Goal: Task Accomplishment & Management: Manage account settings

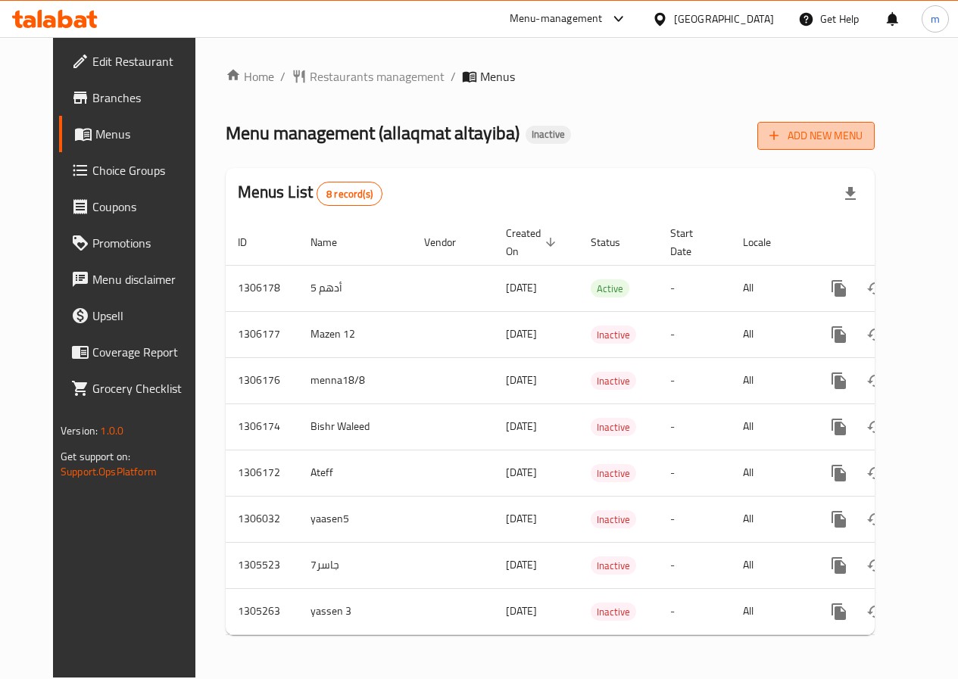
click at [843, 134] on span "Add New Menu" at bounding box center [815, 135] width 93 height 19
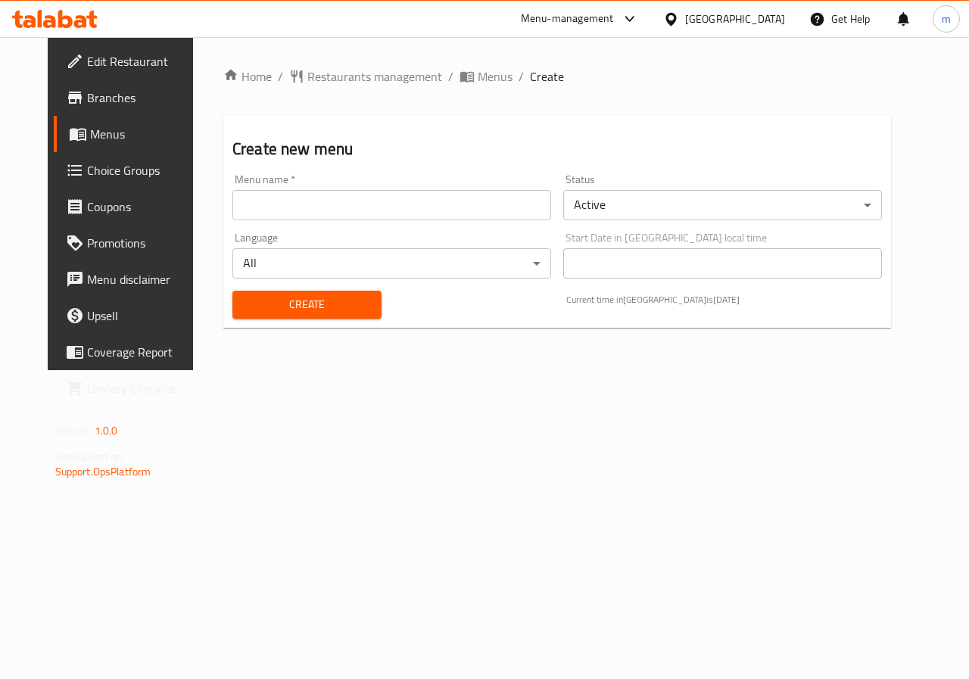
click at [319, 217] on input "text" at bounding box center [391, 205] width 319 height 30
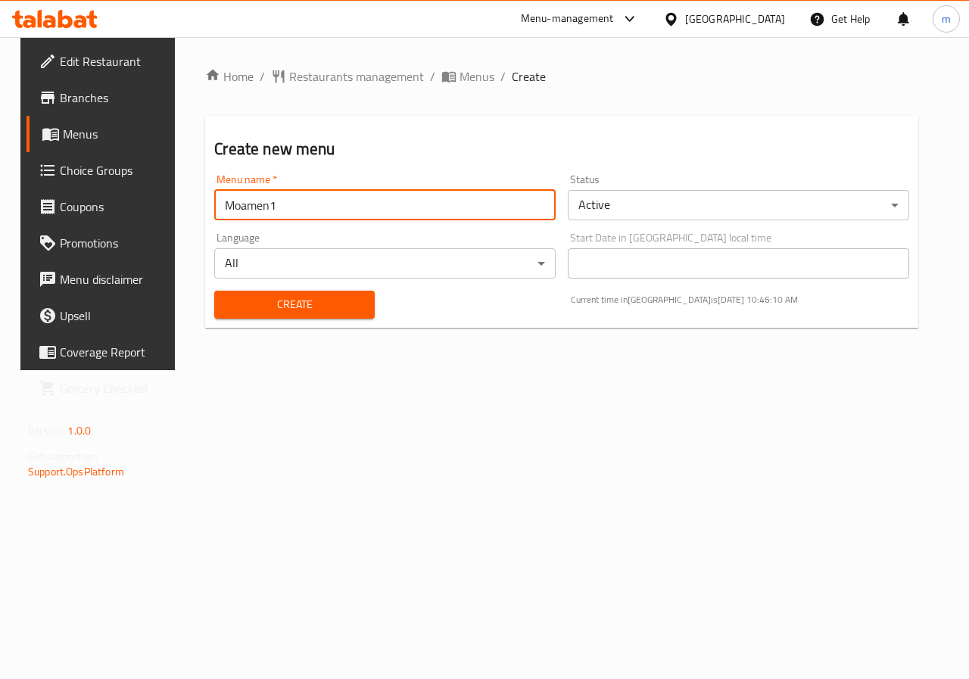
type input "Moamen1"
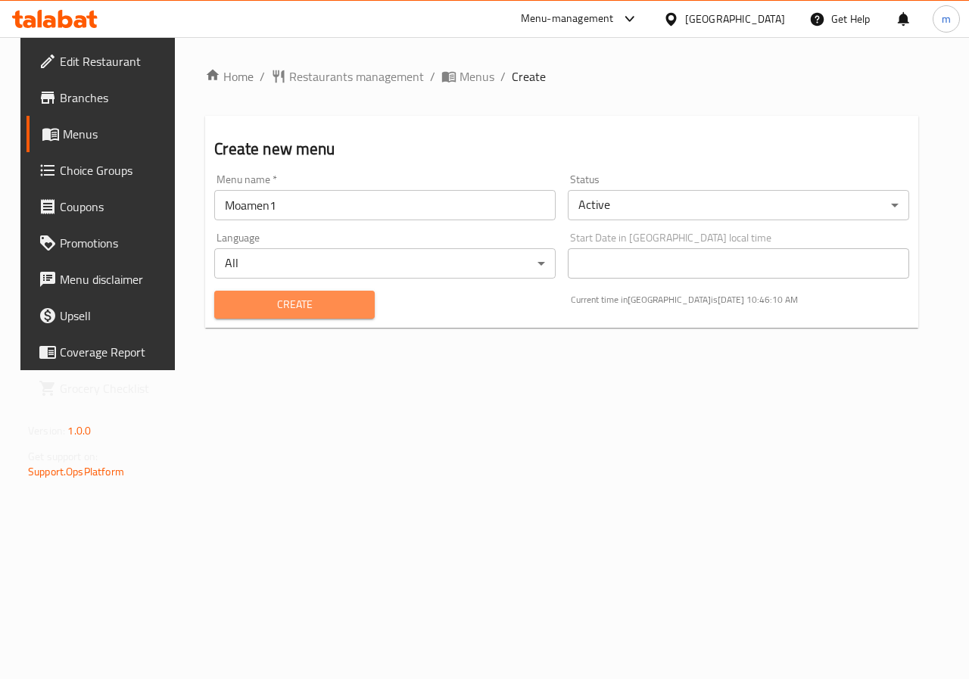
click at [301, 305] on span "Create" at bounding box center [294, 304] width 136 height 19
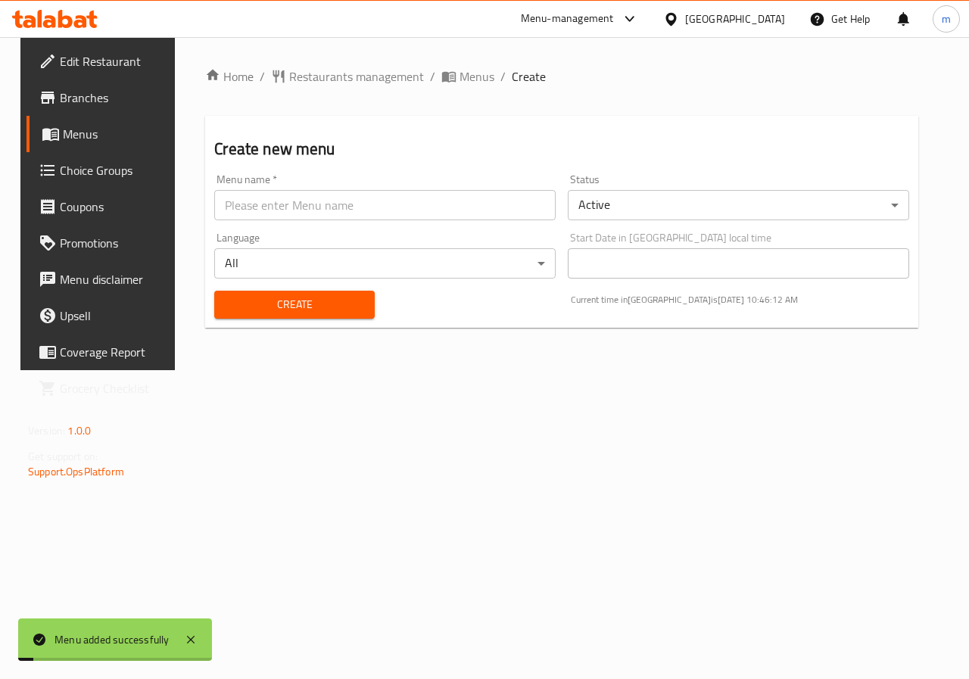
click at [86, 136] on span "Menus" at bounding box center [117, 134] width 108 height 18
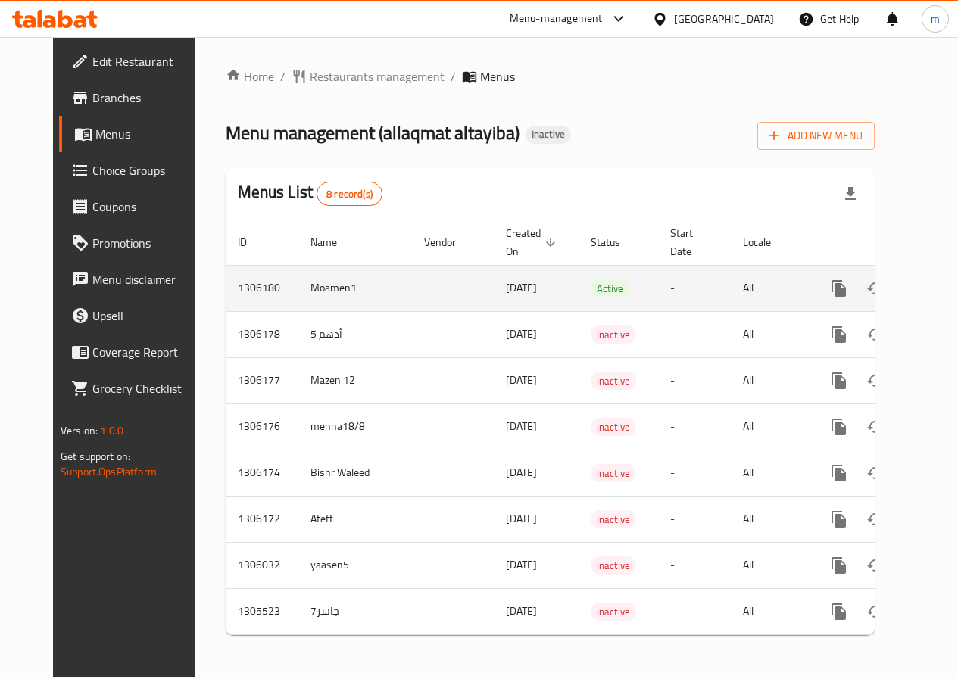
click at [939, 289] on icon "enhanced table" at bounding box center [948, 288] width 18 height 18
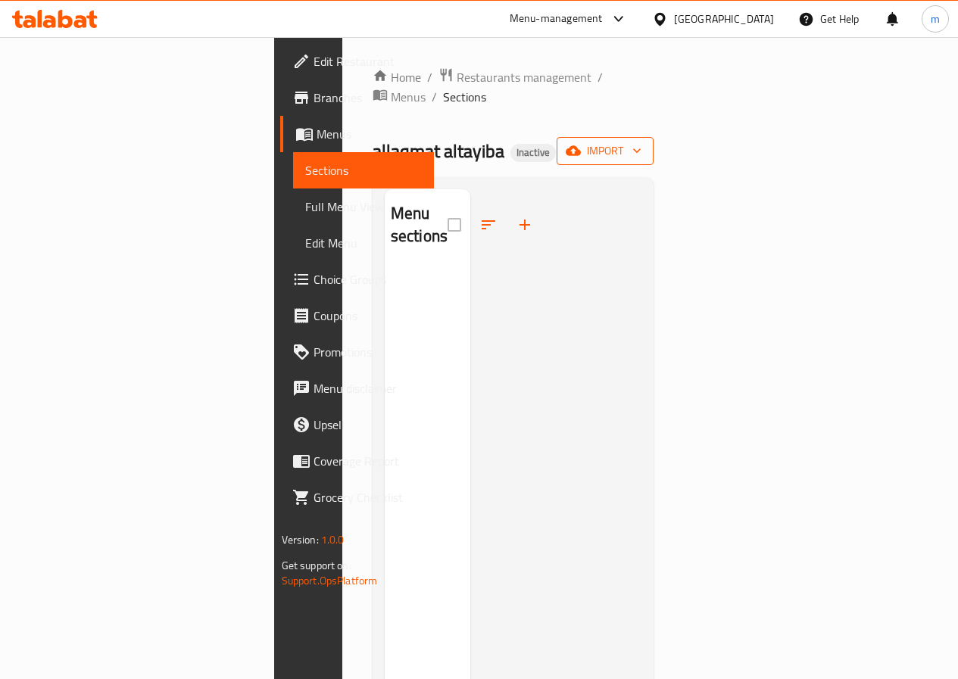
click at [653, 142] on button "import" at bounding box center [604, 151] width 97 height 28
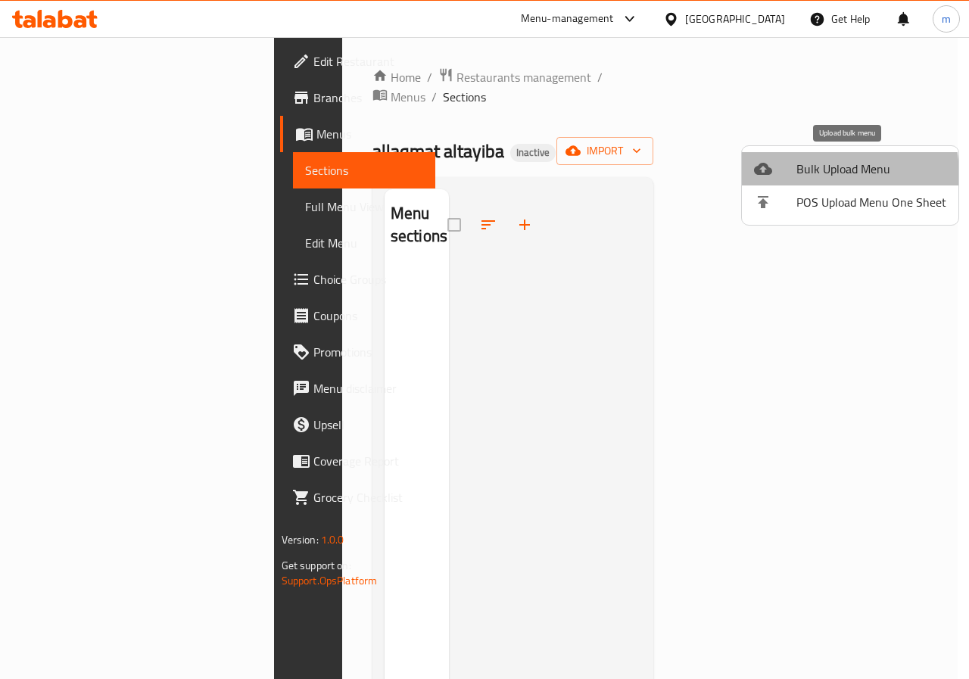
click at [796, 176] on span "Bulk Upload Menu" at bounding box center [871, 169] width 150 height 18
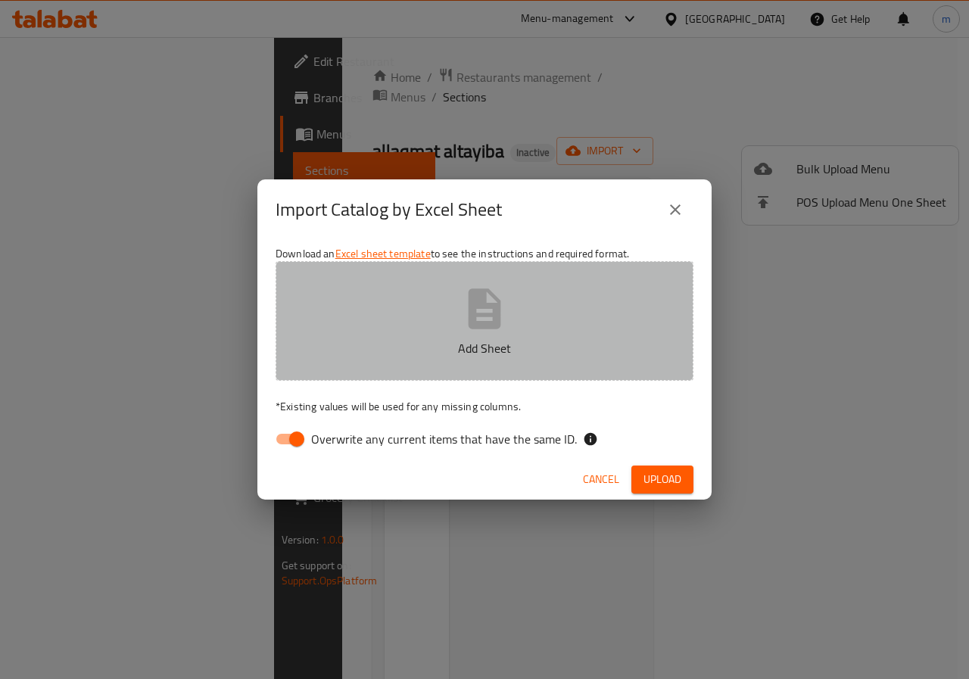
click at [457, 329] on button "Add Sheet" at bounding box center [485, 321] width 418 height 120
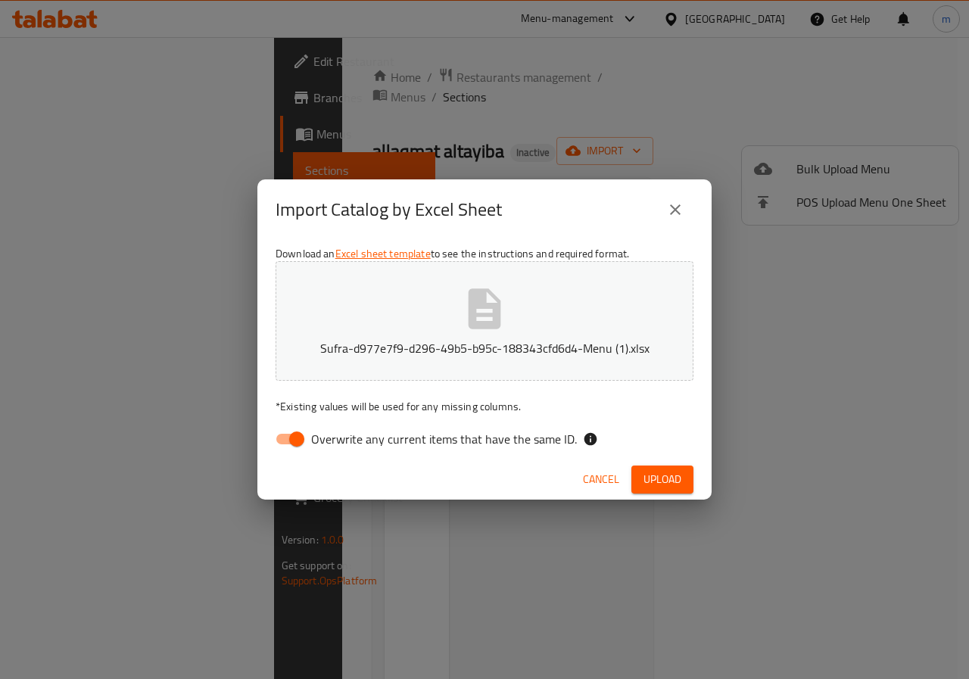
click at [288, 437] on input "Overwrite any current items that have the same ID." at bounding box center [297, 439] width 86 height 29
checkbox input "false"
click at [691, 482] on button "Upload" at bounding box center [662, 480] width 62 height 28
click at [678, 485] on span "Upload" at bounding box center [663, 479] width 38 height 19
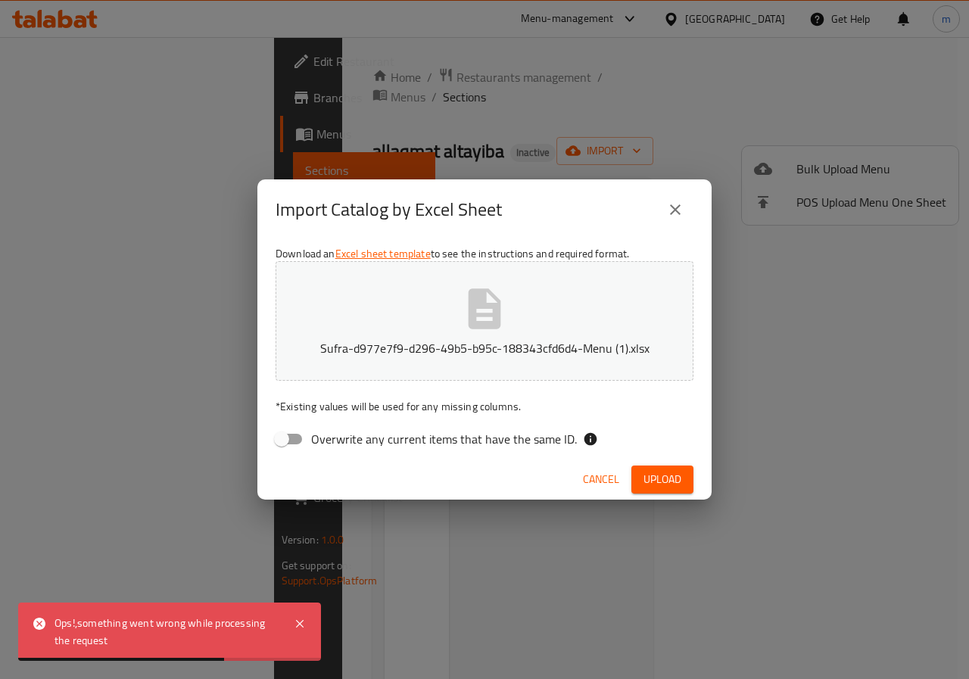
click at [675, 486] on span "Upload" at bounding box center [663, 479] width 38 height 19
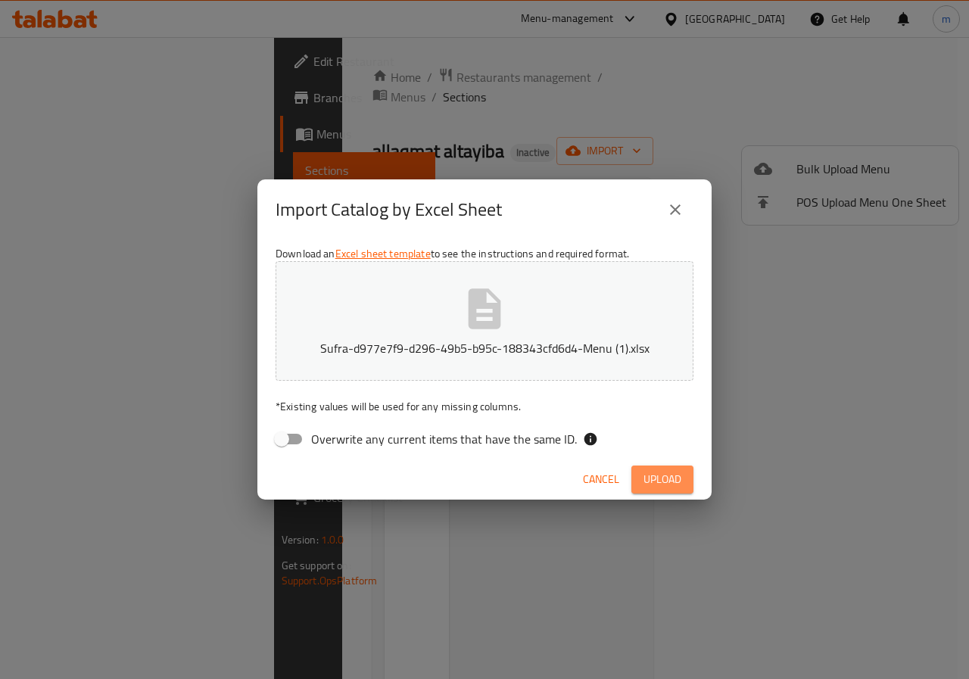
click at [670, 474] on span "Upload" at bounding box center [663, 479] width 38 height 19
click at [669, 213] on icon "close" at bounding box center [675, 210] width 18 height 18
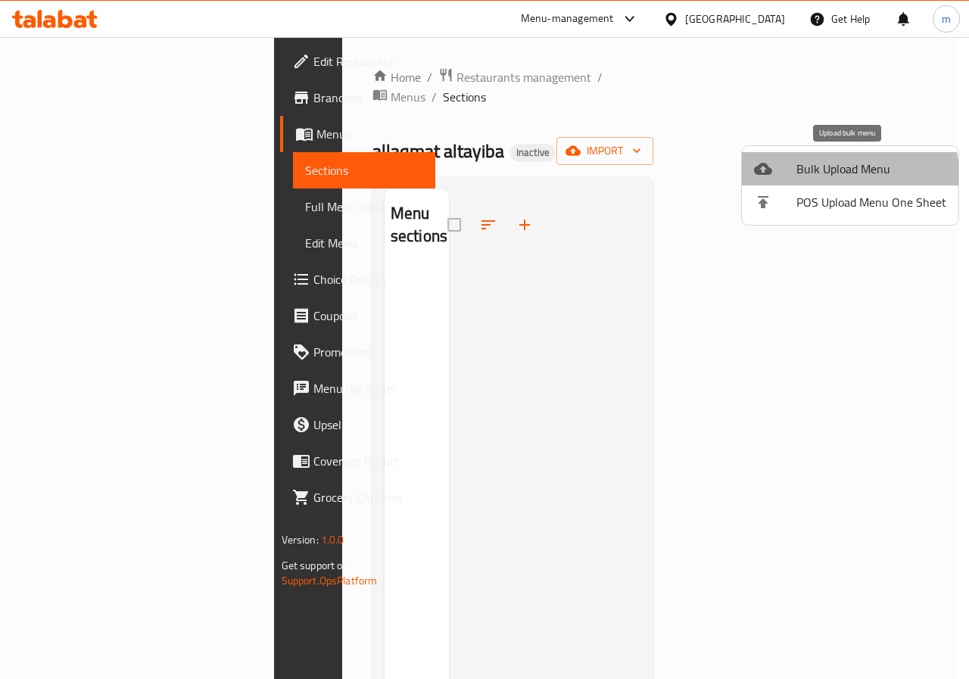
click at [831, 180] on li "Bulk Upload Menu" at bounding box center [850, 168] width 217 height 33
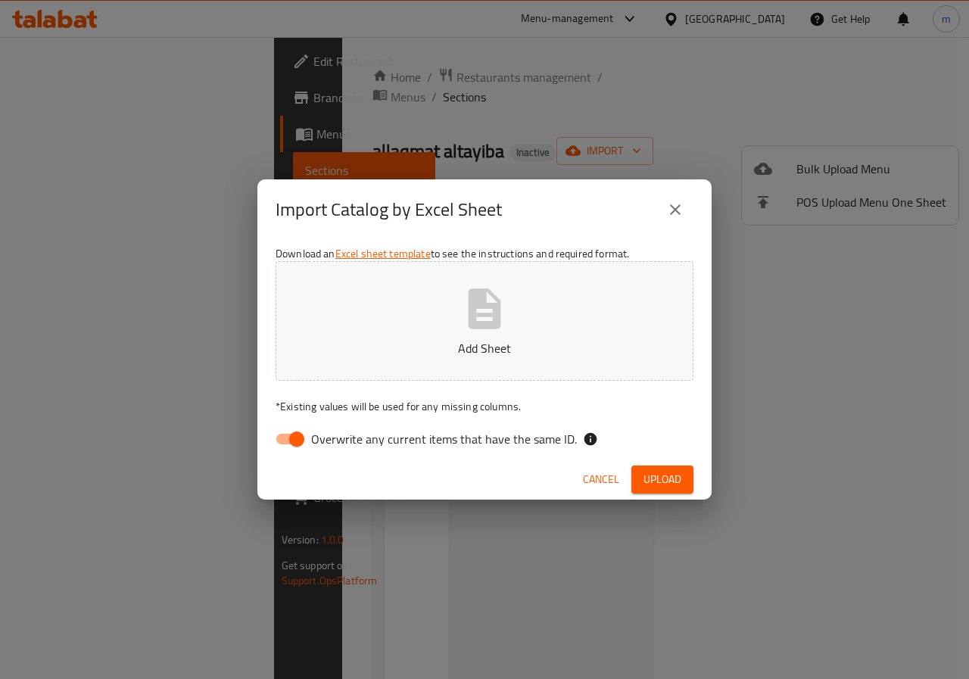
click at [288, 442] on input "Overwrite any current items that have the same ID." at bounding box center [297, 439] width 86 height 29
checkbox input "false"
click at [538, 338] on button "Add Sheet" at bounding box center [485, 321] width 418 height 120
click at [636, 472] on button "Upload" at bounding box center [662, 480] width 62 height 28
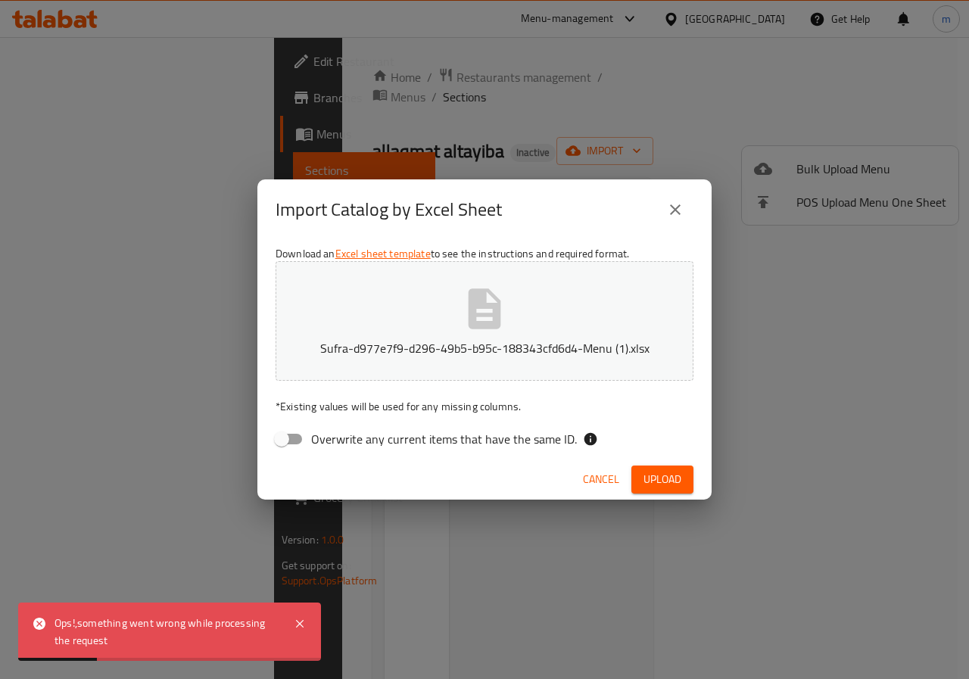
click at [682, 213] on icon "close" at bounding box center [675, 210] width 18 height 18
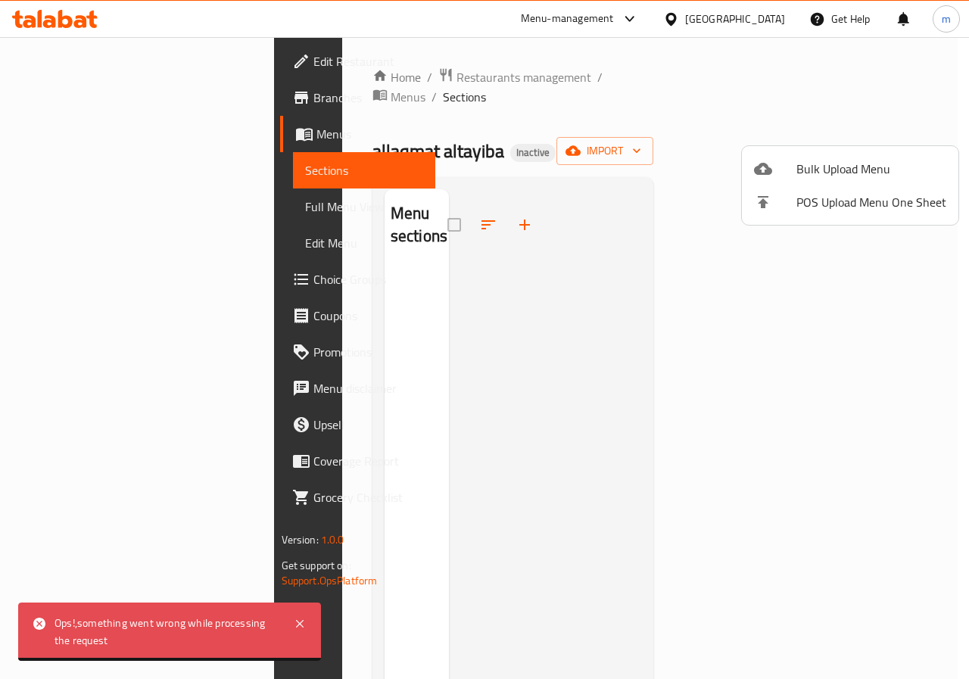
click at [842, 168] on span "Bulk Upload Menu" at bounding box center [871, 169] width 150 height 18
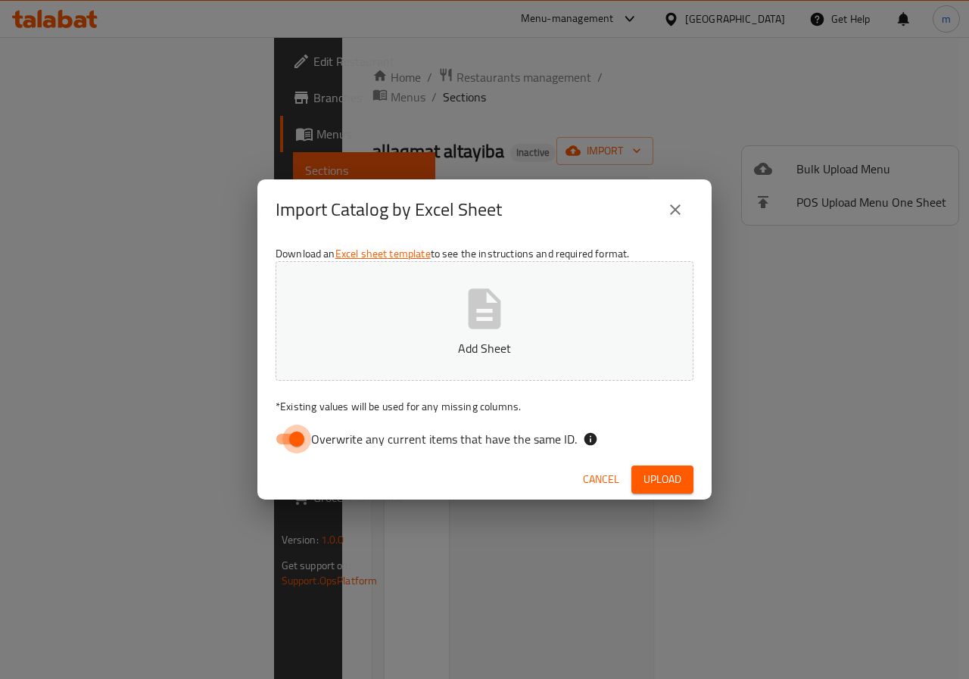
drag, startPoint x: 309, startPoint y: 451, endPoint x: 319, endPoint y: 425, distance: 28.5
click at [307, 450] on input "Overwrite any current items that have the same ID." at bounding box center [297, 439] width 86 height 29
checkbox input "false"
click at [500, 299] on icon "button" at bounding box center [484, 309] width 48 height 48
click at [650, 472] on span "Upload" at bounding box center [663, 479] width 38 height 19
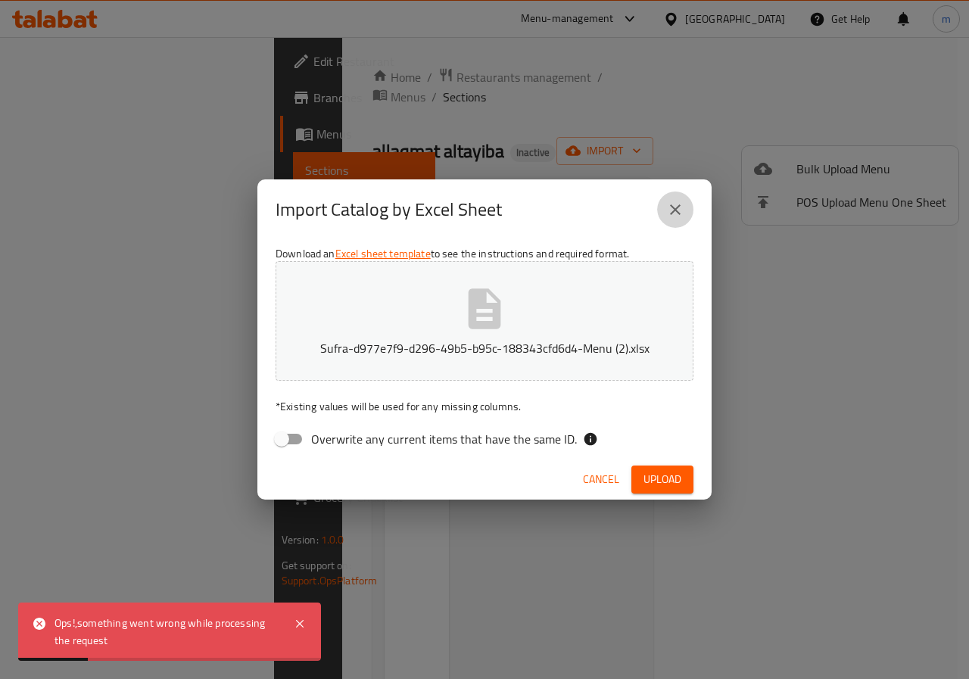
click at [678, 204] on icon "close" at bounding box center [675, 210] width 18 height 18
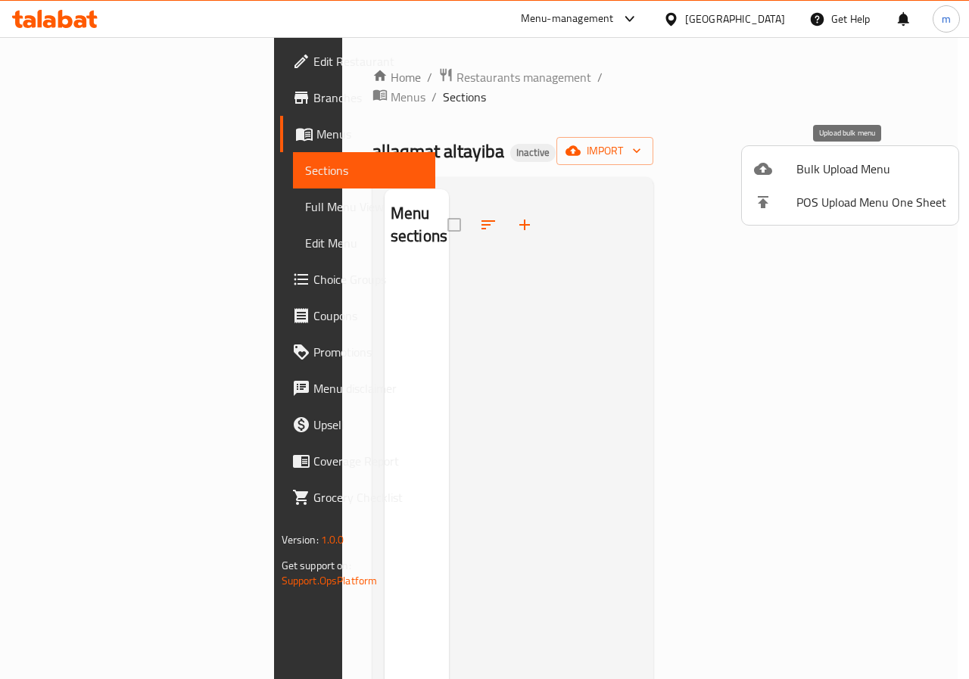
click at [865, 182] on li "Bulk Upload Menu" at bounding box center [850, 168] width 217 height 33
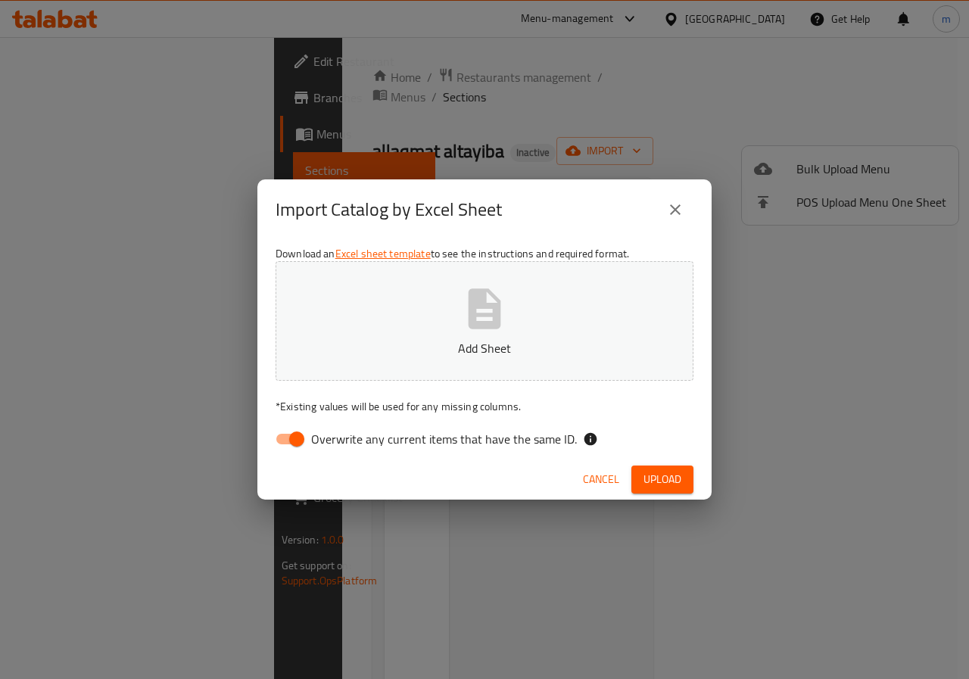
click at [309, 429] on input "Overwrite any current items that have the same ID." at bounding box center [297, 439] width 86 height 29
checkbox input "false"
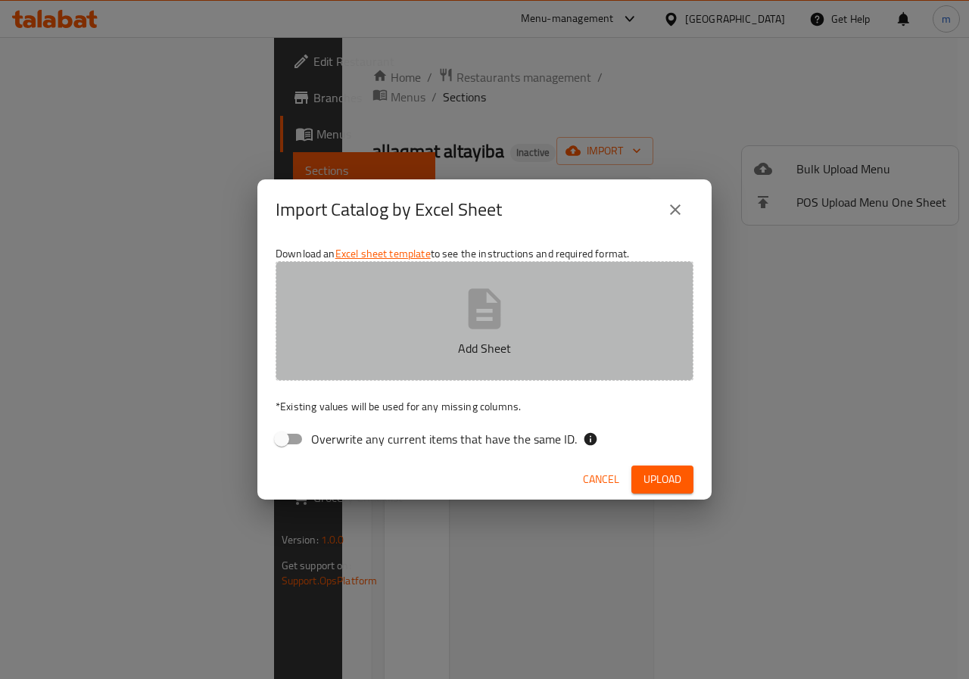
click at [481, 267] on button "Add Sheet" at bounding box center [485, 321] width 418 height 120
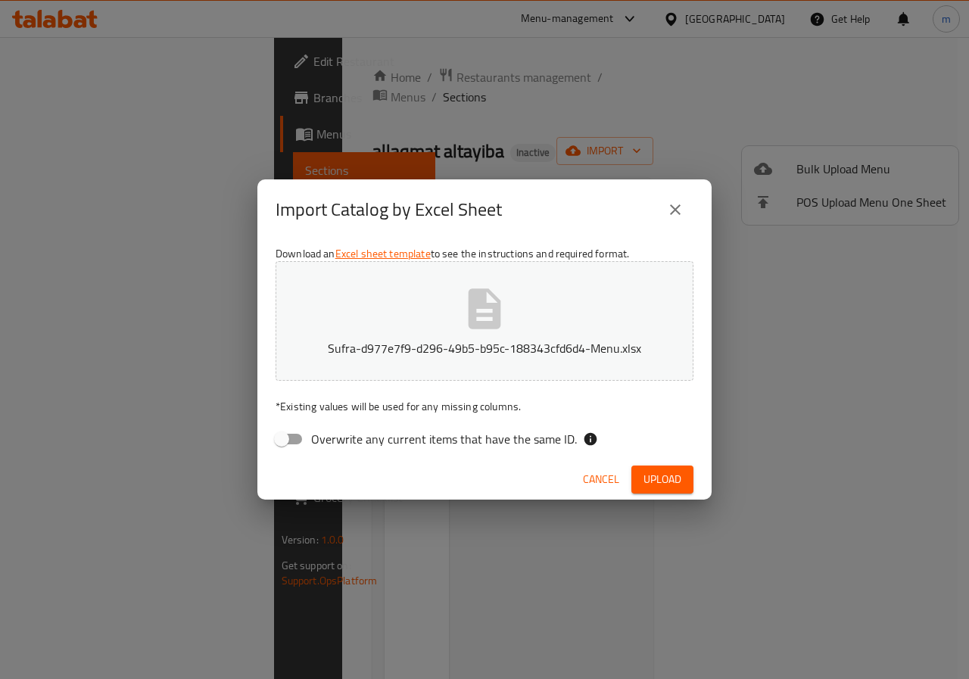
click at [655, 476] on span "Upload" at bounding box center [663, 479] width 38 height 19
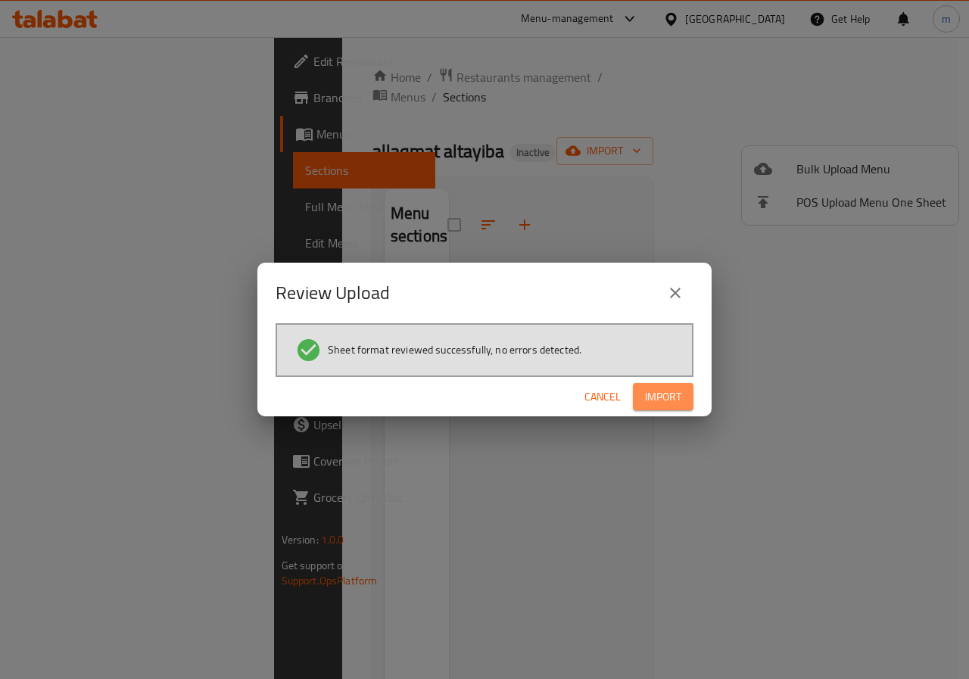
click at [653, 401] on span "Import" at bounding box center [663, 397] width 36 height 19
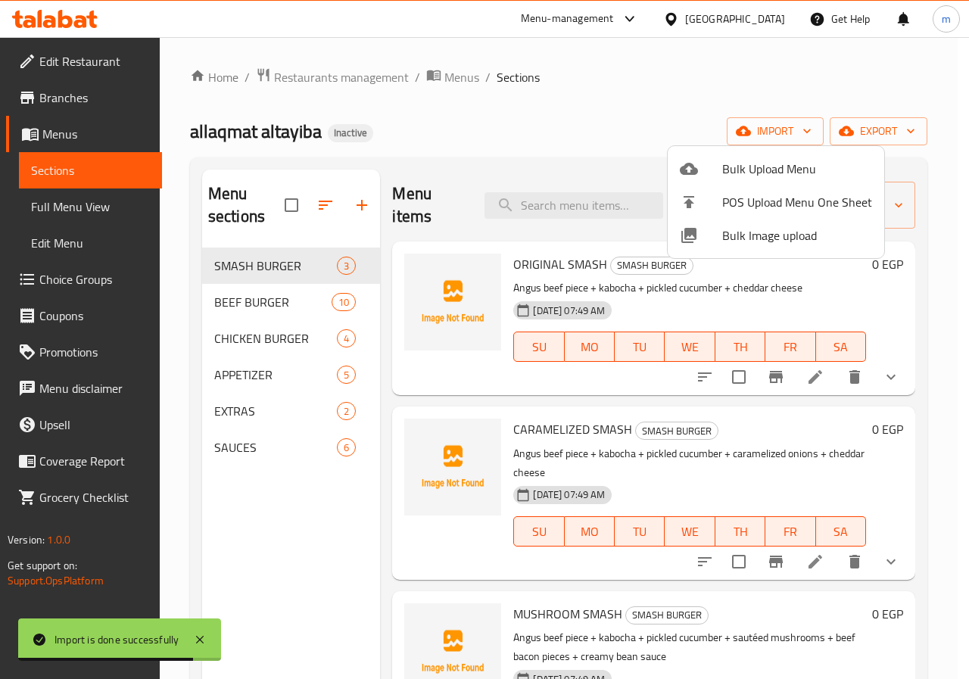
click at [625, 104] on div at bounding box center [484, 339] width 969 height 679
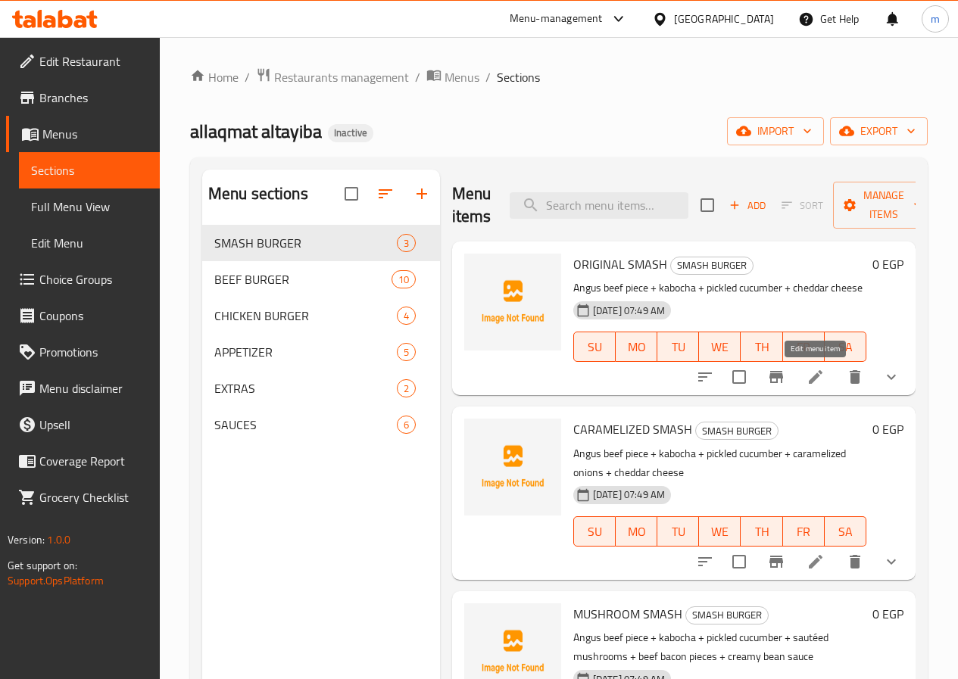
click at [816, 385] on icon at bounding box center [815, 377] width 18 height 18
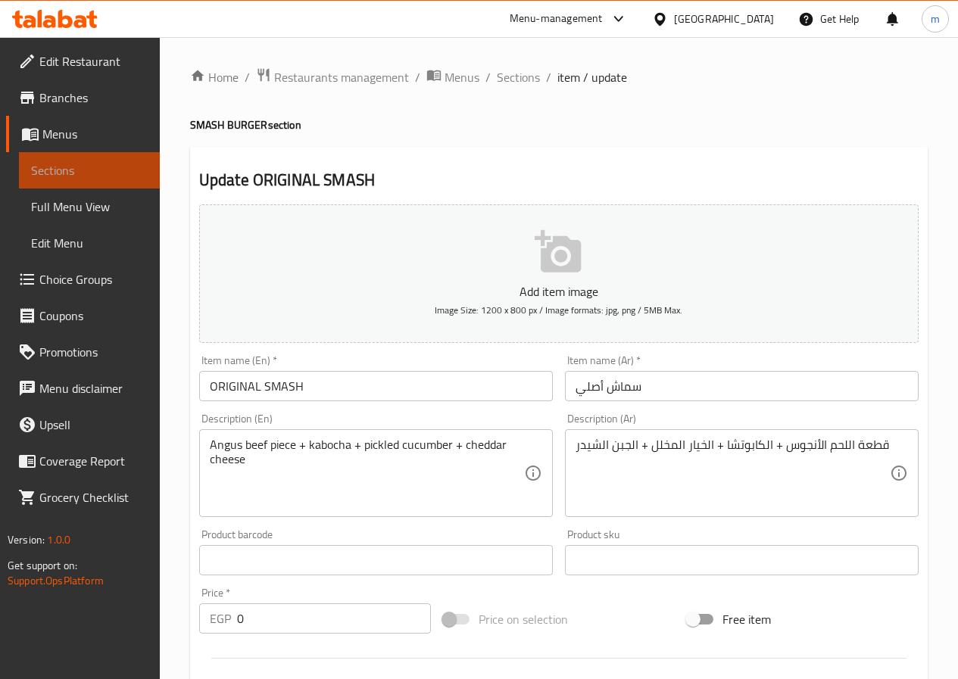
click at [69, 164] on span "Sections" at bounding box center [89, 170] width 117 height 18
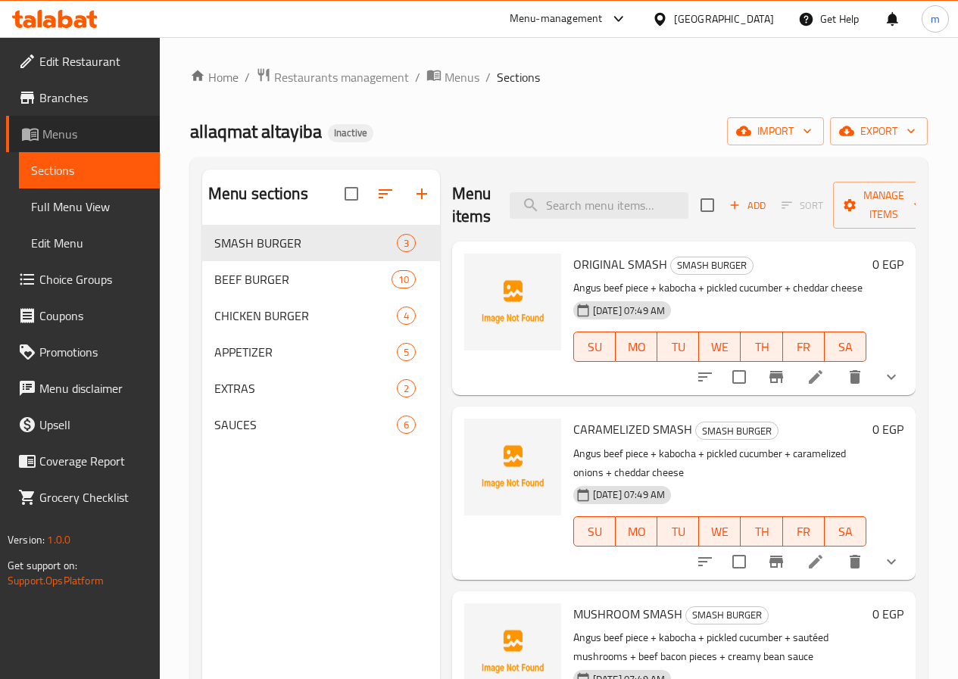
click at [82, 139] on span "Menus" at bounding box center [94, 134] width 105 height 18
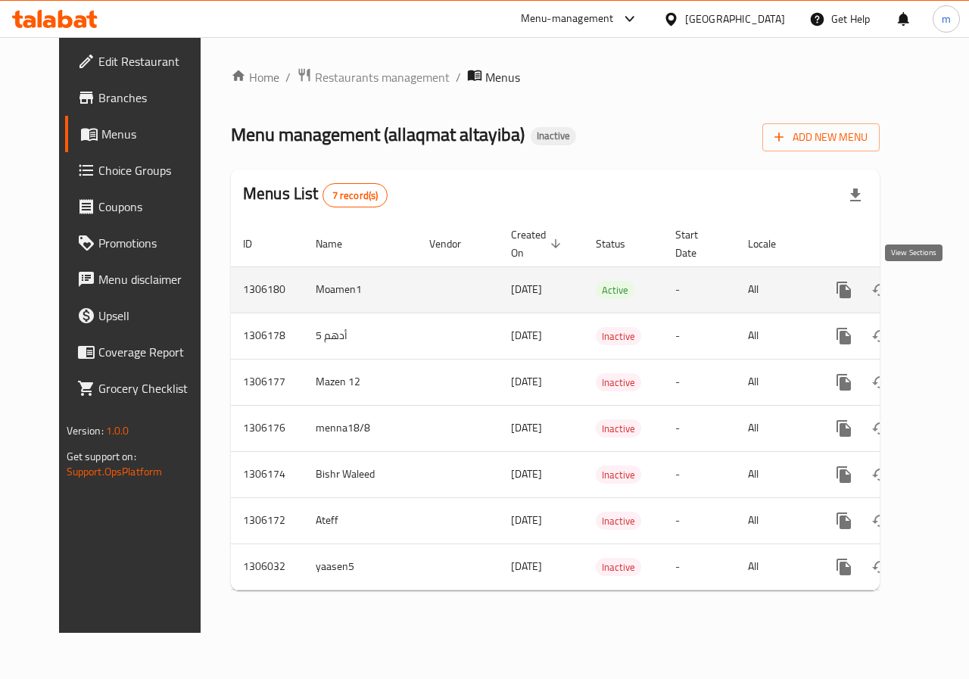
click at [946, 294] on icon "enhanced table" at bounding box center [953, 290] width 14 height 14
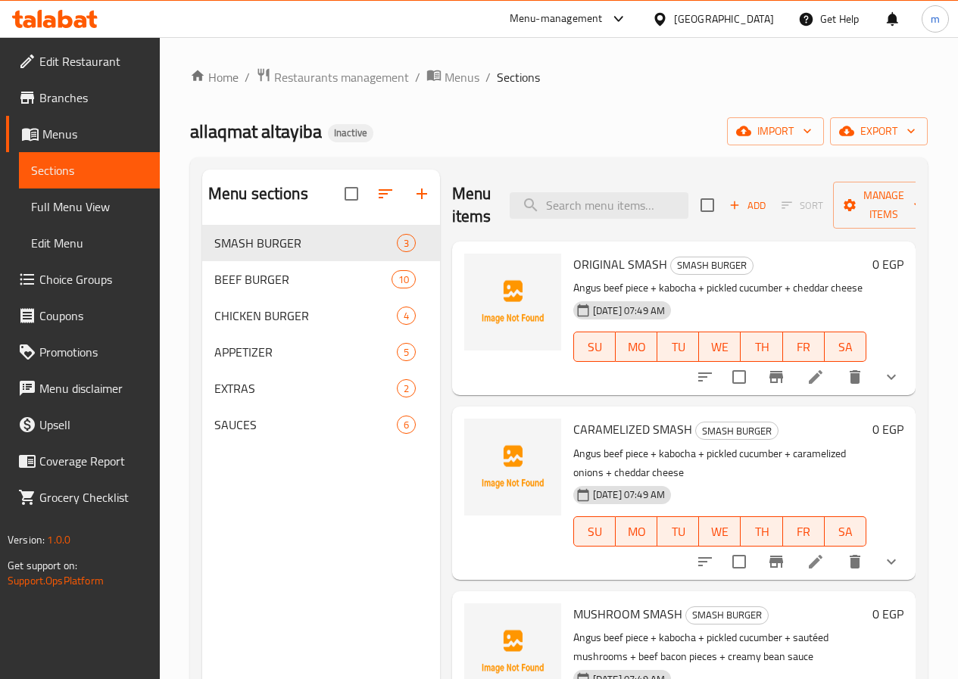
click at [70, 165] on span "Sections" at bounding box center [89, 170] width 117 height 18
click at [78, 125] on span "Menus" at bounding box center [94, 134] width 105 height 18
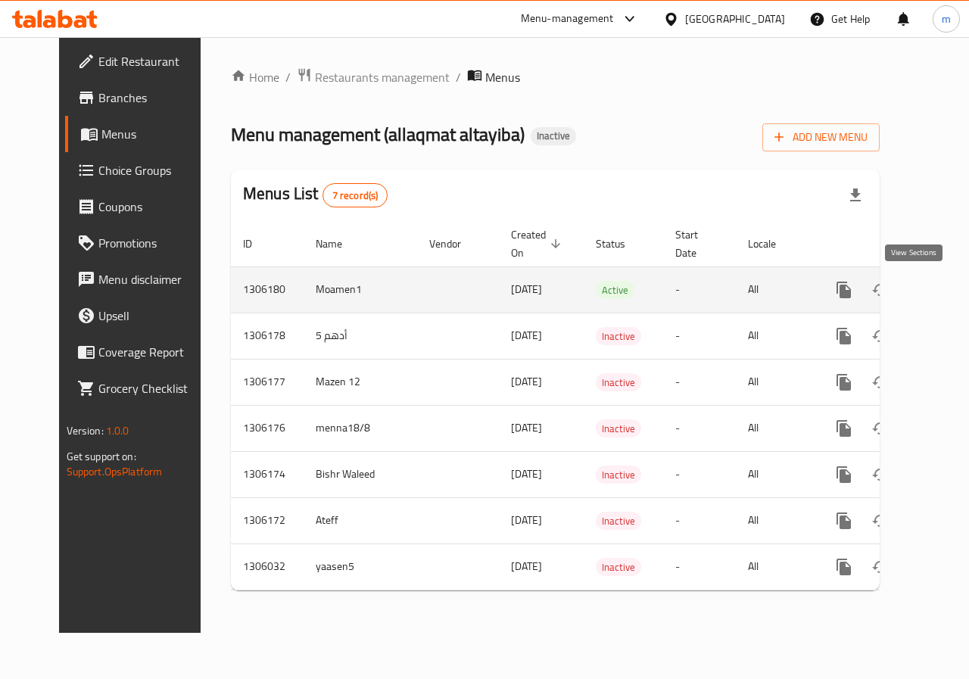
click at [944, 290] on icon "enhanced table" at bounding box center [953, 290] width 18 height 18
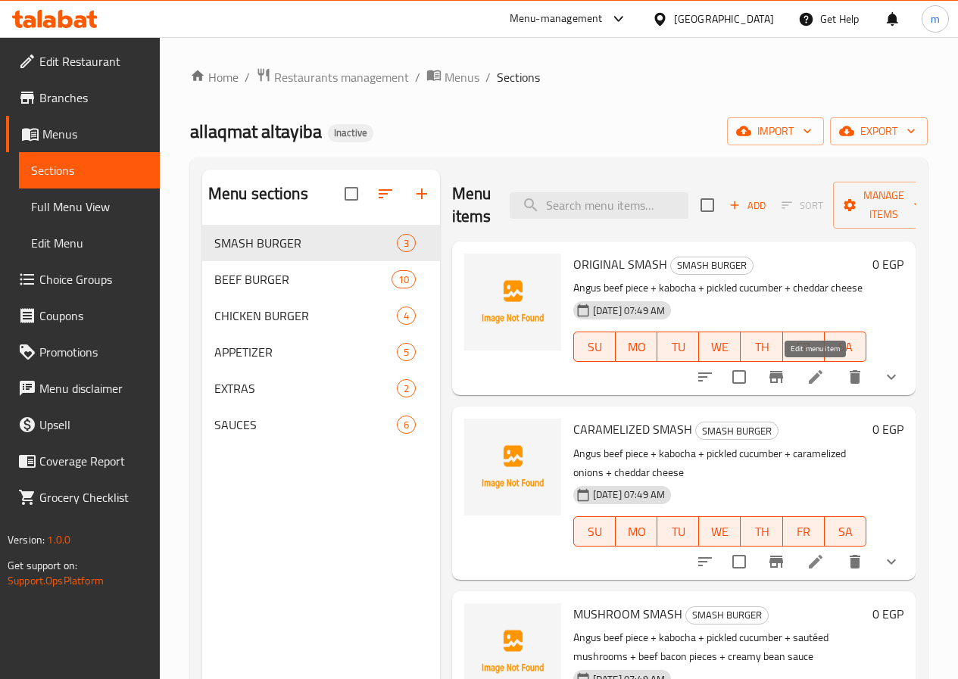
click at [820, 383] on icon at bounding box center [815, 377] width 18 height 18
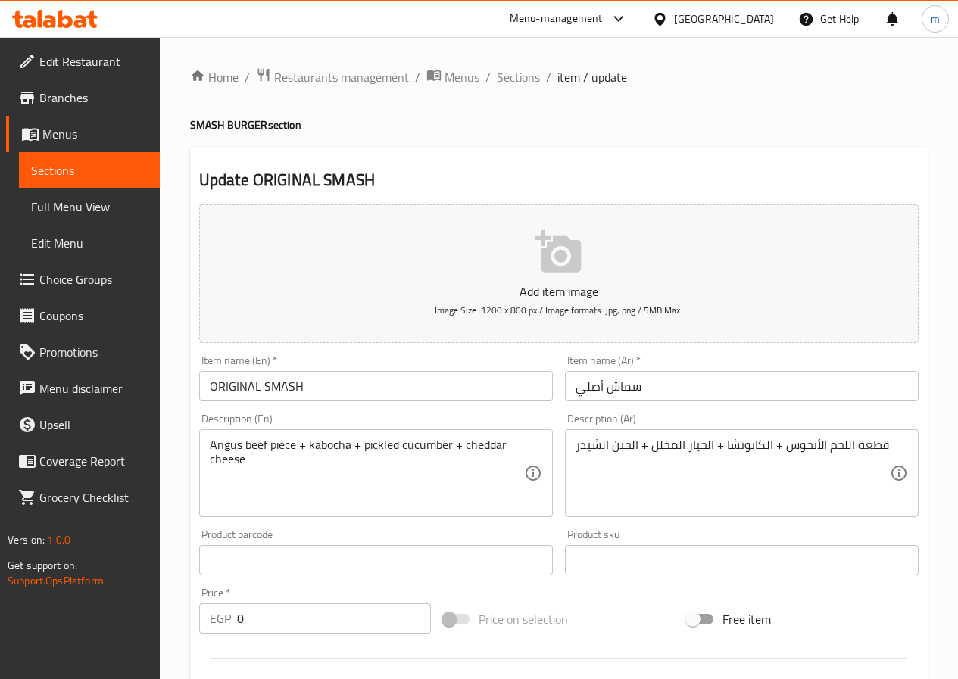
click at [647, 388] on input "سماش أصلي" at bounding box center [742, 386] width 354 height 30
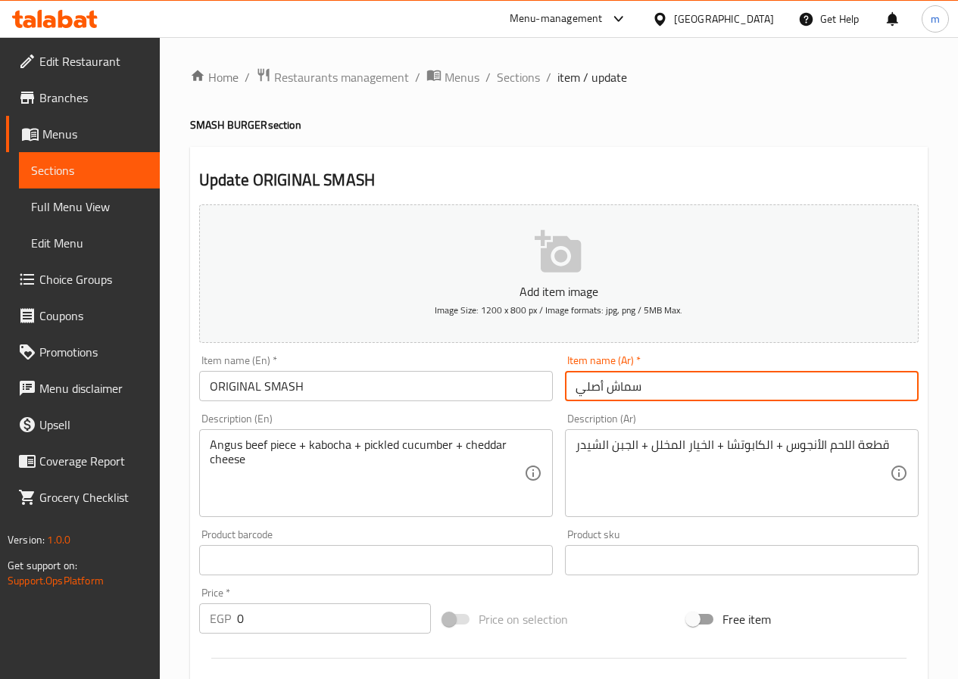
click at [647, 388] on input "سماش أصلي" at bounding box center [742, 386] width 354 height 30
paste input "وريجينال سماش"
type input "اوريجينال سماش"
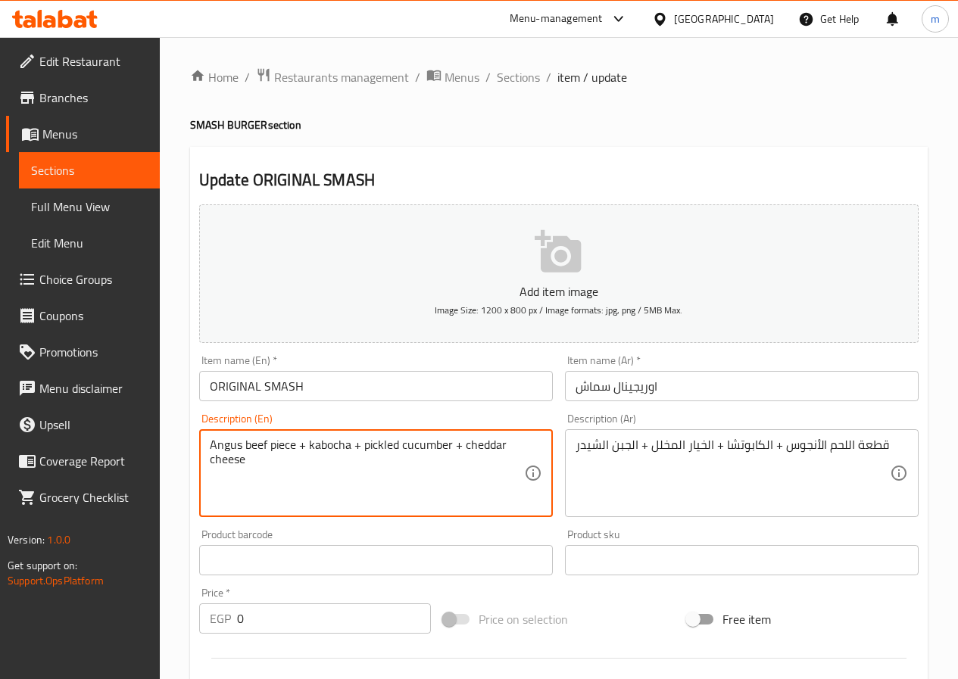
click at [387, 452] on textarea "Angus beef piece + kabocha + pickled cucumber + cheddar cheese" at bounding box center [367, 474] width 314 height 72
paste textarea "Iceberg Lettuce"
type textarea "Angus beef piece + Iceberg Lettuce + pickled cucumber + cheddar cheese"
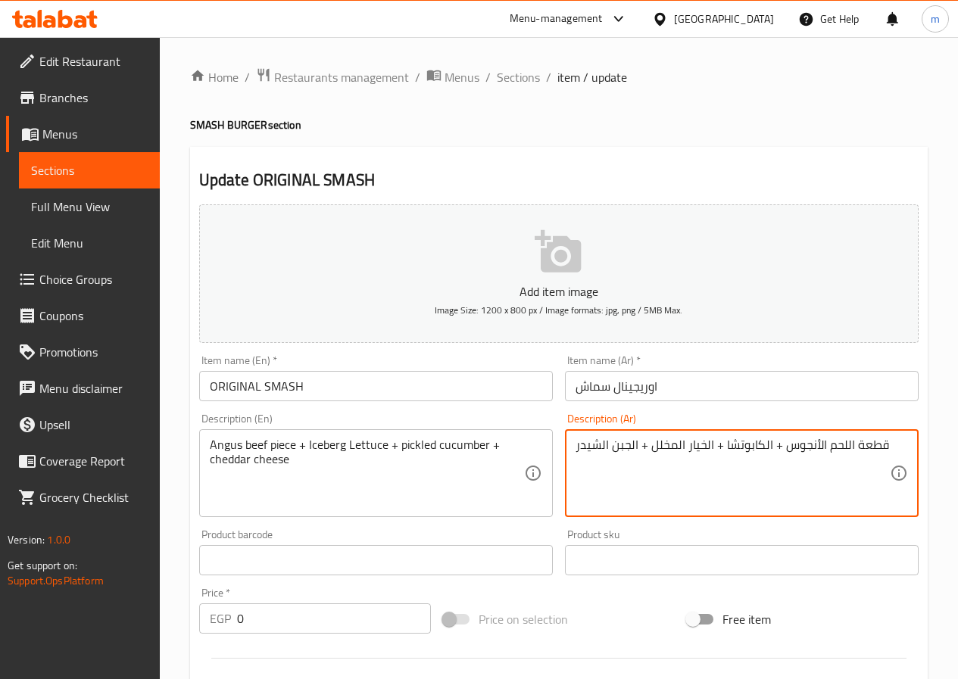
click at [693, 461] on textarea "قطعة اللحم الأنجوس + الكابوتشا + الخيار المخلل + الجبن الشيدر" at bounding box center [732, 474] width 314 height 72
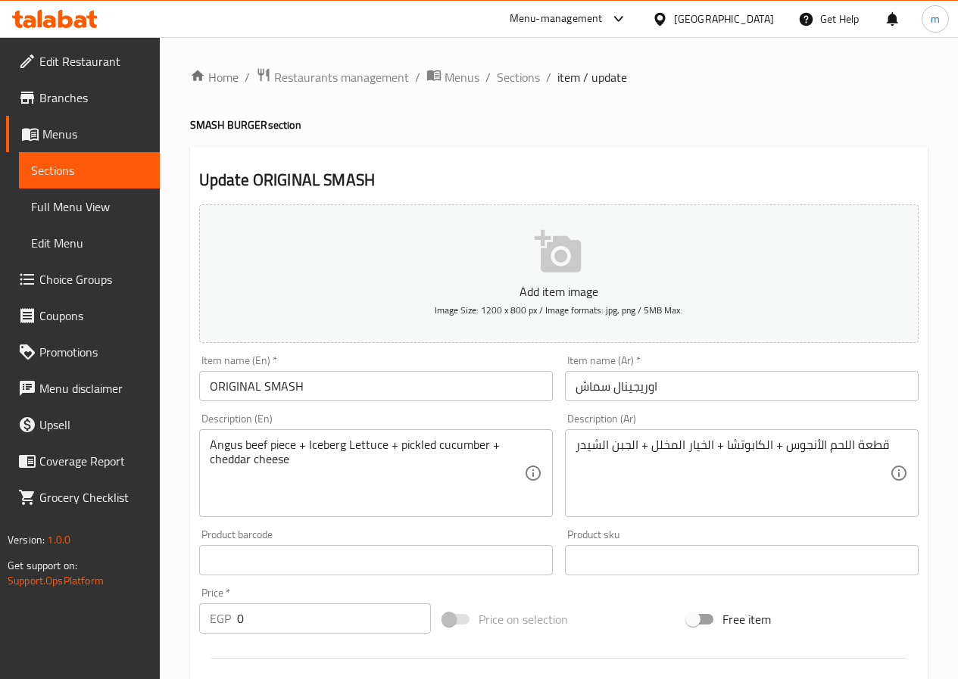
click at [709, 525] on div "Product sku Product sku" at bounding box center [742, 552] width 366 height 58
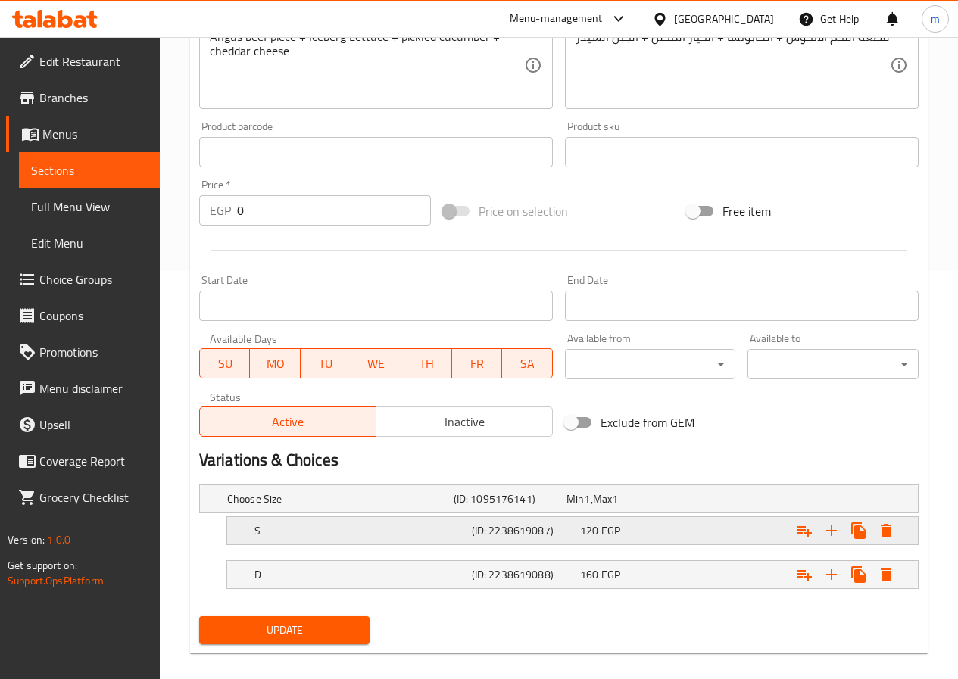
scroll to position [425, 0]
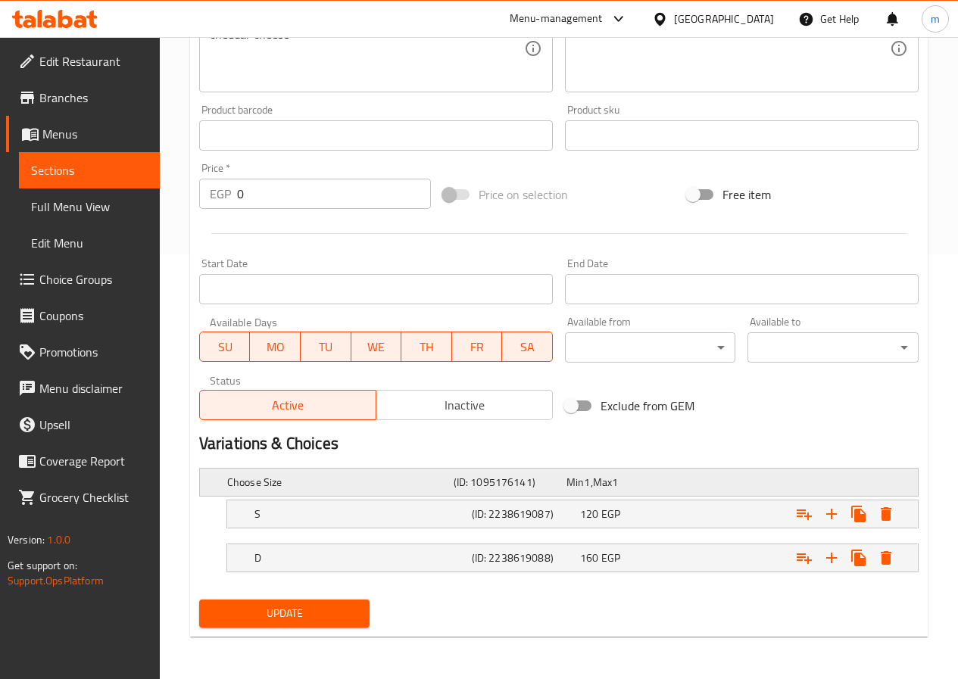
click at [508, 475] on h5 "(ID: 1095176141)" at bounding box center [506, 482] width 107 height 15
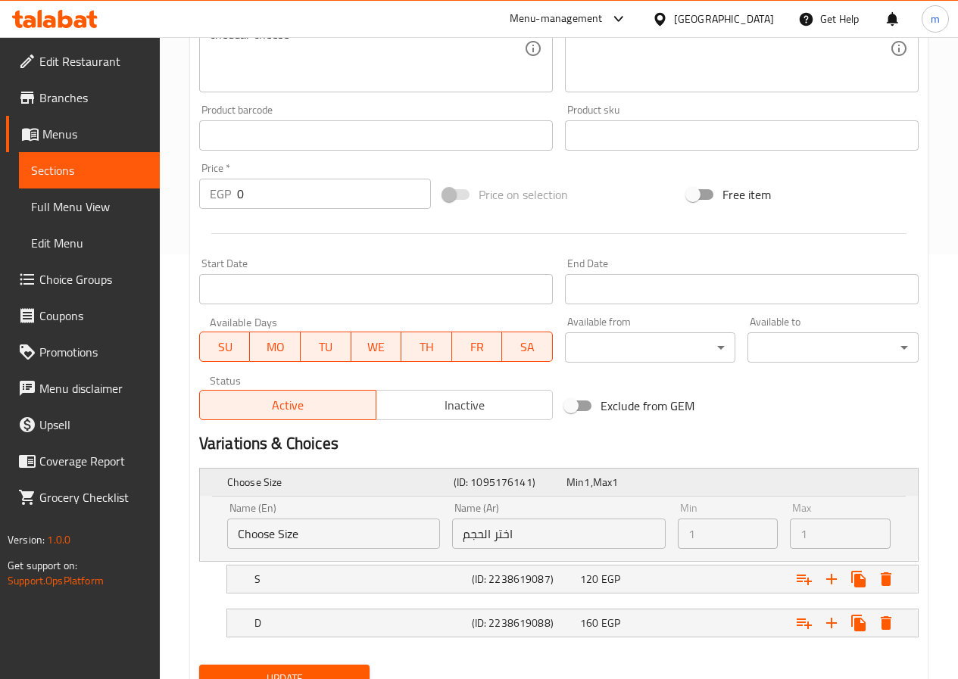
click at [508, 475] on h5 "(ID: 1095176141)" at bounding box center [506, 482] width 107 height 15
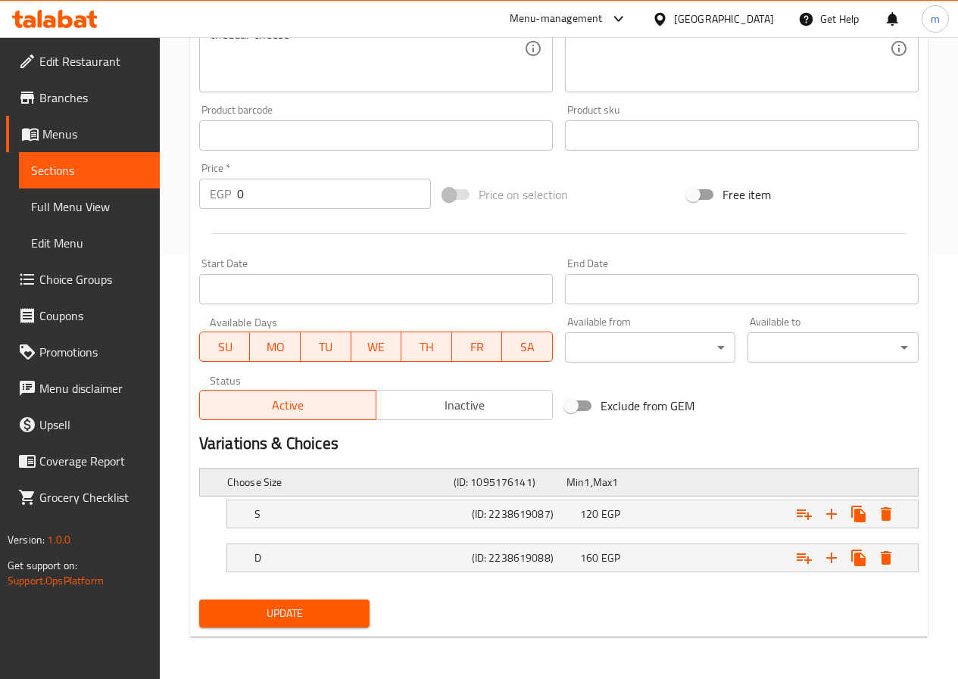
click at [531, 486] on h5 "(ID: 1095176141)" at bounding box center [506, 482] width 107 height 15
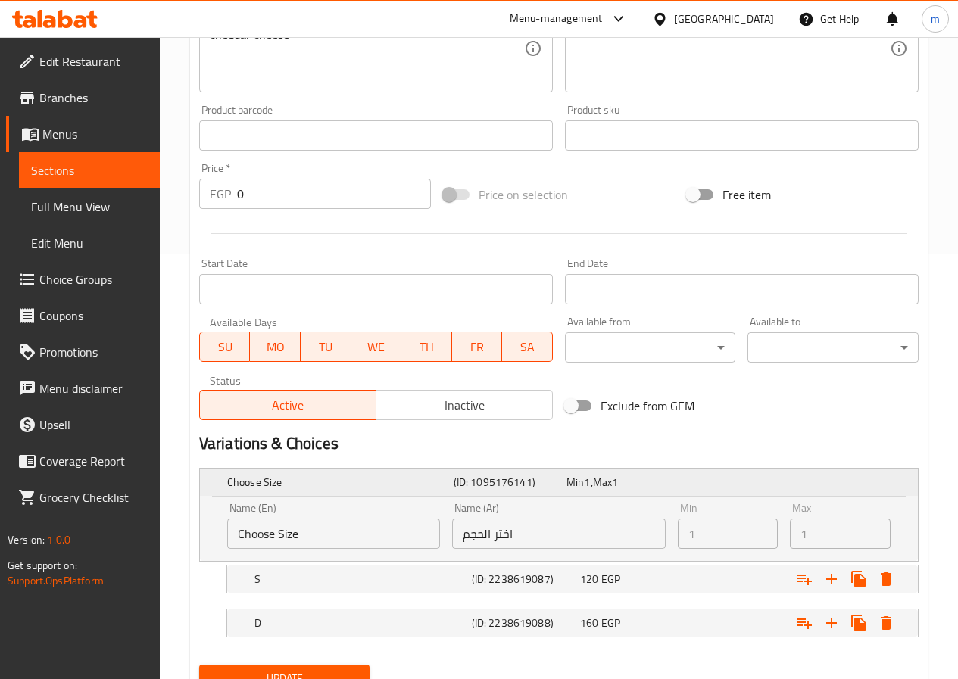
click at [531, 486] on h5 "(ID: 1095176141)" at bounding box center [506, 482] width 107 height 15
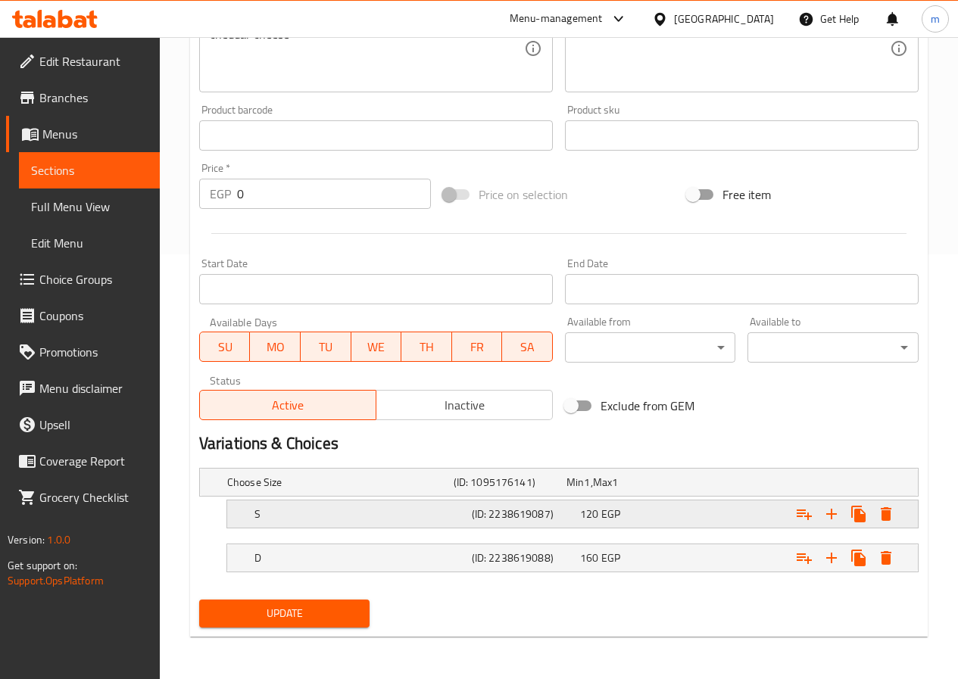
click at [584, 492] on span "120" at bounding box center [574, 482] width 17 height 20
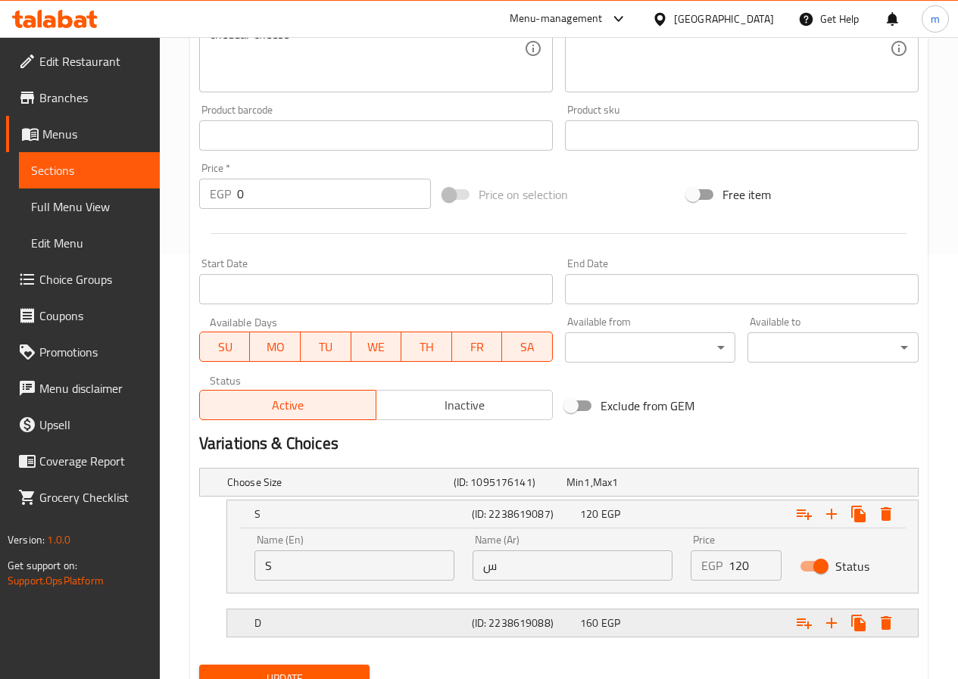
click at [563, 493] on div "(ID: 2238619088)" at bounding box center [506, 482] width 113 height 21
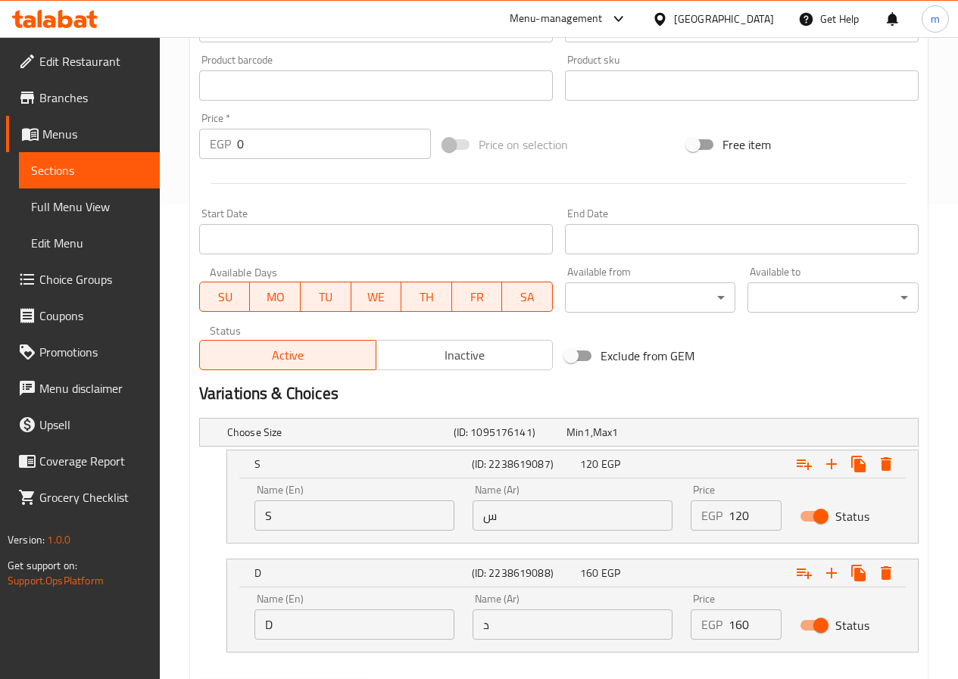
scroll to position [500, 0]
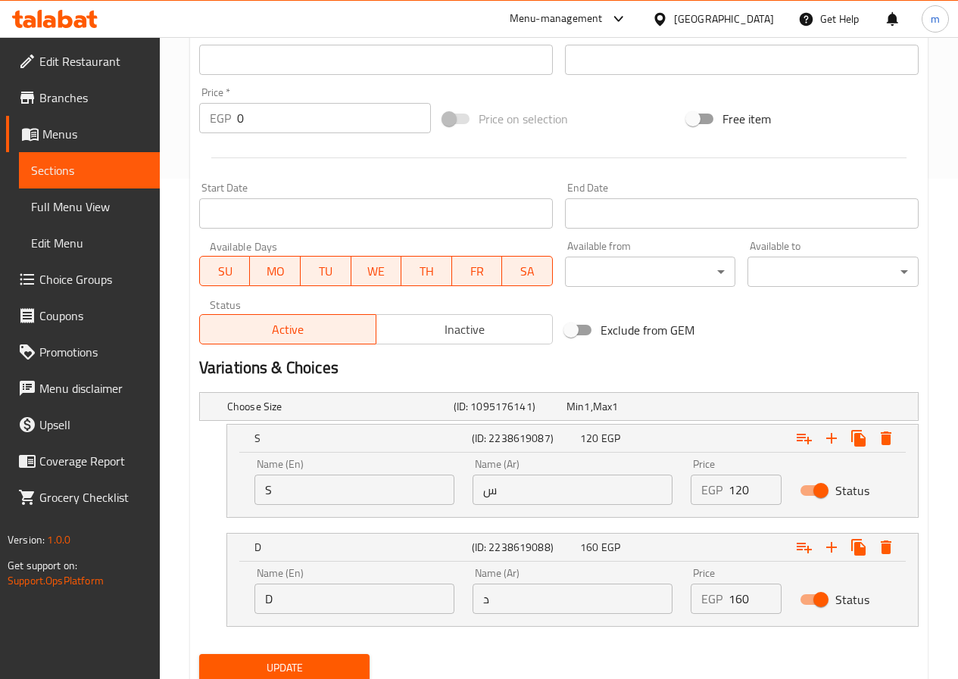
click at [547, 483] on input "س" at bounding box center [572, 490] width 200 height 30
type input "S"
type input "سنجل"
click at [531, 599] on input "د" at bounding box center [572, 599] width 200 height 30
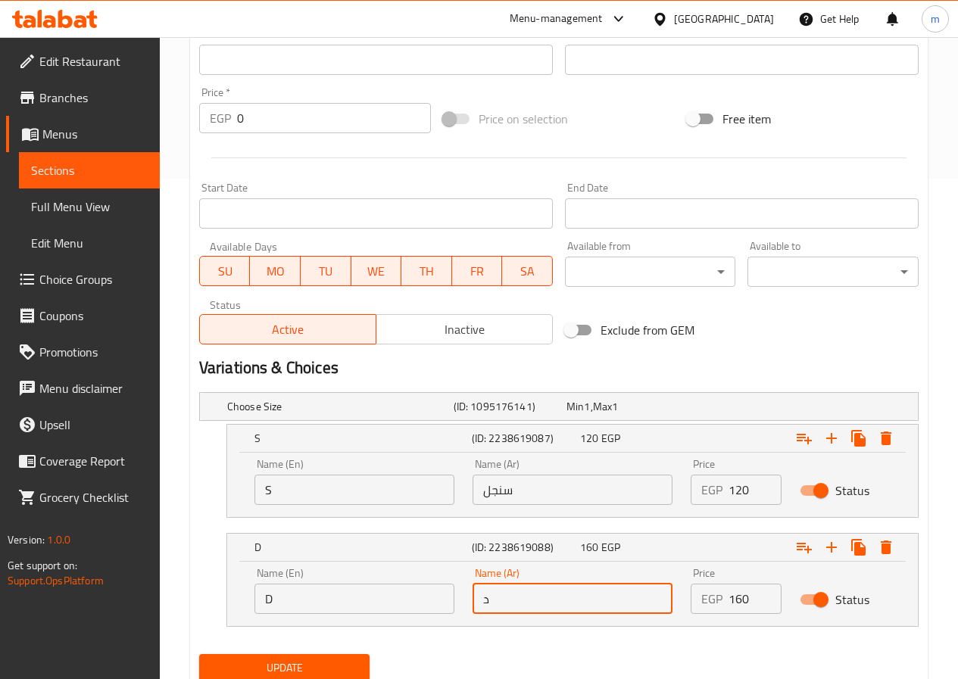
click at [531, 599] on input "د" at bounding box center [572, 599] width 200 height 30
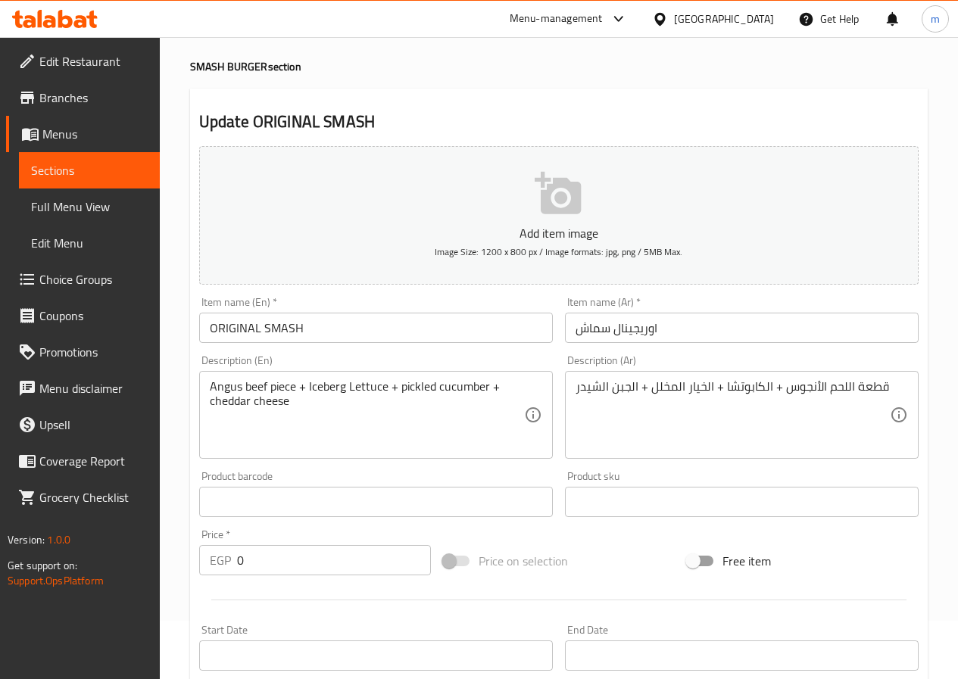
scroll to position [46, 0]
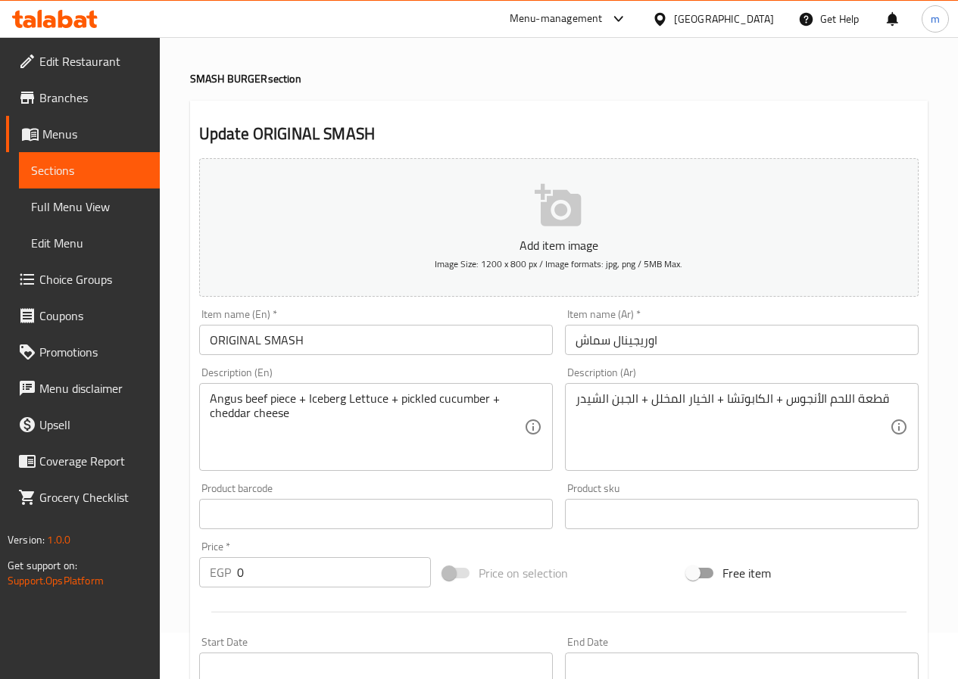
type input "دابل"
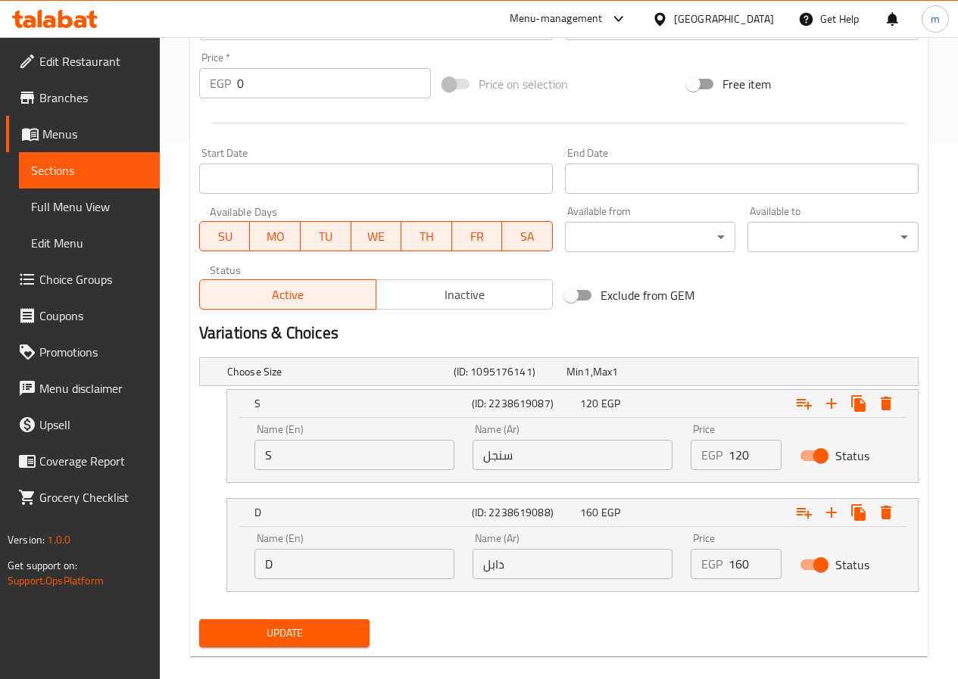
scroll to position [555, 0]
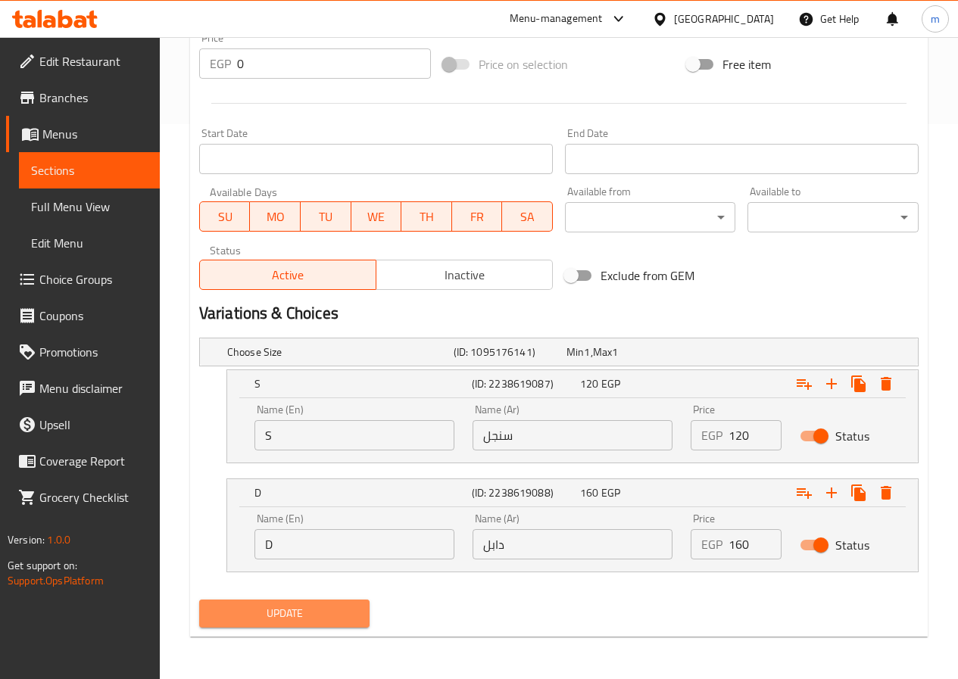
click at [310, 613] on span "Update" at bounding box center [284, 613] width 147 height 19
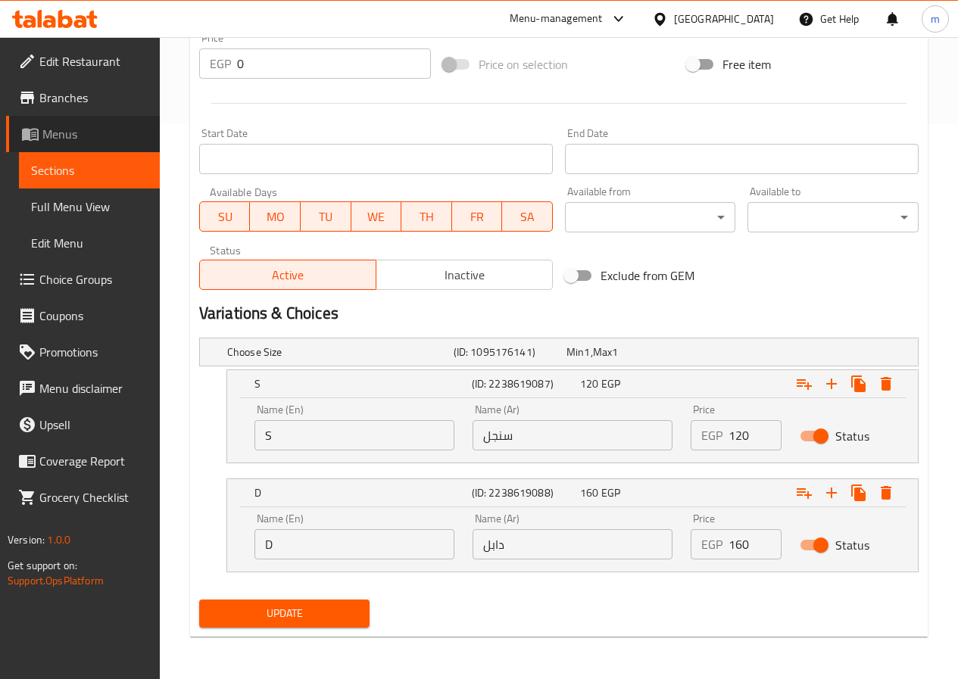
click at [74, 141] on span "Menus" at bounding box center [94, 134] width 105 height 18
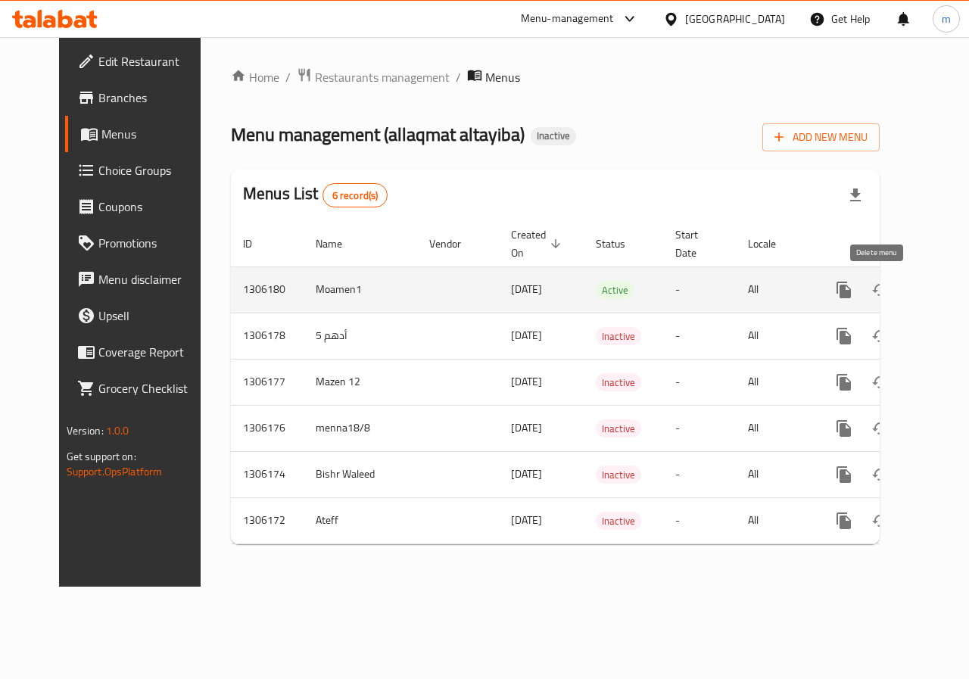
click at [908, 286] on icon "enhanced table" at bounding box center [917, 290] width 18 height 18
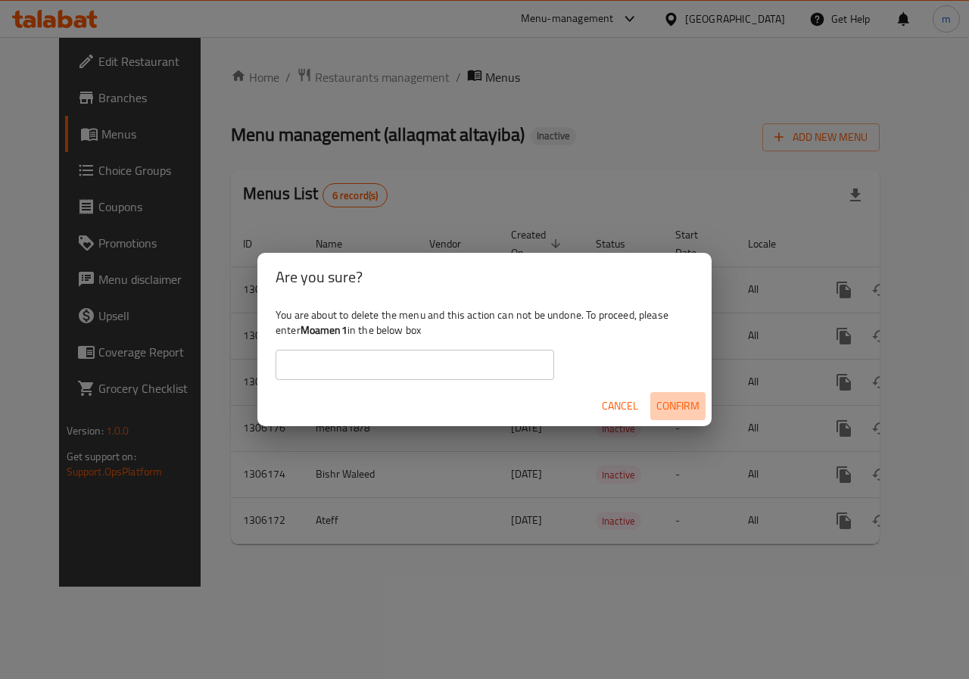
click at [686, 400] on span "Confirm" at bounding box center [677, 406] width 43 height 19
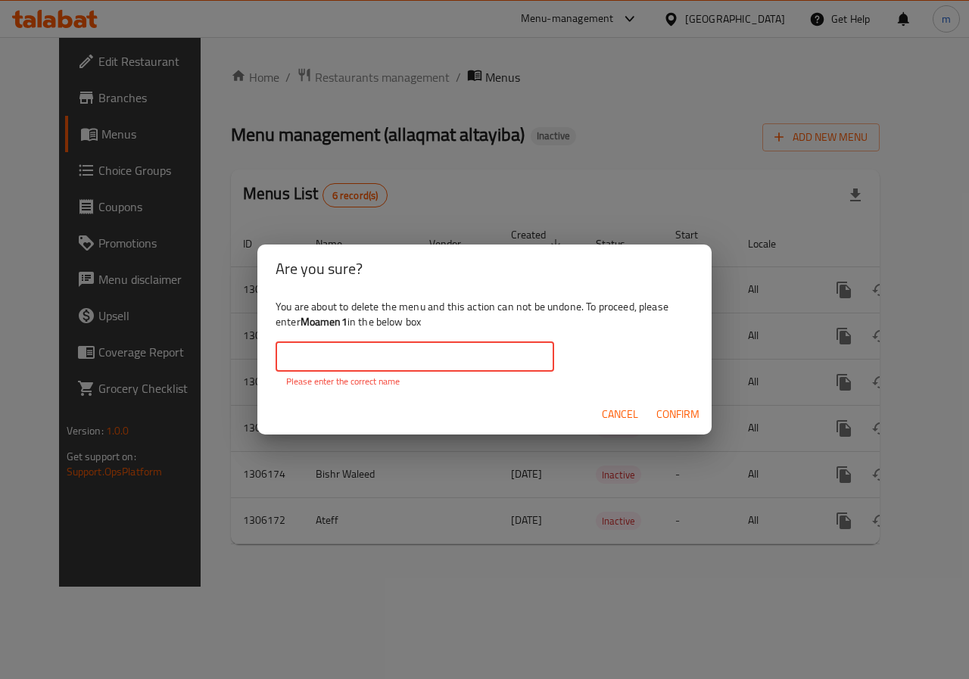
click at [467, 357] on input "text" at bounding box center [415, 356] width 279 height 30
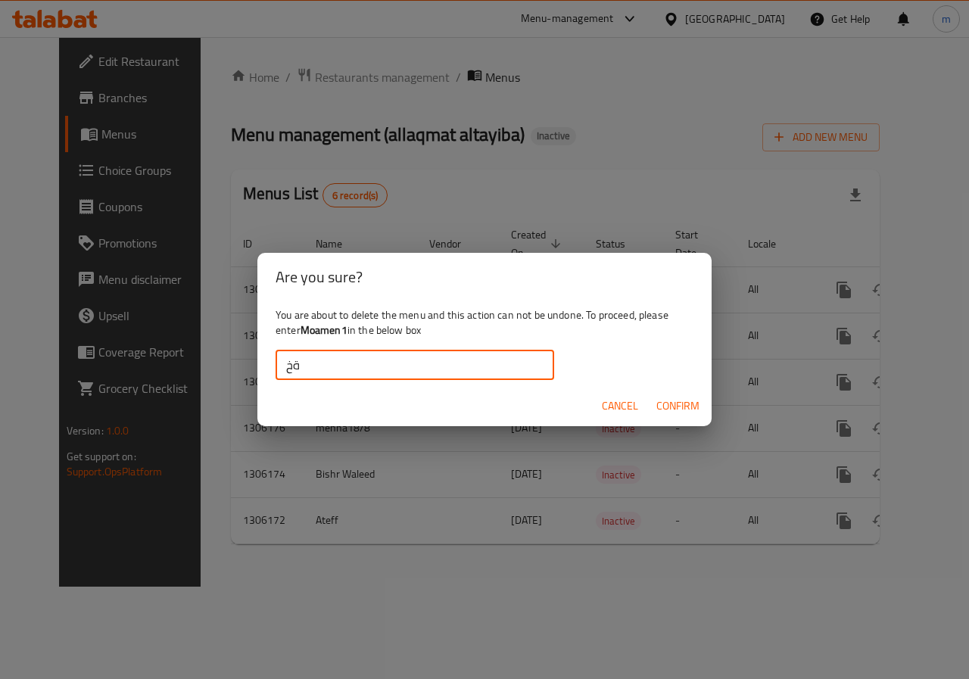
type input "ة"
type input "Moamen1"
click at [660, 402] on span "Confirm" at bounding box center [677, 406] width 43 height 19
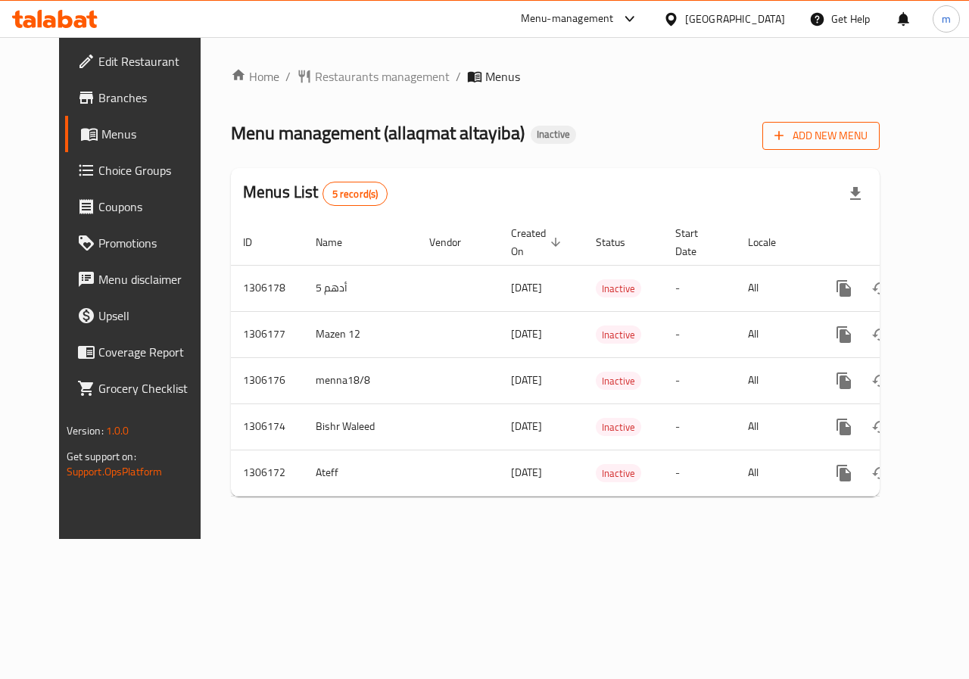
click at [868, 130] on span "Add New Menu" at bounding box center [820, 135] width 93 height 19
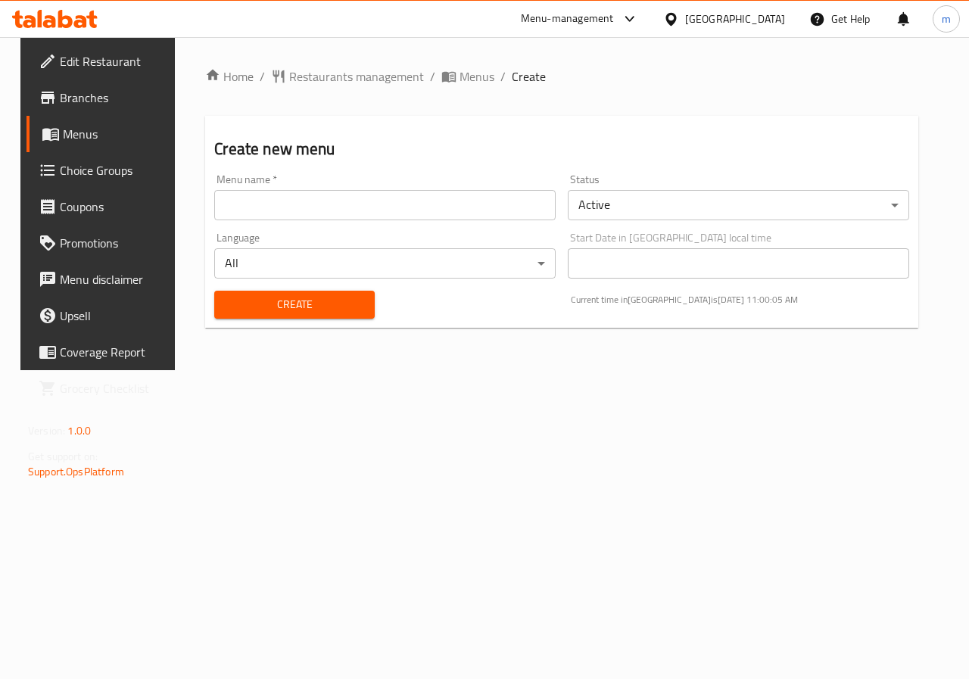
click at [242, 201] on input "text" at bounding box center [384, 205] width 341 height 30
type input "Moamen1"
click at [289, 316] on button "Create" at bounding box center [294, 305] width 160 height 28
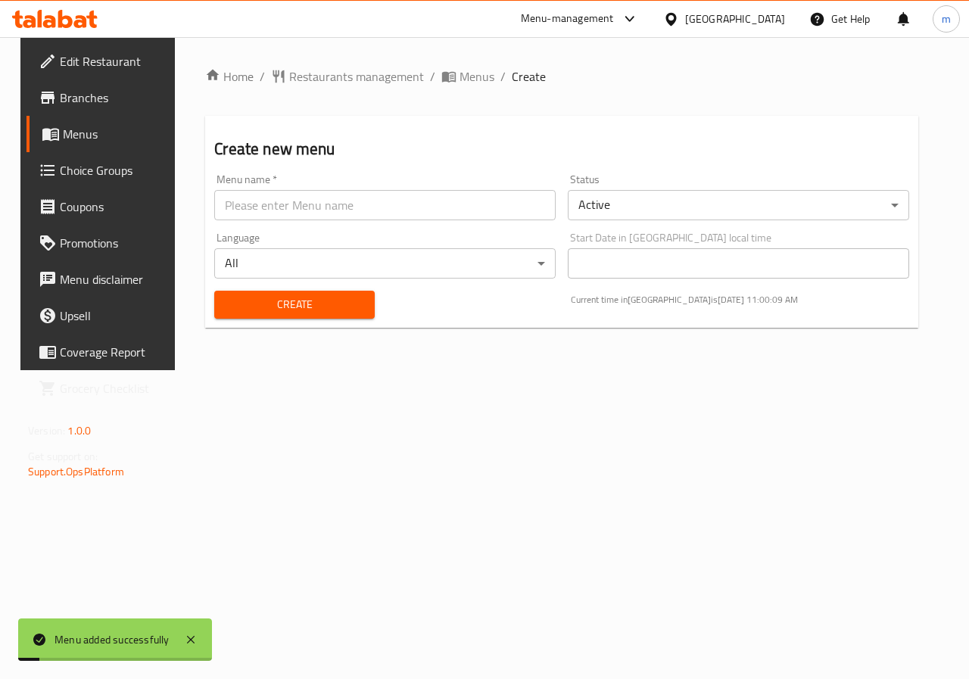
click at [66, 139] on span "Menus" at bounding box center [117, 134] width 108 height 18
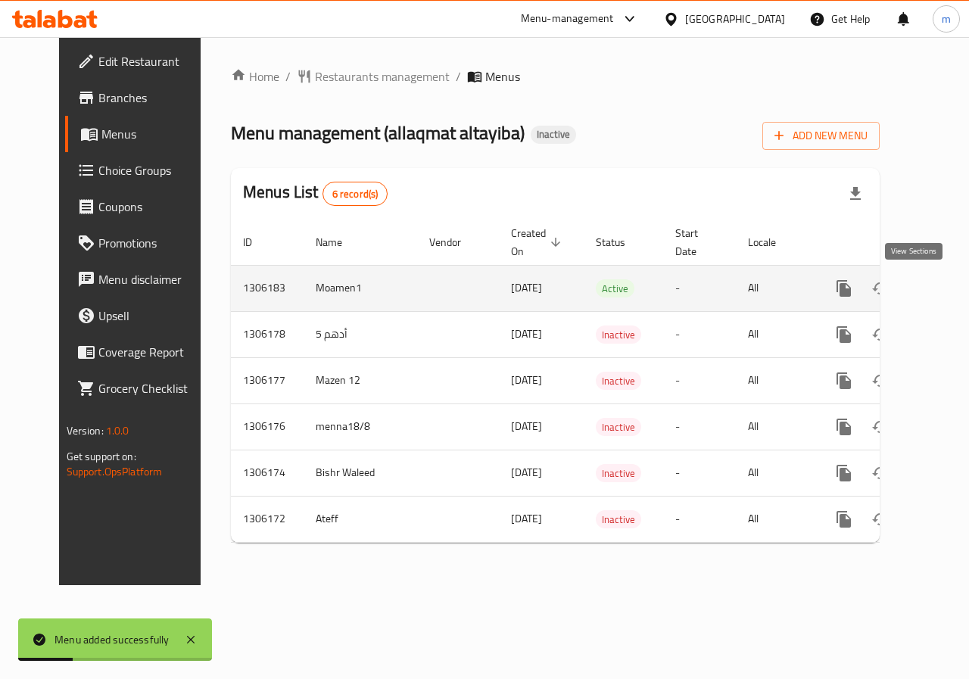
click at [935, 283] on link "enhanced table" at bounding box center [953, 288] width 36 height 36
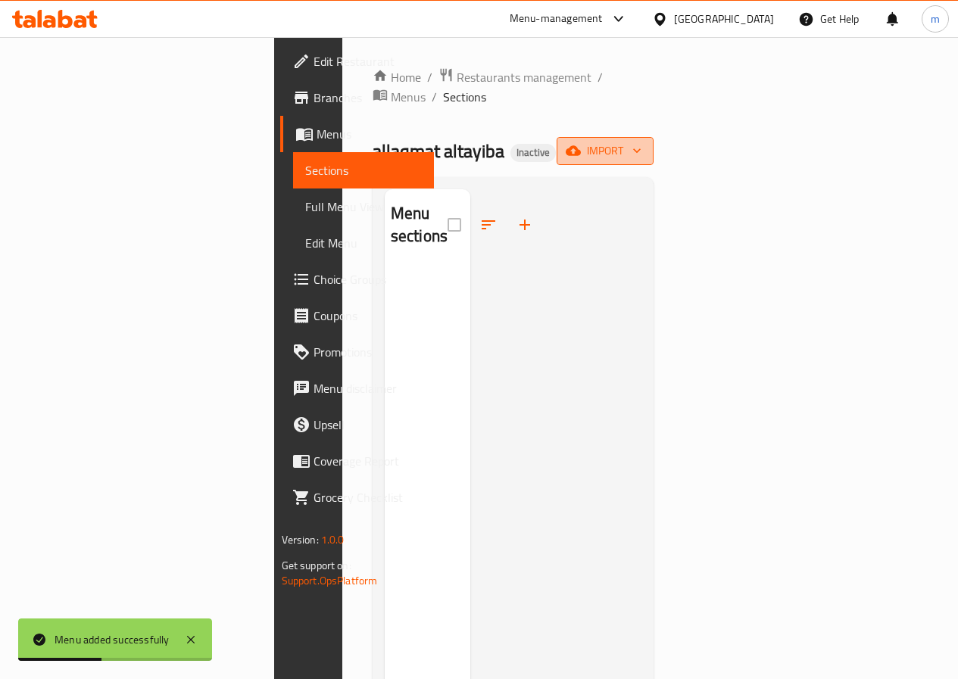
click at [653, 137] on button "import" at bounding box center [604, 151] width 97 height 28
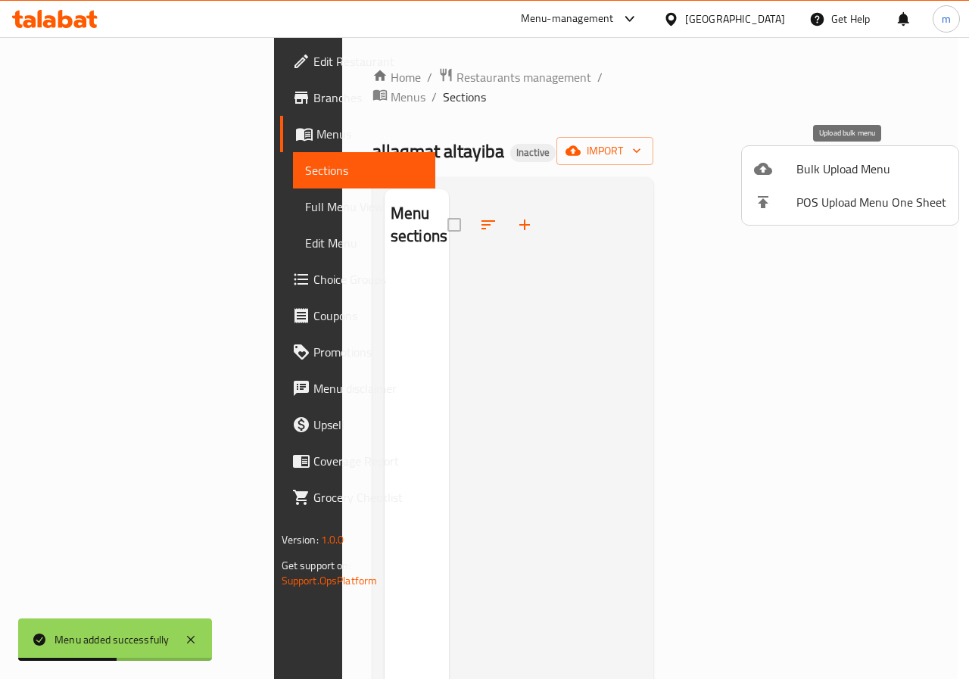
click at [867, 160] on span "Bulk Upload Menu" at bounding box center [871, 169] width 150 height 18
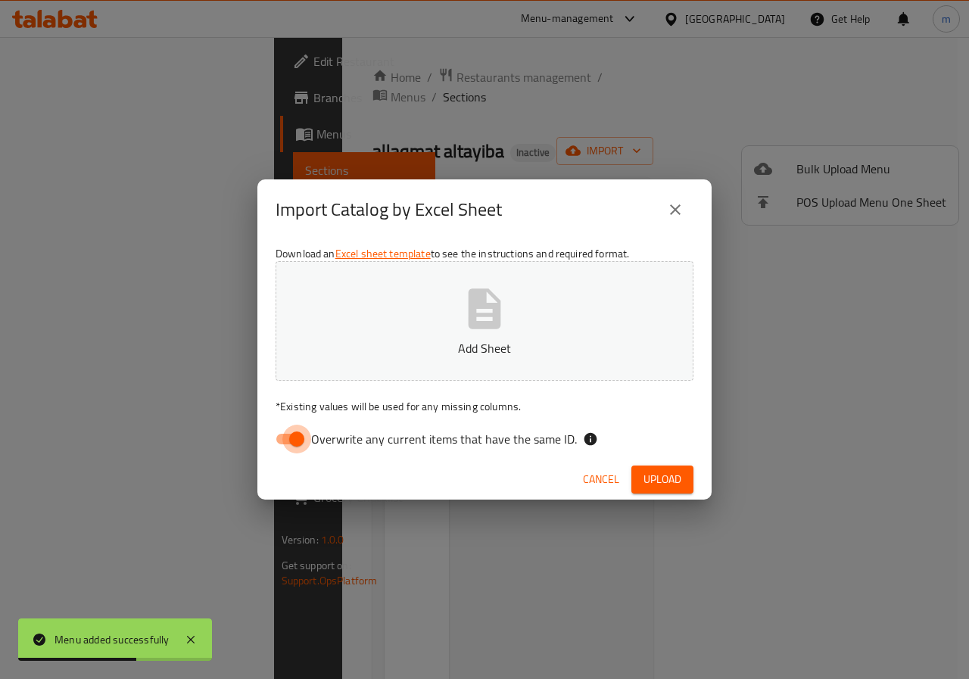
click at [297, 440] on input "Overwrite any current items that have the same ID." at bounding box center [297, 439] width 86 height 29
checkbox input "false"
click at [366, 379] on button "Add Sheet" at bounding box center [485, 321] width 418 height 120
click at [661, 478] on span "Upload" at bounding box center [663, 479] width 38 height 19
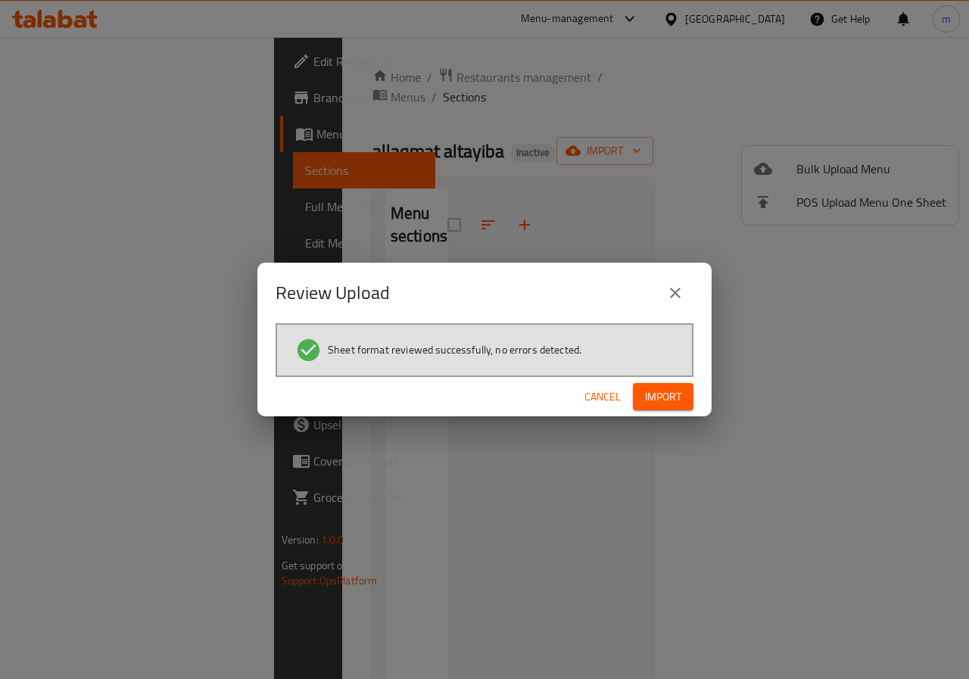
click at [677, 392] on span "Import" at bounding box center [663, 397] width 36 height 19
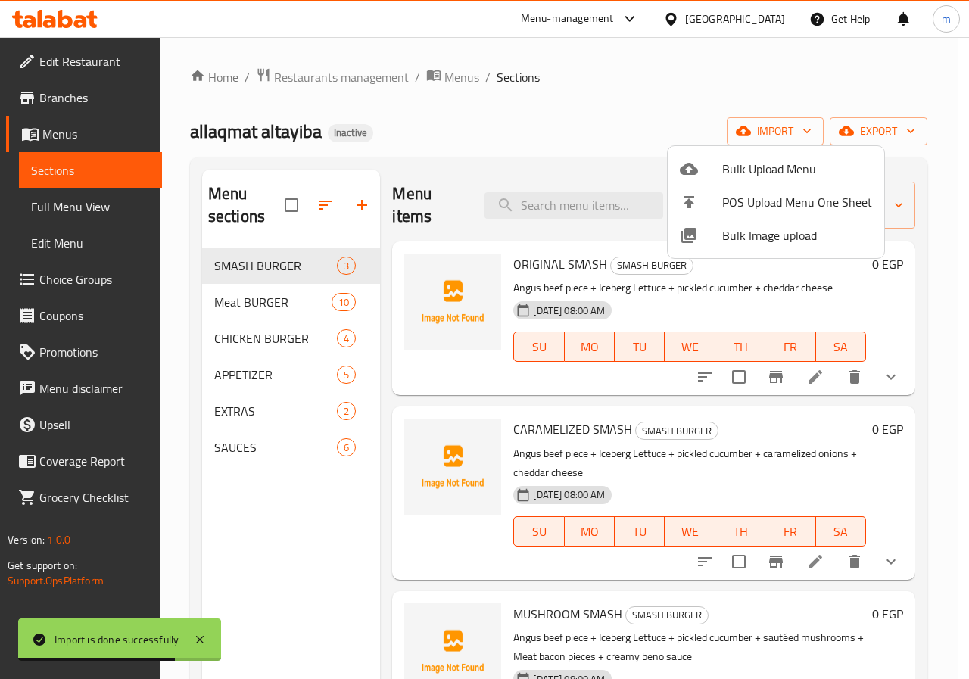
click at [81, 209] on div at bounding box center [484, 339] width 969 height 679
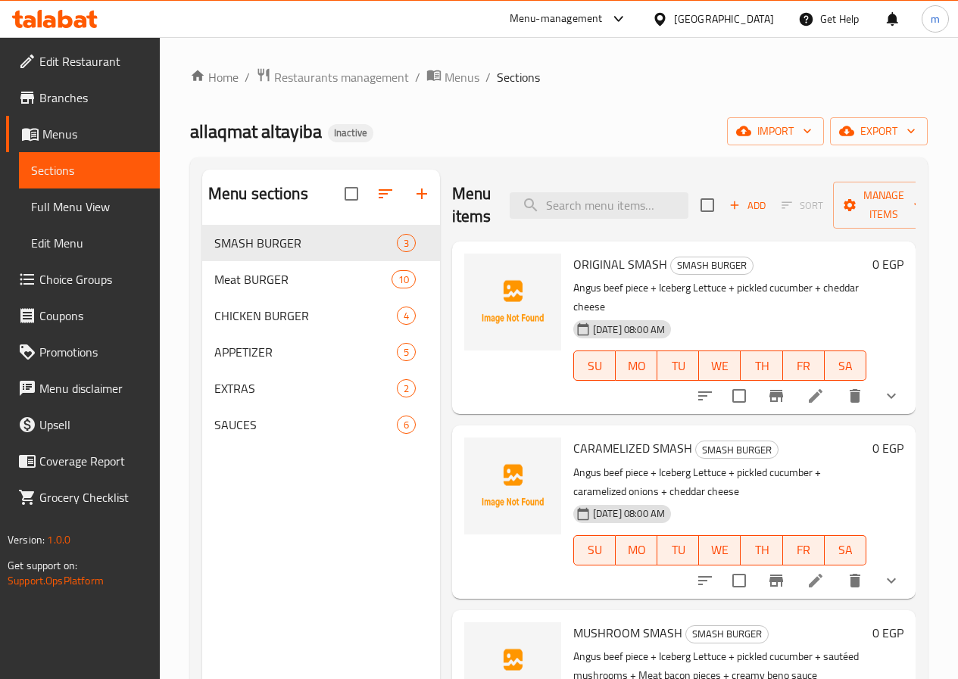
click at [64, 199] on span "Full Menu View" at bounding box center [89, 207] width 117 height 18
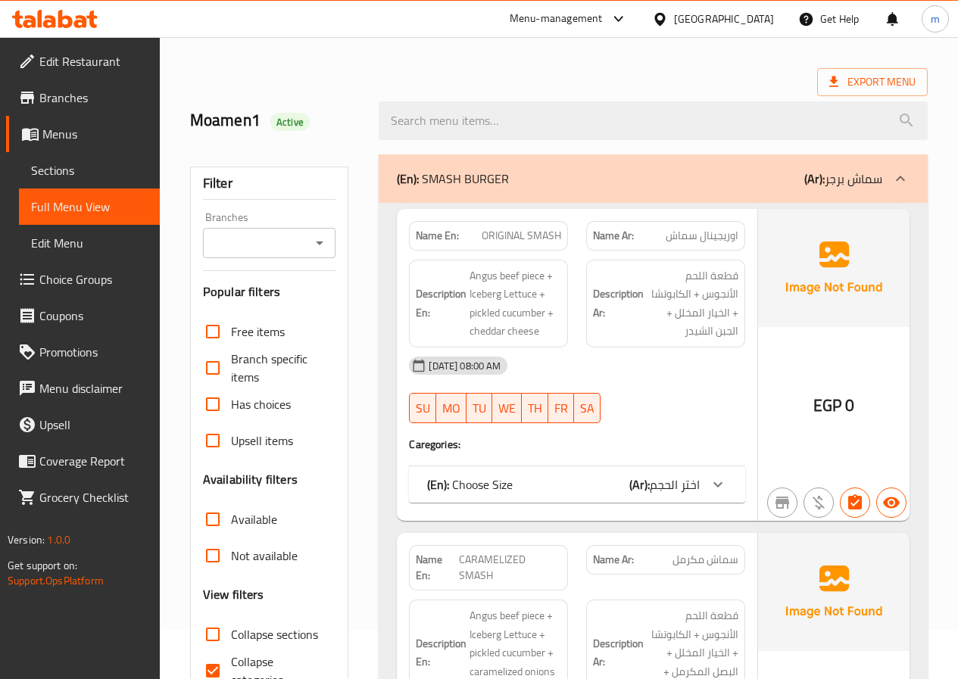
scroll to position [76, 0]
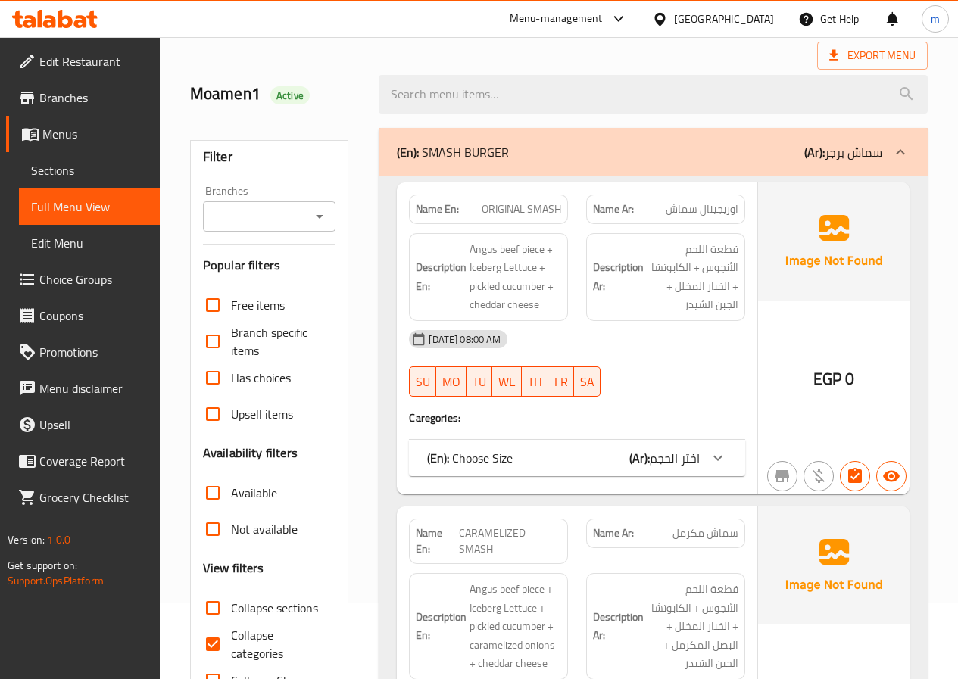
click at [247, 627] on span "Collapse categories" at bounding box center [277, 644] width 93 height 36
click at [231, 627] on input "Collapse categories" at bounding box center [213, 644] width 36 height 36
checkbox input "false"
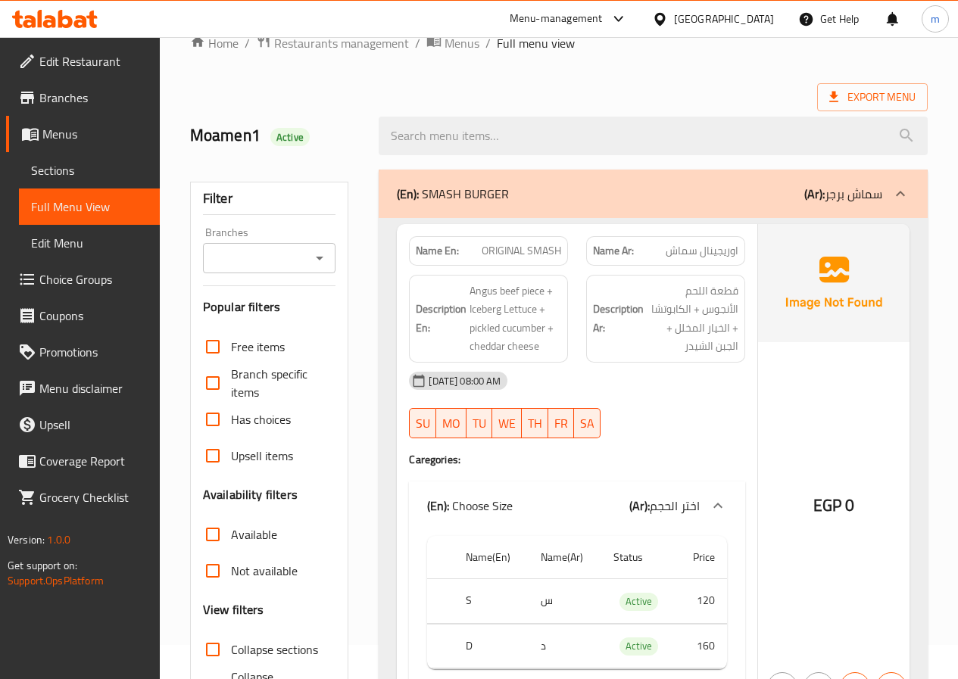
scroll to position [0, 0]
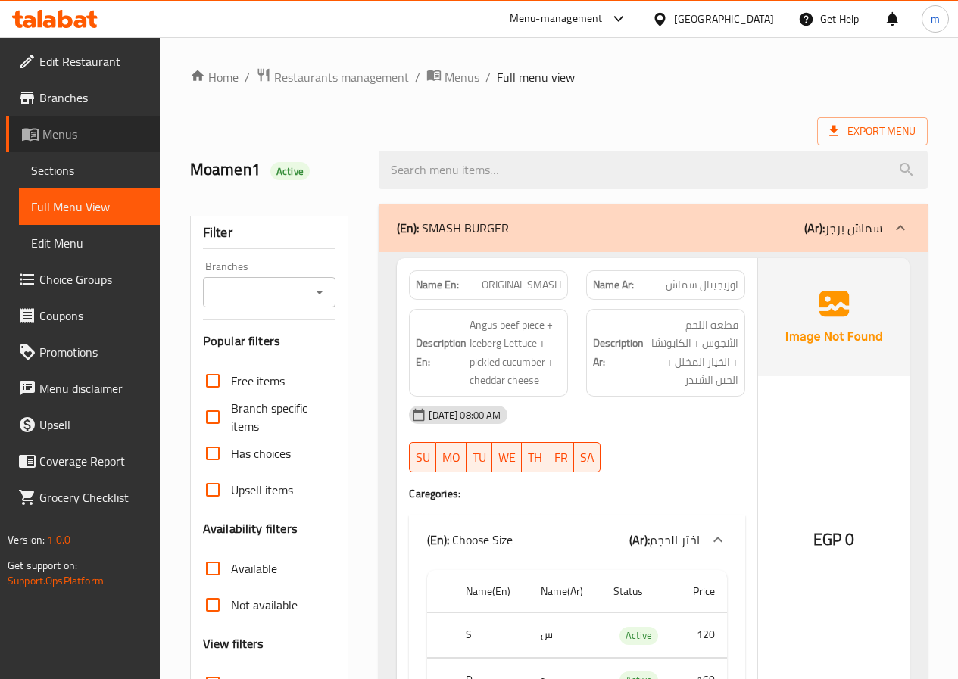
click at [76, 143] on span "Menus" at bounding box center [94, 134] width 105 height 18
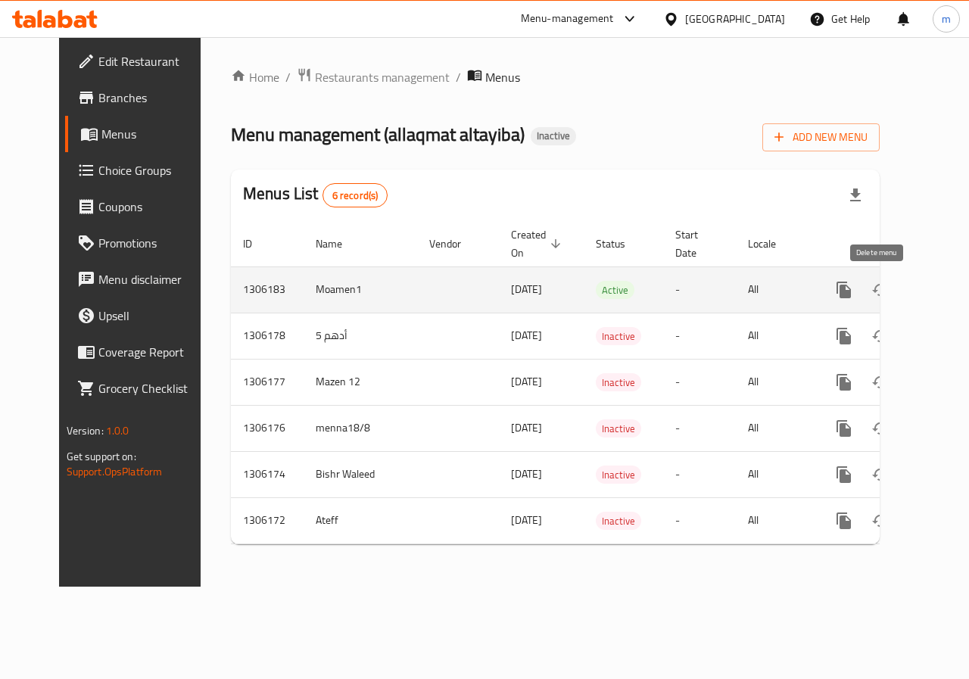
click at [908, 289] on icon "enhanced table" at bounding box center [917, 290] width 18 height 18
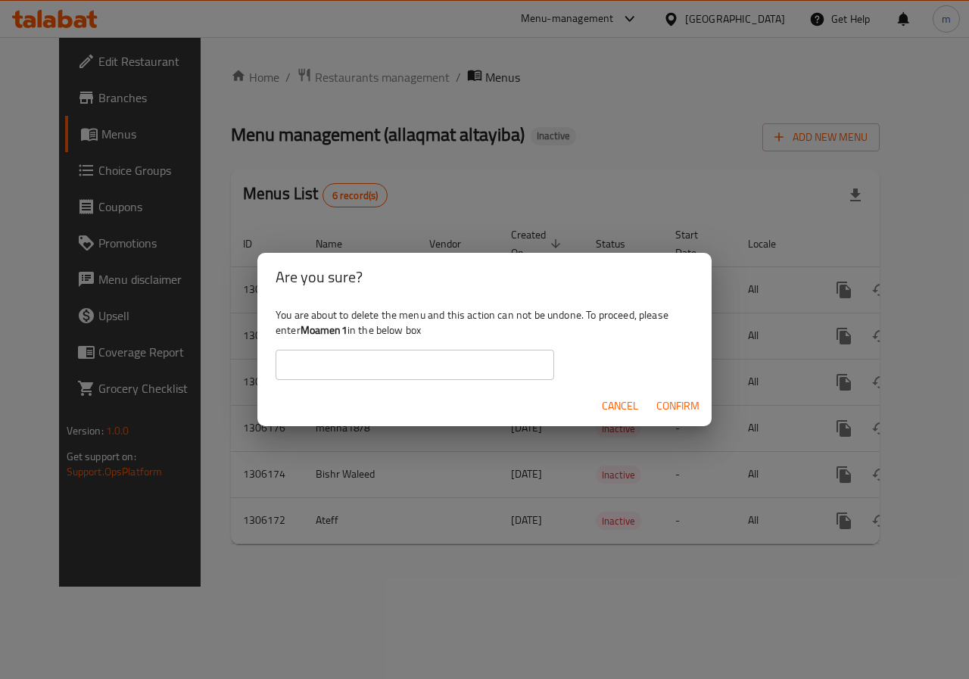
click at [400, 364] on input "text" at bounding box center [415, 365] width 279 height 30
type input "m"
type input "Moamen1"
click at [690, 404] on span "Confirm" at bounding box center [677, 406] width 43 height 19
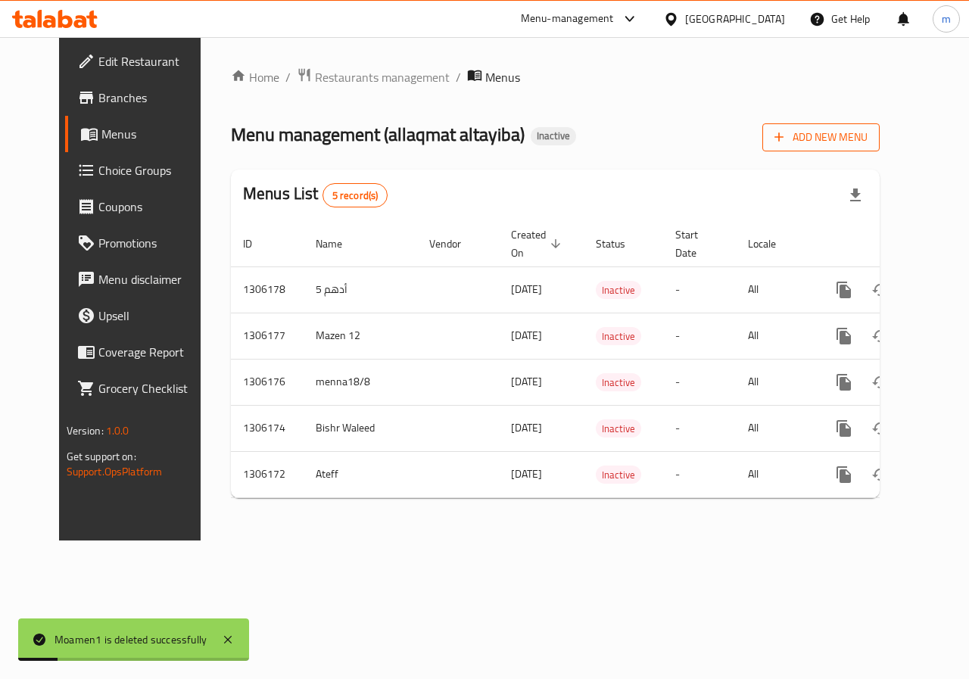
click at [863, 145] on span "Add New Menu" at bounding box center [820, 137] width 93 height 19
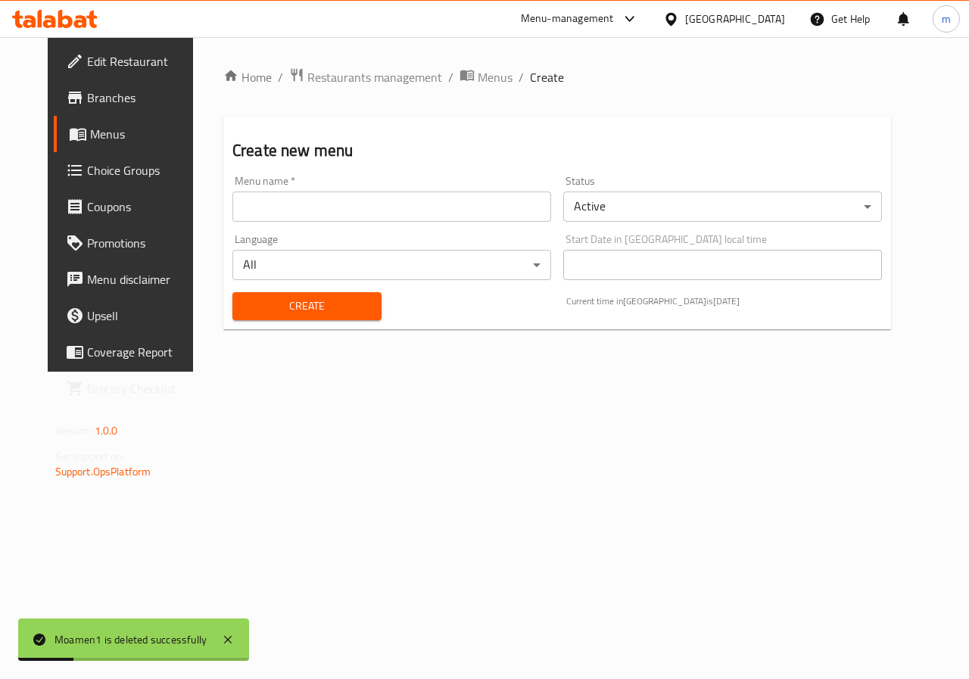
click at [448, 217] on input "text" at bounding box center [391, 207] width 319 height 30
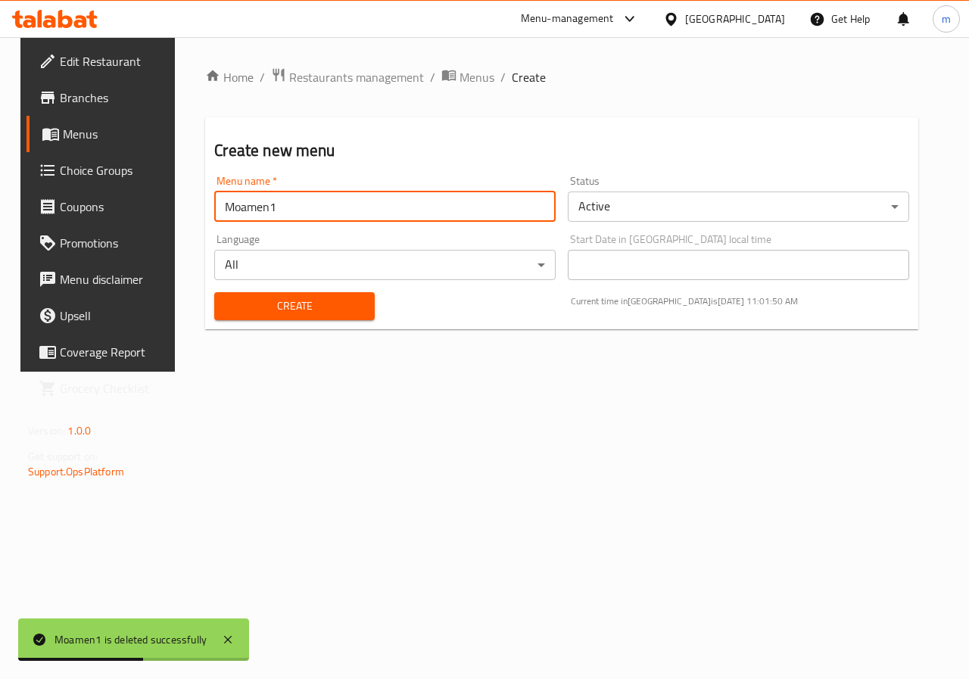
type input "Moamen1"
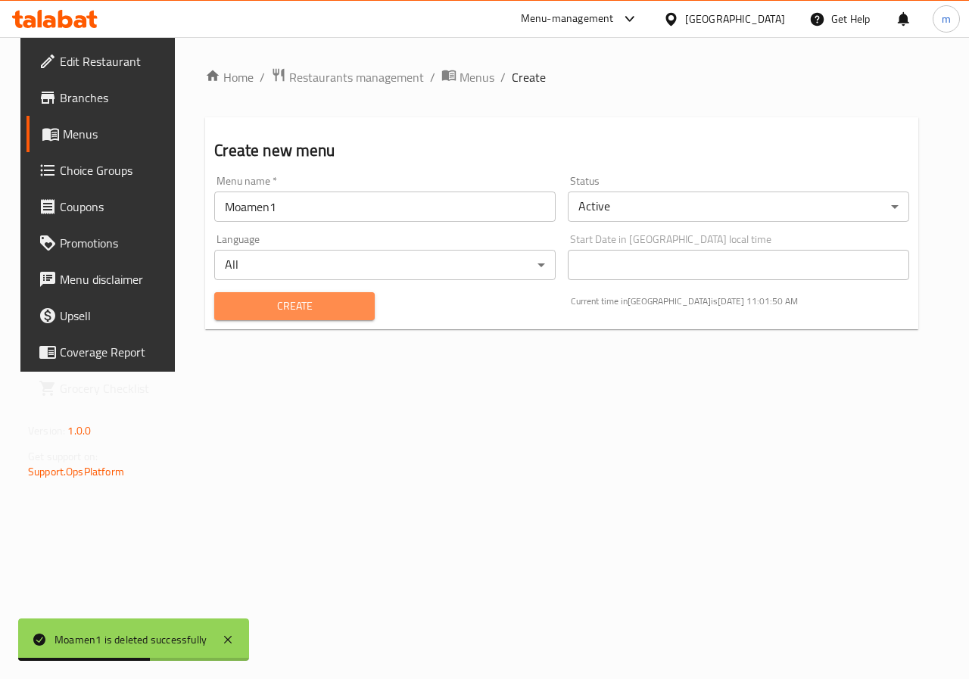
click at [354, 304] on span "Create" at bounding box center [294, 306] width 136 height 19
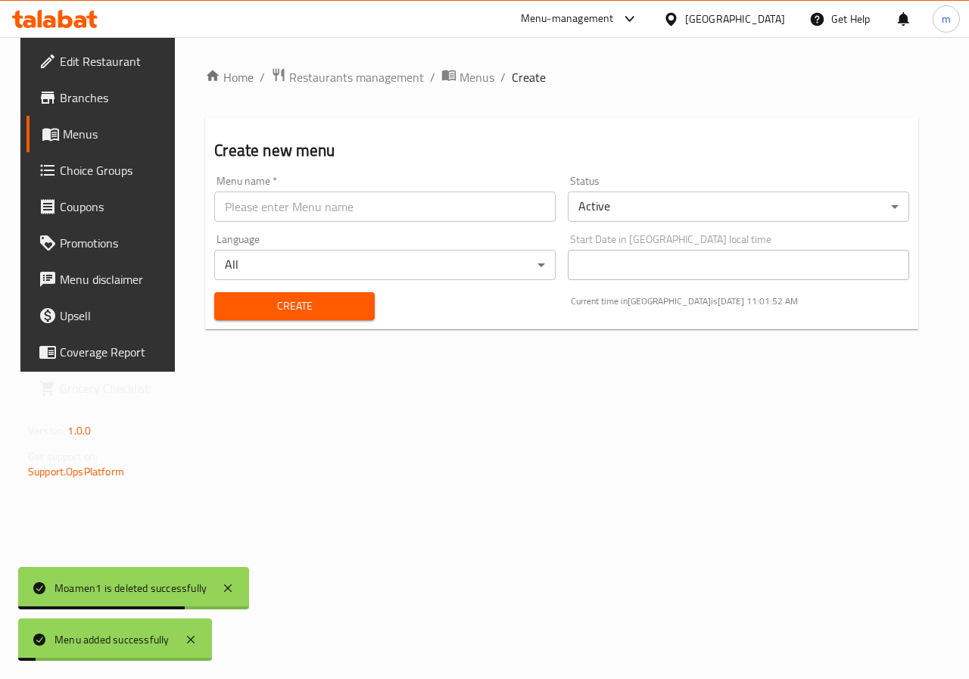
click at [83, 134] on span "Menus" at bounding box center [117, 134] width 108 height 18
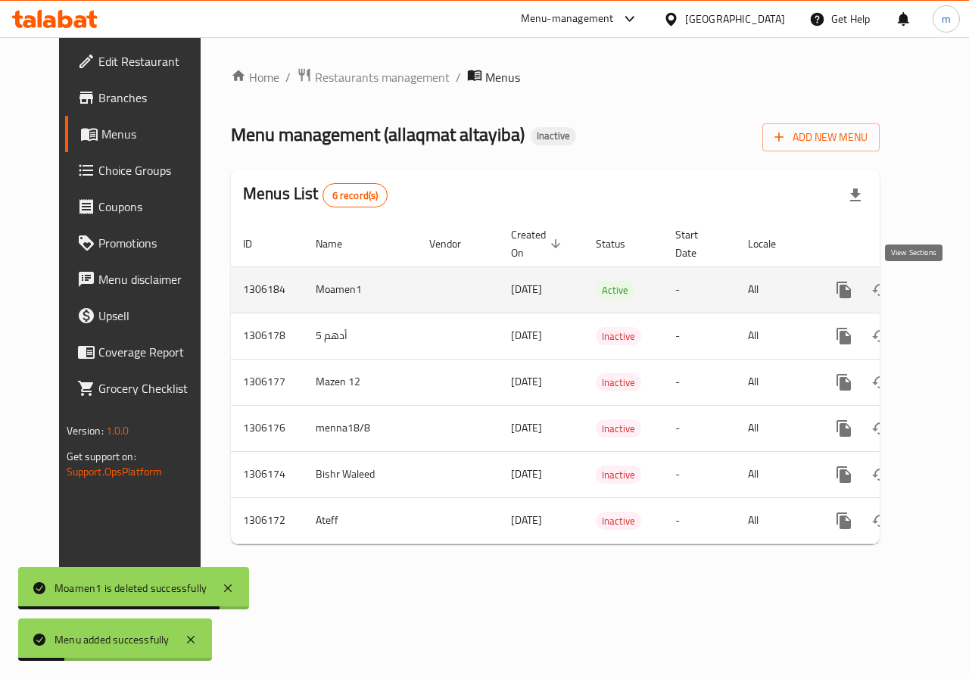
click at [944, 291] on icon "enhanced table" at bounding box center [953, 290] width 18 height 18
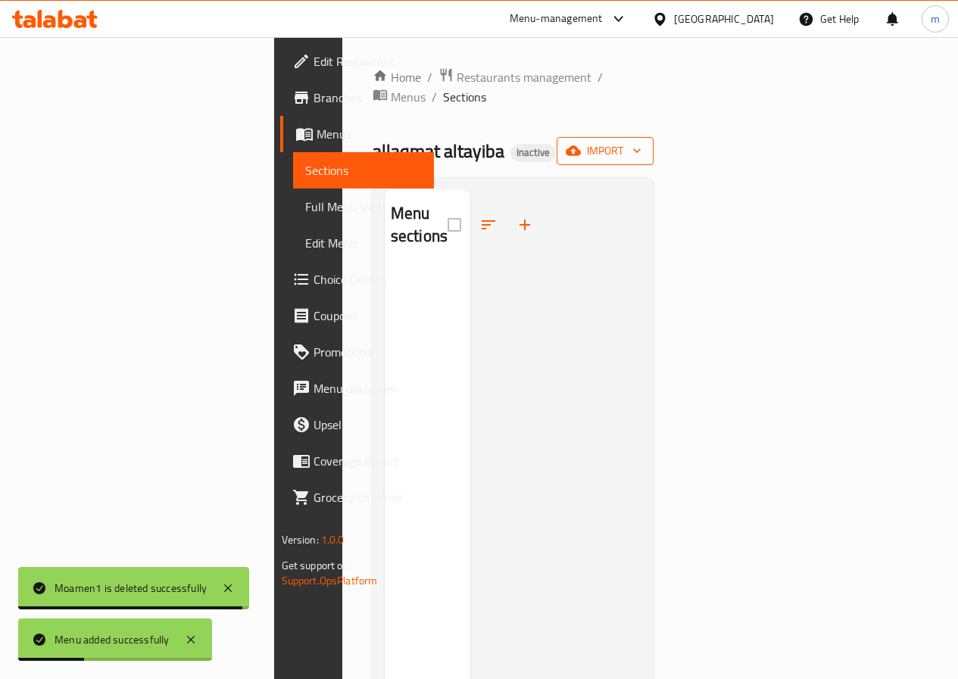
click at [641, 142] on span "import" at bounding box center [605, 151] width 73 height 19
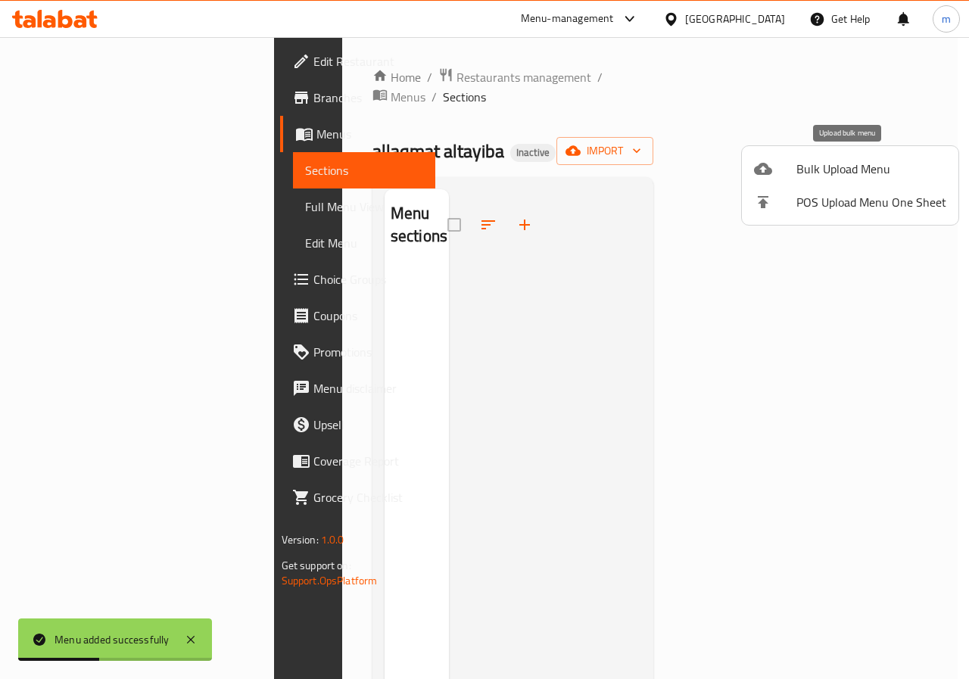
click at [846, 171] on span "Bulk Upload Menu" at bounding box center [871, 169] width 150 height 18
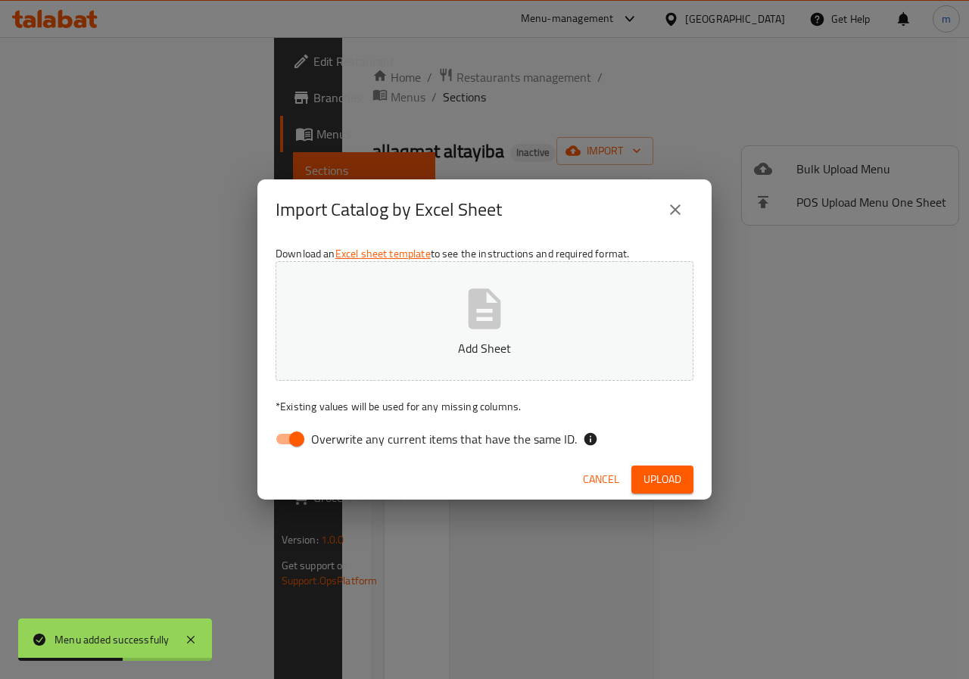
click at [295, 448] on input "Overwrite any current items that have the same ID." at bounding box center [297, 439] width 86 height 29
checkbox input "false"
click at [425, 343] on p "Add Sheet" at bounding box center [484, 348] width 371 height 18
click at [660, 468] on button "Upload" at bounding box center [662, 480] width 62 height 28
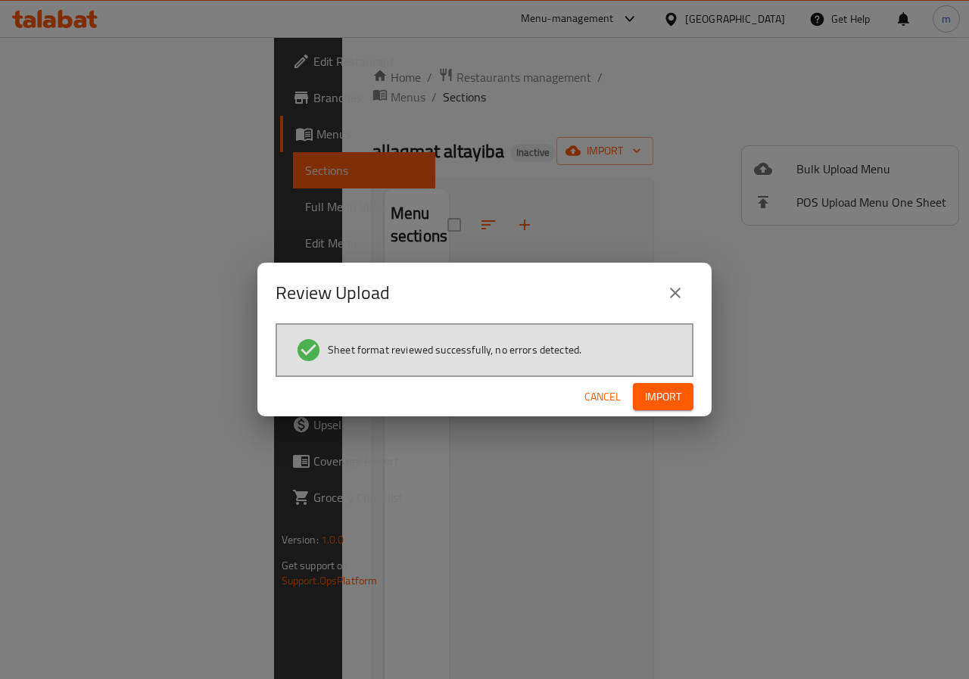
click at [650, 398] on span "Import" at bounding box center [663, 397] width 36 height 19
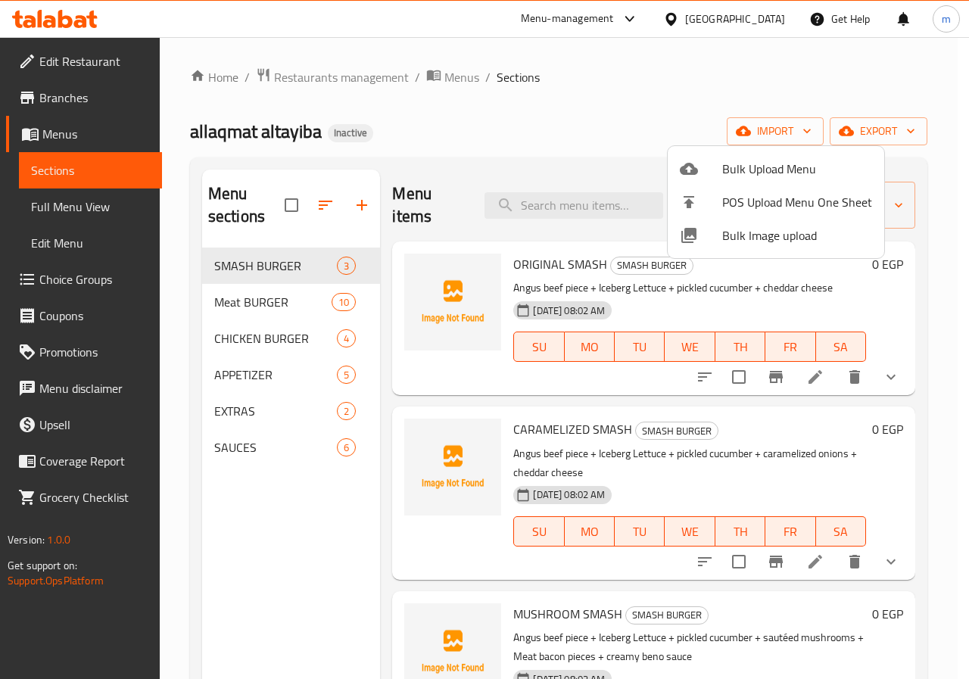
click at [59, 133] on div at bounding box center [484, 339] width 969 height 679
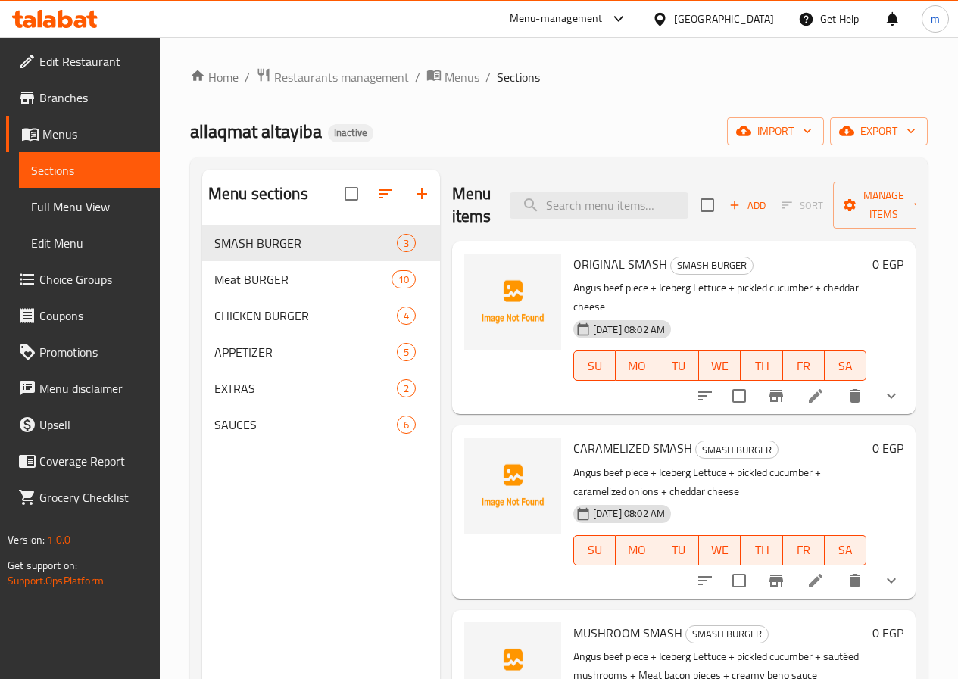
click at [64, 134] on span "Menus" at bounding box center [94, 134] width 105 height 18
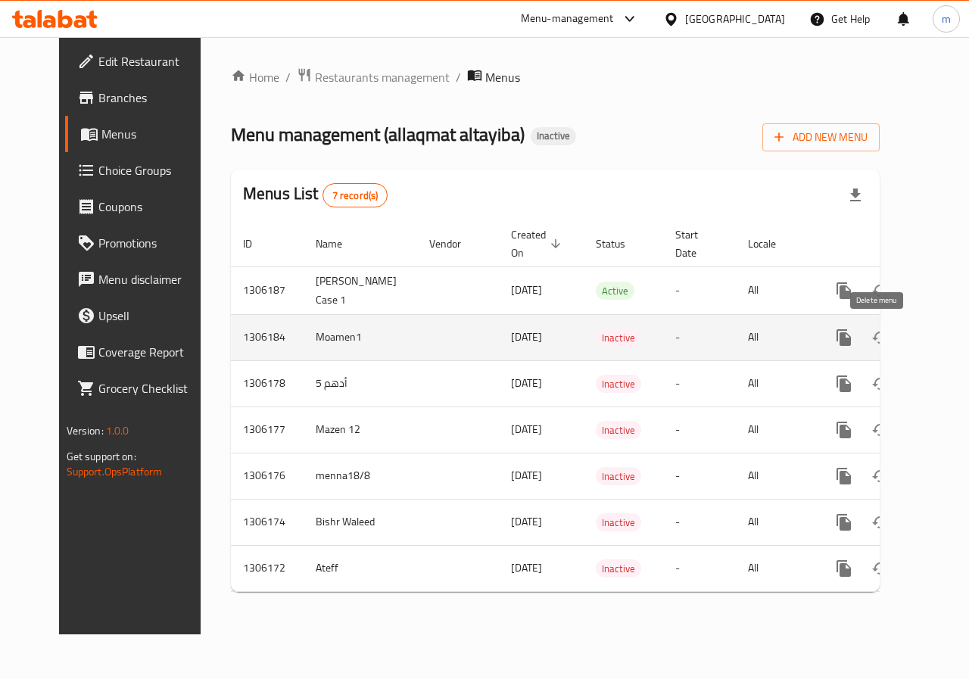
click at [912, 341] on icon "enhanced table" at bounding box center [917, 338] width 11 height 14
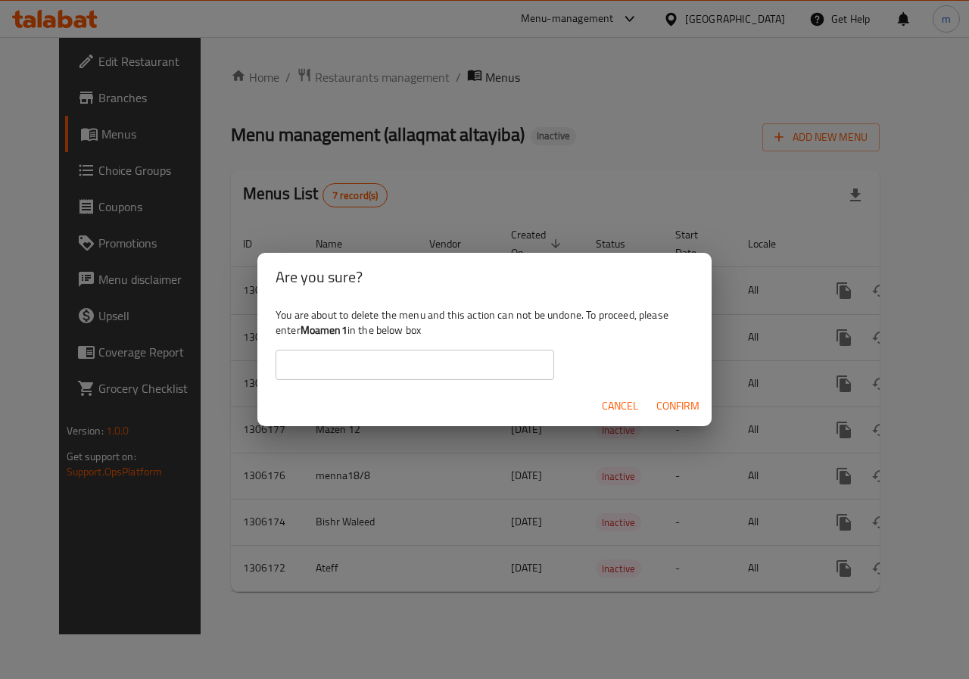
click at [513, 376] on input "text" at bounding box center [415, 365] width 279 height 30
type input "ة"
type input "m"
type input "Moamen1"
click at [669, 409] on span "Confirm" at bounding box center [677, 406] width 43 height 19
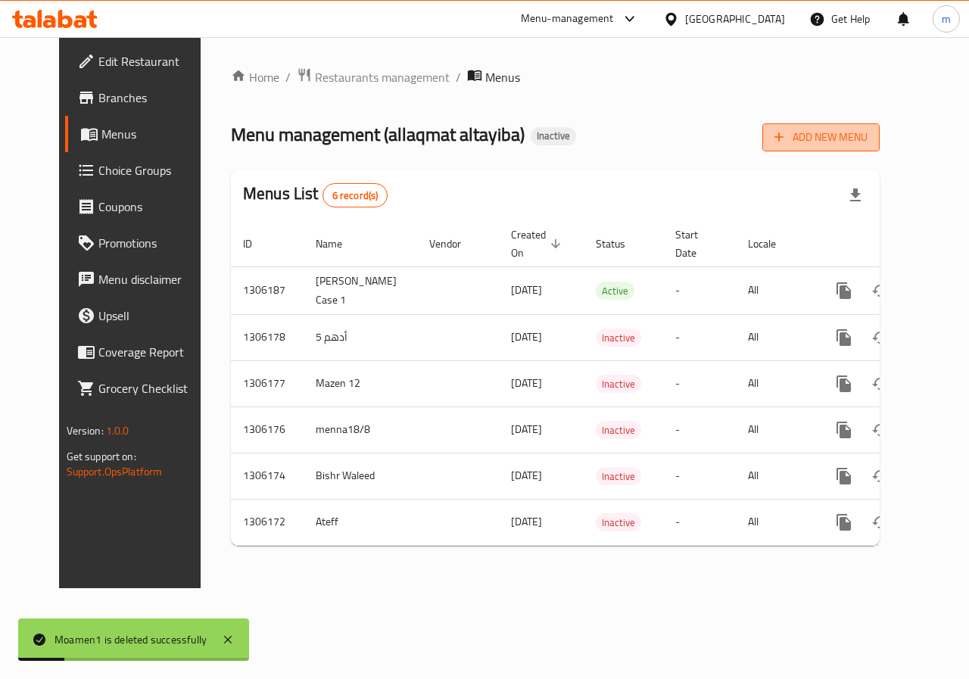
click at [868, 145] on span "Add New Menu" at bounding box center [820, 137] width 93 height 19
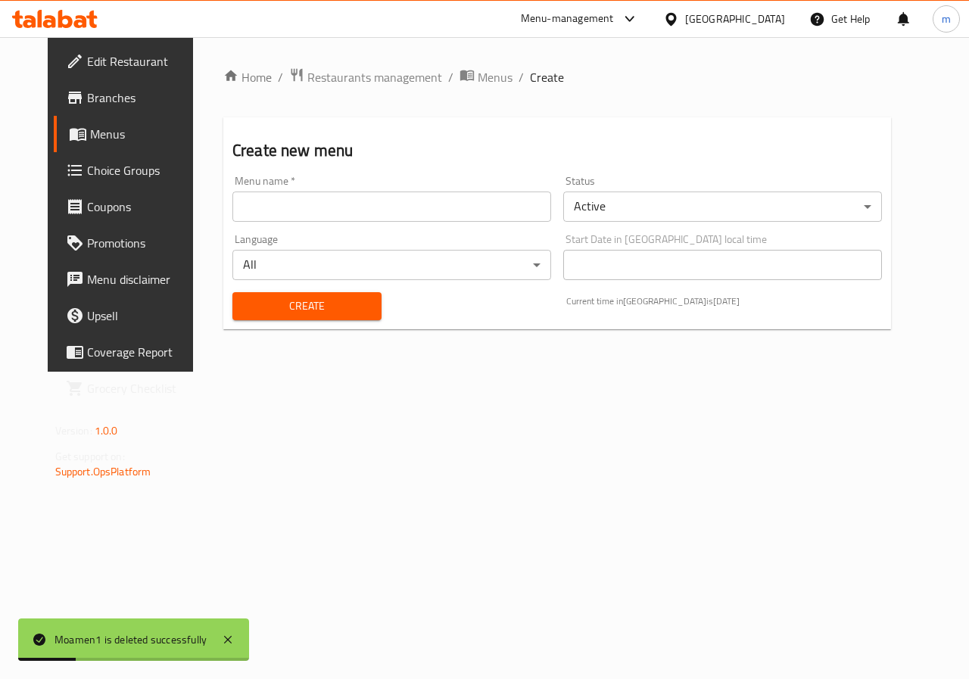
click at [389, 213] on input "text" at bounding box center [391, 207] width 319 height 30
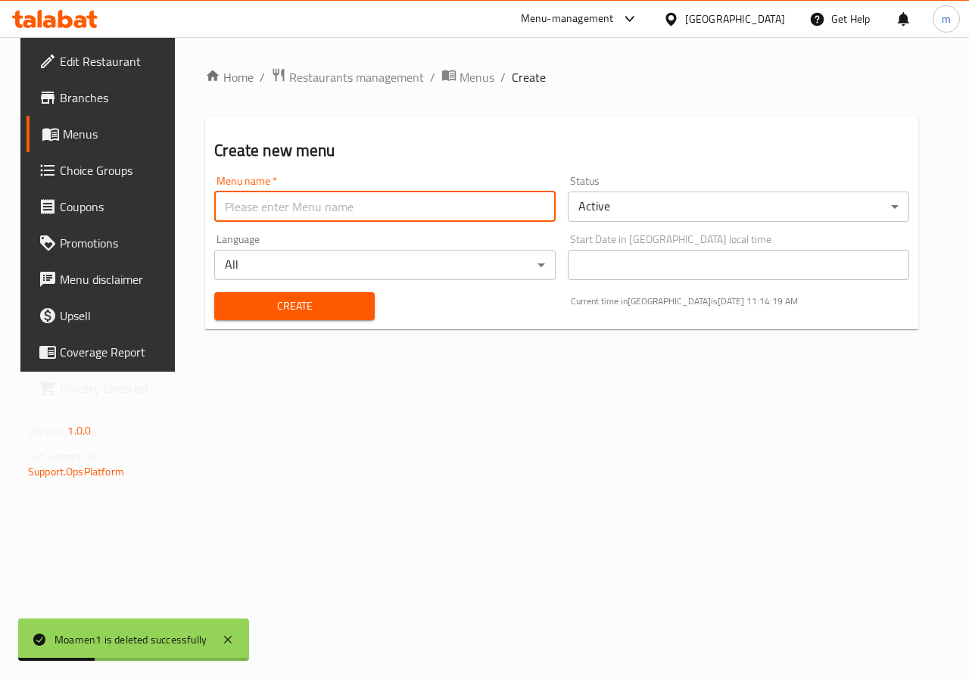
type input "m"
type input "Moamen1"
click at [285, 314] on span "Create" at bounding box center [294, 306] width 136 height 19
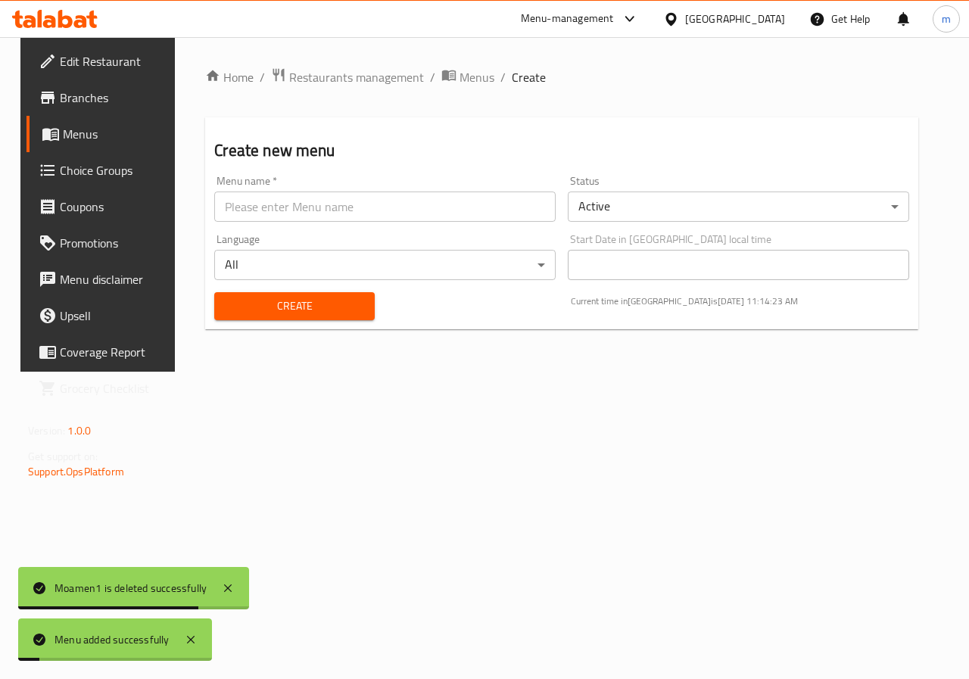
click at [104, 139] on span "Menus" at bounding box center [117, 134] width 108 height 18
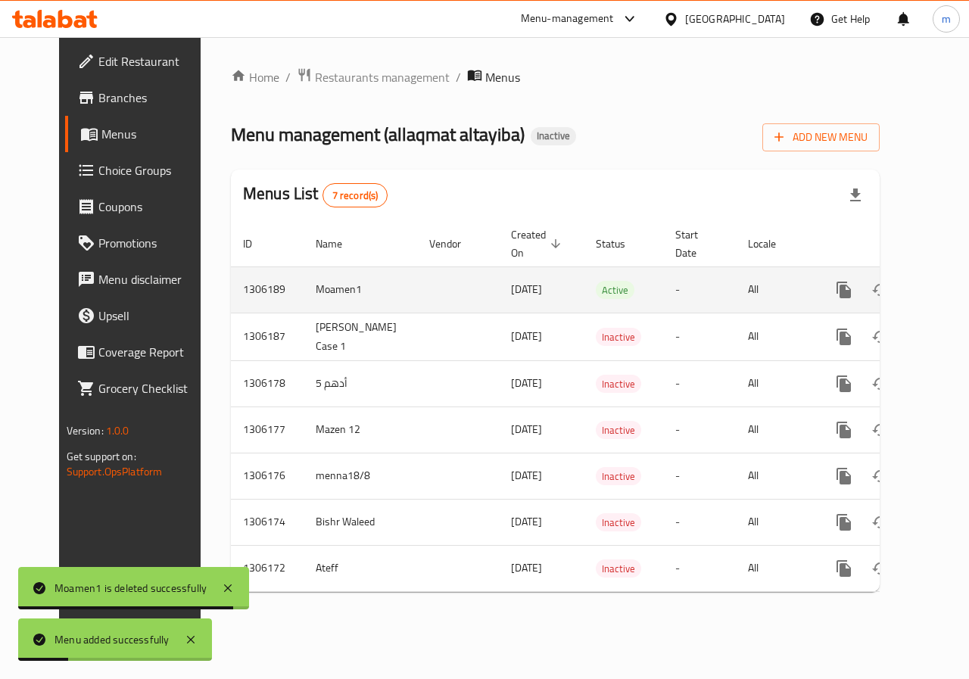
click at [944, 289] on icon "enhanced table" at bounding box center [953, 290] width 18 height 18
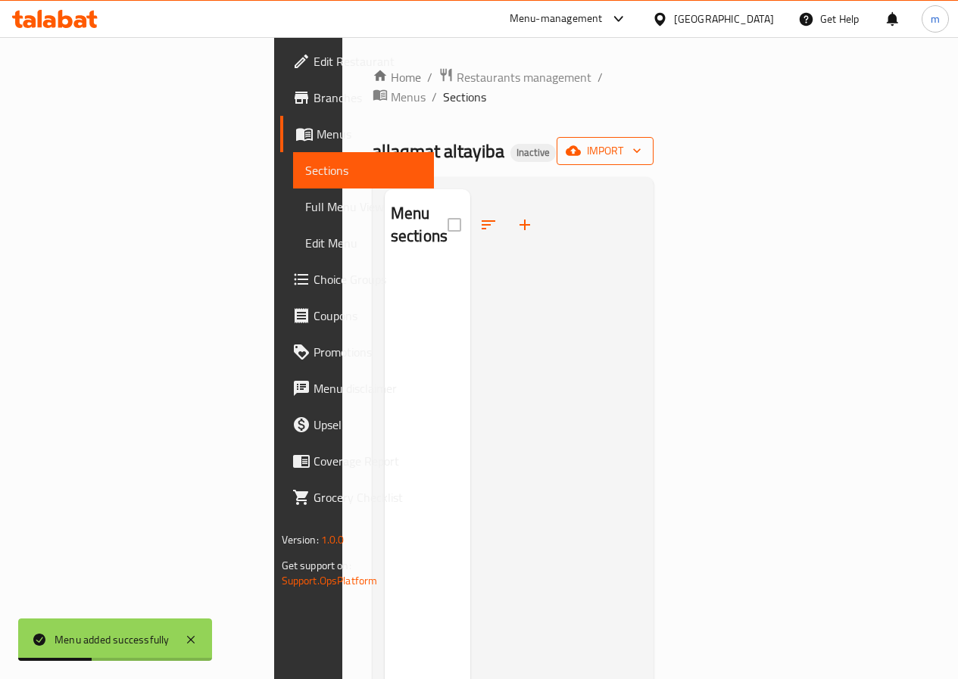
click at [641, 142] on span "import" at bounding box center [605, 151] width 73 height 19
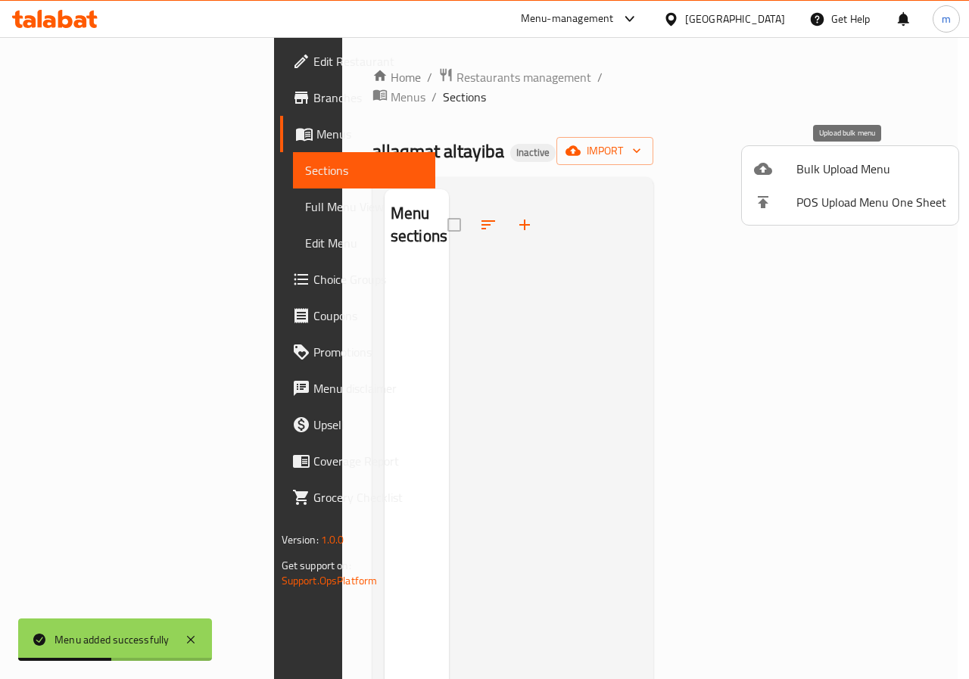
click at [862, 181] on li "Bulk Upload Menu" at bounding box center [850, 168] width 217 height 33
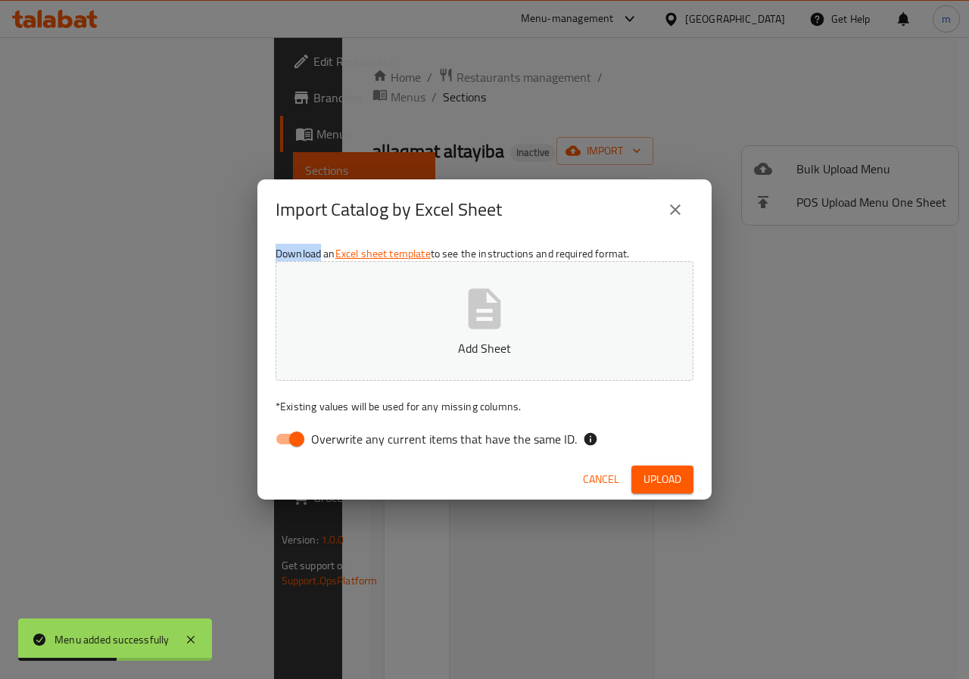
click at [862, 181] on div "Import Catalog by Excel Sheet Download an Excel sheet template to see the instr…" at bounding box center [484, 339] width 969 height 679
click at [681, 208] on icon "close" at bounding box center [675, 210] width 18 height 18
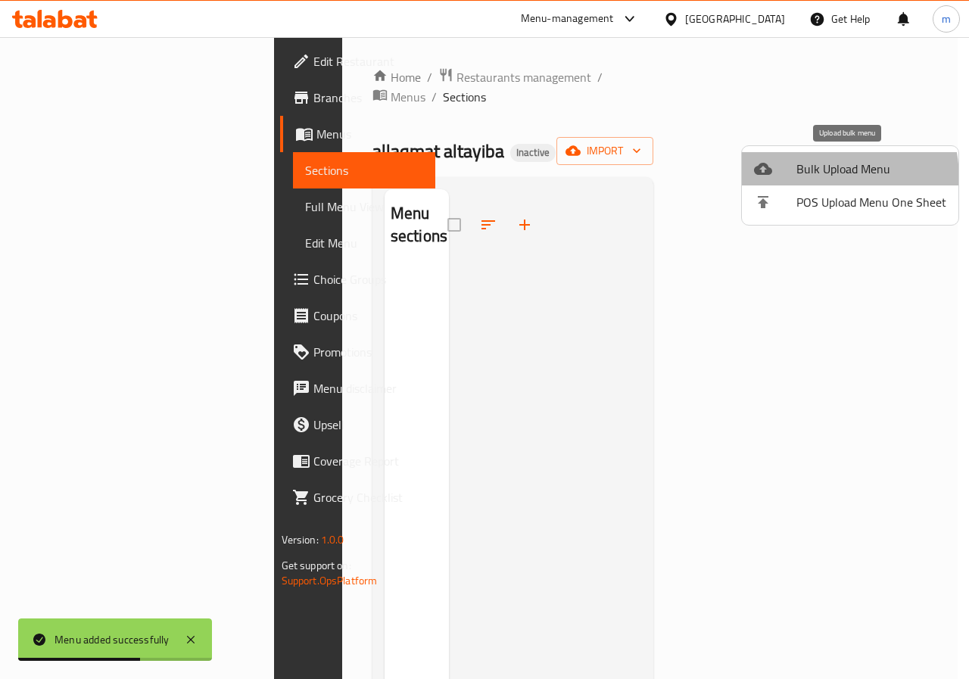
click at [801, 178] on span "Bulk Upload Menu" at bounding box center [871, 169] width 150 height 18
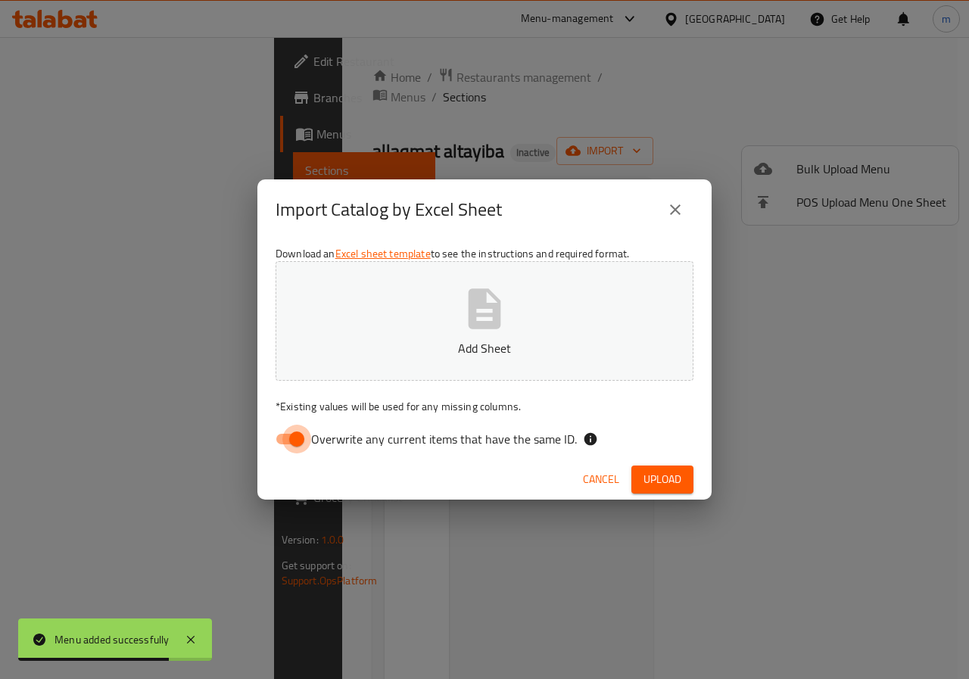
click at [281, 447] on input "Overwrite any current items that have the same ID." at bounding box center [297, 439] width 86 height 29
checkbox input "false"
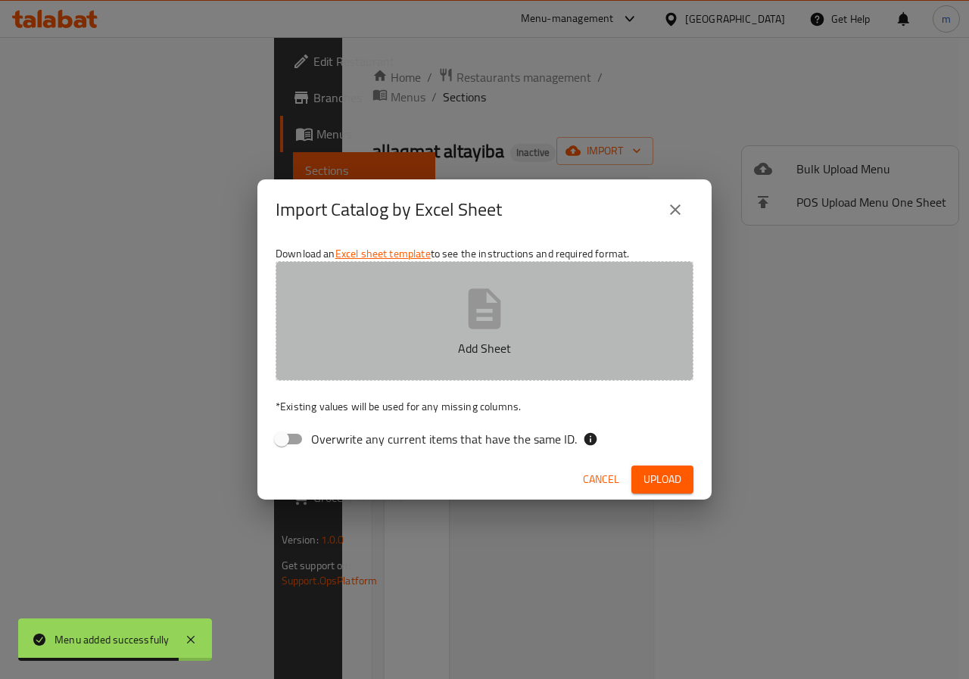
click at [416, 345] on p "Add Sheet" at bounding box center [484, 348] width 371 height 18
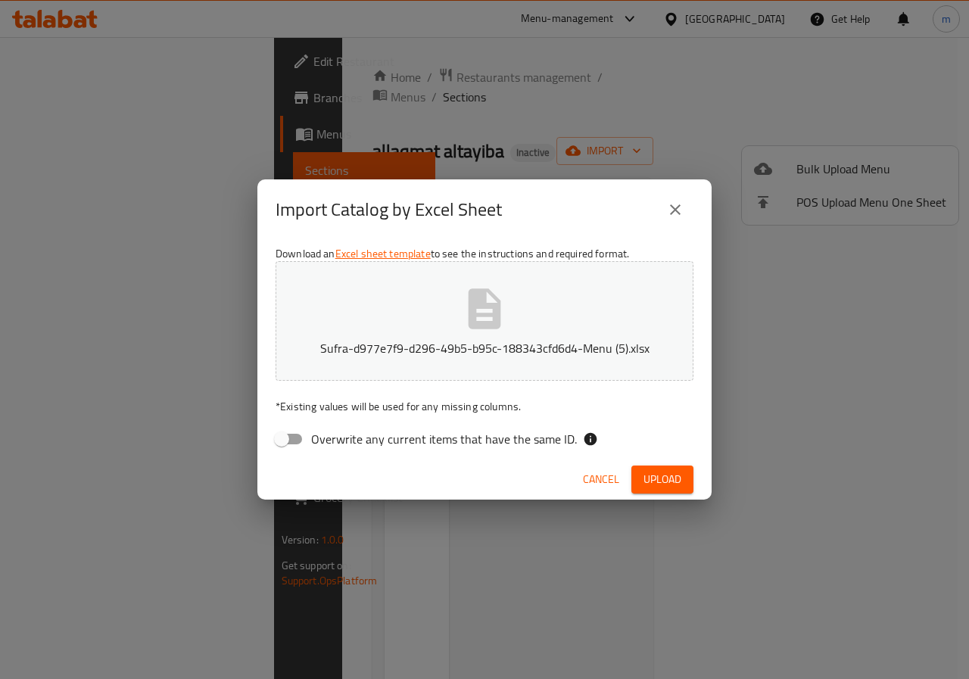
click at [657, 478] on span "Upload" at bounding box center [663, 479] width 38 height 19
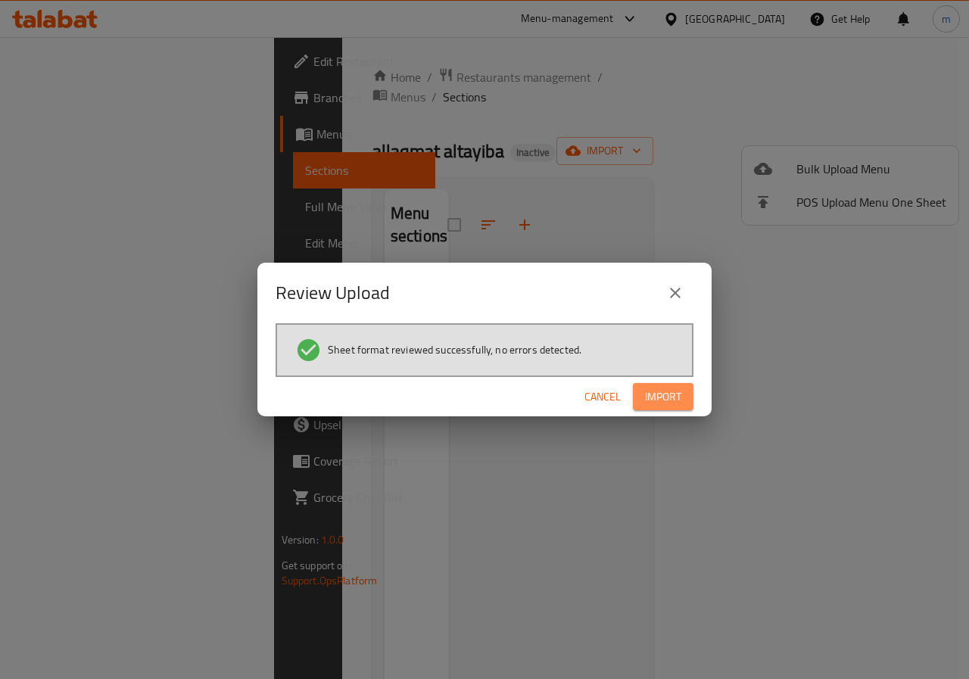
click at [654, 394] on span "Import" at bounding box center [663, 397] width 36 height 19
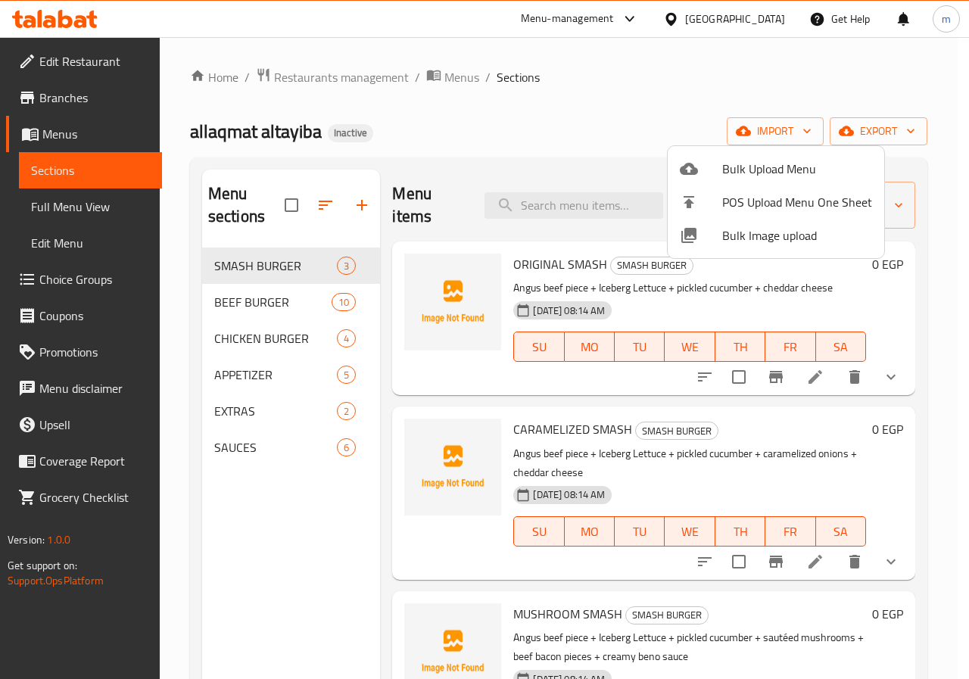
click at [77, 197] on div at bounding box center [484, 339] width 969 height 679
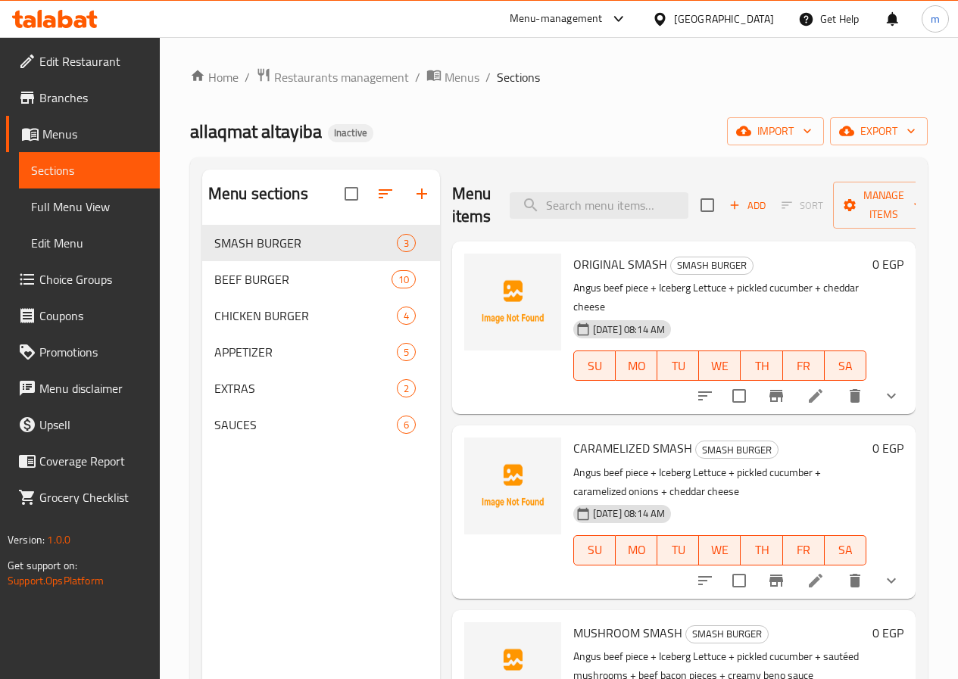
click at [83, 202] on span "Full Menu View" at bounding box center [89, 207] width 117 height 18
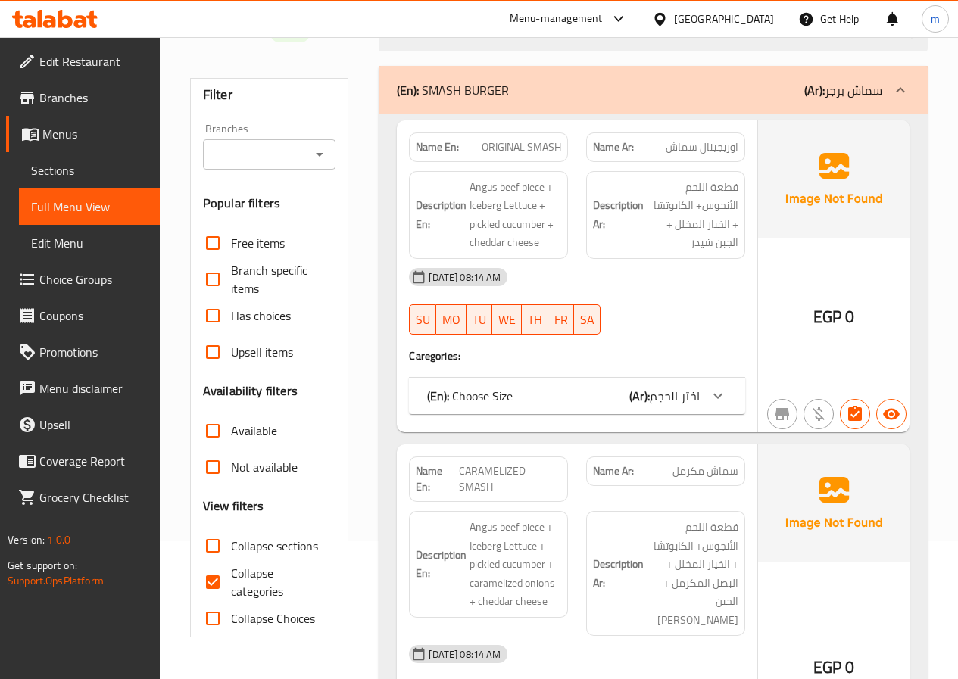
scroll to position [151, 0]
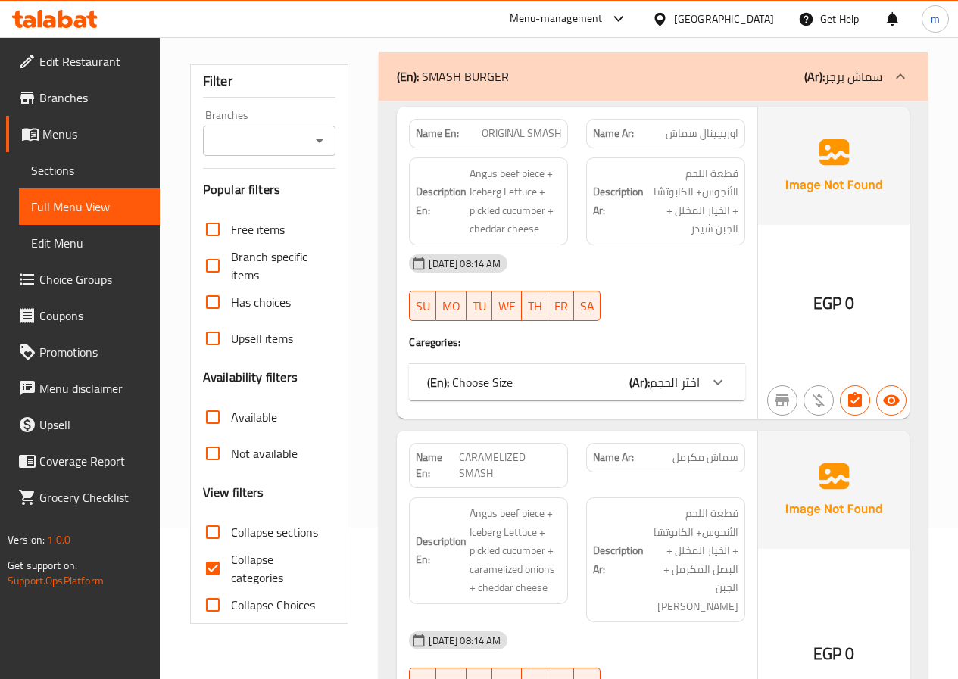
click at [272, 560] on span "Collapse categories" at bounding box center [277, 568] width 93 height 36
click at [231, 560] on input "Collapse categories" at bounding box center [213, 568] width 36 height 36
checkbox input "false"
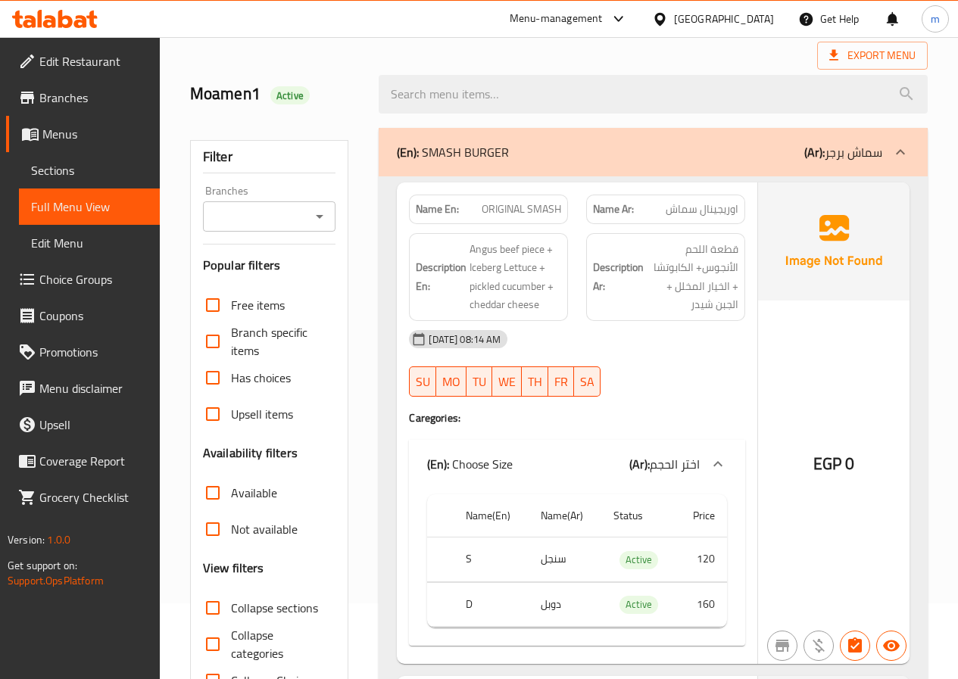
scroll to position [0, 0]
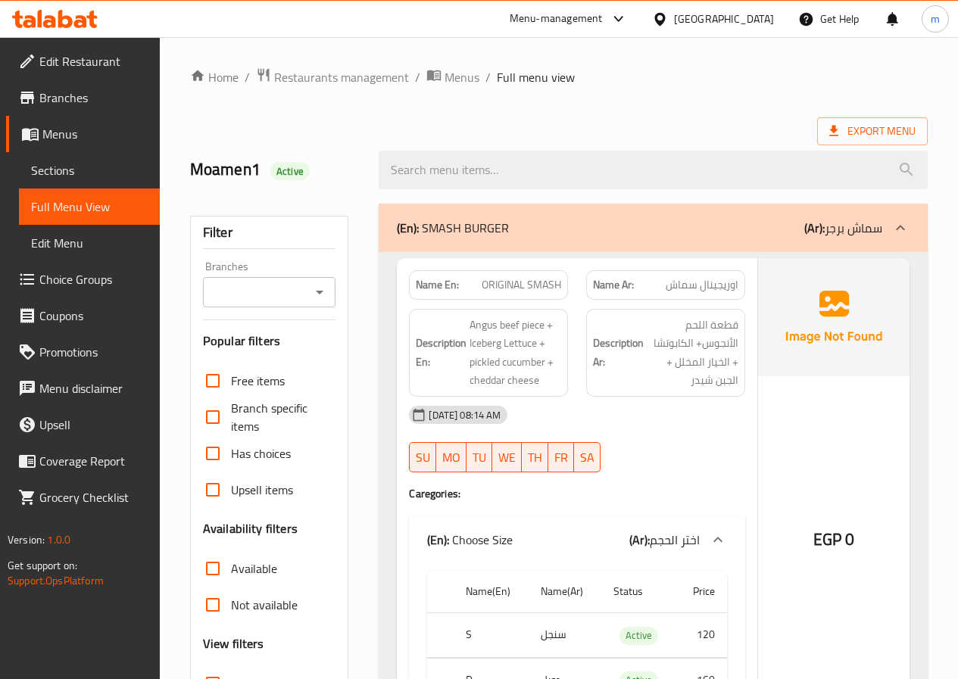
click at [800, 244] on div "(En): SMASH BURGER (Ar): سماش برجر" at bounding box center [653, 228] width 549 height 48
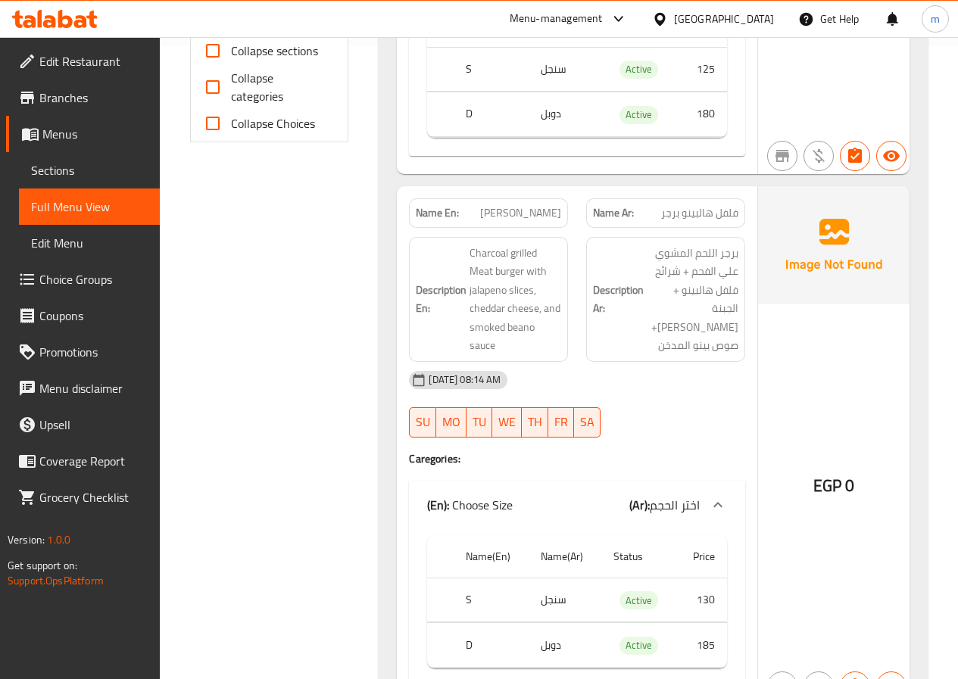
scroll to position [606, 0]
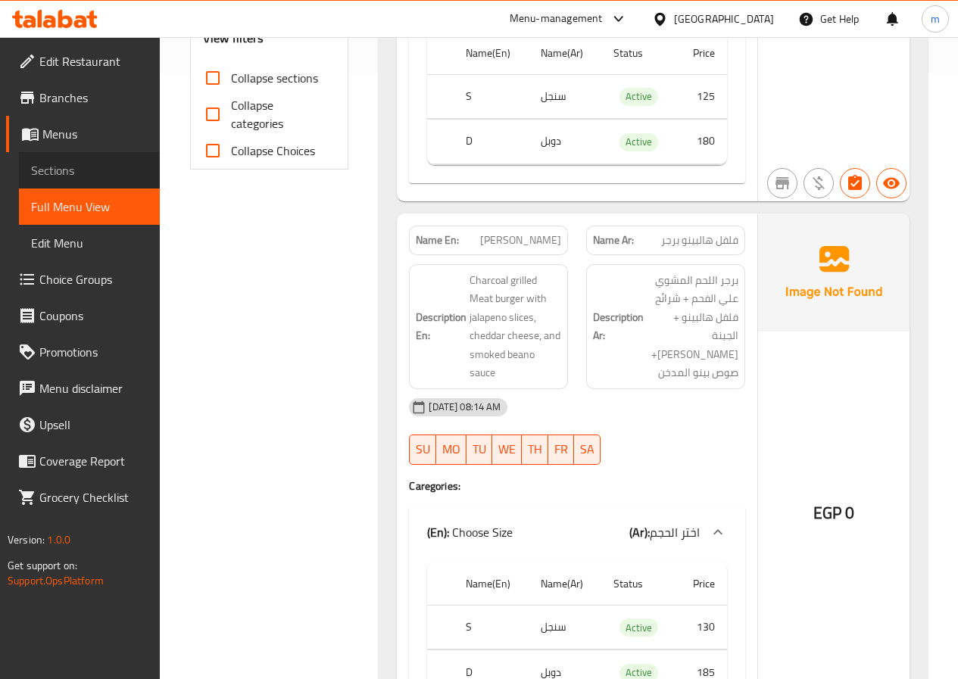
click at [70, 165] on span "Sections" at bounding box center [89, 170] width 117 height 18
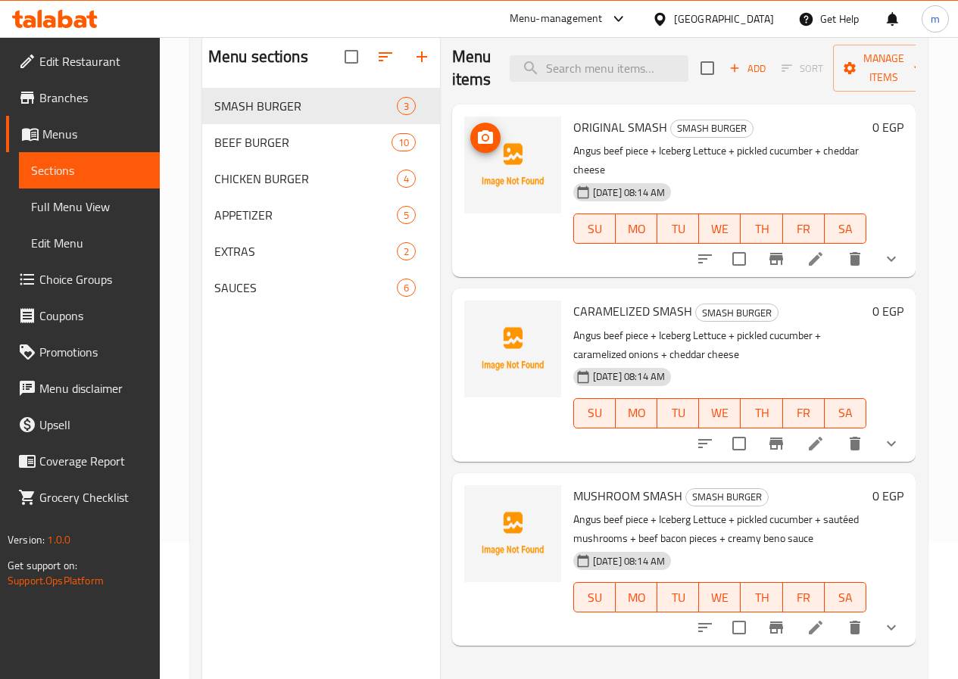
scroll to position [61, 0]
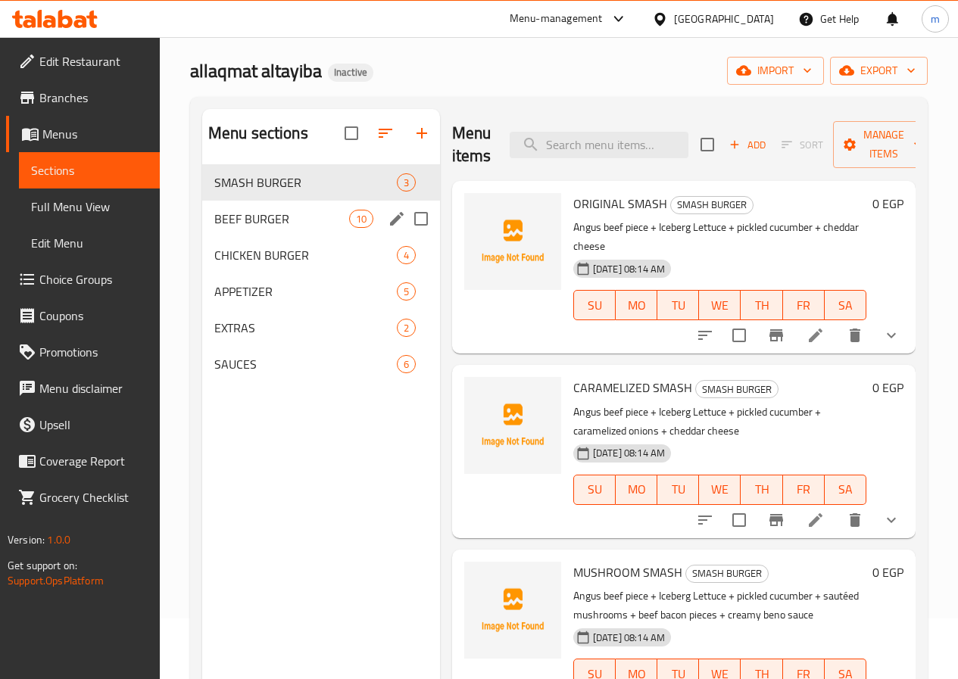
click at [252, 228] on span "BEEF BURGER" at bounding box center [281, 219] width 135 height 18
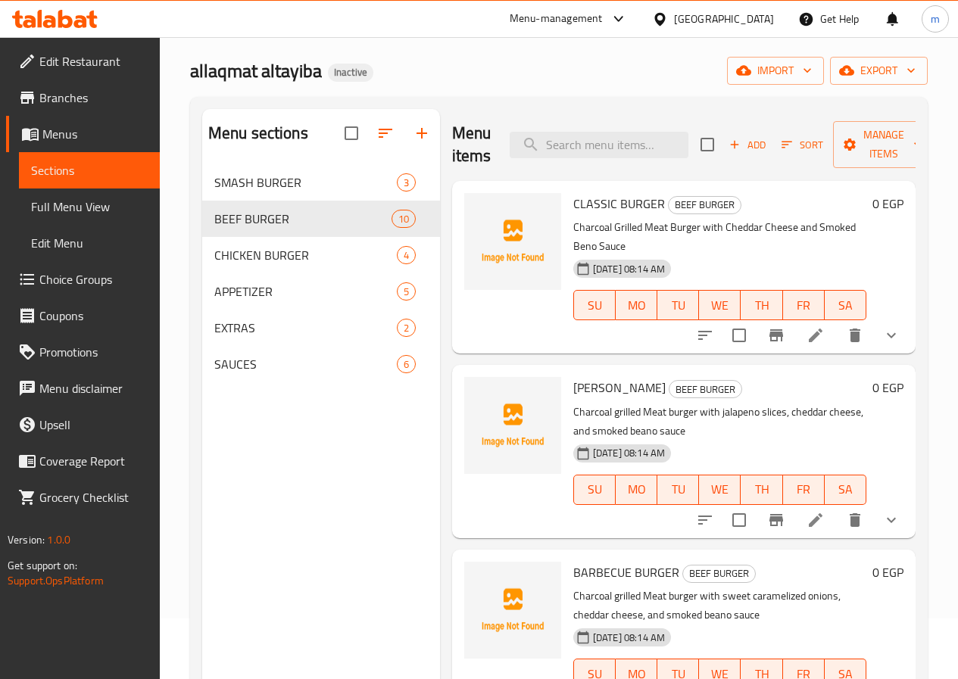
click at [794, 510] on li at bounding box center [815, 519] width 42 height 27
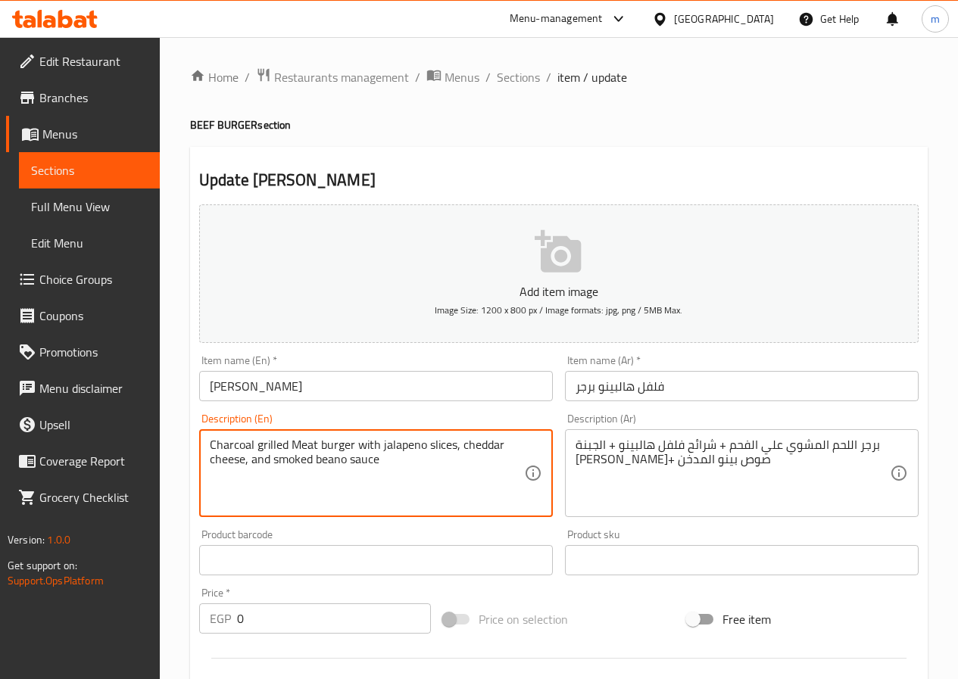
click at [335, 463] on textarea "Charcoal grilled Meat burger with jalapeno slices, cheddar cheese, and smoked b…" at bounding box center [367, 474] width 314 height 72
click at [334, 461] on textarea "Charcoal grilled Meat burger with jalapeno slices, cheddar cheese, and smoked b…" at bounding box center [367, 474] width 314 height 72
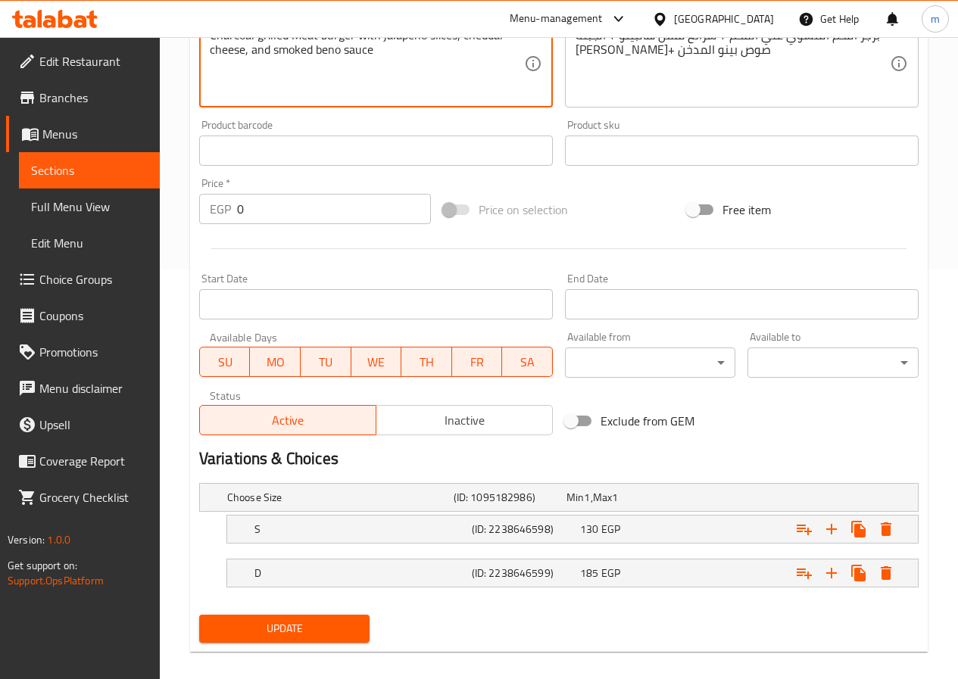
scroll to position [425, 0]
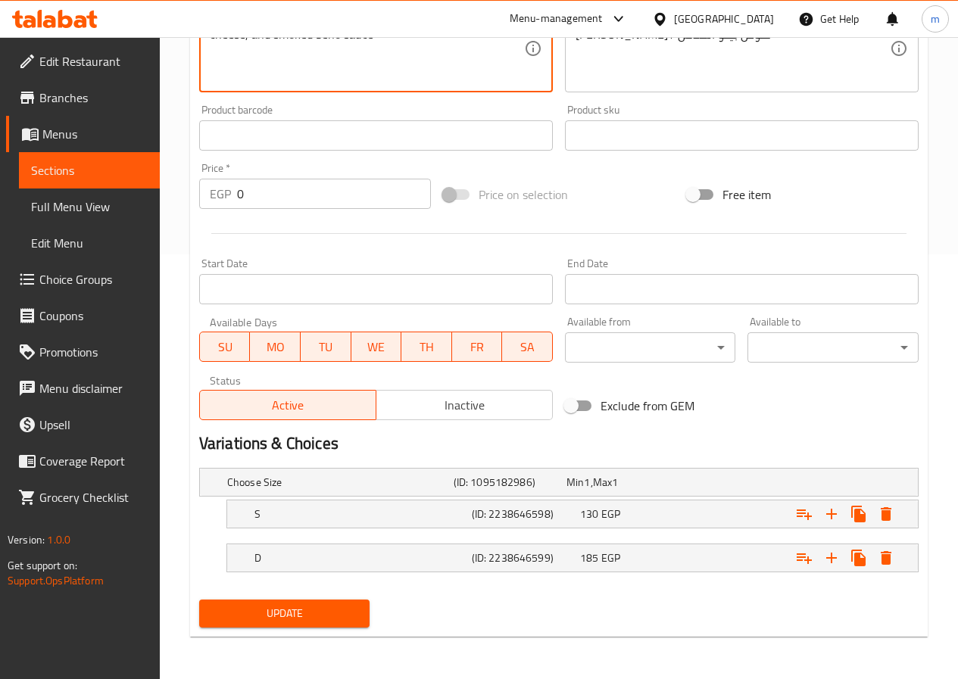
type textarea "Charcoal grilled Meat burger with jalapeno slices, cheddar cheese, and smoked b…"
click at [292, 616] on span "Update" at bounding box center [284, 613] width 147 height 19
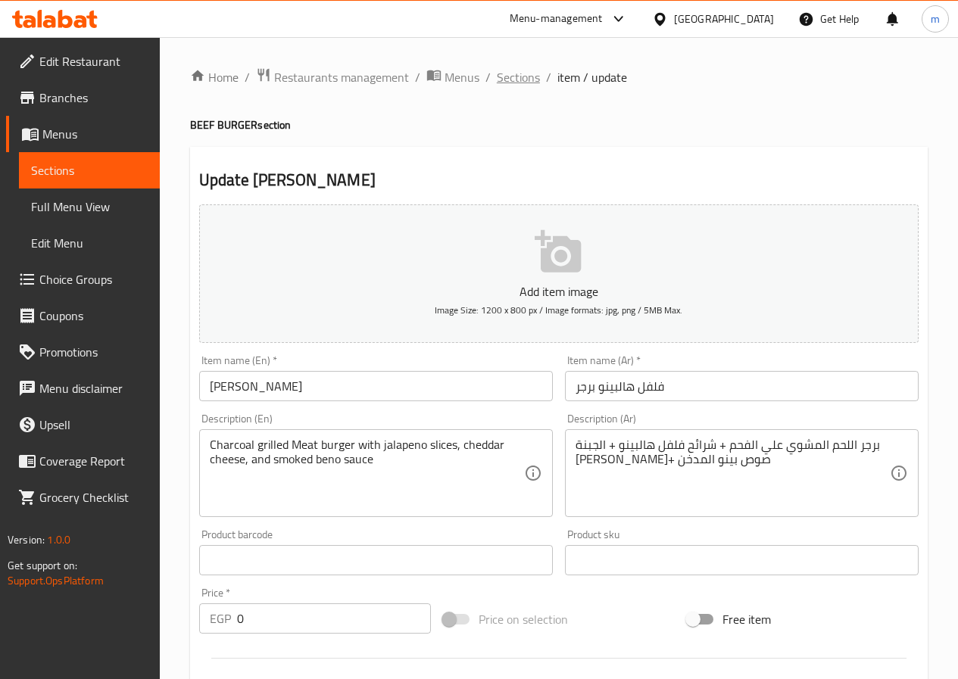
click at [531, 73] on span "Sections" at bounding box center [518, 77] width 43 height 18
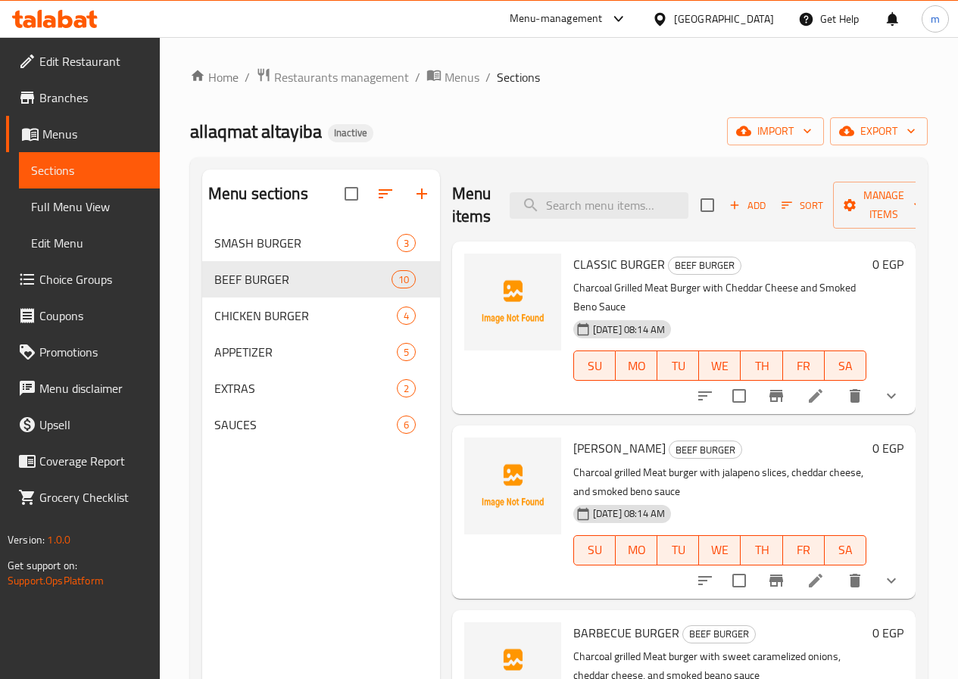
click at [886, 387] on icon "show more" at bounding box center [891, 396] width 18 height 18
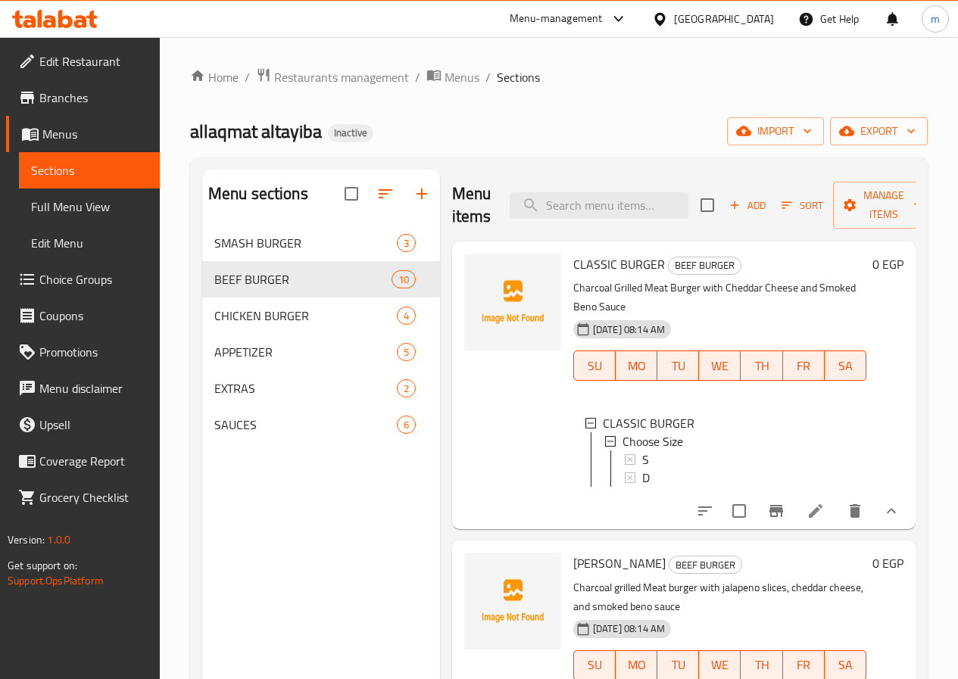
scroll to position [2, 0]
click at [886, 505] on icon "show more" at bounding box center [891, 511] width 18 height 18
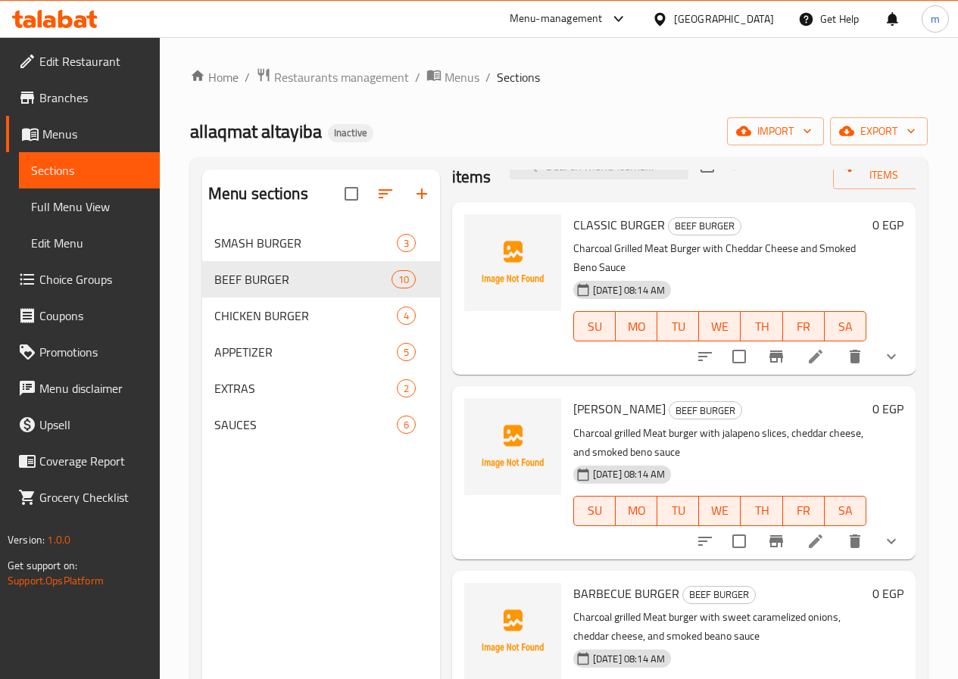
scroll to position [76, 0]
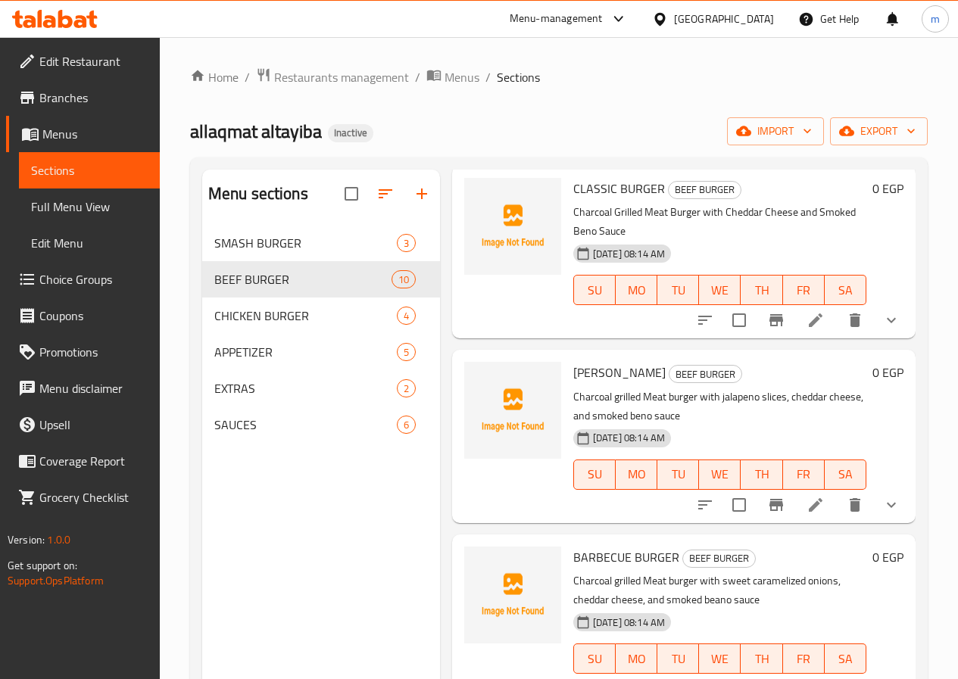
click at [61, 206] on span "Full Menu View" at bounding box center [89, 207] width 117 height 18
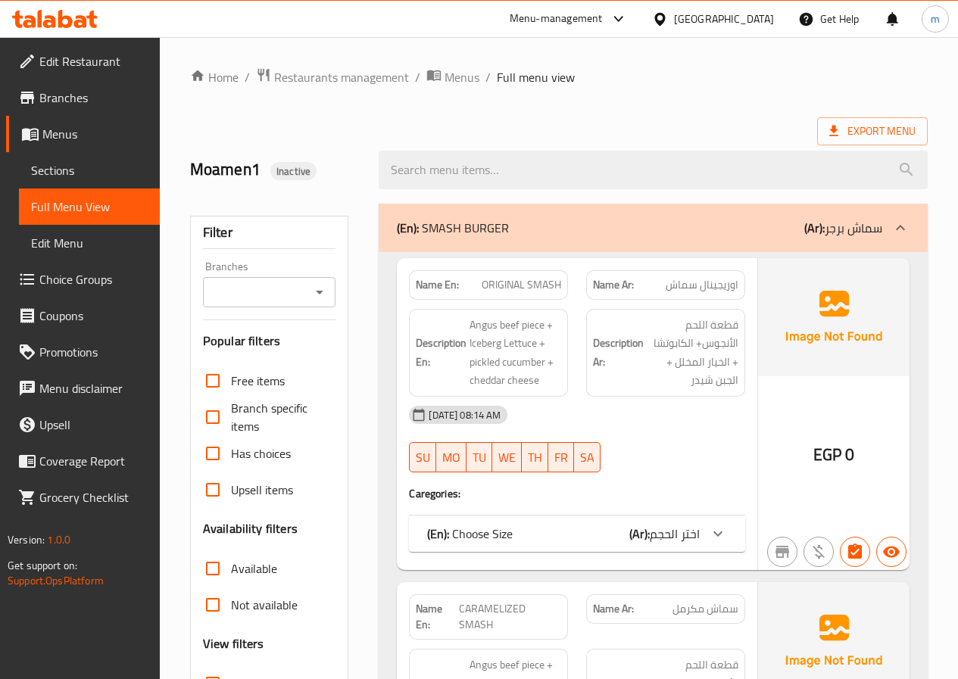
click at [509, 223] on div "(En): SMASH BURGER (Ar): سماش برجر" at bounding box center [639, 228] width 485 height 18
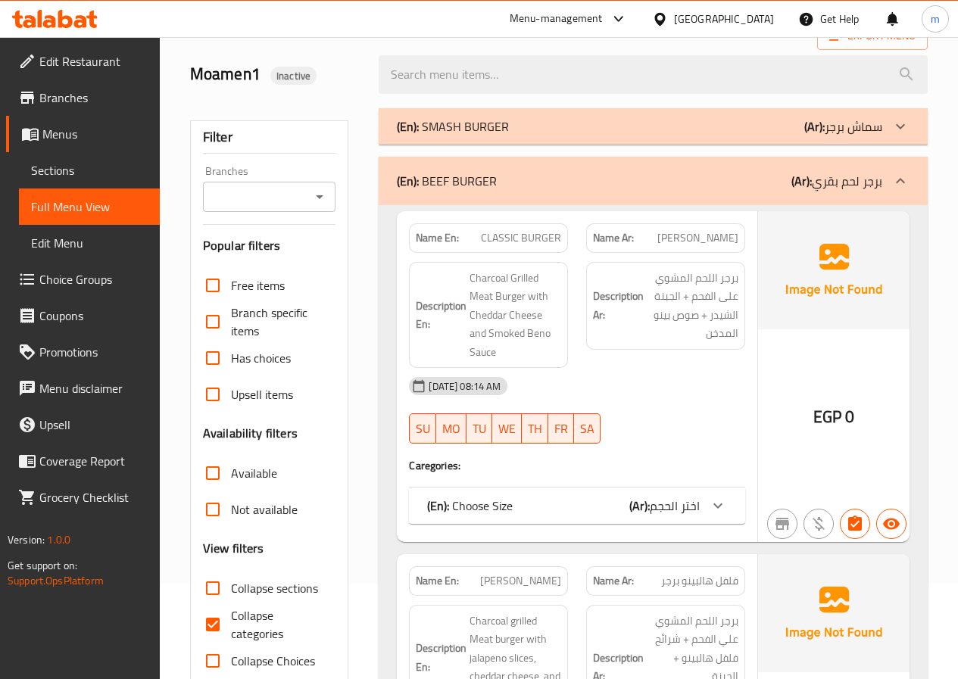
scroll to position [151, 0]
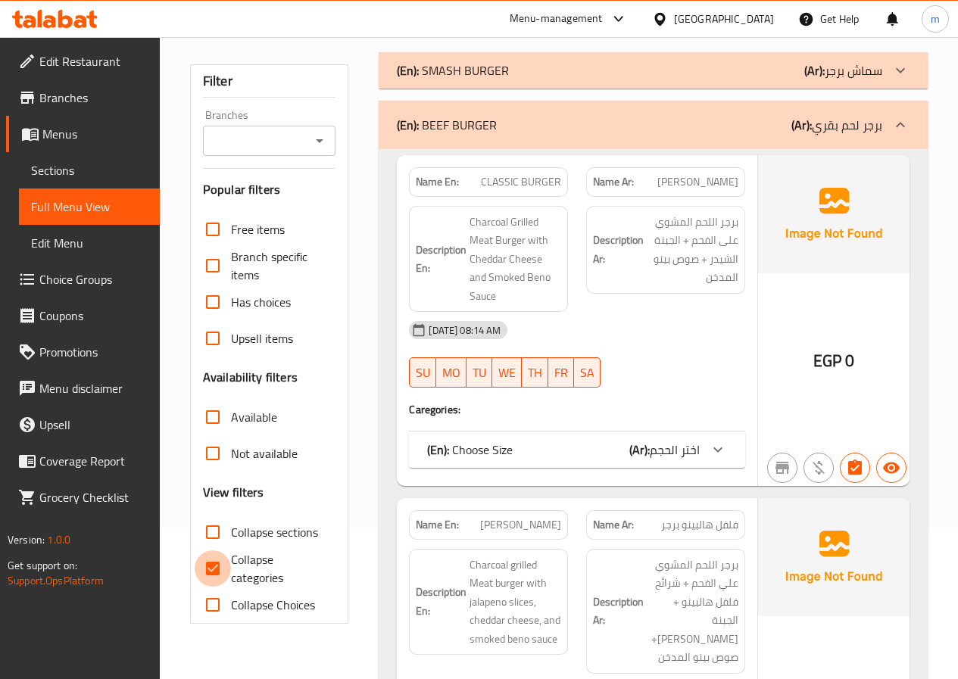
click at [217, 584] on input "Collapse categories" at bounding box center [213, 568] width 36 height 36
checkbox input "false"
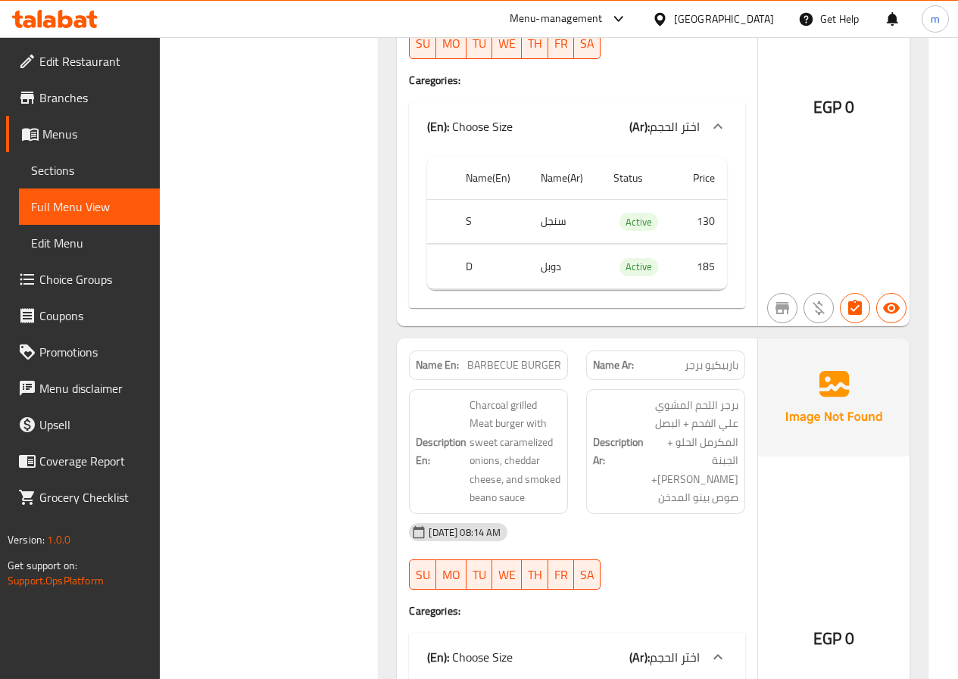
scroll to position [984, 0]
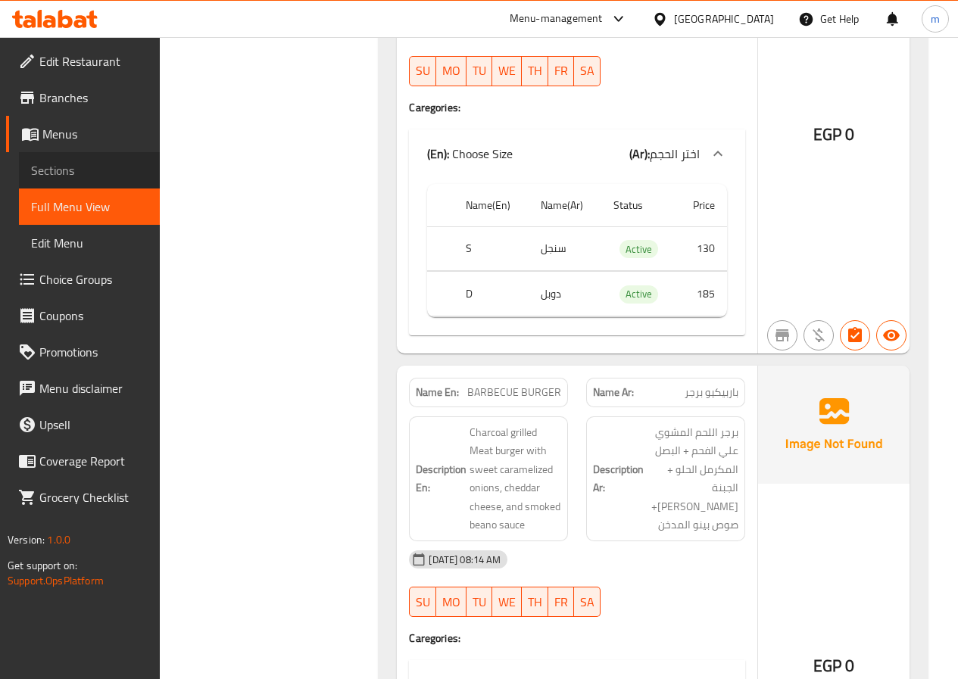
click at [73, 173] on span "Sections" at bounding box center [89, 170] width 117 height 18
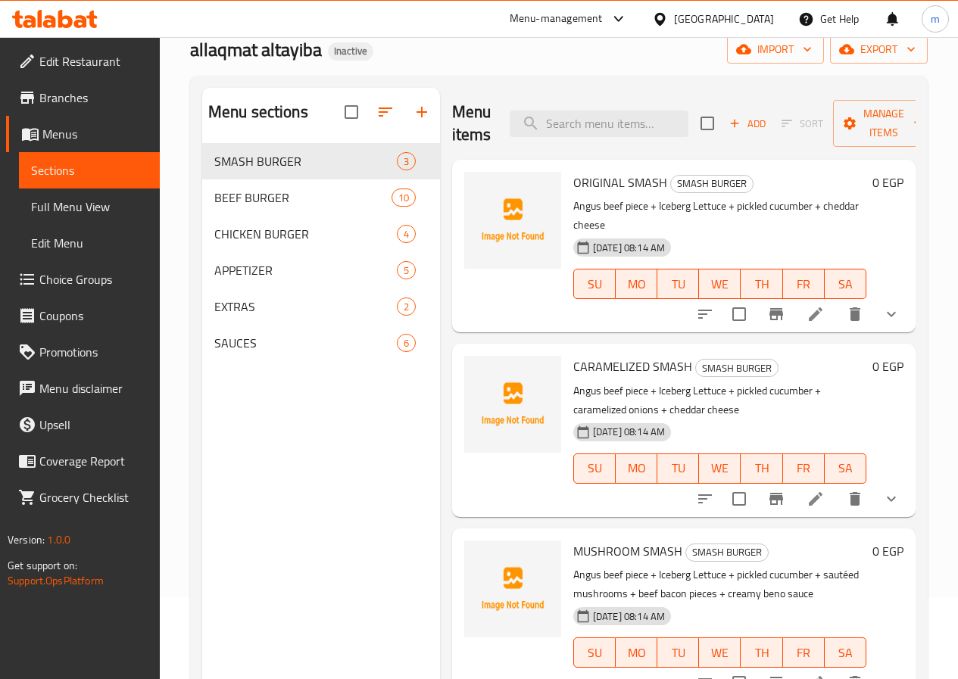
scroll to position [61, 0]
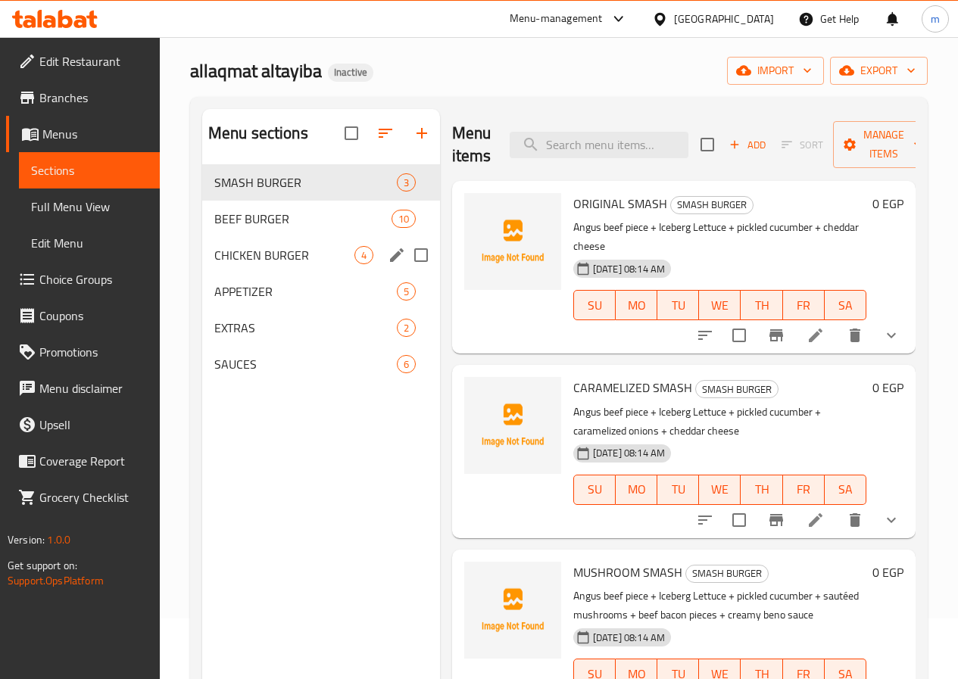
click at [257, 237] on div "BEEF BURGER 10" at bounding box center [321, 219] width 238 height 36
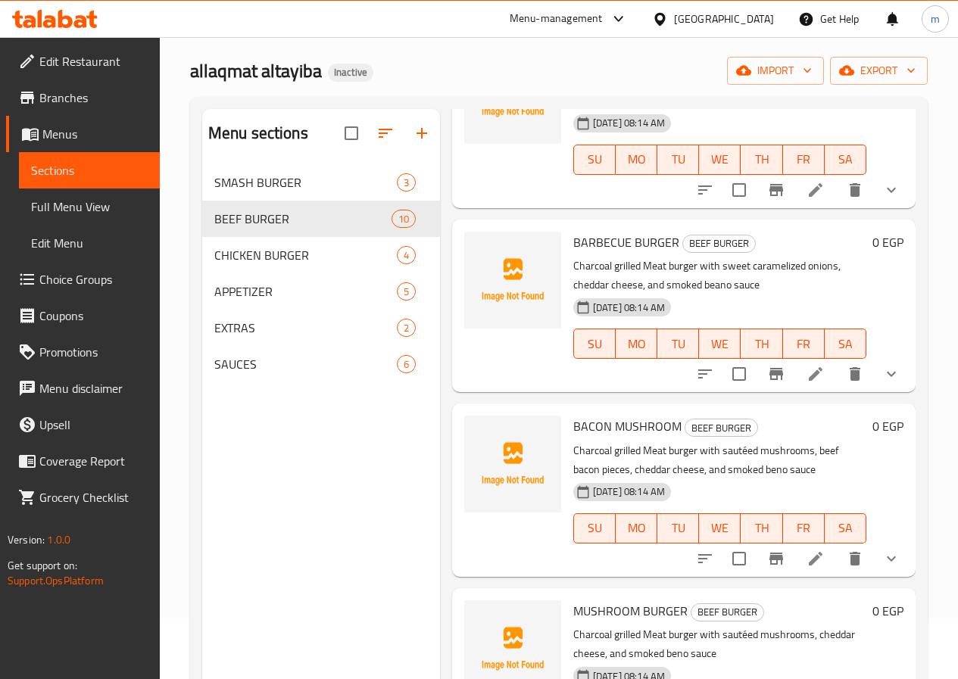
scroll to position [379, 0]
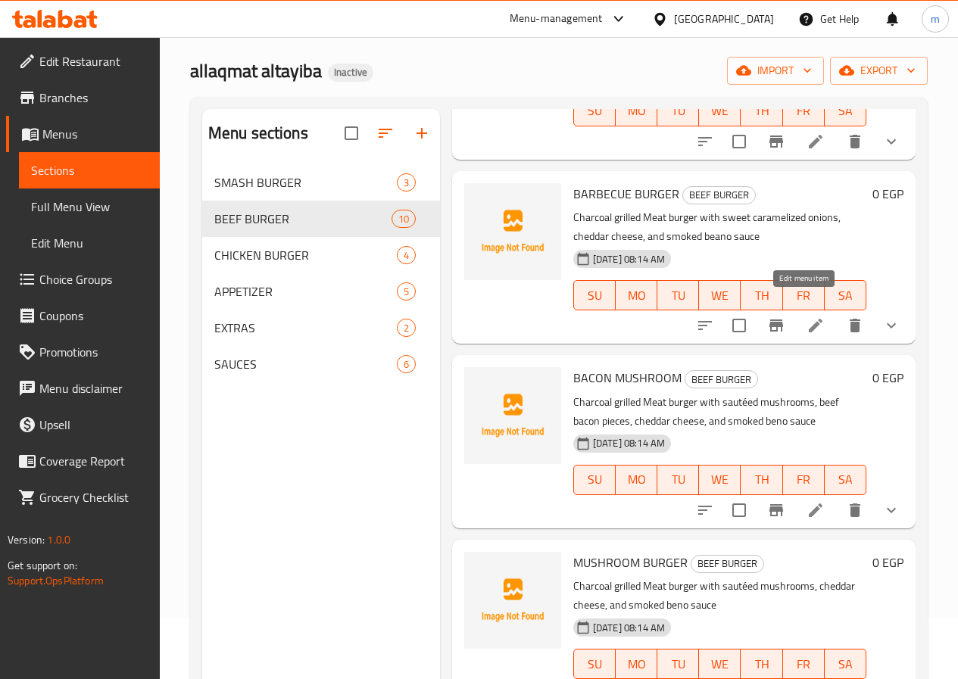
click at [809, 319] on icon at bounding box center [816, 326] width 14 height 14
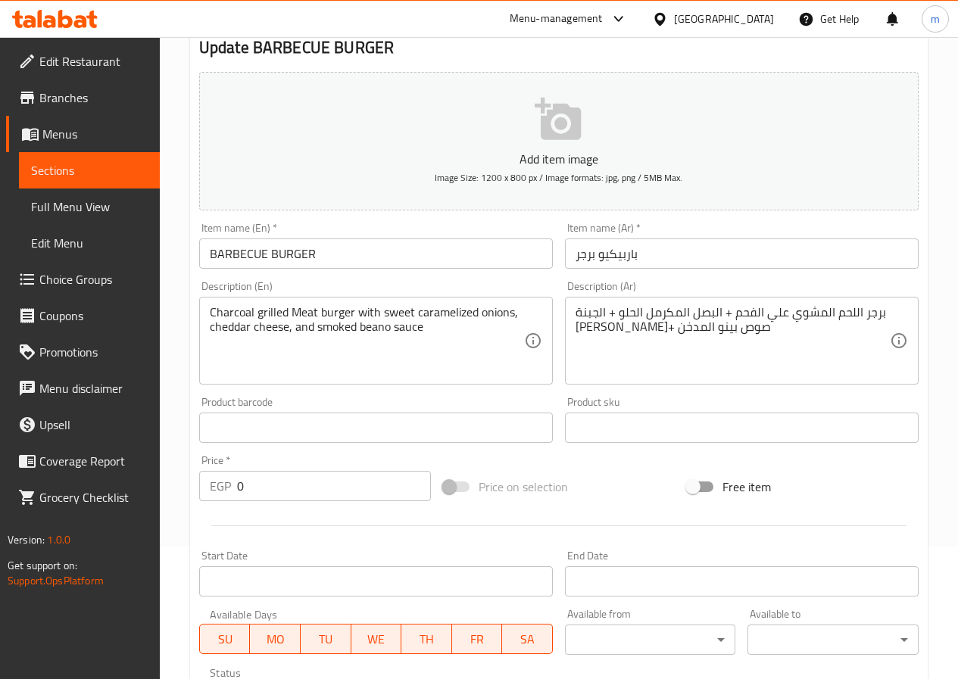
scroll to position [151, 0]
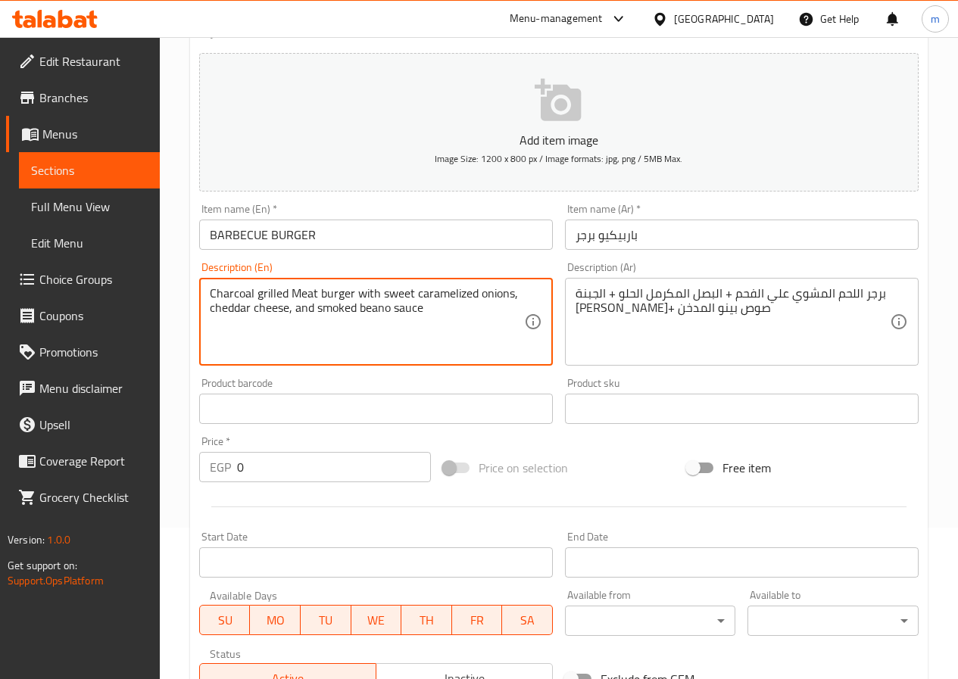
click at [378, 310] on textarea "Charcoal grilled Meat burger with sweet caramelized onions, cheddar cheese, and…" at bounding box center [367, 322] width 314 height 72
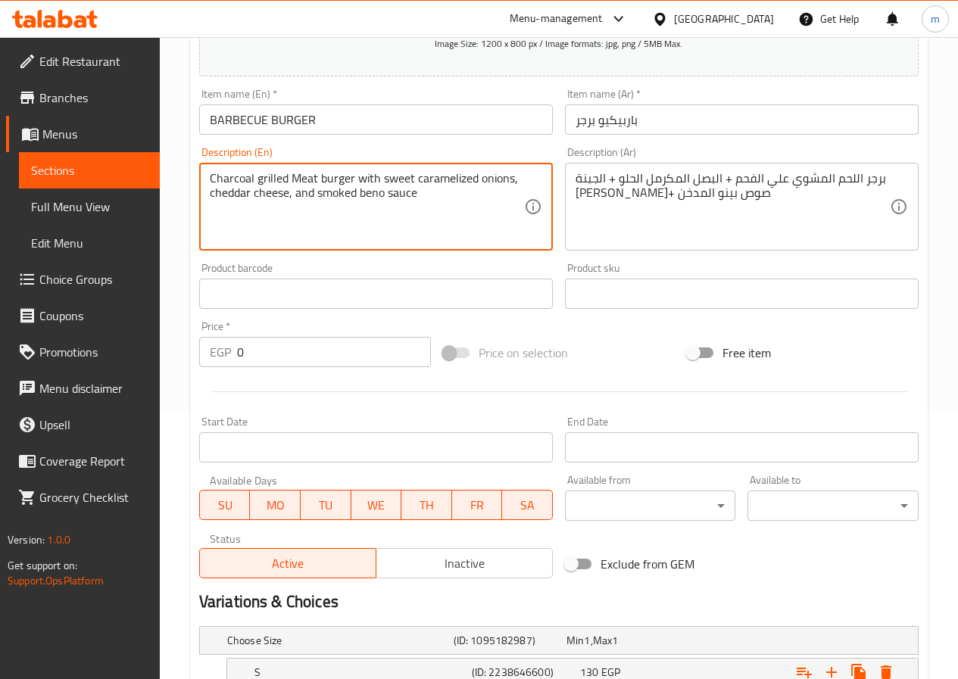
scroll to position [425, 0]
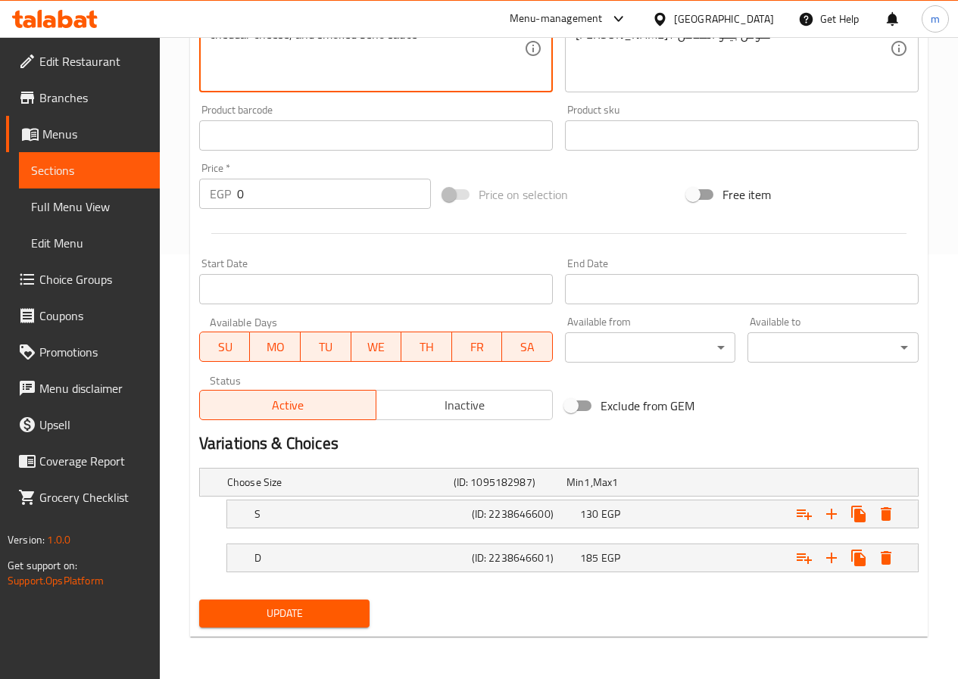
type textarea "Charcoal grilled Meat burger with sweet caramelized onions, cheddar cheese, and…"
click at [316, 625] on button "Update" at bounding box center [284, 614] width 171 height 28
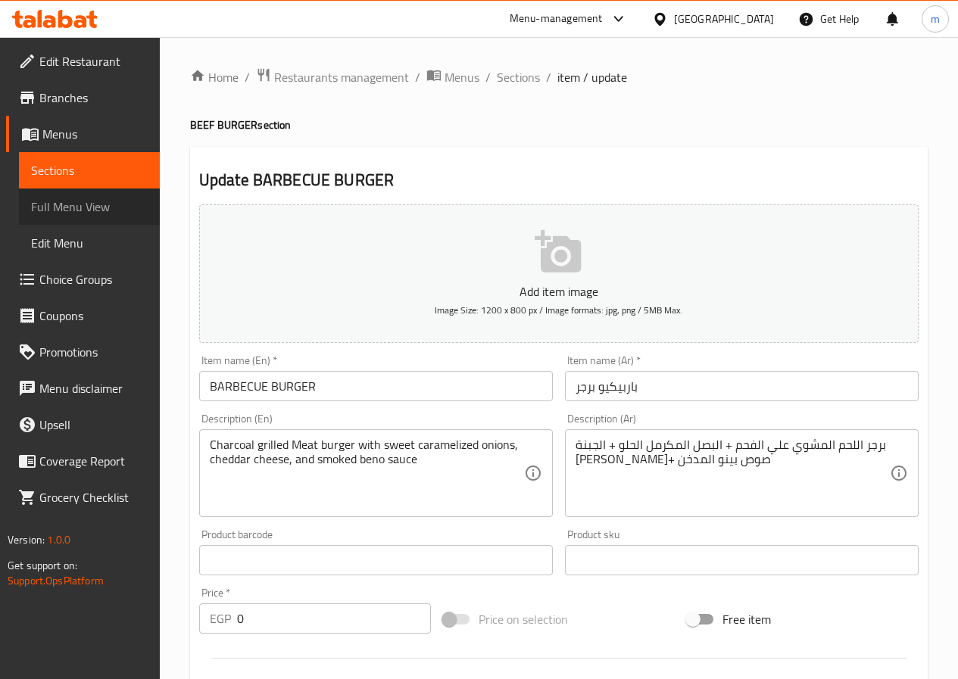
click at [73, 210] on span "Full Menu View" at bounding box center [89, 207] width 117 height 18
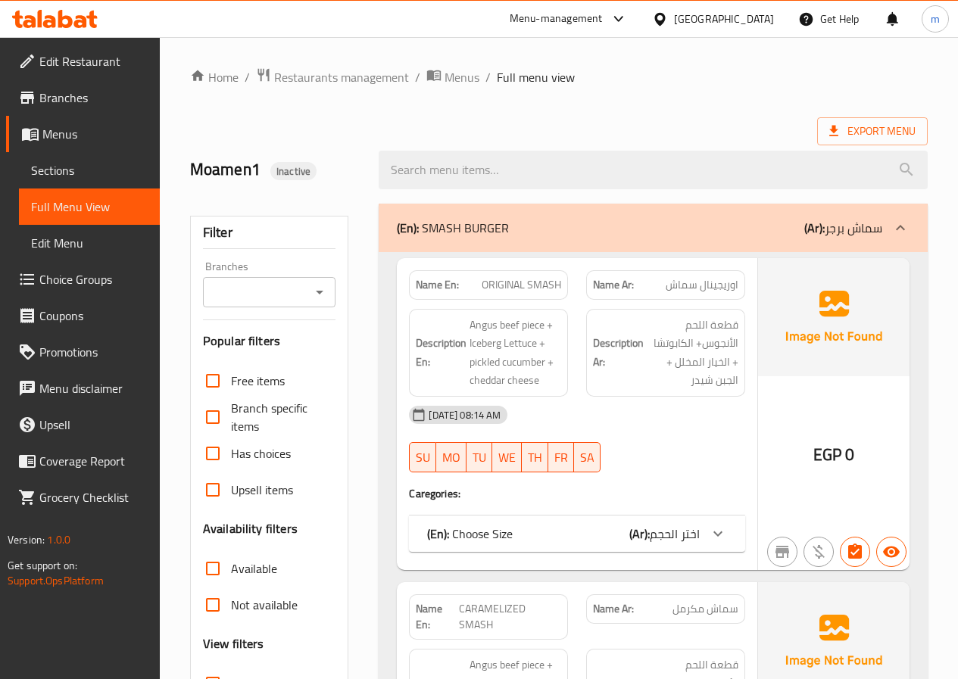
click at [510, 220] on div "(En): SMASH BURGER (Ar): سماش برجر" at bounding box center [639, 228] width 485 height 18
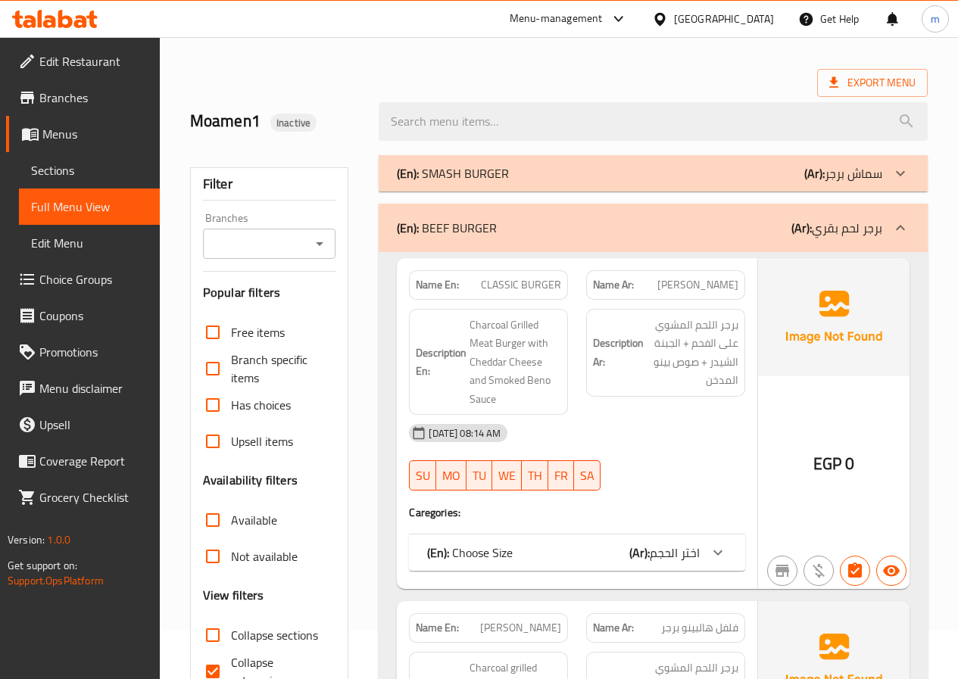
scroll to position [76, 0]
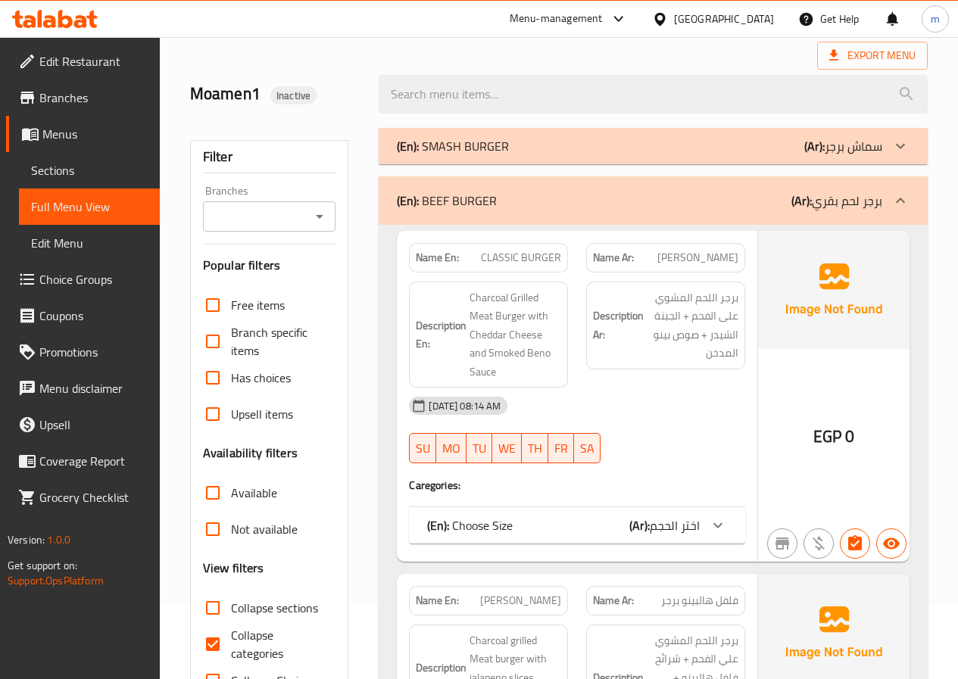
click at [257, 634] on span "Collapse categories" at bounding box center [277, 644] width 93 height 36
click at [231, 634] on input "Collapse categories" at bounding box center [213, 644] width 36 height 36
checkbox input "false"
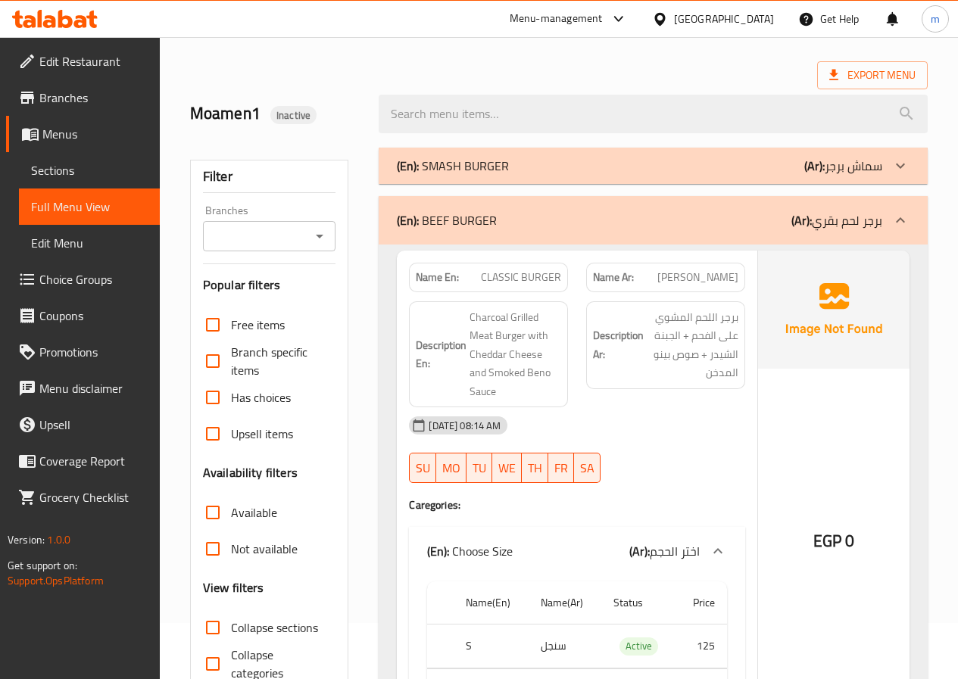
scroll to position [0, 0]
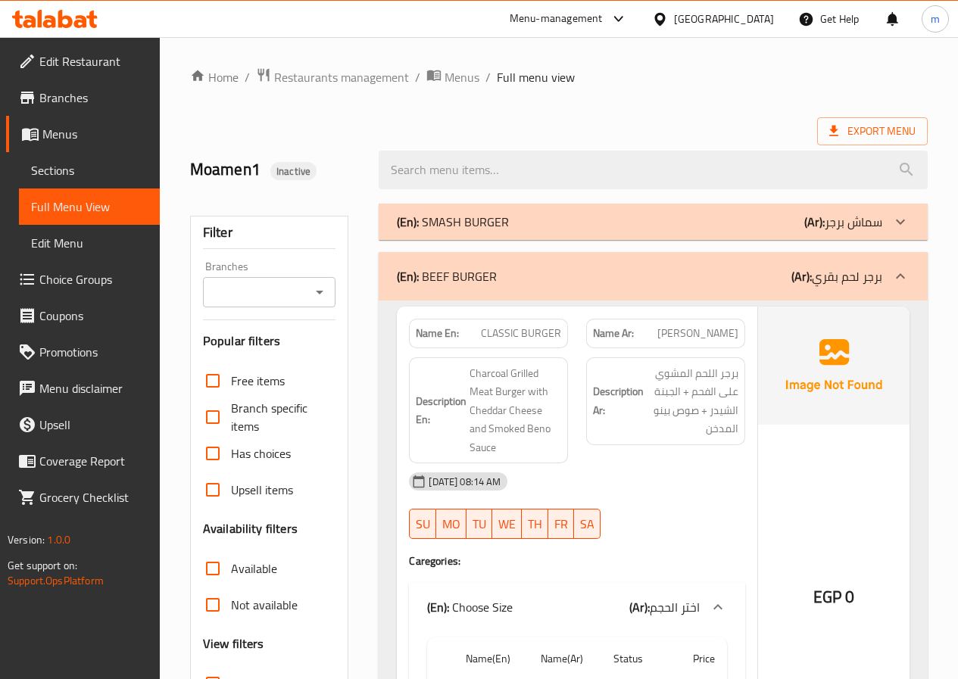
click at [908, 207] on div at bounding box center [900, 222] width 36 height 36
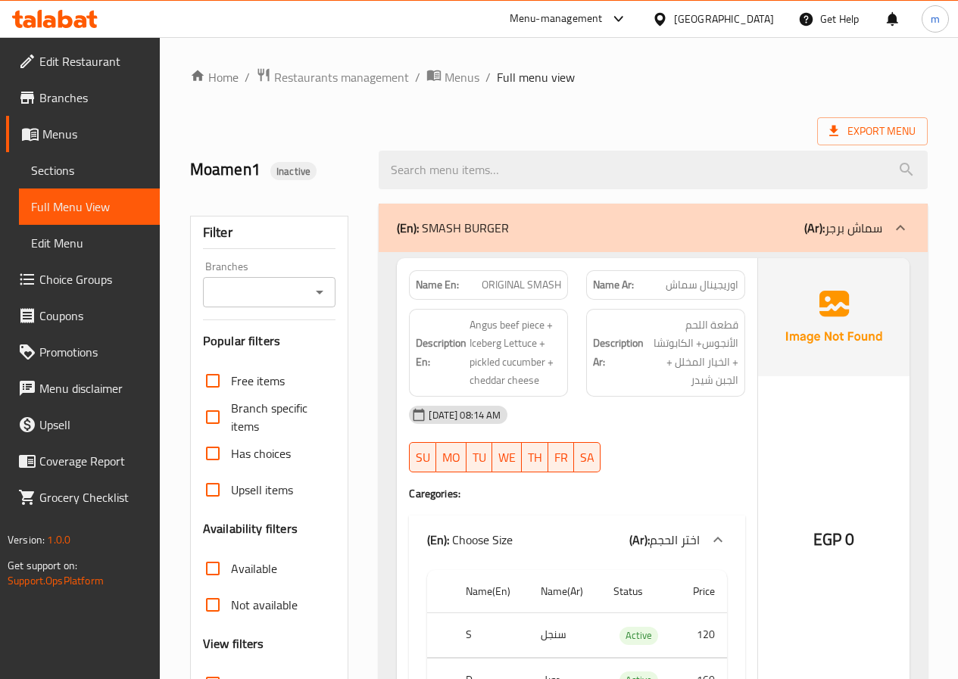
click at [832, 210] on div "(En): SMASH BURGER (Ar): سماش برجر" at bounding box center [653, 228] width 549 height 48
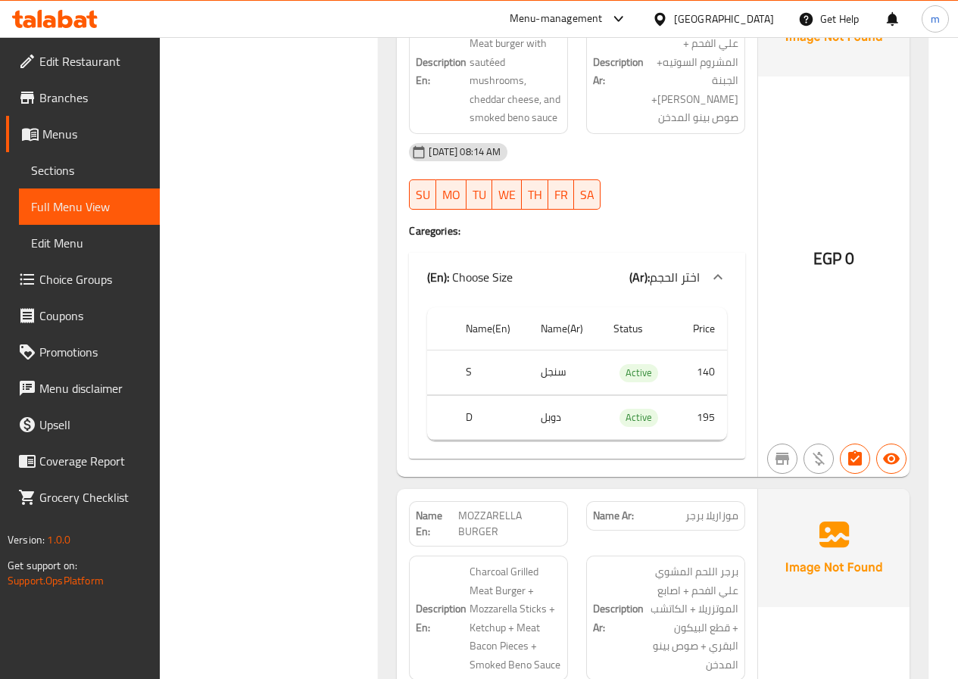
scroll to position [2498, 0]
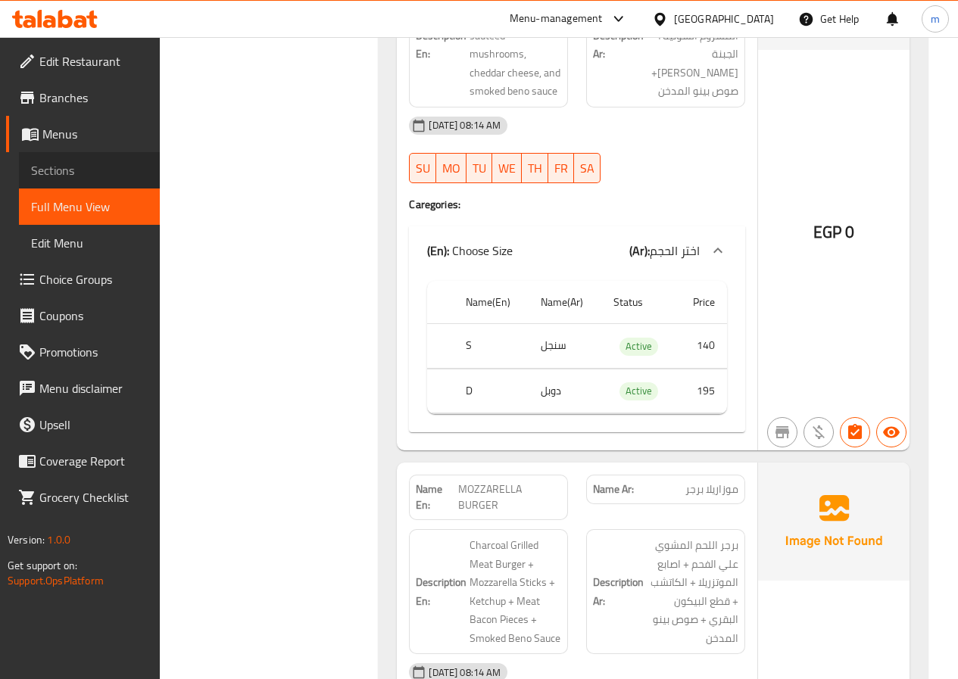
click at [53, 167] on span "Sections" at bounding box center [89, 170] width 117 height 18
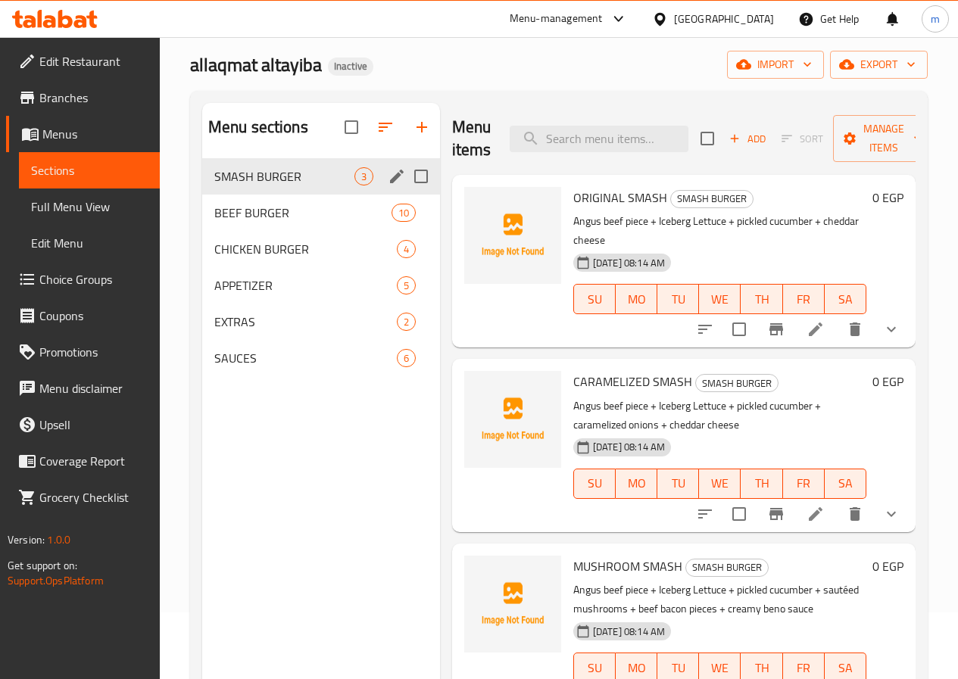
scroll to position [61, 0]
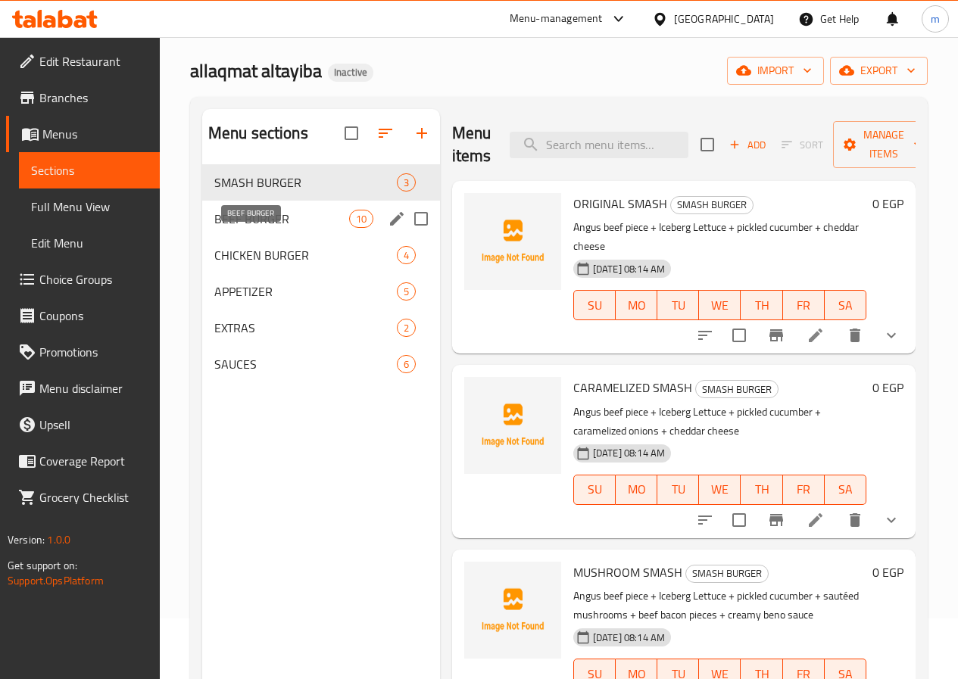
click at [245, 228] on span "BEEF BURGER" at bounding box center [281, 219] width 135 height 18
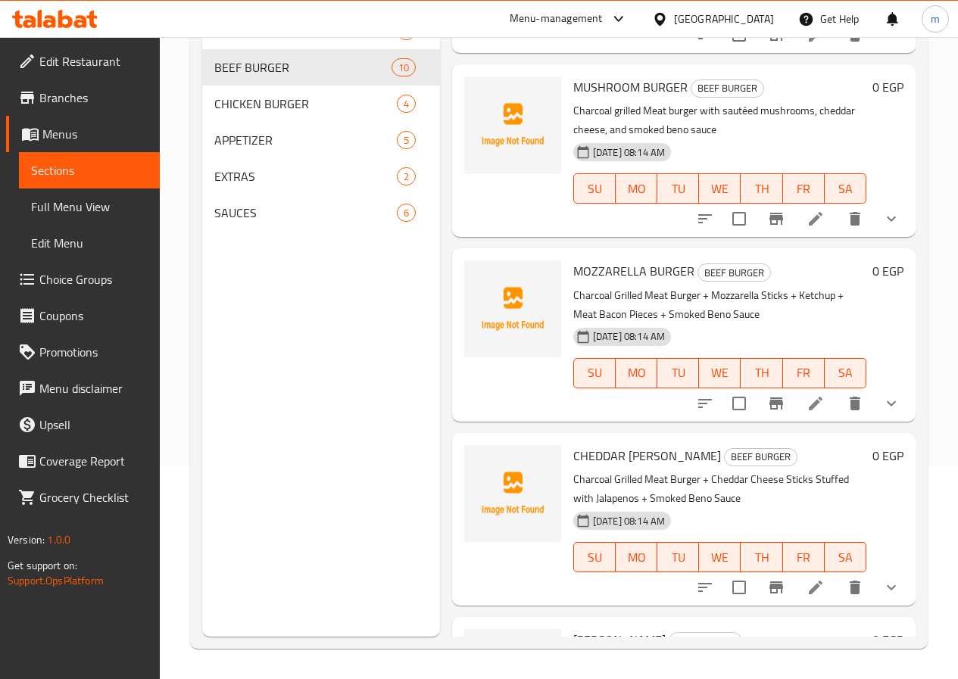
scroll to position [675, 0]
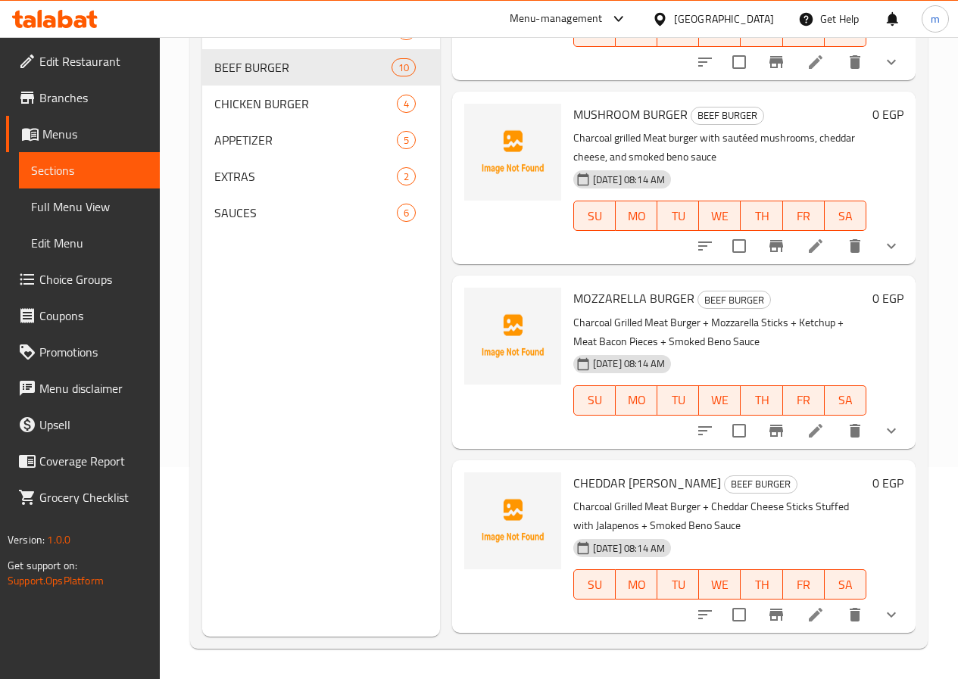
click at [806, 422] on icon at bounding box center [815, 431] width 18 height 18
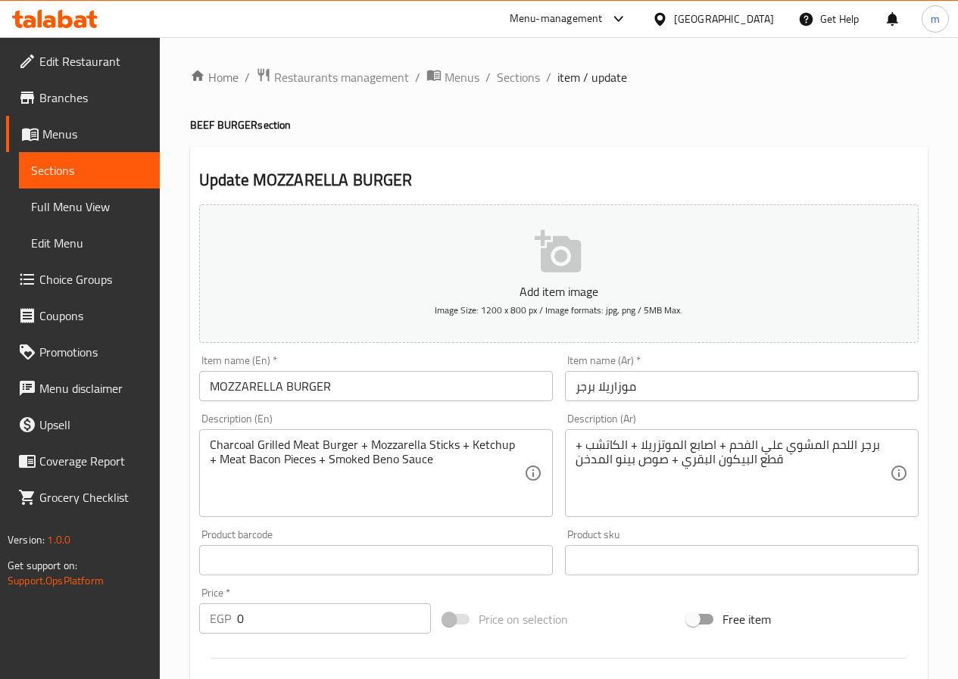
click at [215, 465] on textarea "Charcoal Grilled Meat Burger + Mozzarella Sticks + Ketchup + Meat Bacon Pieces …" at bounding box center [367, 474] width 314 height 72
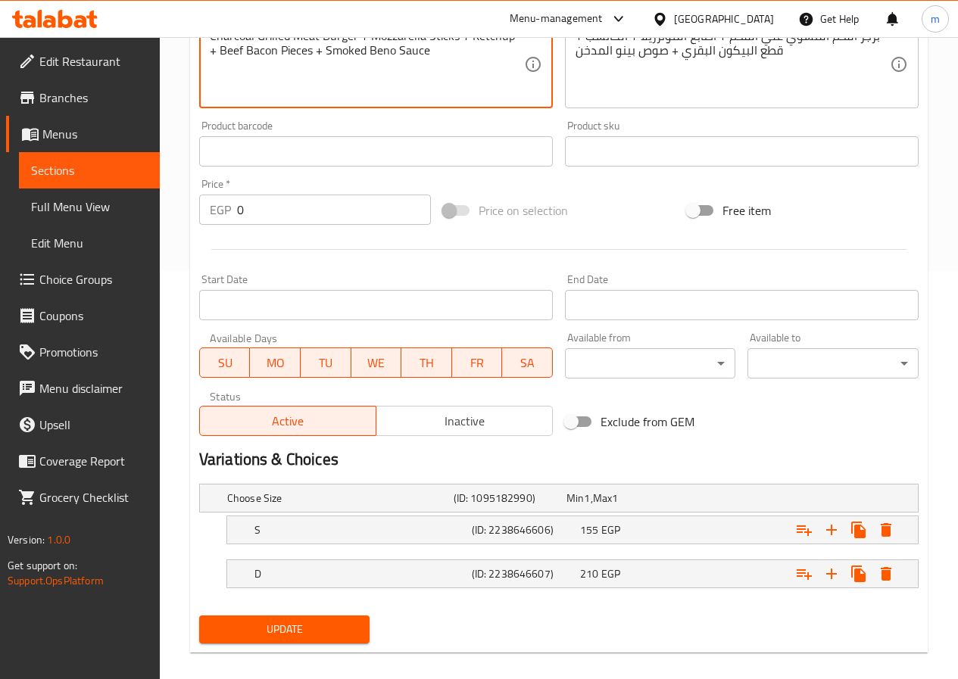
scroll to position [425, 0]
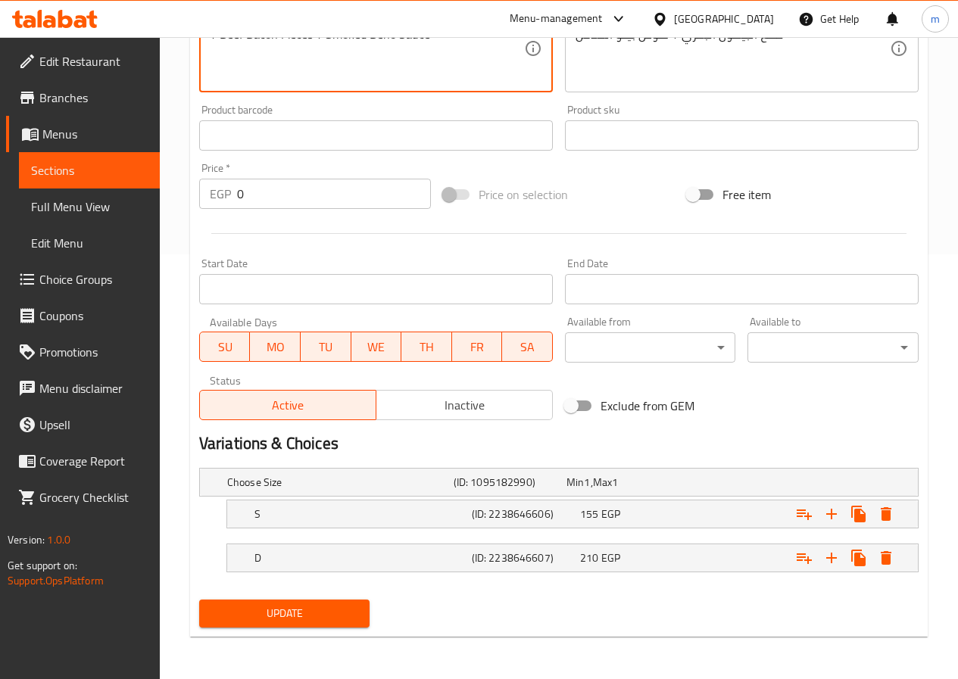
type textarea "Charcoal Grilled Meat Burger + Mozzarella Sticks + Ketchup + Beef Bacon Pieces …"
click at [331, 609] on span "Update" at bounding box center [284, 613] width 147 height 19
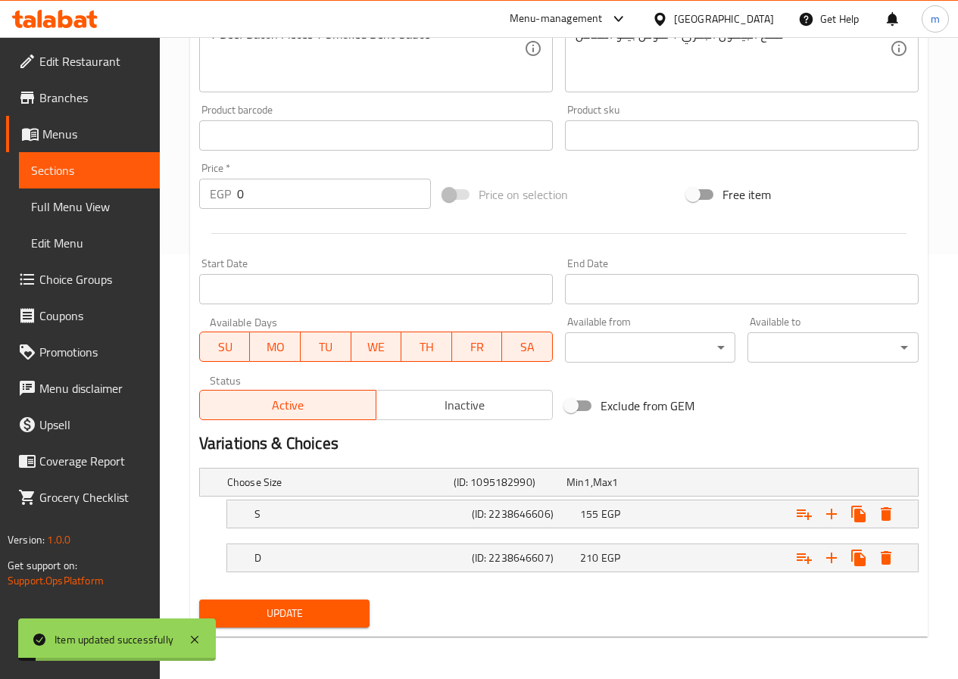
click at [70, 207] on span "Full Menu View" at bounding box center [89, 207] width 117 height 18
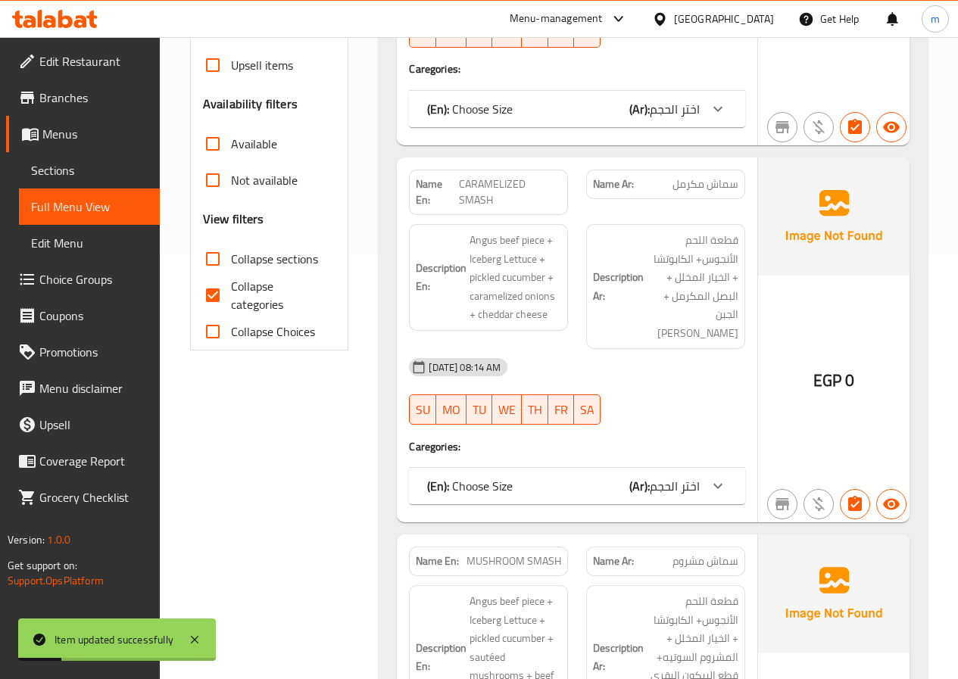
click at [220, 301] on input "Collapse categories" at bounding box center [213, 295] width 36 height 36
checkbox input "false"
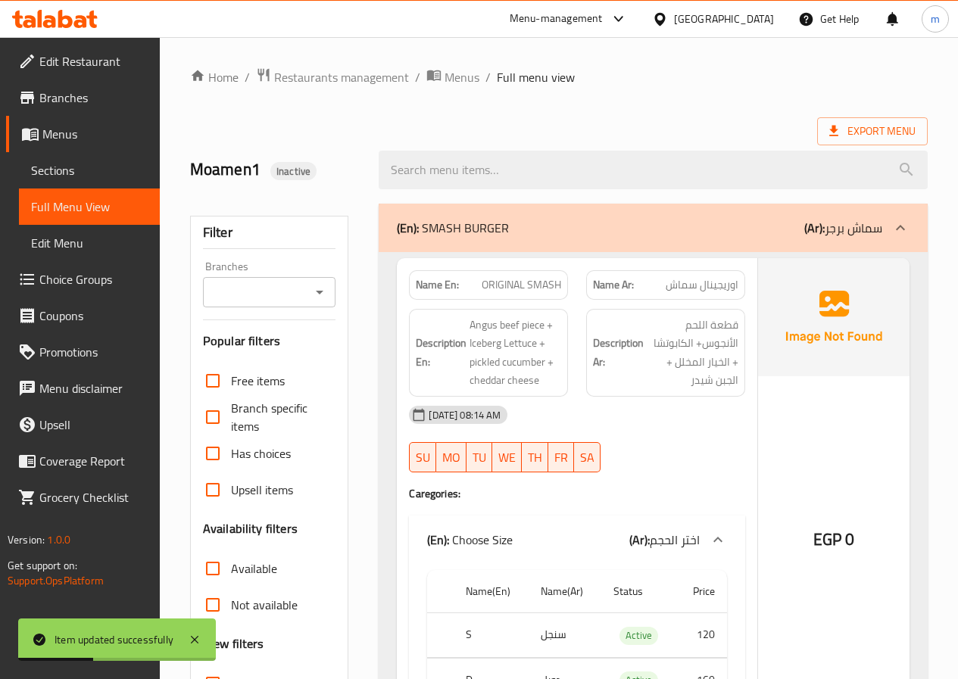
click at [667, 245] on div "(En): SMASH BURGER (Ar): سماش برجر" at bounding box center [653, 228] width 549 height 48
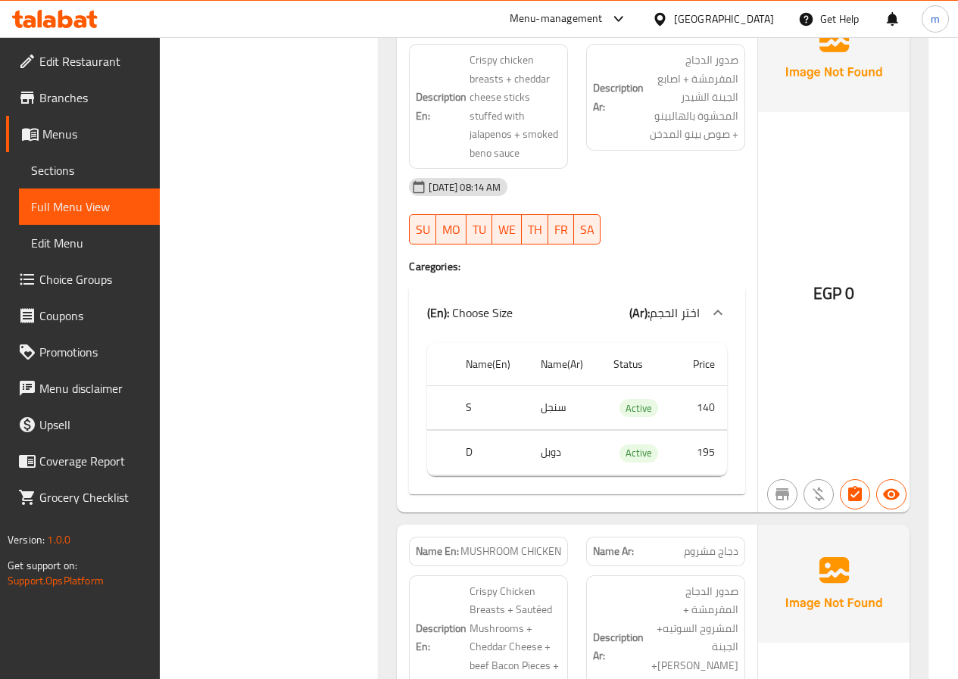
scroll to position [6738, 0]
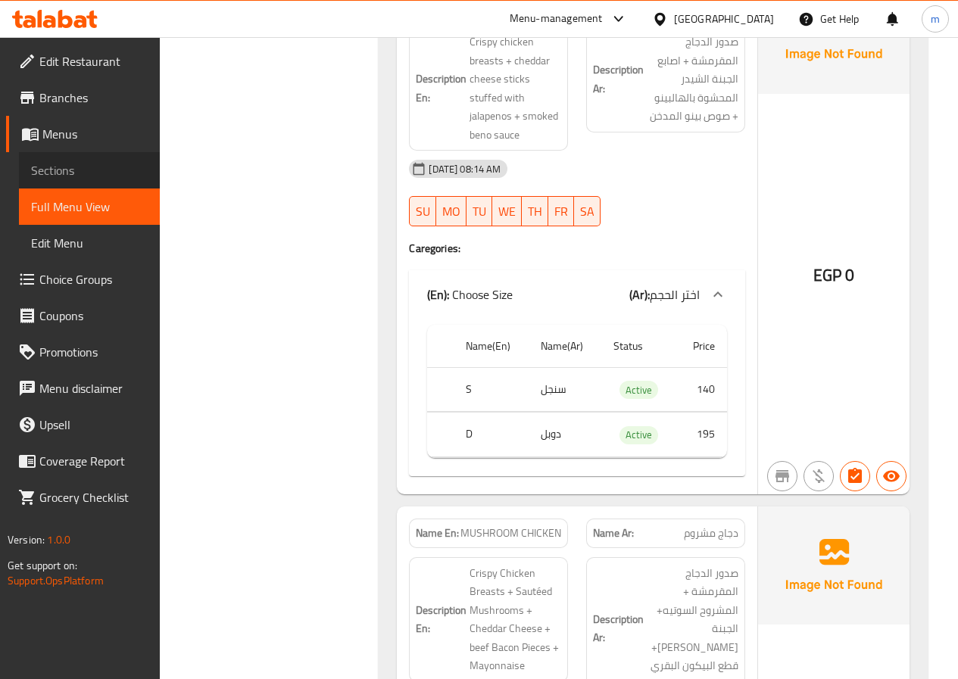
click at [73, 170] on span "Sections" at bounding box center [89, 170] width 117 height 18
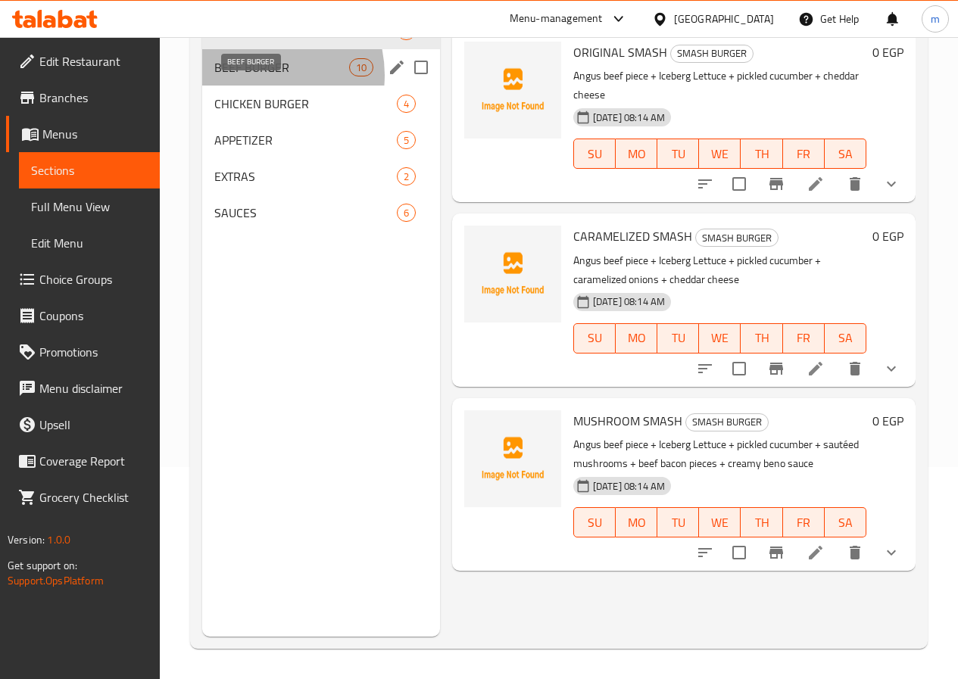
click at [258, 76] on span "BEEF BURGER" at bounding box center [281, 67] width 135 height 18
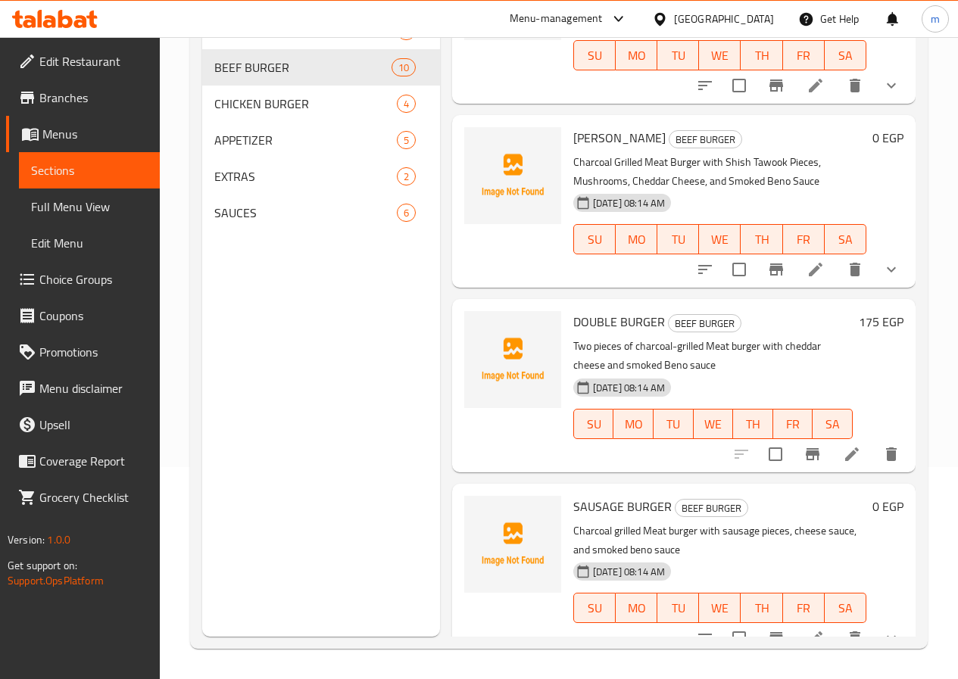
scroll to position [1205, 0]
click at [806, 628] on icon at bounding box center [815, 637] width 18 height 18
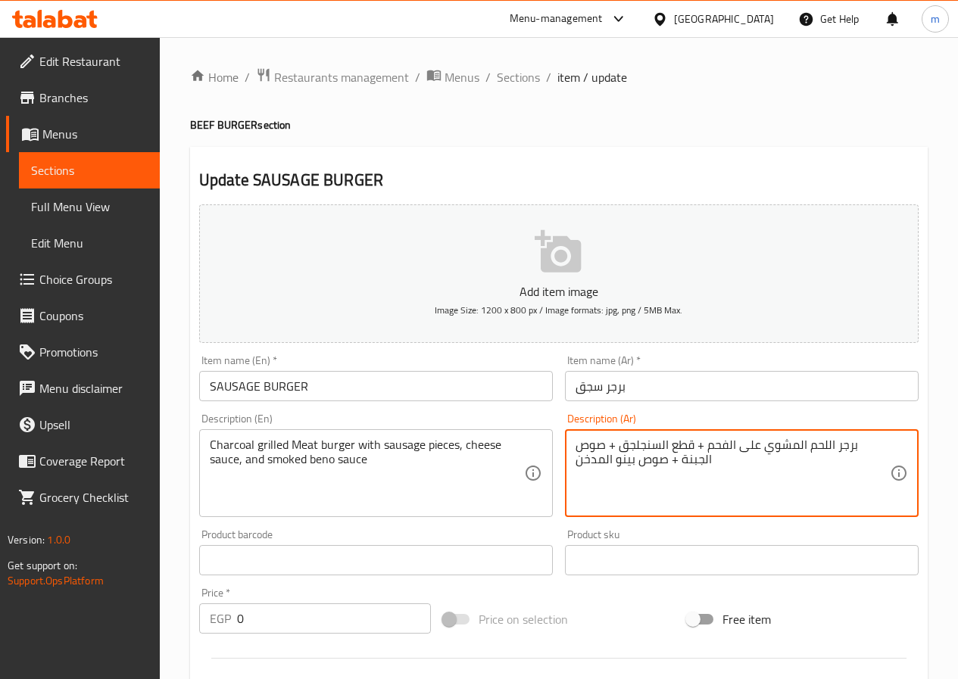
click at [659, 444] on textarea "برجر اللحم المشوي على الفحم + قطع السنجلجق + صوص الجبنة + صوص بينو المدخن" at bounding box center [732, 474] width 314 height 72
click at [667, 451] on textarea "برجر اللحم المشوي على الفحم + قطع السنجلجق + صوص الجبنة + صوص بينو المدخن" at bounding box center [732, 474] width 314 height 72
drag, startPoint x: 666, startPoint y: 444, endPoint x: 685, endPoint y: 447, distance: 19.2
click at [685, 447] on textarea "برجر اللحم المشوي على الفحم + قطع السنجلجق + صوص الجبنة + صوص بينو المدخن" at bounding box center [732, 474] width 314 height 72
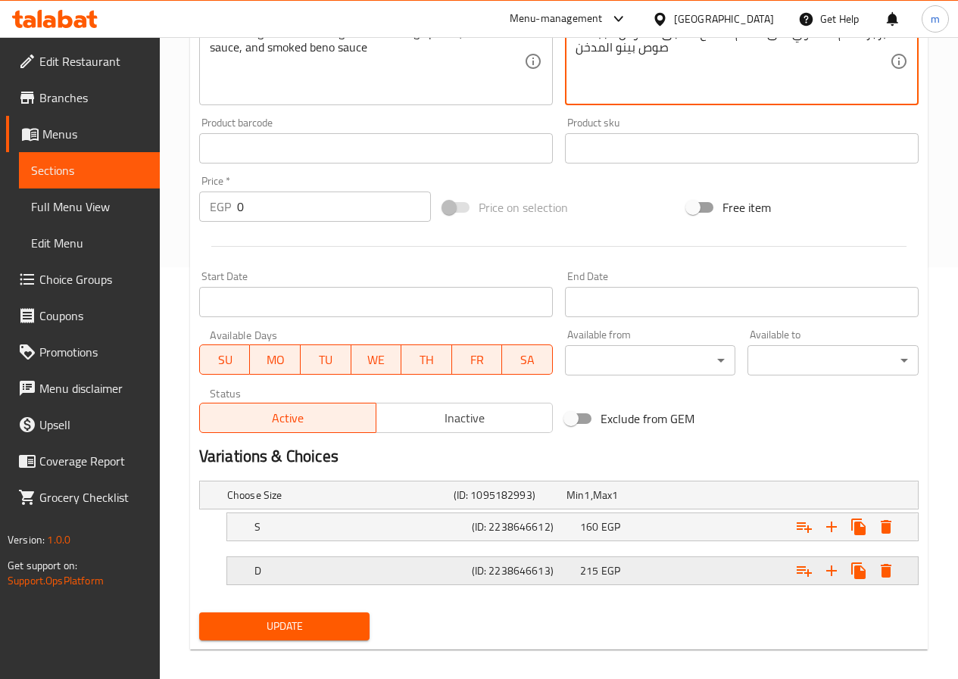
scroll to position [425, 0]
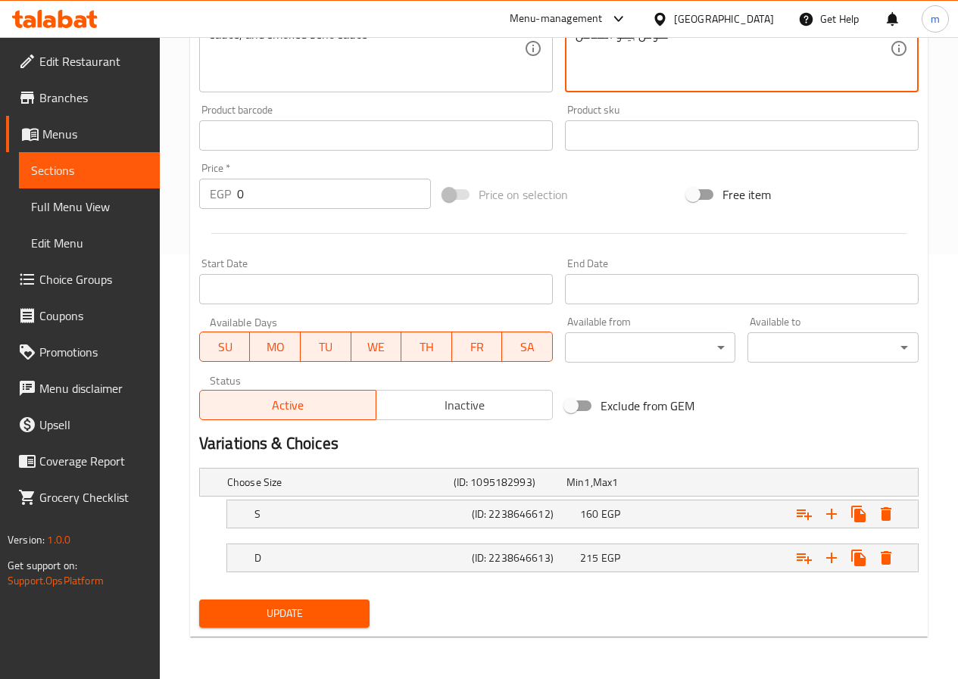
type textarea "برجر اللحم المشوي على الفحم + قطع السجق + صوص الجبنة + صوص بينو المدخن"
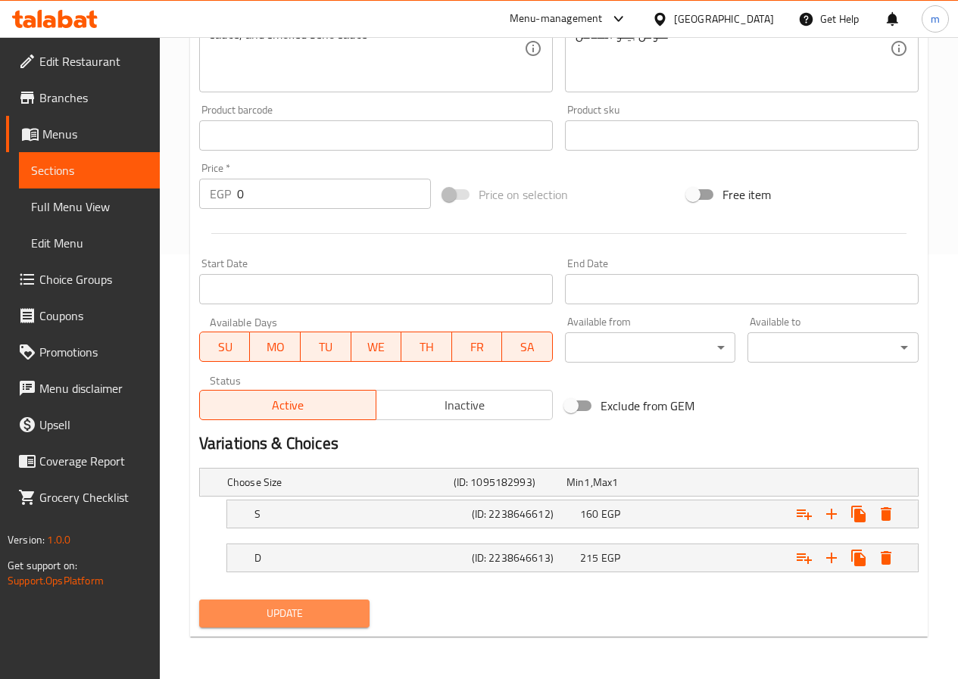
click at [287, 619] on span "Update" at bounding box center [284, 613] width 147 height 19
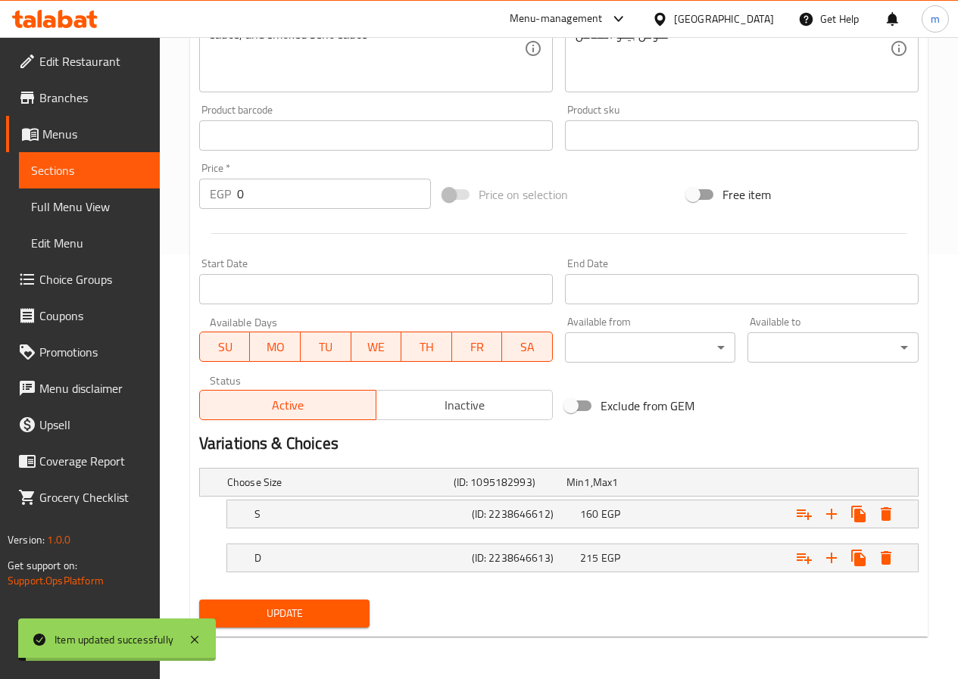
click at [89, 173] on span "Sections" at bounding box center [89, 170] width 117 height 18
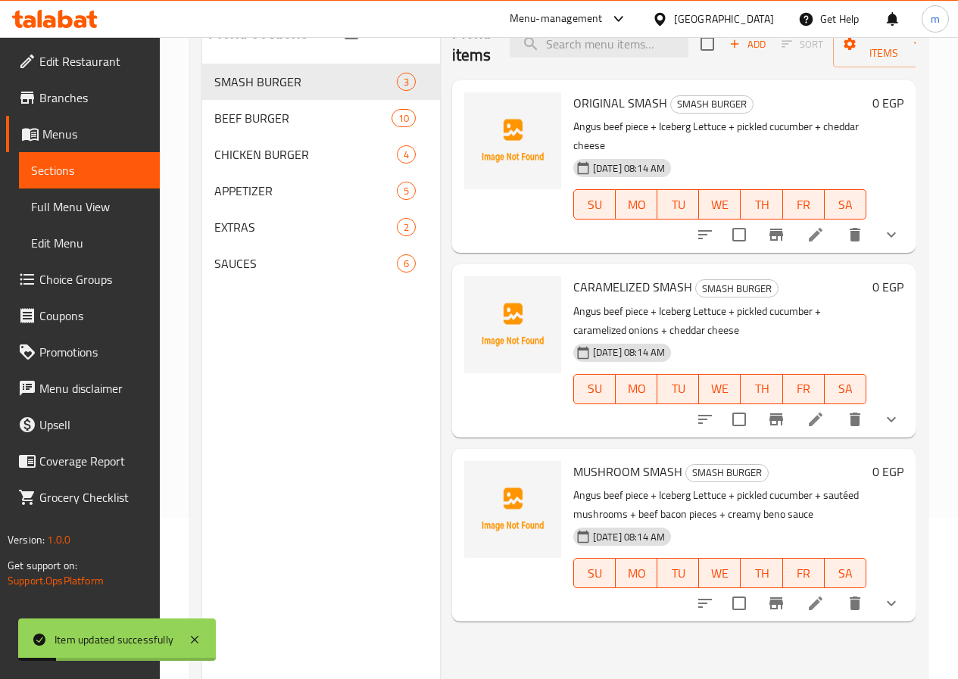
scroll to position [61, 0]
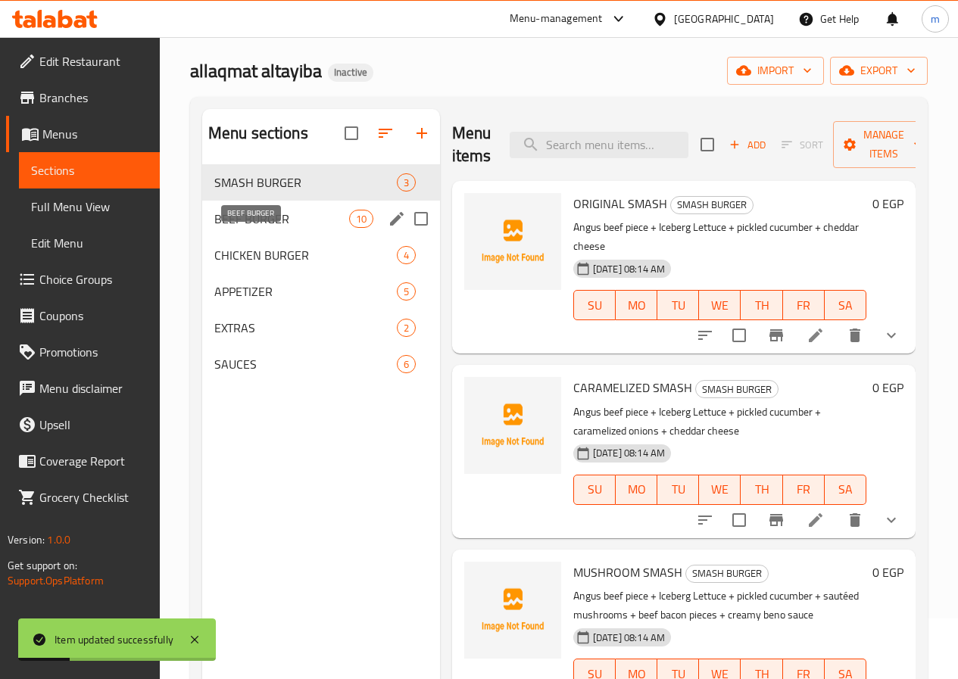
click at [270, 228] on span "BEEF BURGER" at bounding box center [281, 219] width 135 height 18
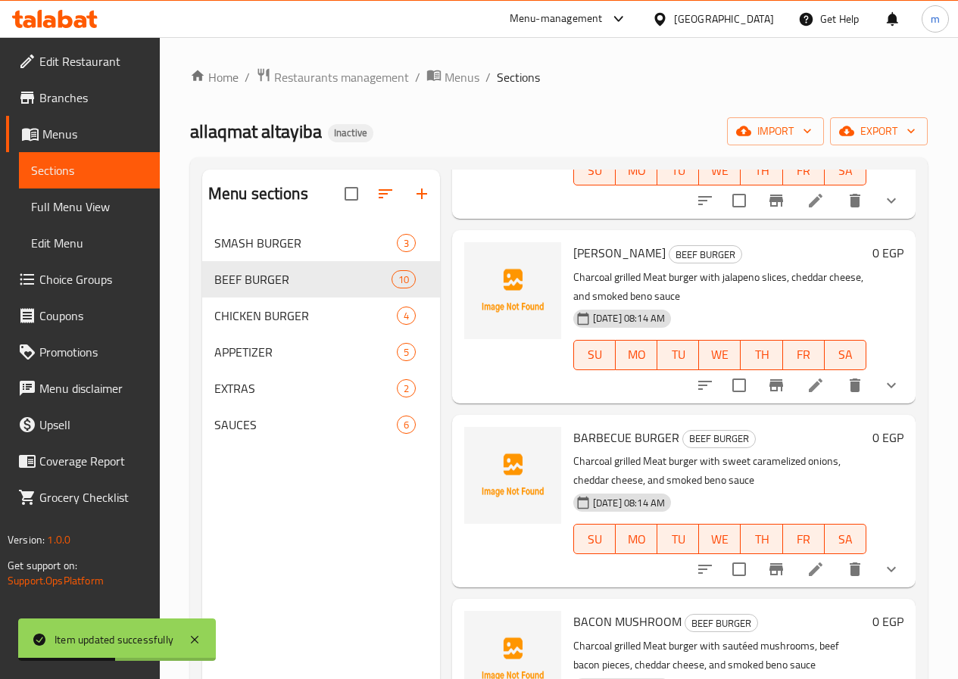
scroll to position [227, 0]
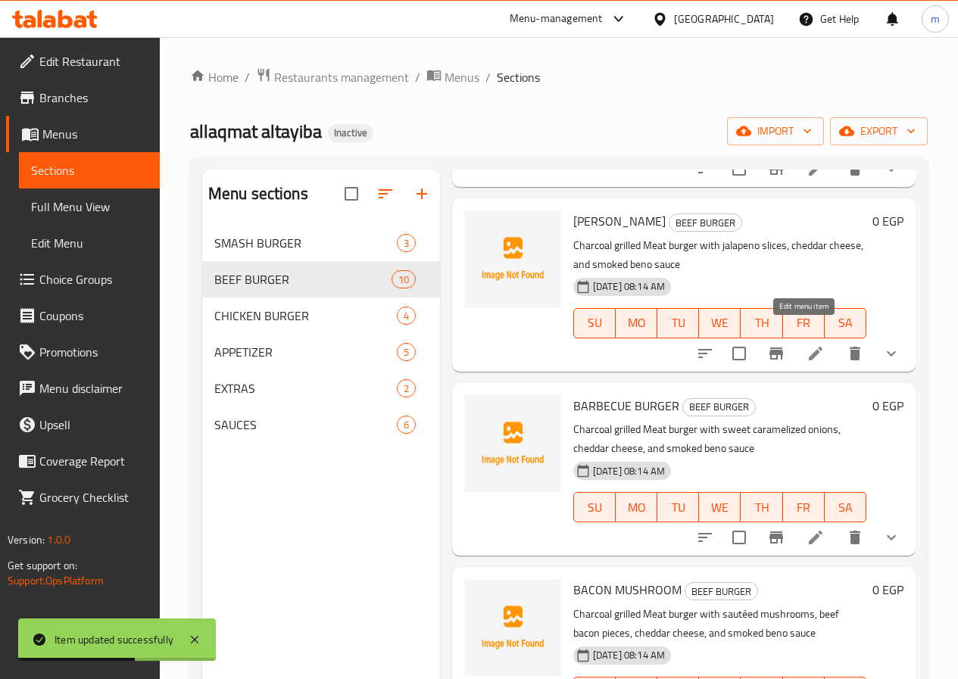
click at [806, 344] on icon at bounding box center [815, 353] width 18 height 18
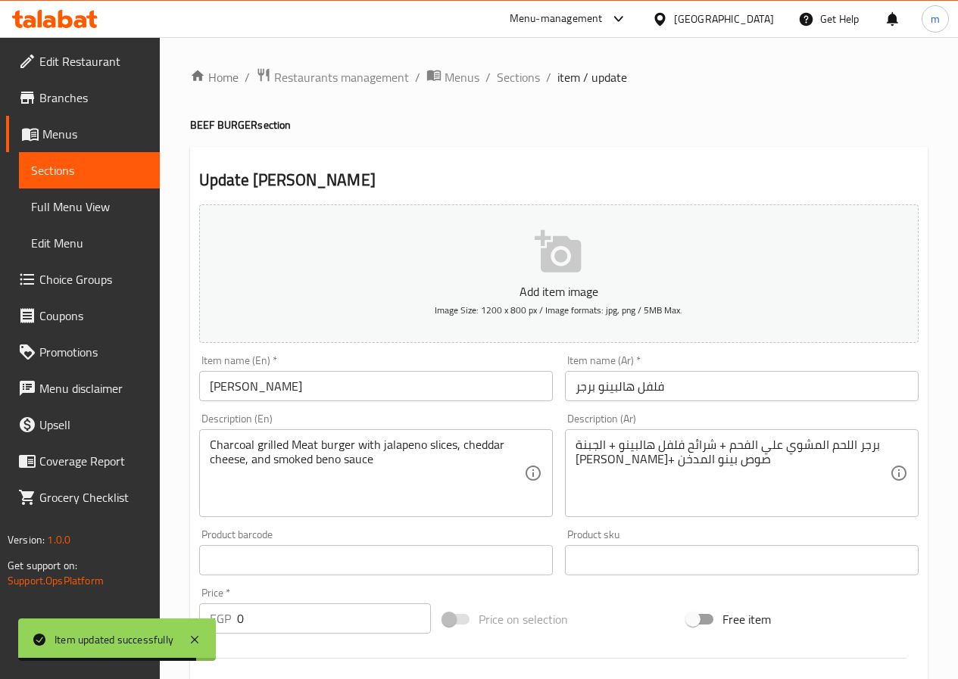
click at [56, 179] on span "Sections" at bounding box center [89, 170] width 117 height 18
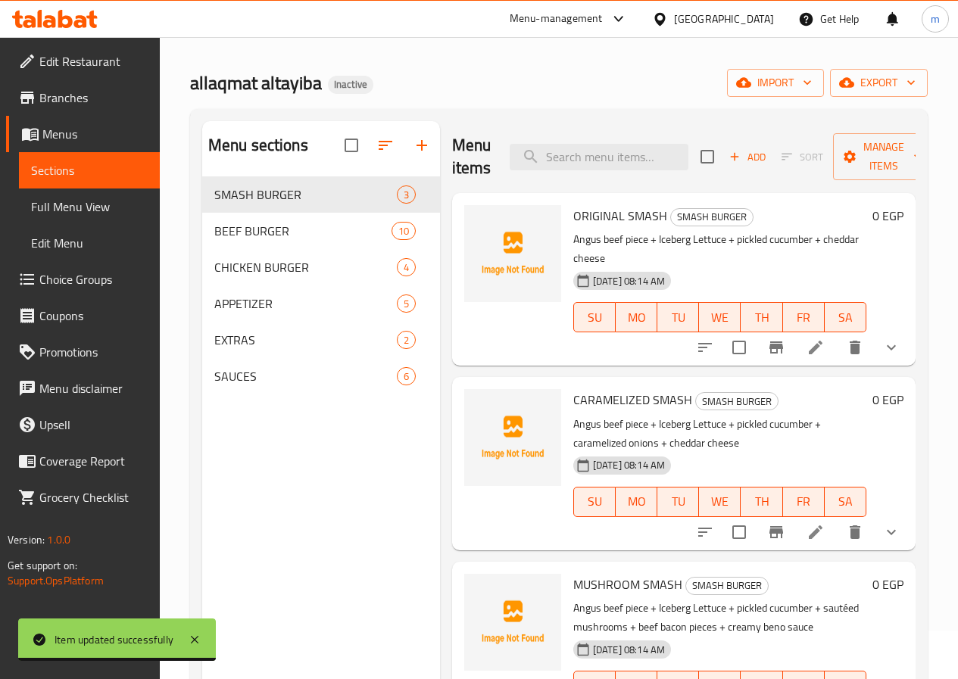
scroll to position [76, 0]
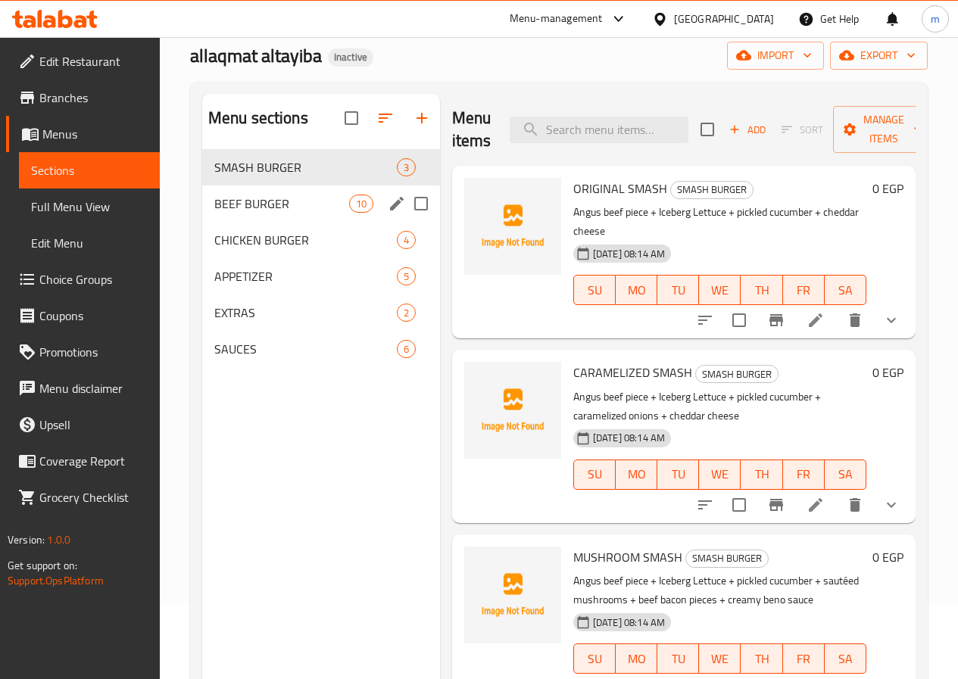
click at [233, 213] on span "BEEF BURGER" at bounding box center [281, 204] width 135 height 18
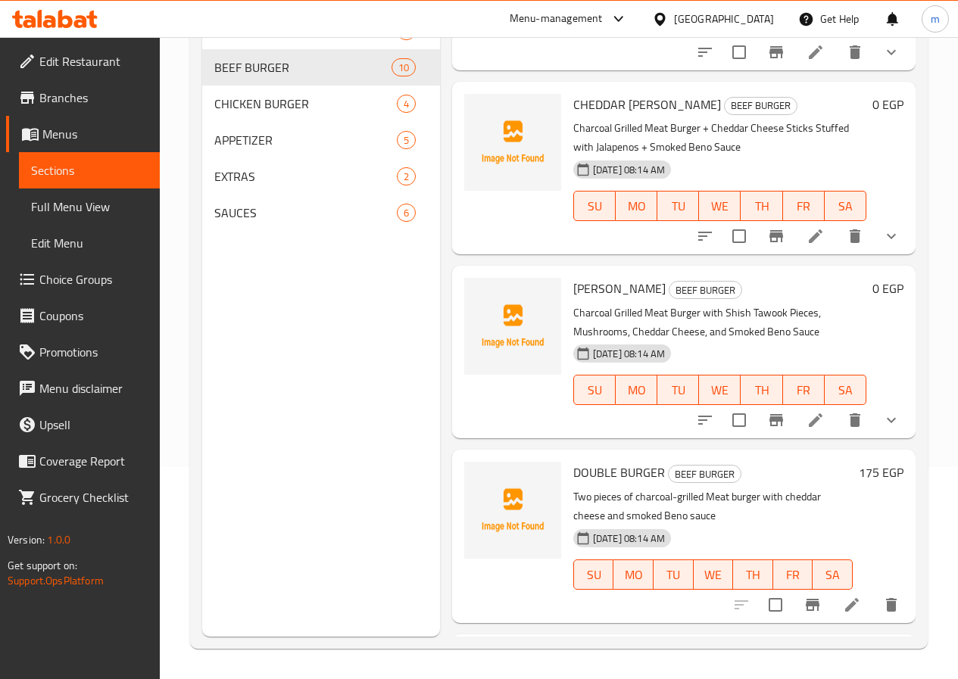
scroll to position [978, 0]
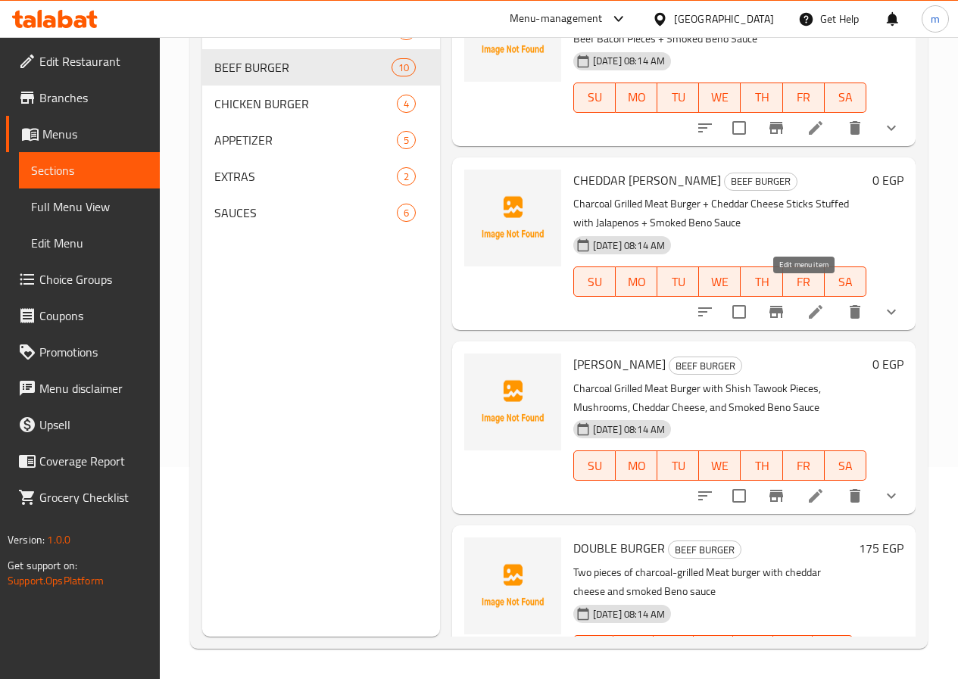
click at [806, 303] on icon at bounding box center [815, 312] width 18 height 18
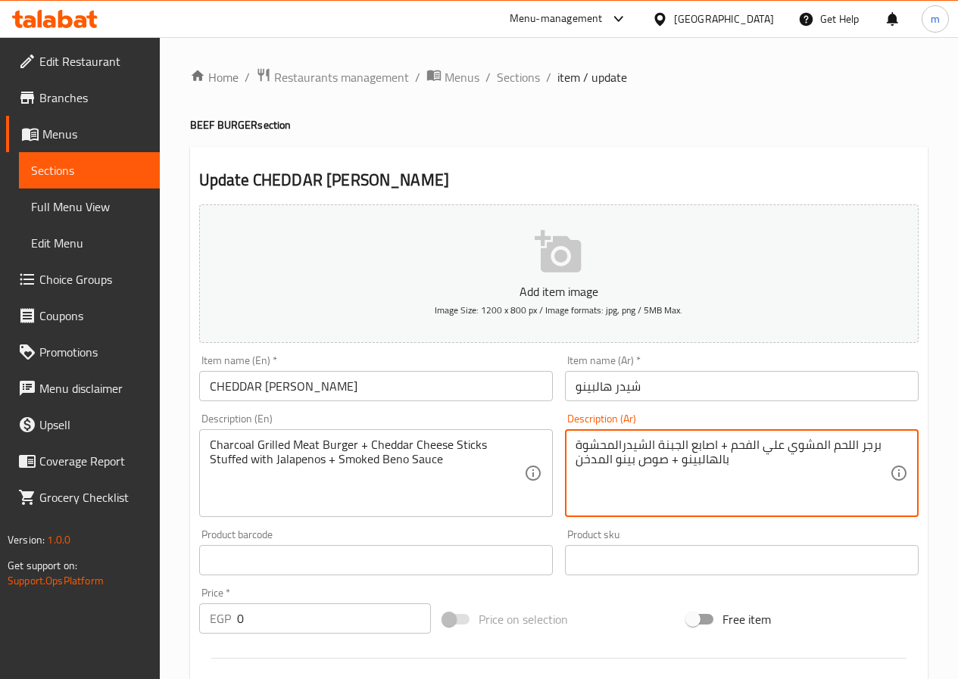
click at [697, 462] on textarea "برجر اللحم المشوي علي الفحم + اصابع الجبنة الشيدرالمحشوة بالهالبينو + صوص بينو …" at bounding box center [732, 474] width 314 height 72
paste textarea "فلفل هالبينو"
click at [650, 485] on textarea "برجر اللحم المشوي علي الفحم + اصابع الجبنة الشيدرالمحشوة فلفل هالبينو+ صوص بينو…" at bounding box center [732, 474] width 314 height 72
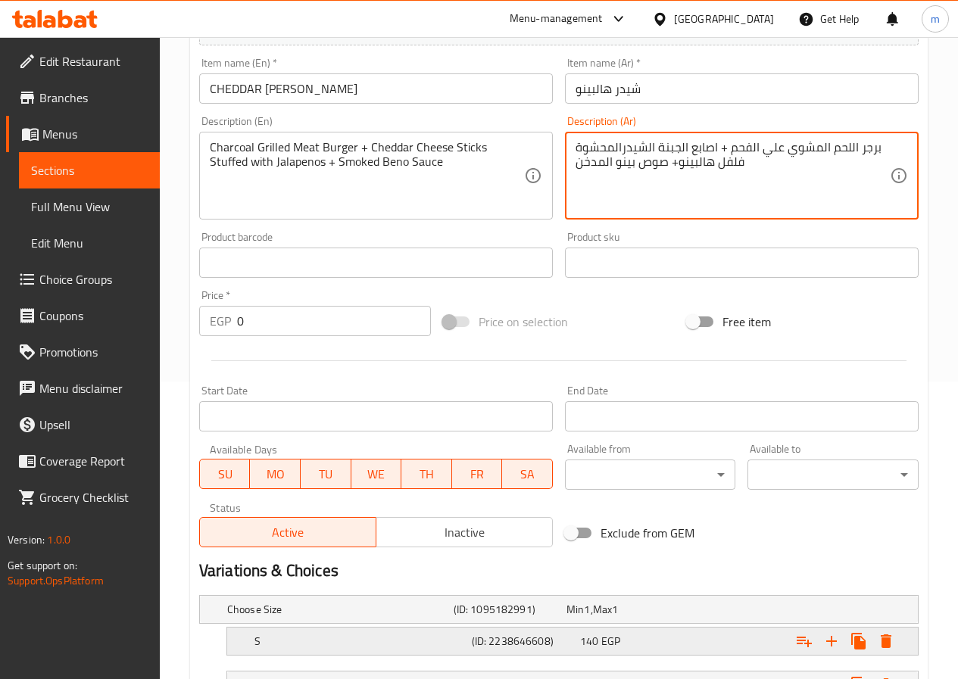
scroll to position [379, 0]
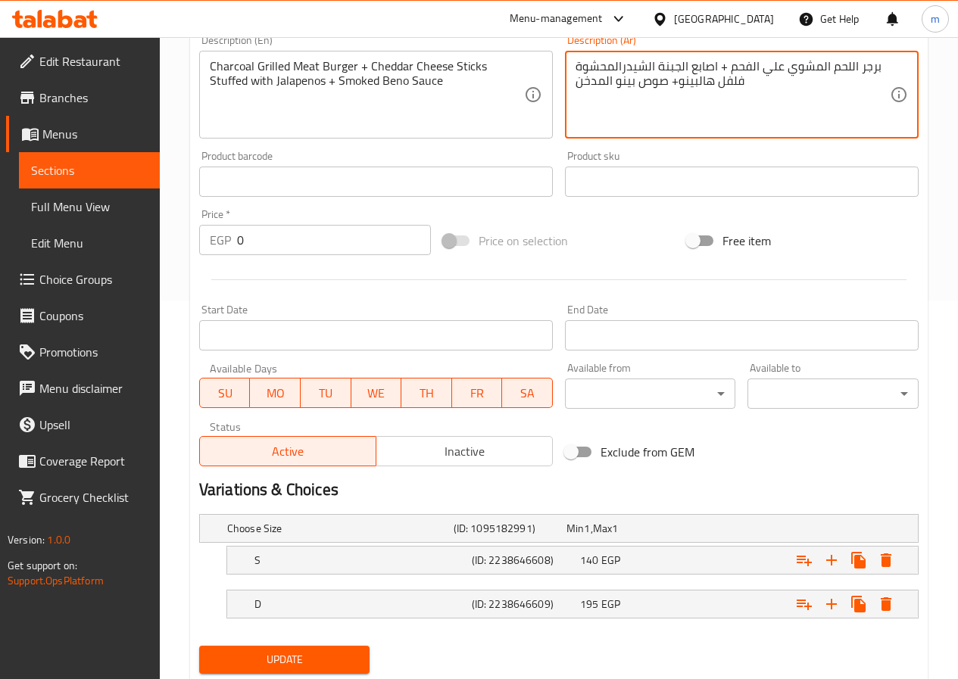
type textarea "برجر اللحم المشوي علي الفحم + اصابع الجبنة الشيدرالمحشوة فلفل هالبينو+ صوص بينو…"
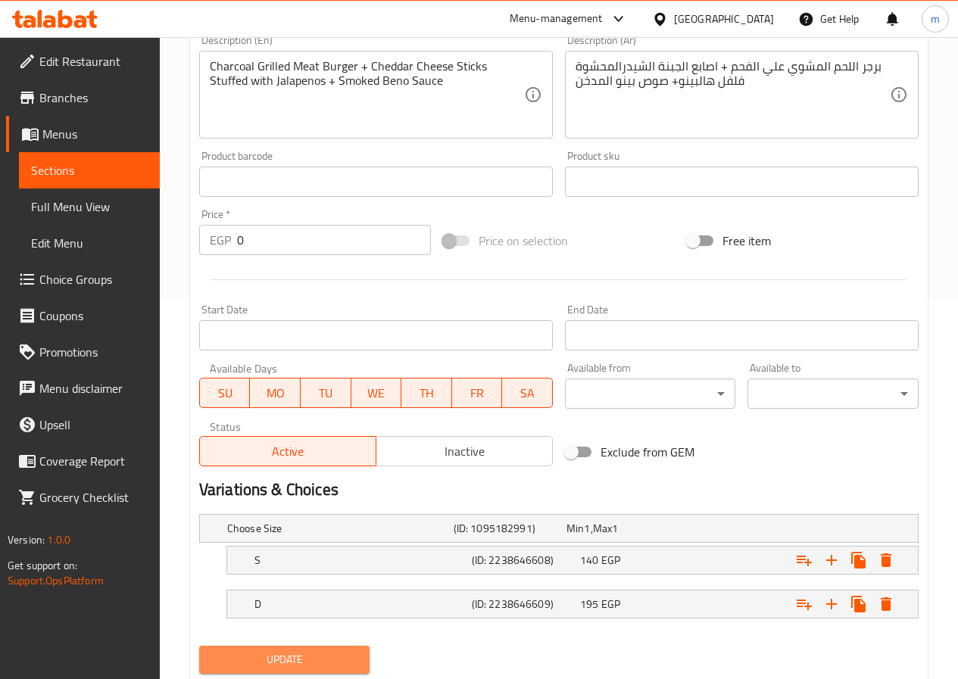
click at [335, 664] on span "Update" at bounding box center [284, 659] width 147 height 19
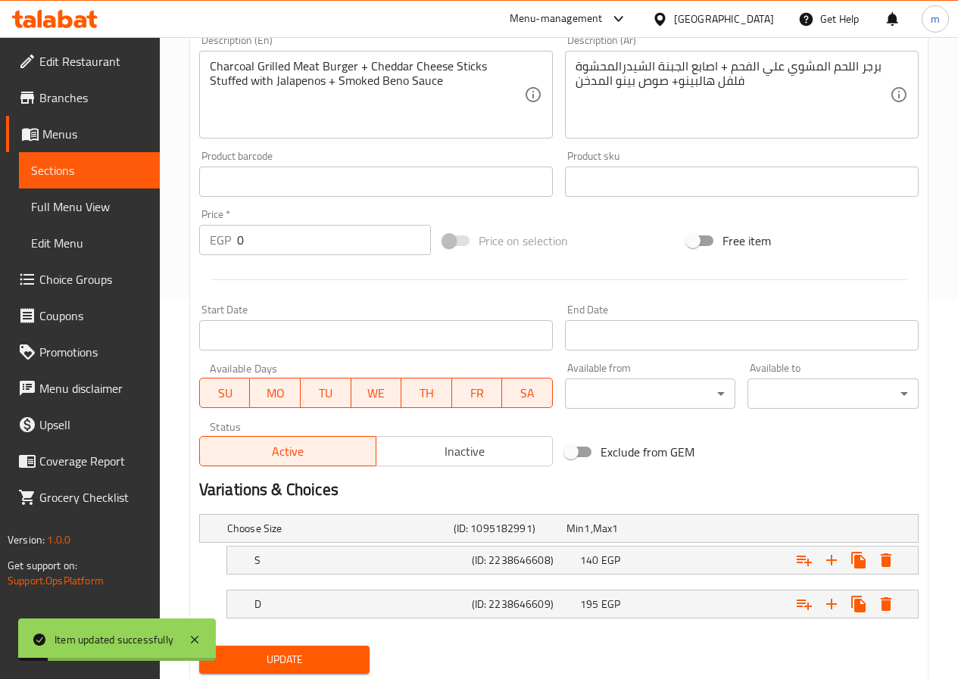
click at [83, 215] on span "Full Menu View" at bounding box center [89, 207] width 117 height 18
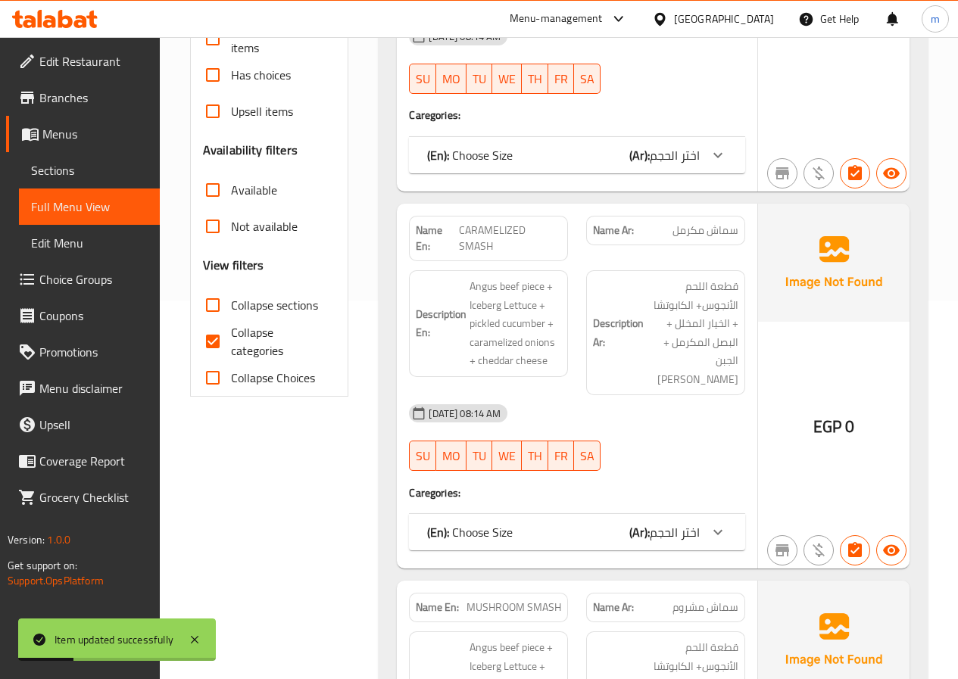
click at [232, 339] on span "Collapse categories" at bounding box center [277, 341] width 93 height 36
click at [231, 339] on input "Collapse categories" at bounding box center [213, 341] width 36 height 36
checkbox input "false"
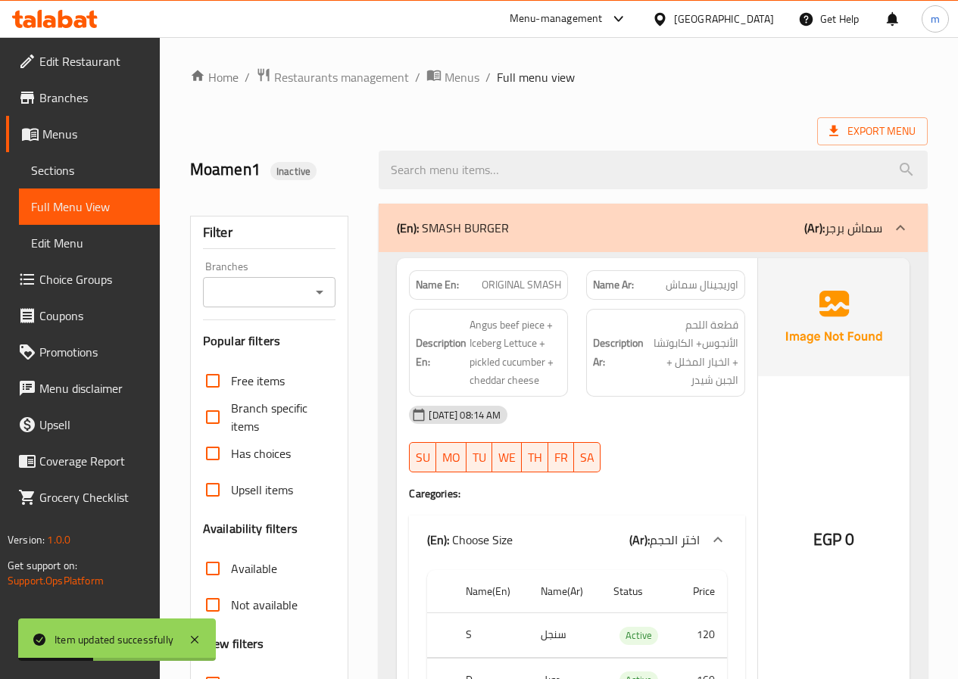
click at [753, 241] on div "(En): SMASH BURGER (Ar): سماش برجر" at bounding box center [653, 228] width 549 height 48
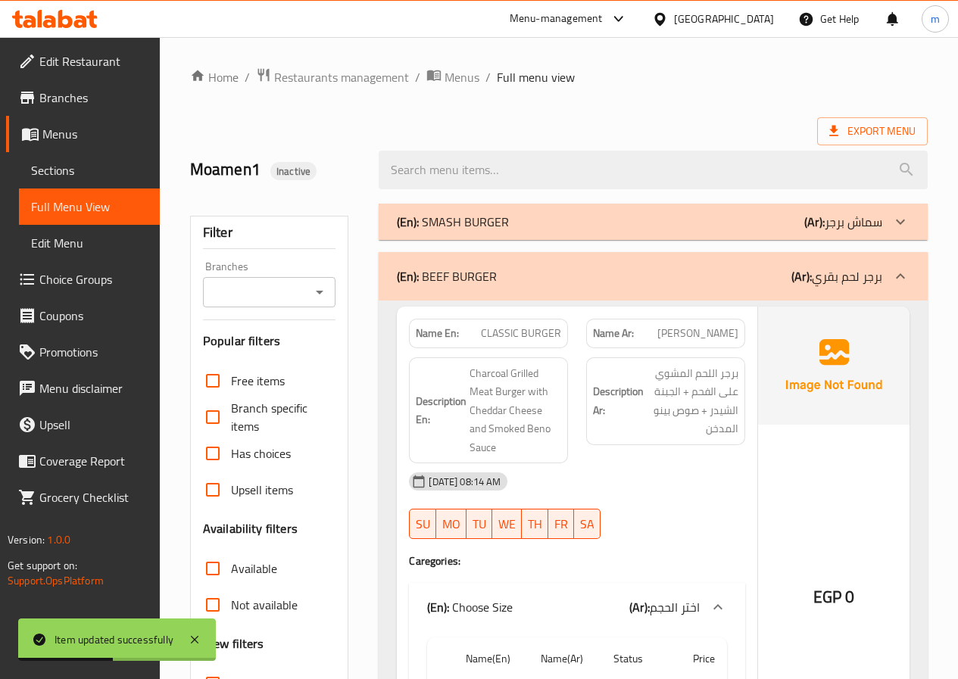
click at [744, 280] on div "(En): BEEF BURGER (Ar): برجر لحم بقري" at bounding box center [639, 276] width 485 height 18
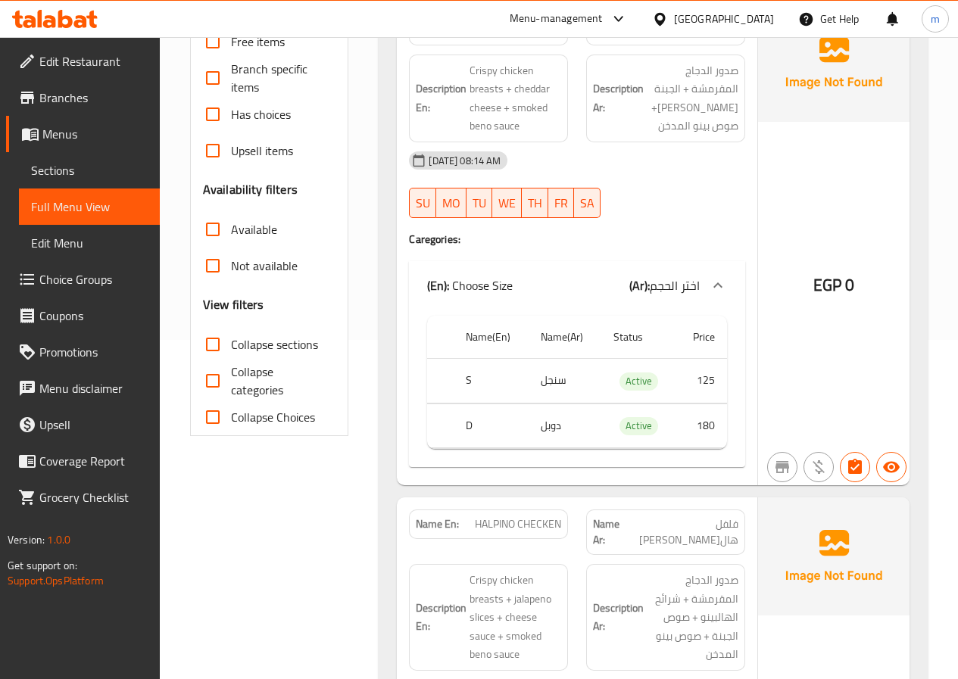
scroll to position [530, 0]
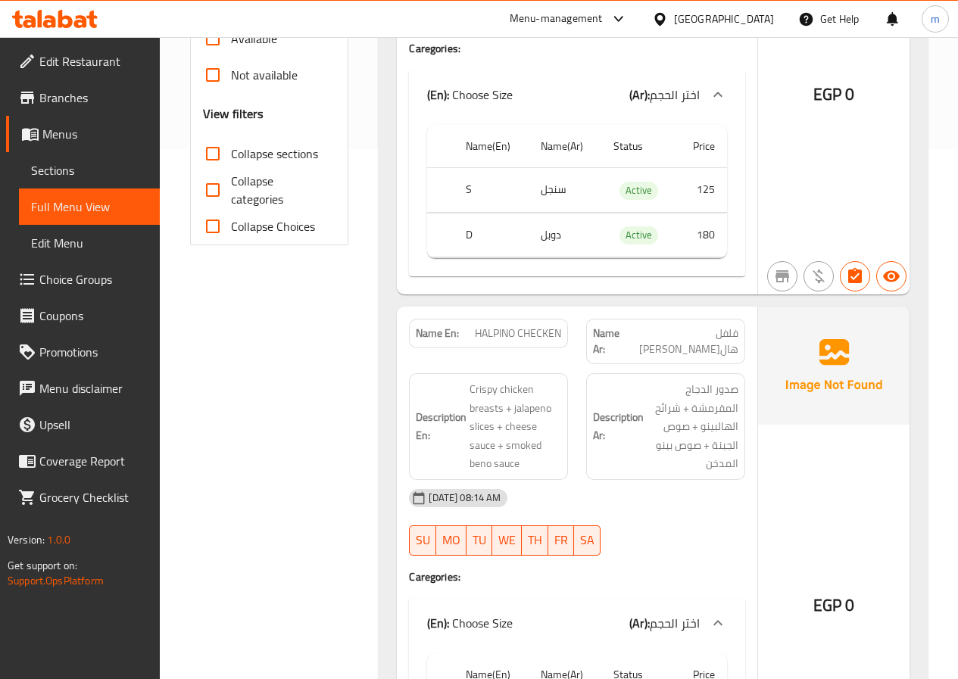
click at [64, 179] on span "Sections" at bounding box center [89, 170] width 117 height 18
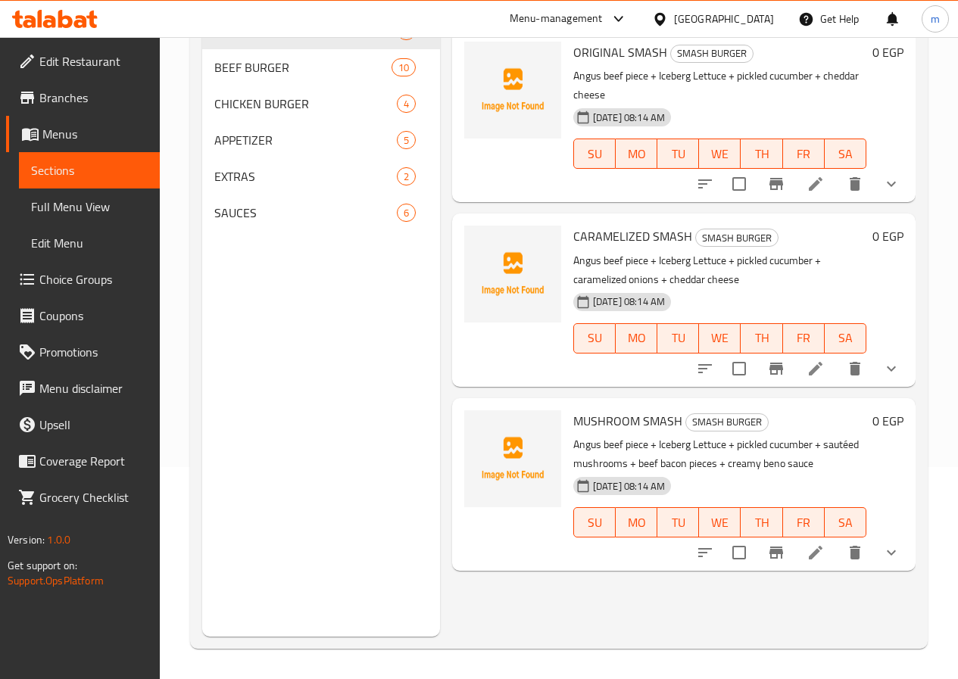
scroll to position [212, 0]
click at [260, 113] on span "CHICKEN BURGER" at bounding box center [284, 104] width 140 height 18
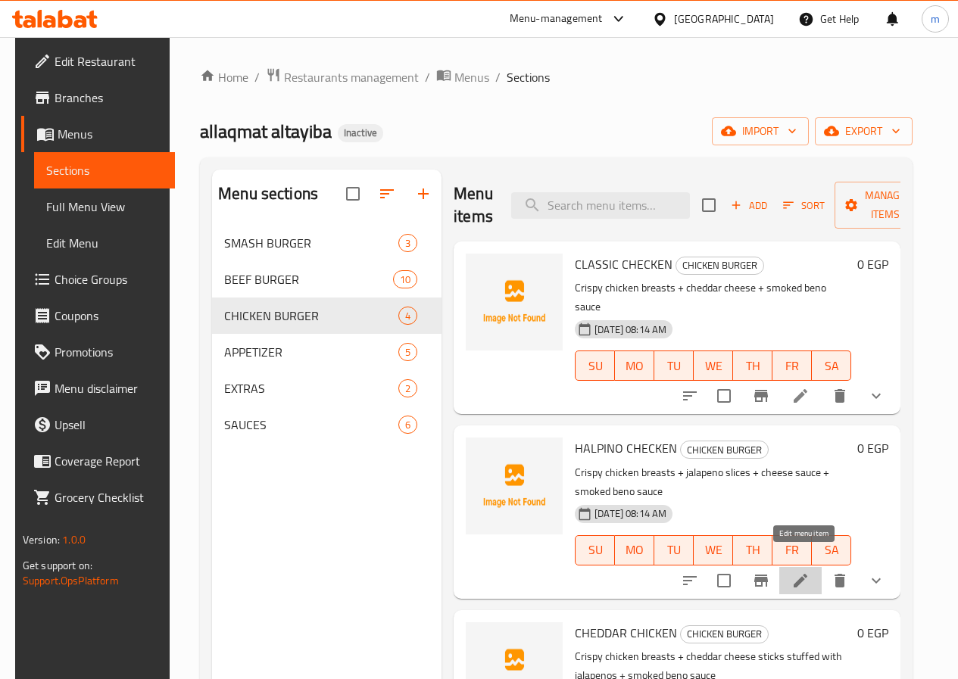
click at [803, 574] on icon at bounding box center [800, 581] width 14 height 14
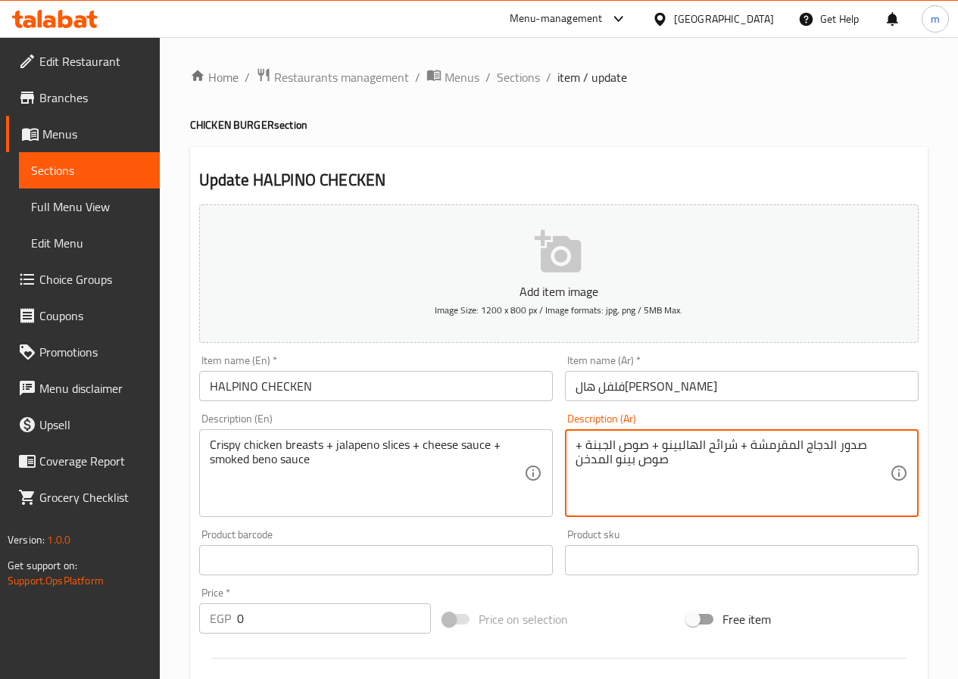
click at [681, 450] on textarea "صدور الدجاج المقرمشة + شرائح الهالبينو + صوص الجبنة + صوص بينو المدخن" at bounding box center [732, 474] width 314 height 72
paste textarea "فلفل هالبينو"
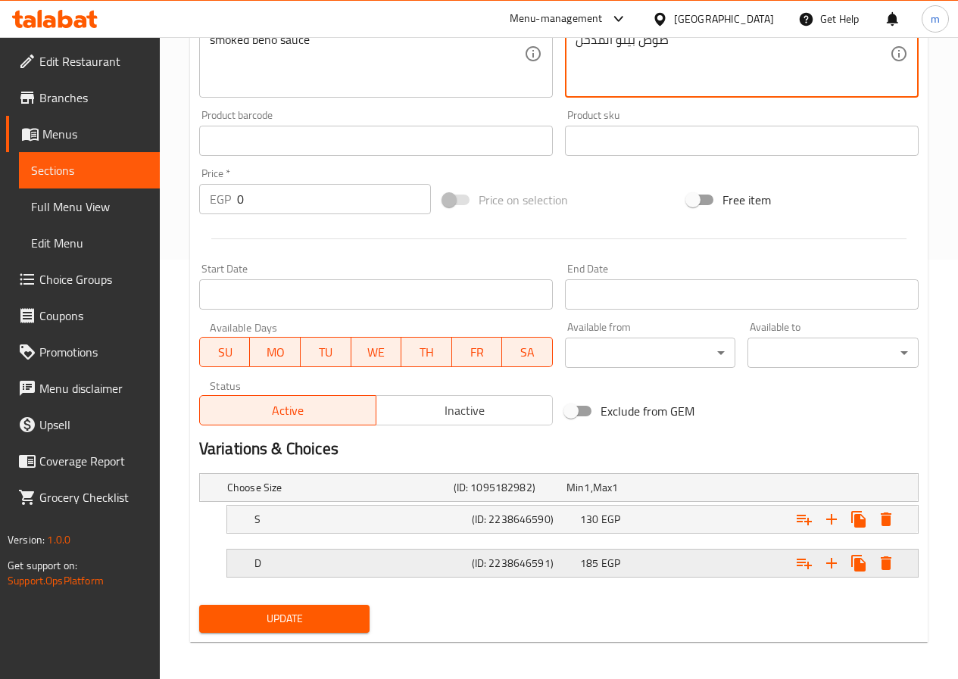
scroll to position [425, 0]
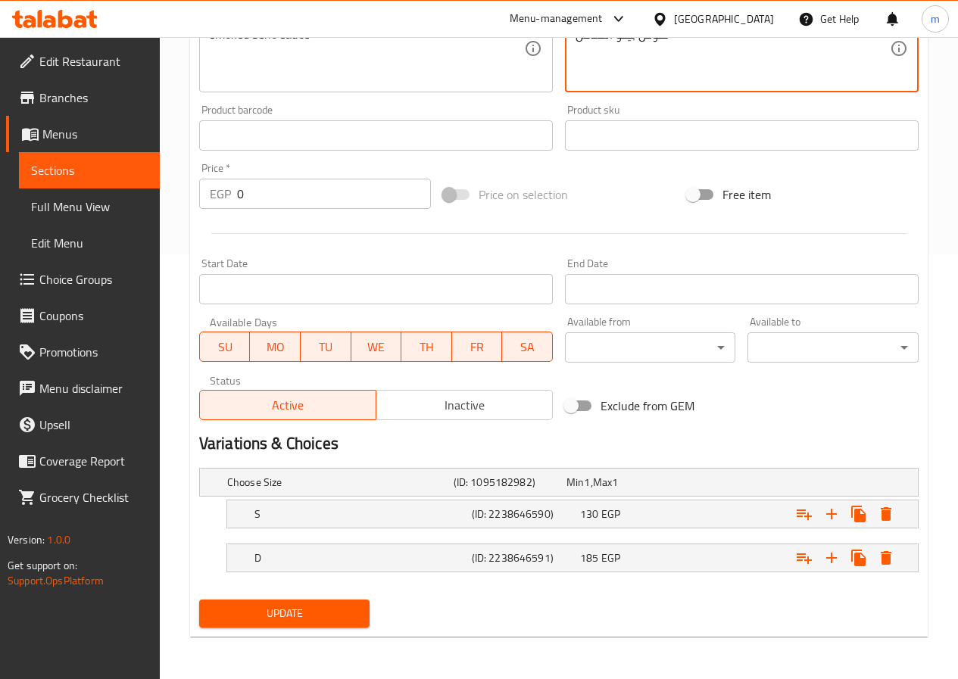
type textarea "صدور الدجاج المقرمشة + شرائح فلفل هالبينو+ صوص الجبنة + صوص بينو المدخن"
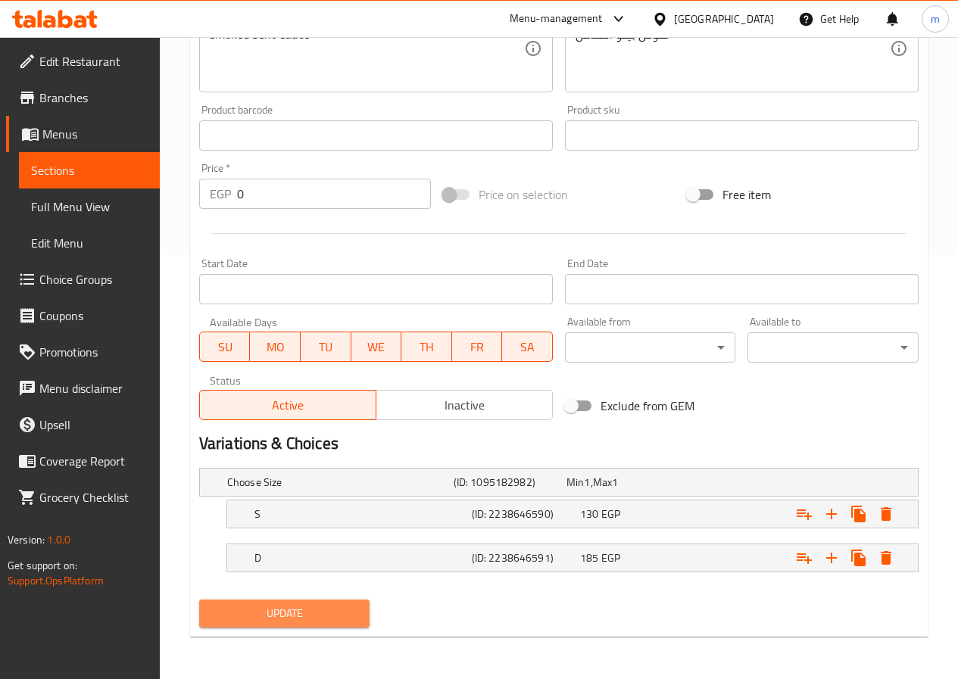
click at [356, 601] on button "Update" at bounding box center [284, 614] width 171 height 28
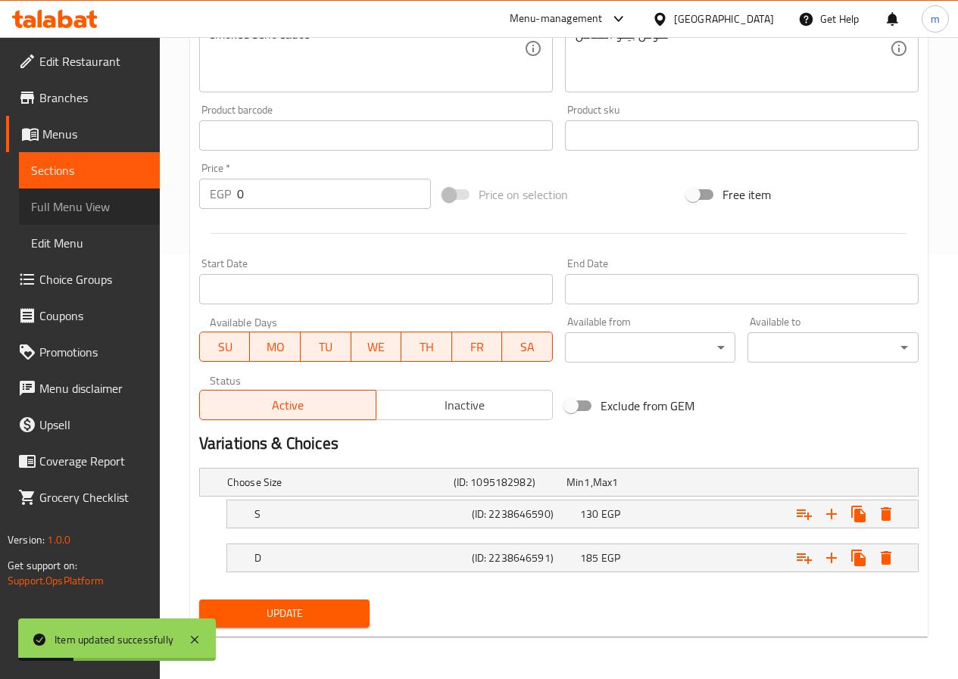
click at [72, 216] on span "Full Menu View" at bounding box center [89, 207] width 117 height 18
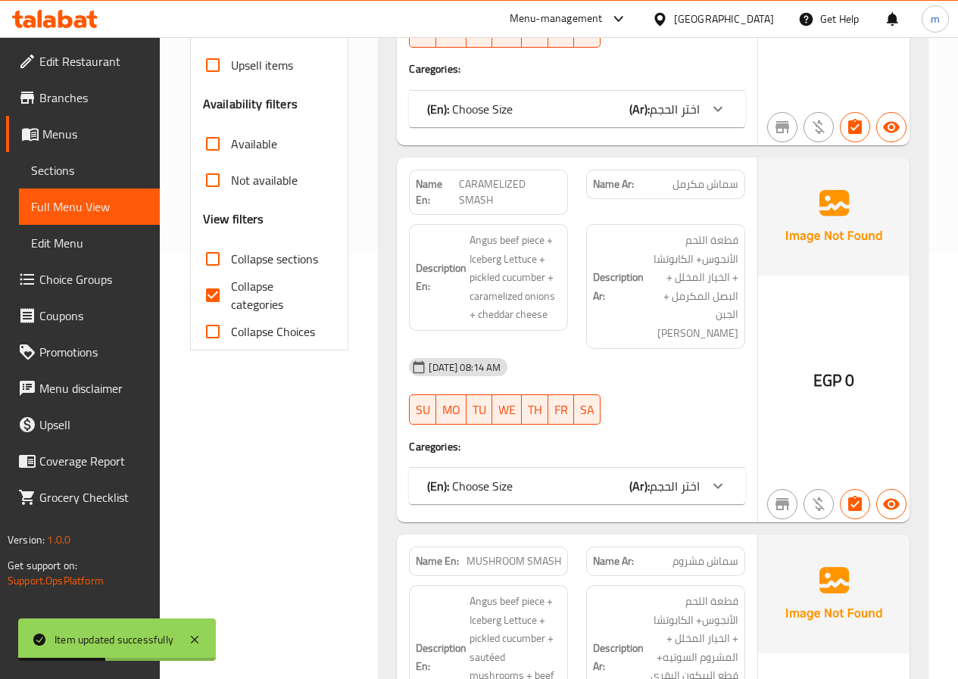
click at [237, 284] on span "Collapse categories" at bounding box center [277, 295] width 93 height 36
click at [231, 284] on input "Collapse categories" at bounding box center [213, 295] width 36 height 36
checkbox input "false"
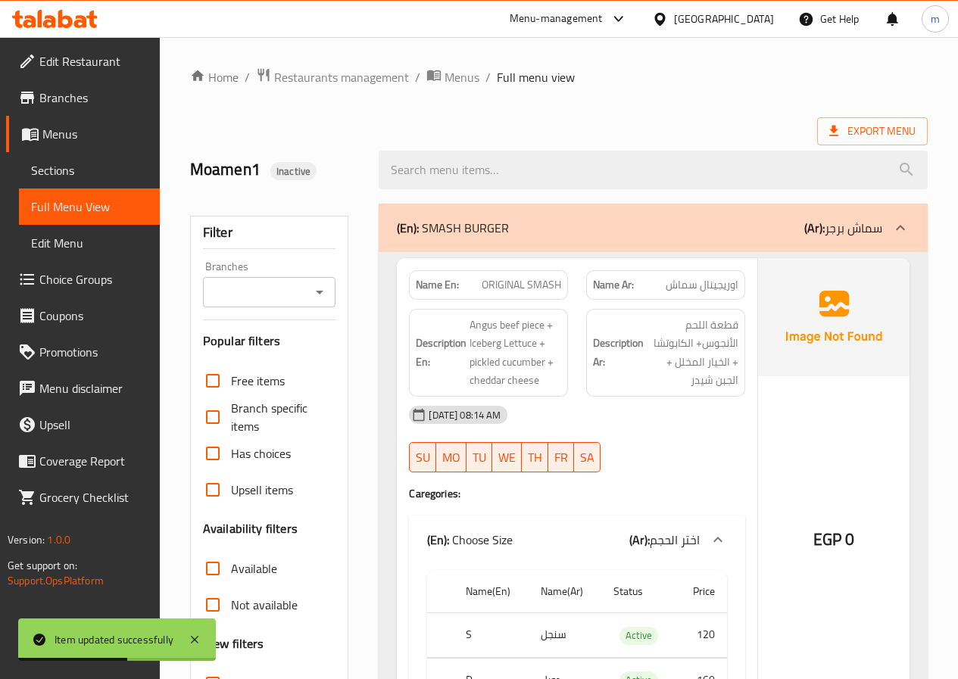
click at [700, 234] on div "(En): SMASH BURGER (Ar): سماش برجر" at bounding box center [639, 228] width 485 height 18
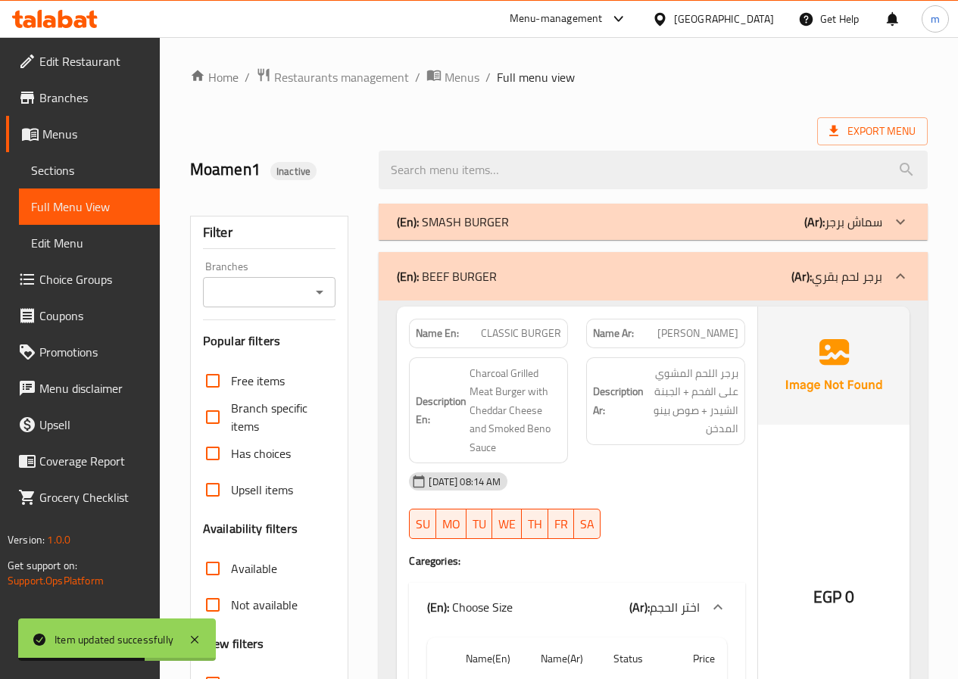
click at [761, 277] on div "(En): BEEF BURGER (Ar): برجر لحم بقري" at bounding box center [639, 276] width 485 height 18
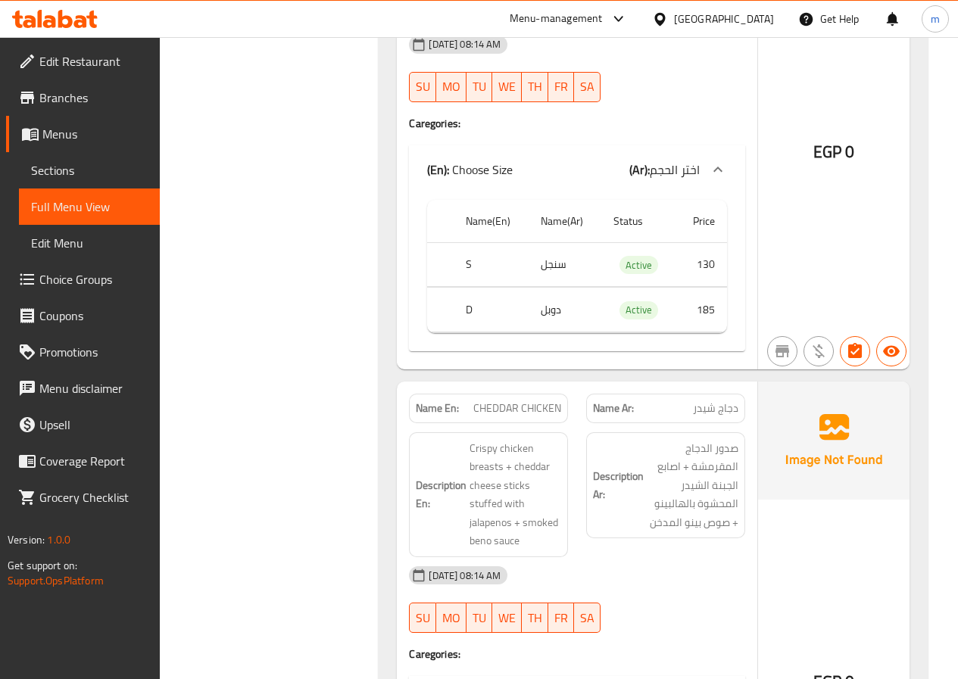
scroll to position [984, 0]
click at [106, 177] on span "Sections" at bounding box center [89, 170] width 117 height 18
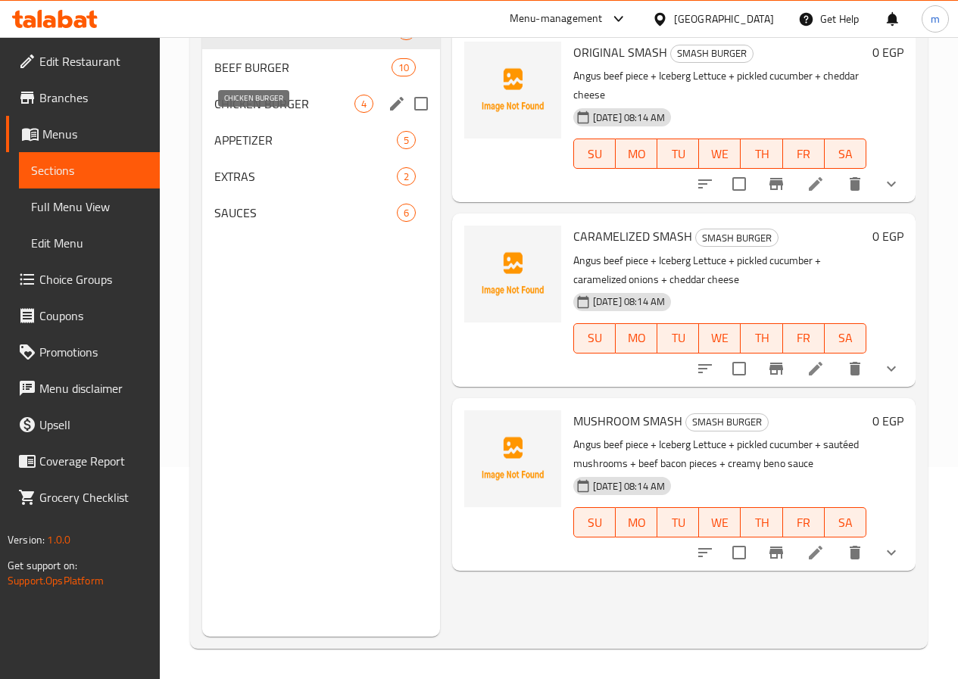
click at [248, 113] on span "CHICKEN BURGER" at bounding box center [284, 104] width 140 height 18
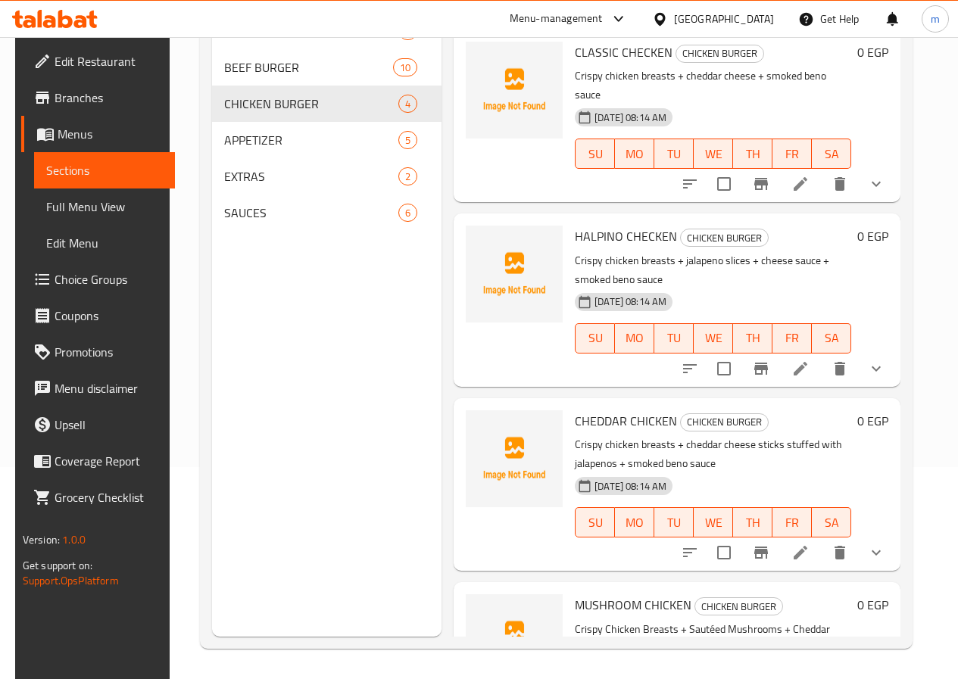
click at [809, 544] on icon at bounding box center [800, 553] width 18 height 18
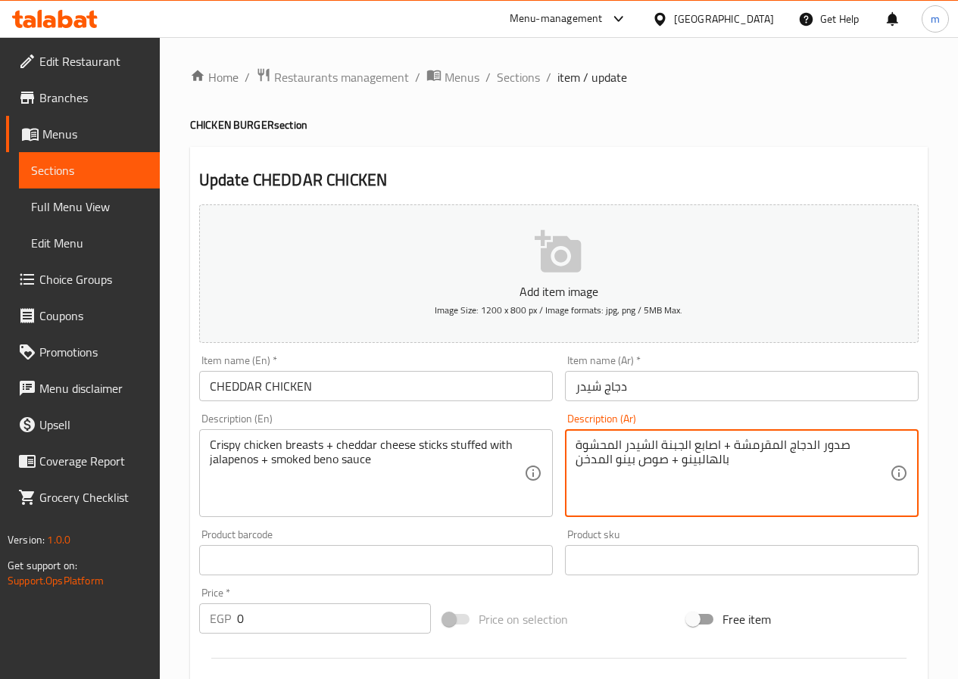
click at [693, 466] on textarea "صدور الدجاج المقرمشة + اصابع الجبنة الشيدر المحشوة بالهالبينو + صوص بينو المدخن" at bounding box center [732, 474] width 314 height 72
paste textarea "فلفل هالبينو"
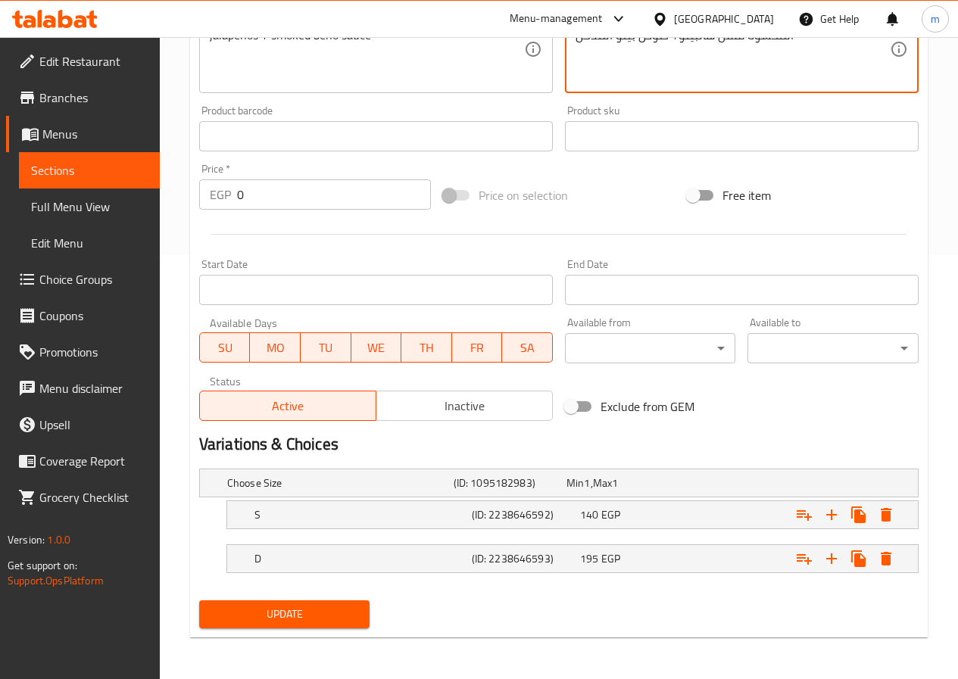
scroll to position [425, 0]
type textarea "صدور الدجاج المقرمشة + اصابع الجبنة [PERSON_NAME] المحشوة فلفل هالبينو+ صوص بين…"
click at [337, 609] on span "Update" at bounding box center [284, 613] width 147 height 19
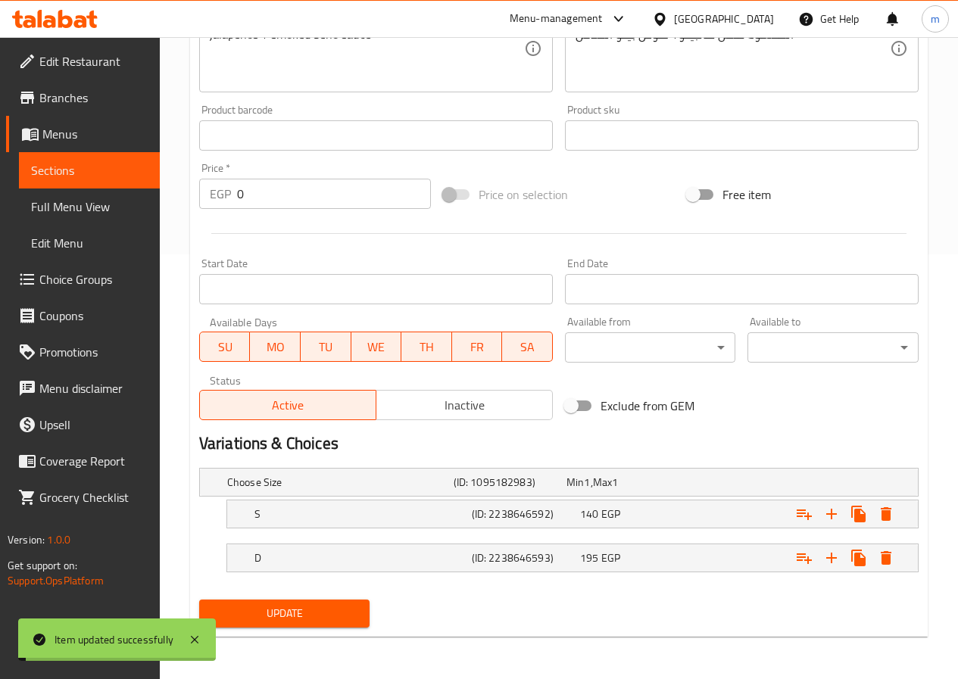
click at [93, 209] on span "Full Menu View" at bounding box center [89, 207] width 117 height 18
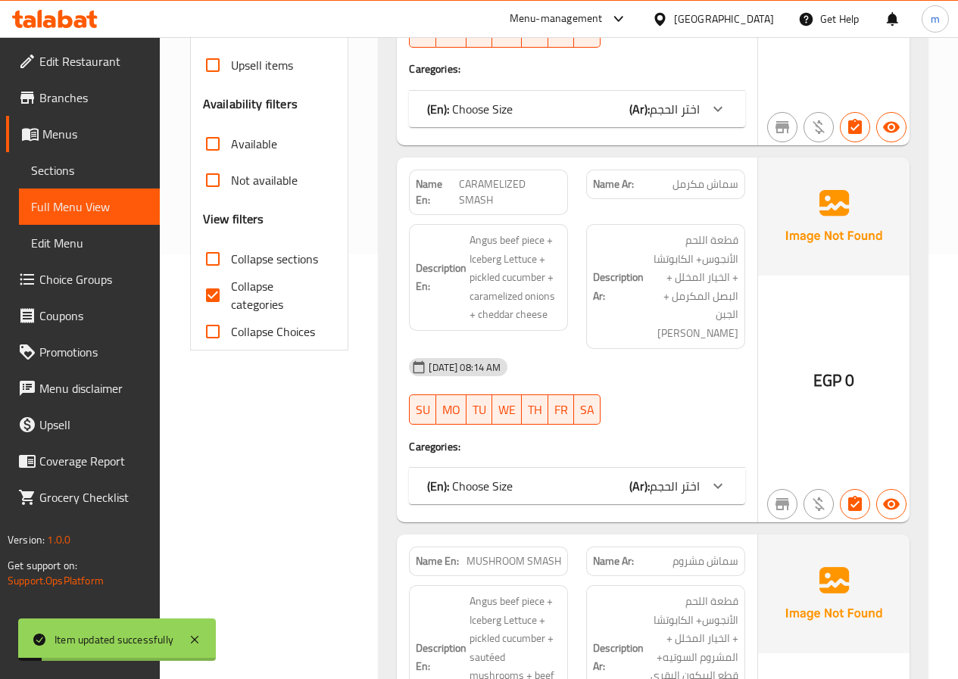
click at [206, 295] on input "Collapse categories" at bounding box center [213, 295] width 36 height 36
checkbox input "false"
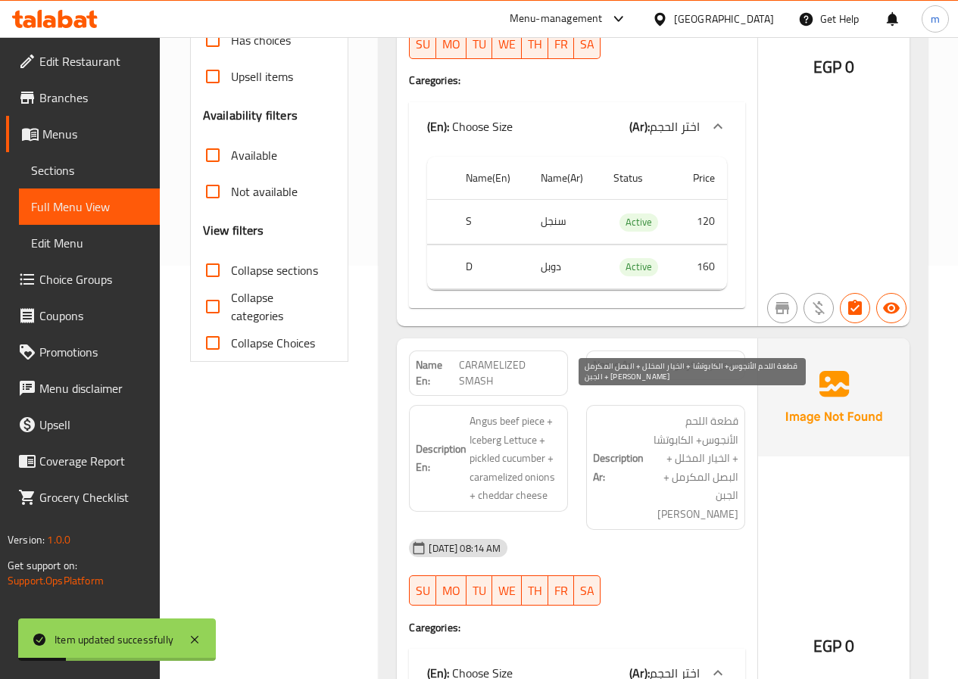
scroll to position [122, 0]
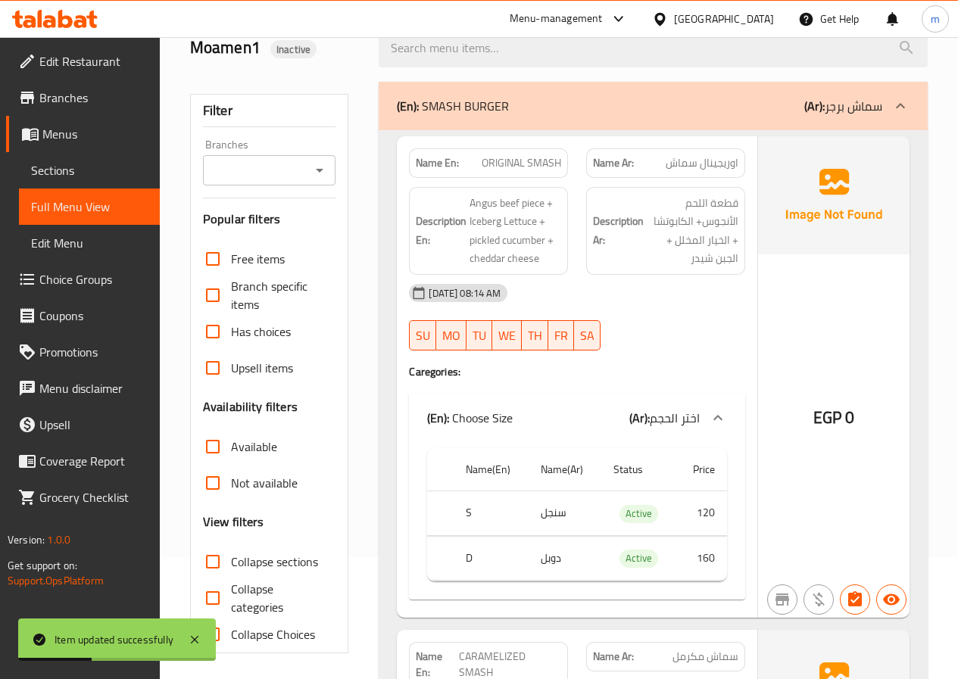
click at [608, 120] on div "(En): SMASH BURGER (Ar): سماش برجر" at bounding box center [653, 106] width 549 height 48
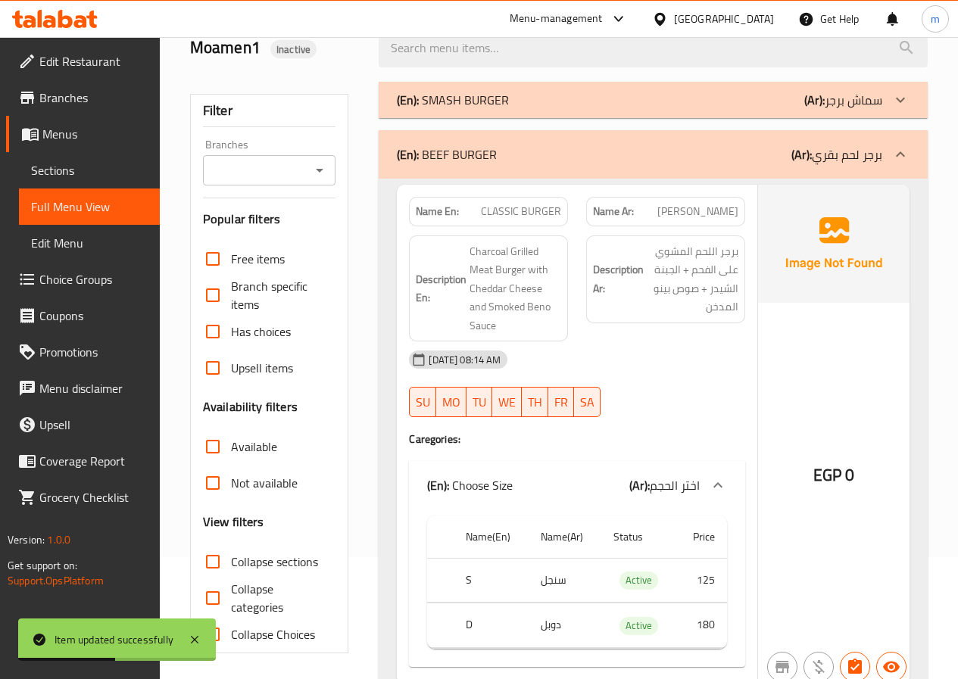
click at [637, 147] on div "(En): BEEF BURGER (Ar): برجر لحم بقري" at bounding box center [639, 154] width 485 height 18
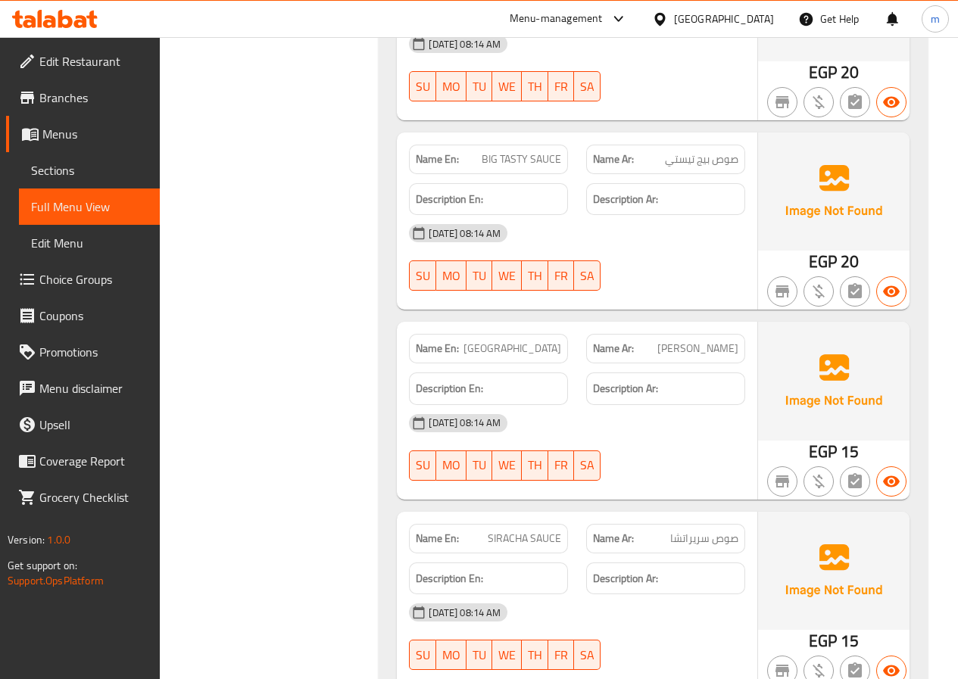
scroll to position [4514, 0]
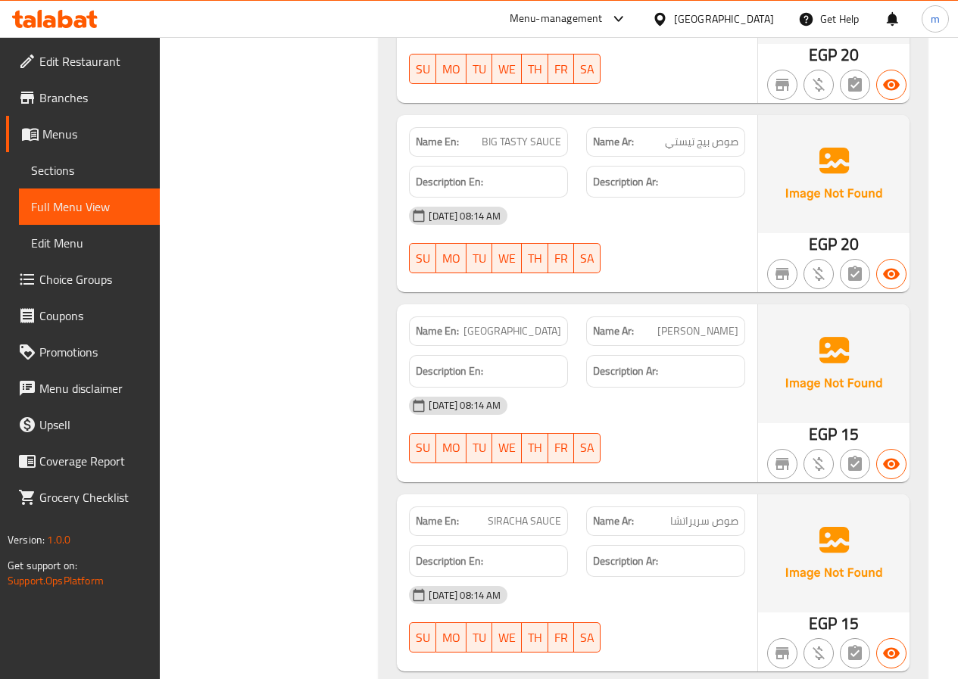
click at [96, 209] on span "Full Menu View" at bounding box center [89, 207] width 117 height 18
click at [76, 170] on span "Sections" at bounding box center [89, 170] width 117 height 18
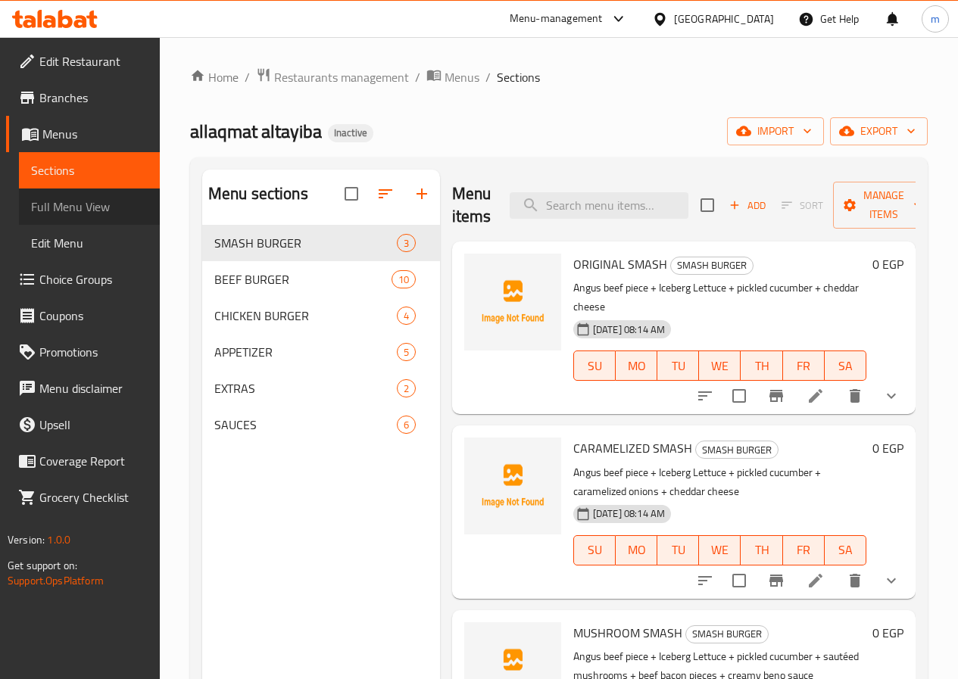
click at [83, 201] on span "Full Menu View" at bounding box center [89, 207] width 117 height 18
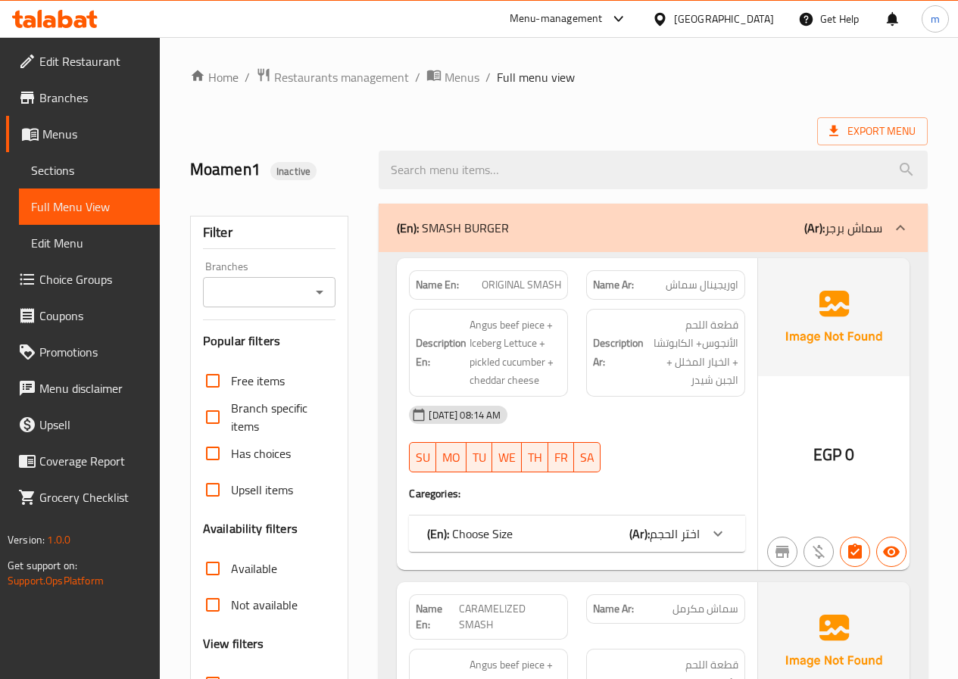
click at [490, 242] on div "(En): SMASH BURGER (Ar): سماش برجر" at bounding box center [653, 228] width 549 height 48
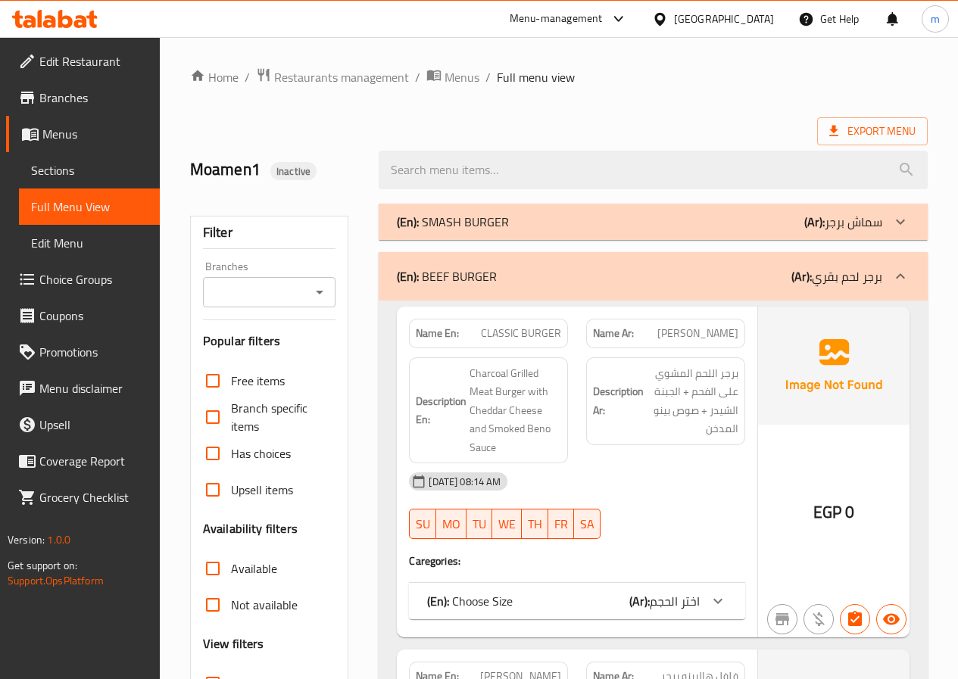
click at [82, 167] on span "Sections" at bounding box center [89, 170] width 117 height 18
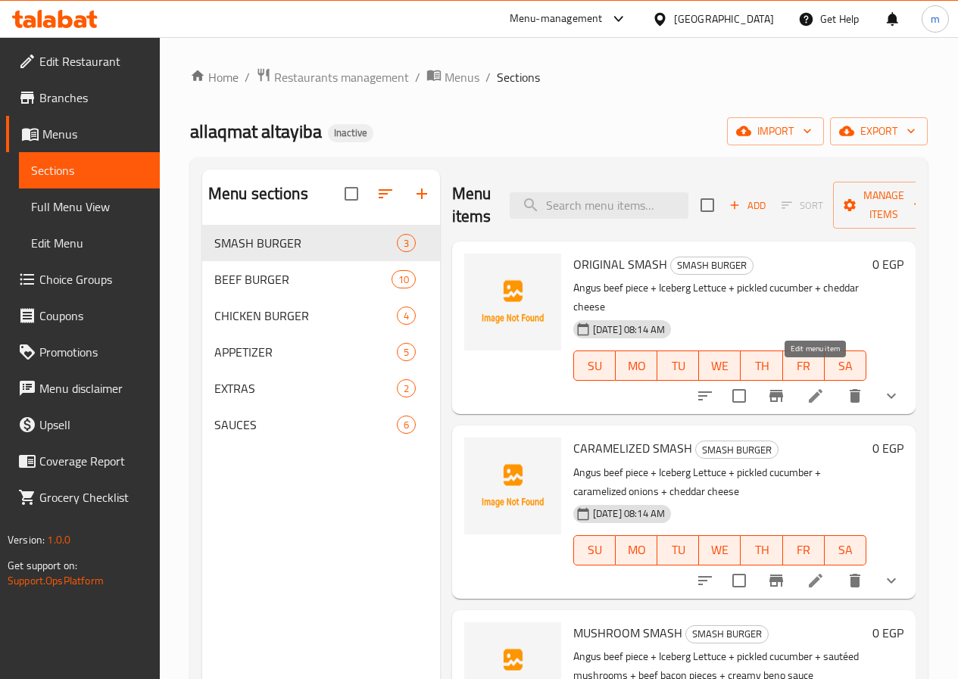
click at [809, 387] on icon at bounding box center [815, 396] width 18 height 18
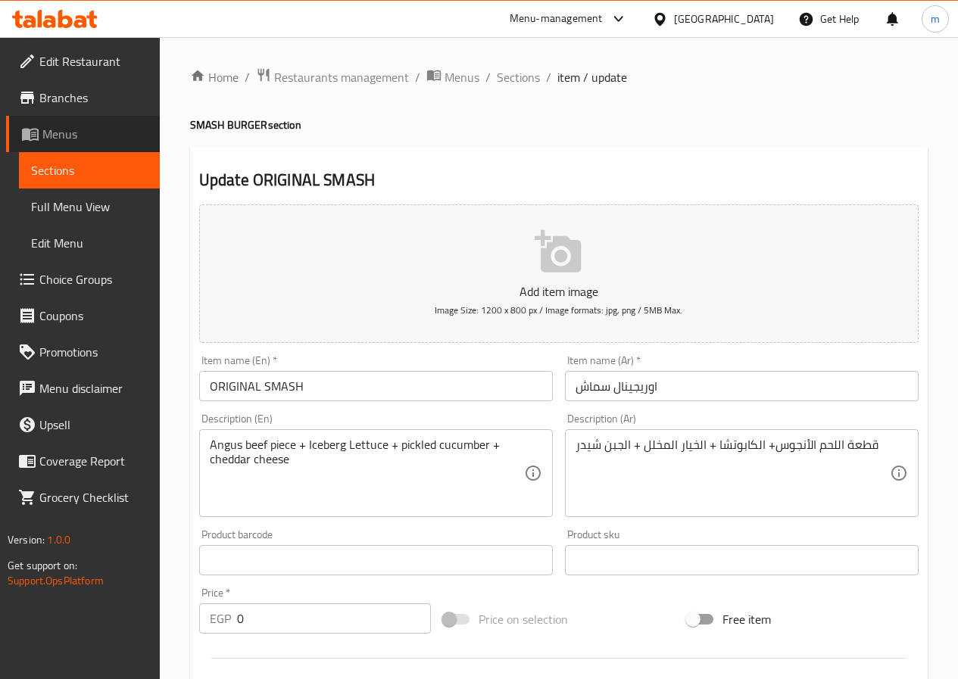
click at [87, 130] on span "Menus" at bounding box center [94, 134] width 105 height 18
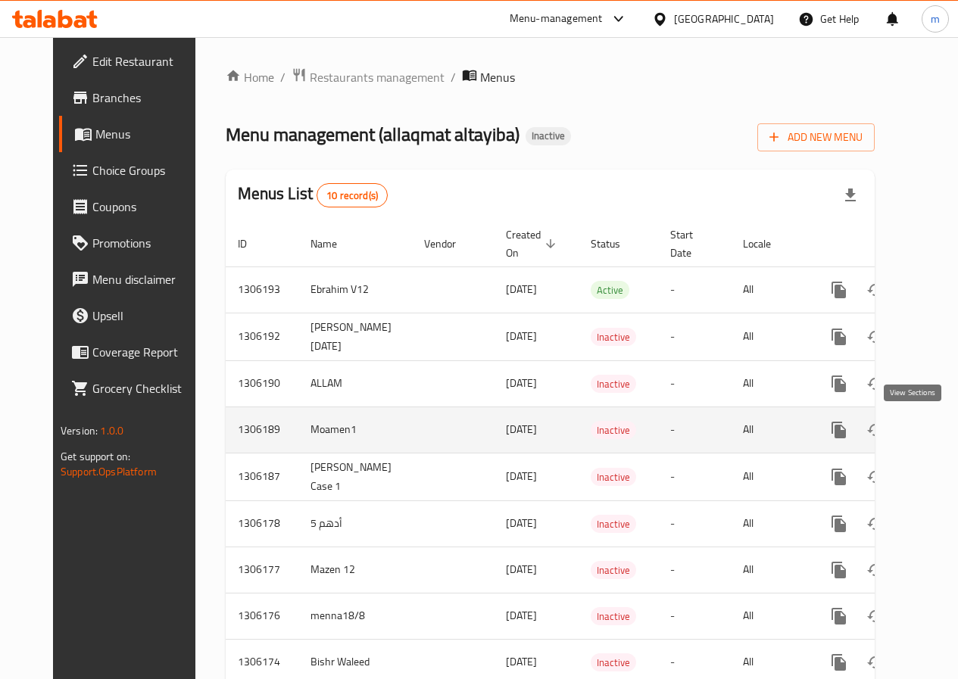
click at [939, 434] on icon "enhanced table" at bounding box center [948, 430] width 18 height 18
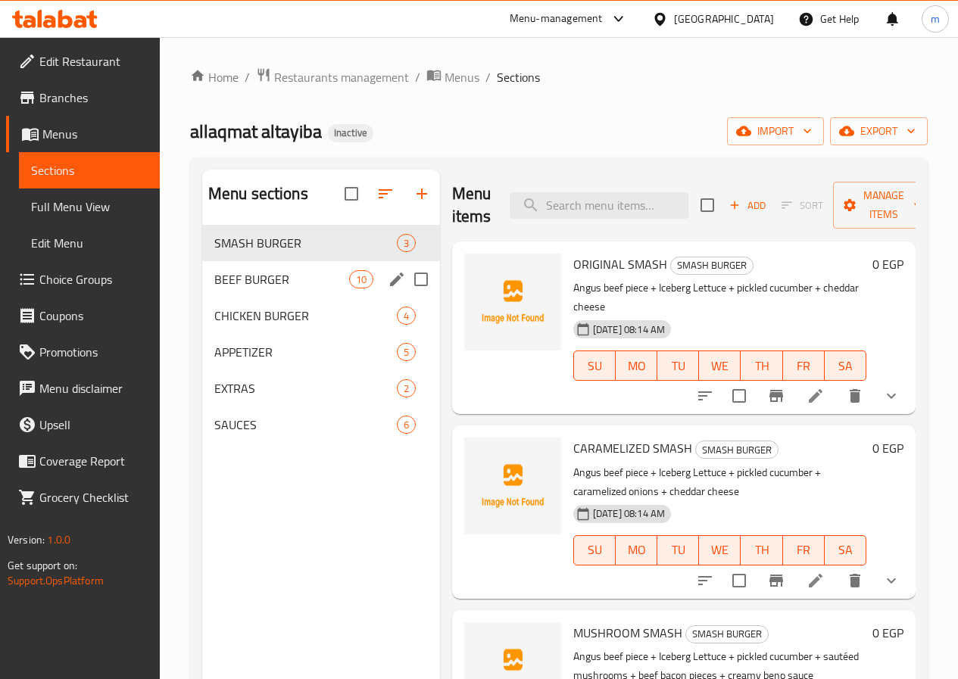
click at [226, 291] on div "BEEF BURGER 10" at bounding box center [321, 279] width 238 height 36
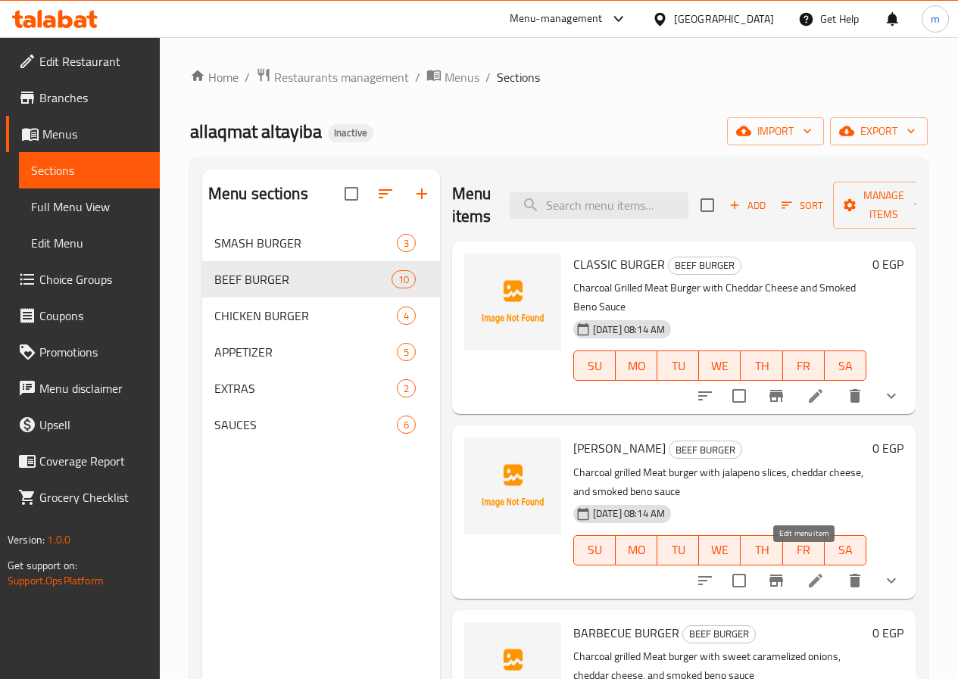
click at [806, 572] on icon at bounding box center [815, 581] width 18 height 18
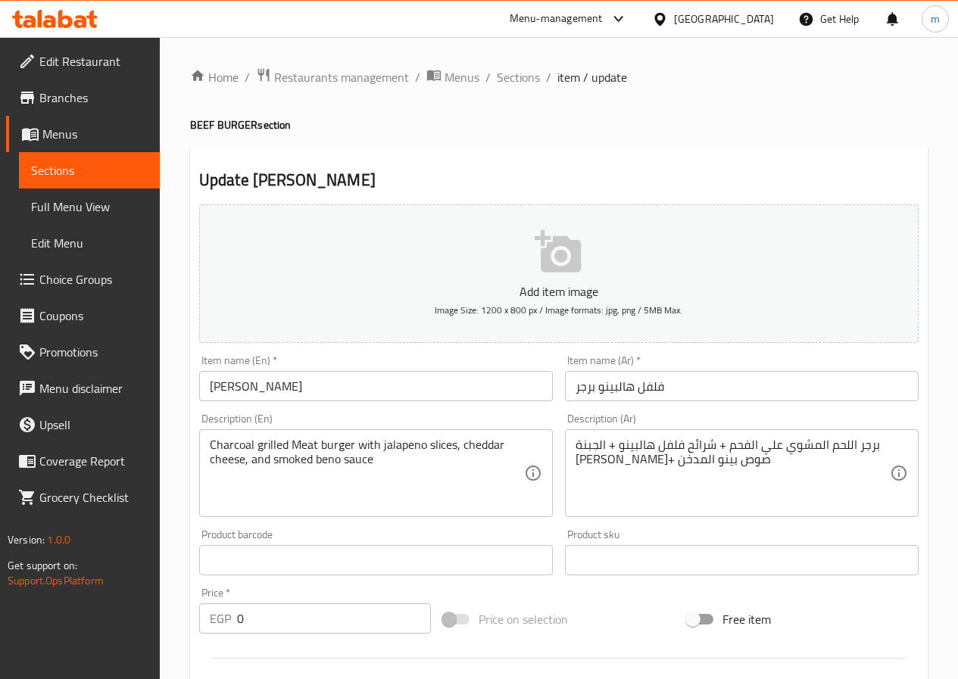
click at [226, 382] on input "HALPINO BURGER" at bounding box center [376, 386] width 354 height 30
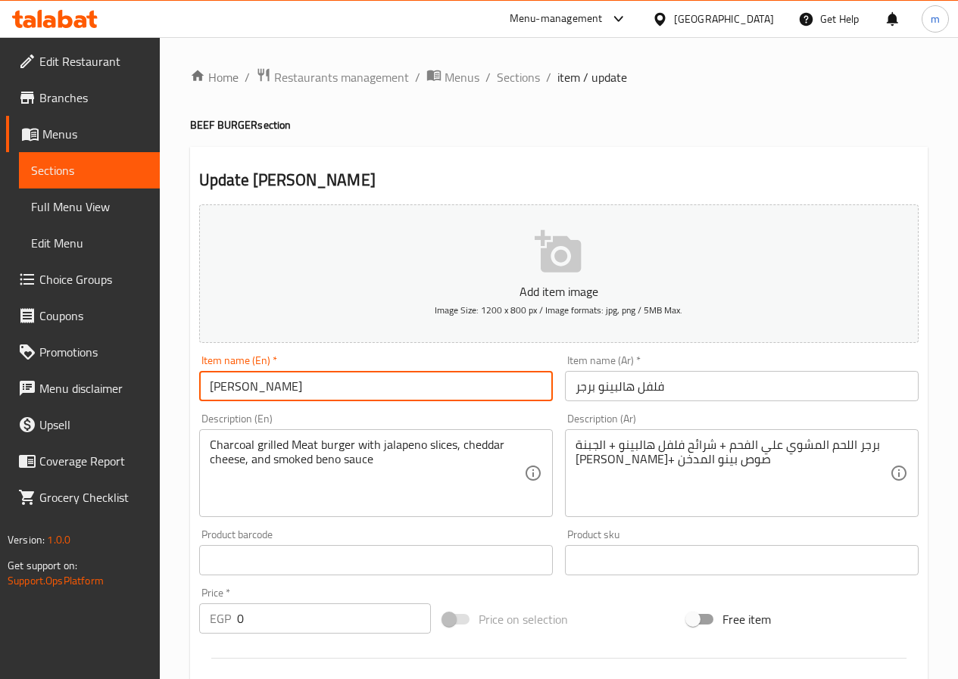
click at [226, 382] on input "HALPINO BURGER" at bounding box center [376, 386] width 354 height 30
click at [231, 394] on input "Jalapino BURGER" at bounding box center [376, 386] width 354 height 30
click at [217, 385] on input "Jalapino BURGER" at bounding box center [376, 386] width 354 height 30
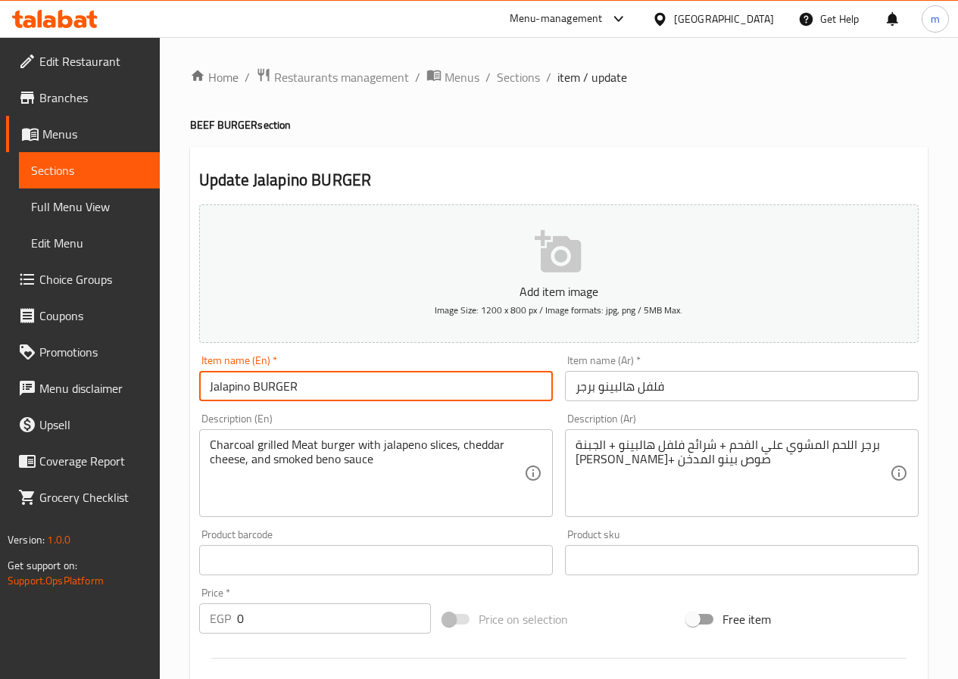
click at [217, 385] on input "Jalapino BURGER" at bounding box center [376, 386] width 354 height 30
type input "Jalapino BURGER"
click at [372, 404] on div "Item name (En)   * Jalapino BURGER Item name (En) *" at bounding box center [376, 378] width 366 height 58
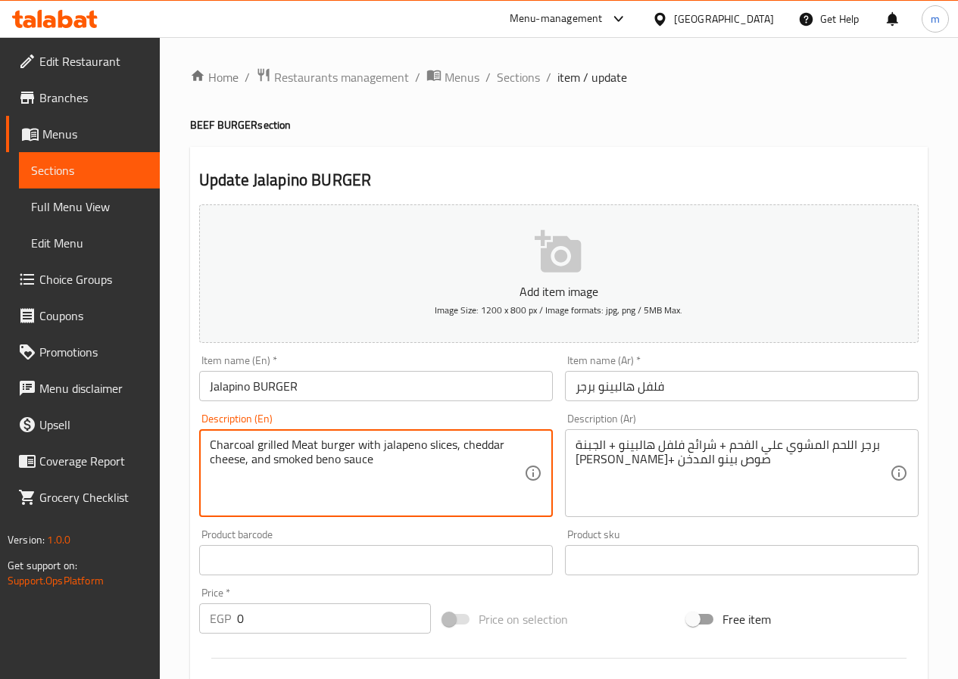
click at [400, 447] on textarea "Charcoal grilled Meat burger with jalapeno slices, cheddar cheese, and smoked b…" at bounding box center [367, 474] width 314 height 72
click at [364, 421] on div "Description (En) Charcoal grilled Meat burger with jalapeno slices, cheddar che…" at bounding box center [376, 465] width 354 height 104
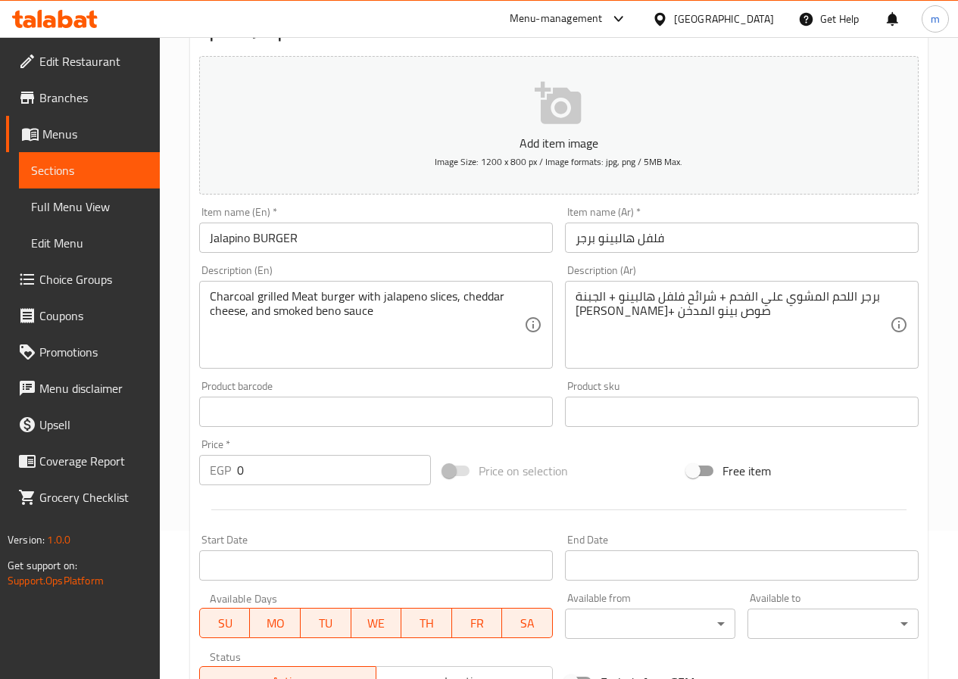
scroll to position [379, 0]
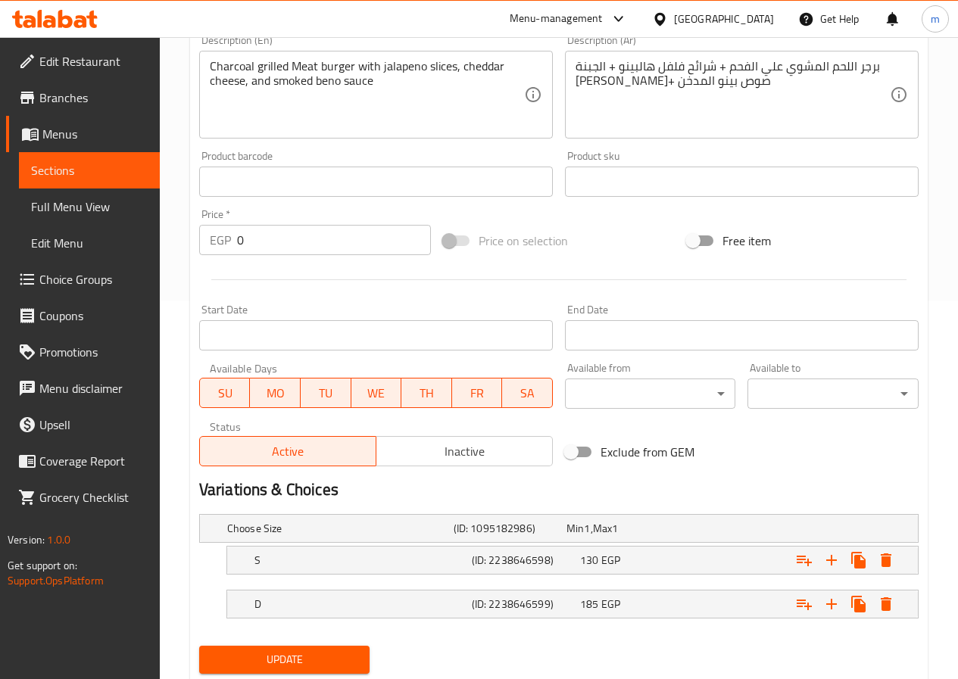
click at [313, 663] on span "Update" at bounding box center [284, 659] width 147 height 19
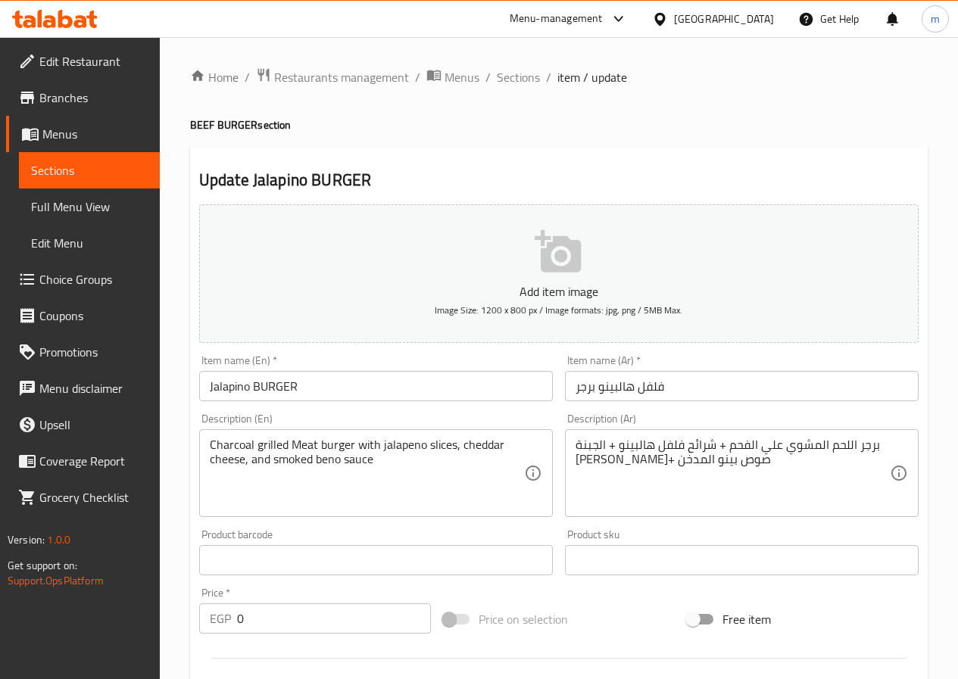
click at [78, 213] on span "Full Menu View" at bounding box center [89, 207] width 117 height 18
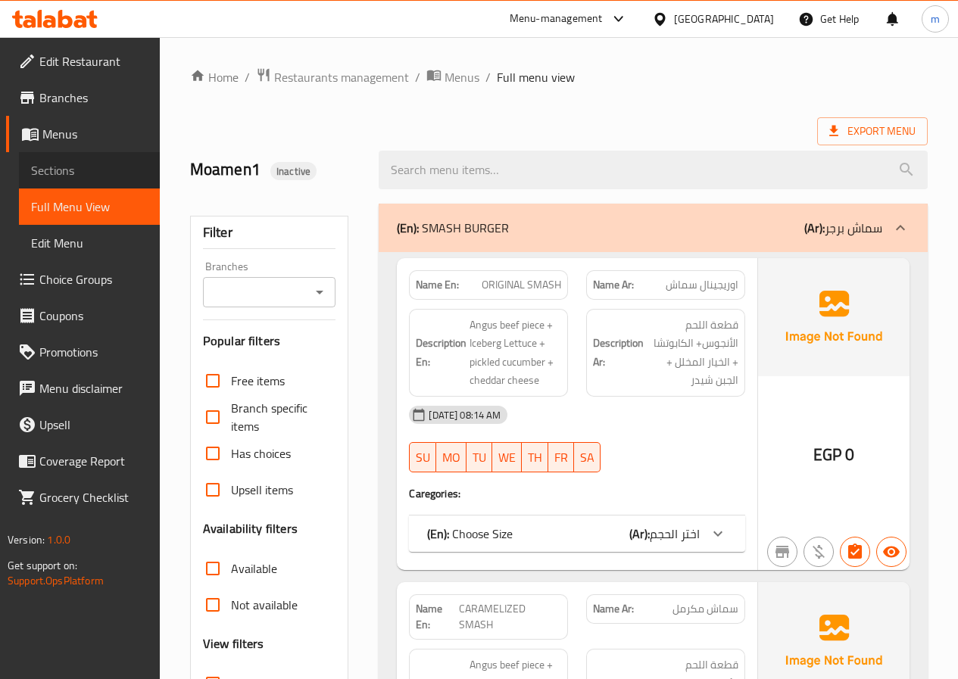
click at [73, 171] on span "Sections" at bounding box center [89, 170] width 117 height 18
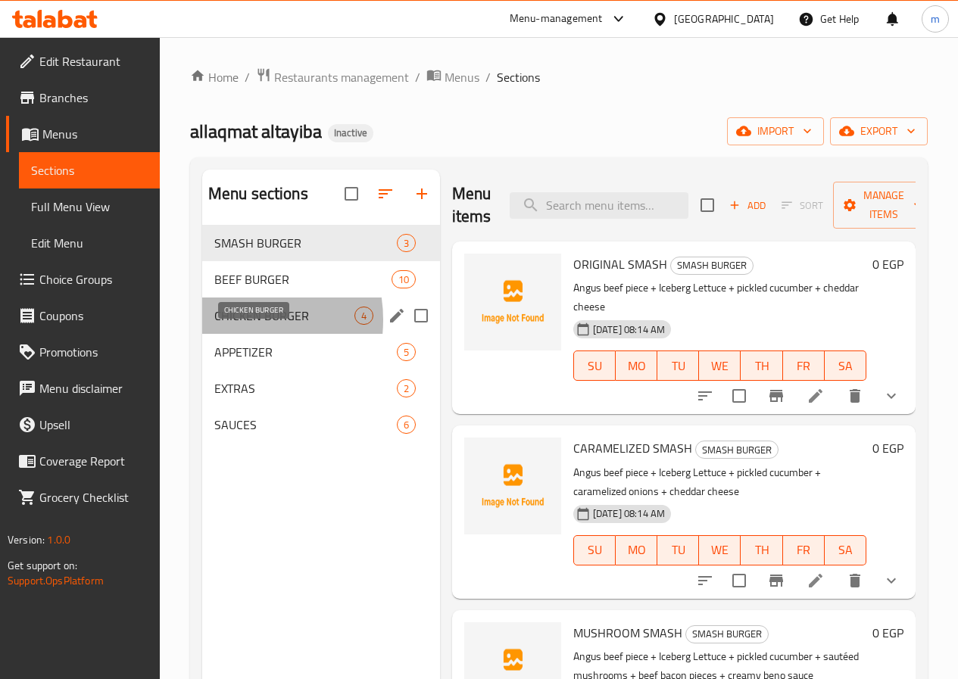
click at [231, 325] on span "CHICKEN BURGER" at bounding box center [284, 316] width 140 height 18
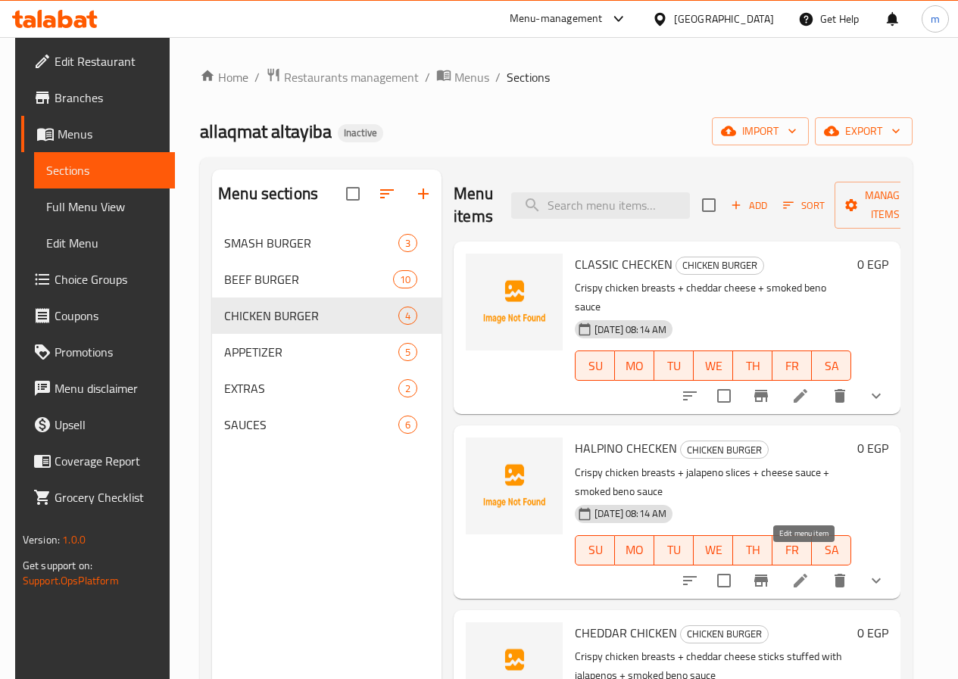
click at [809, 572] on icon at bounding box center [800, 581] width 18 height 18
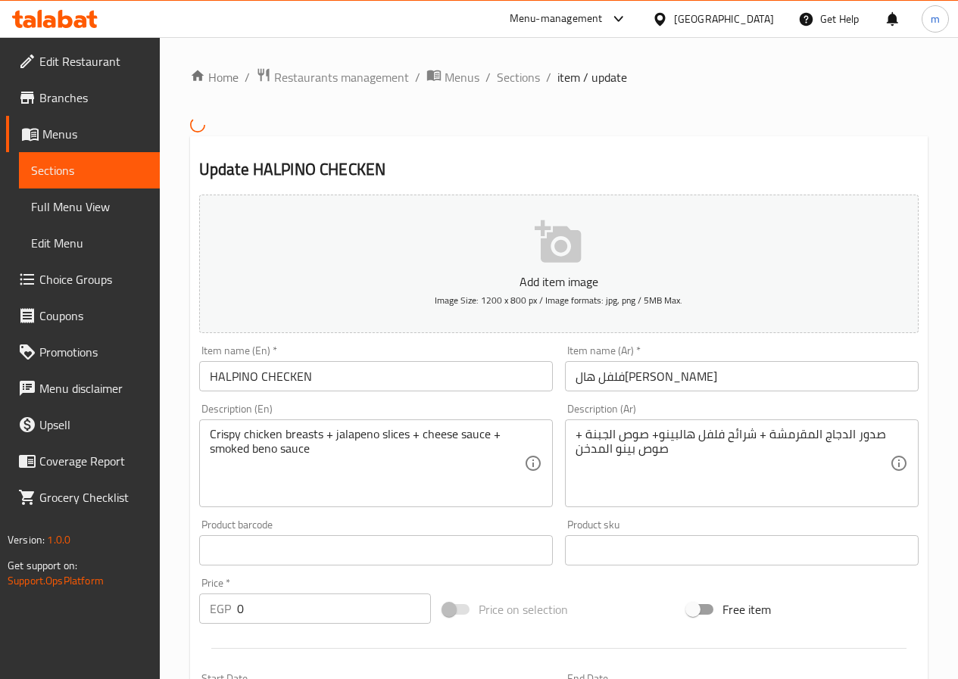
click at [216, 386] on input "HALPINO CHECKEN" at bounding box center [376, 376] width 354 height 30
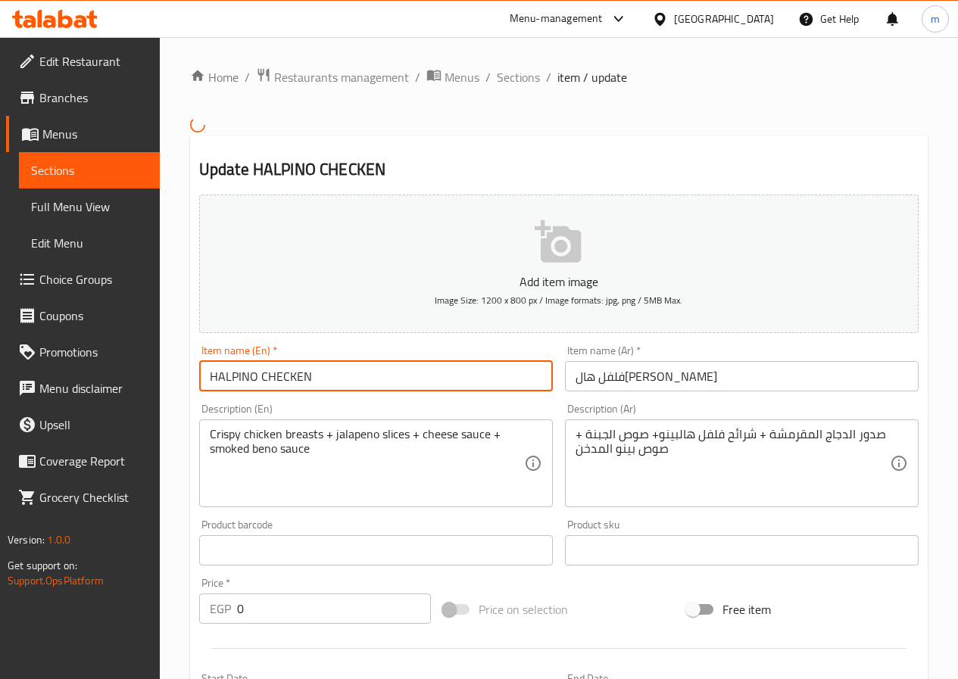
click at [223, 382] on input "HALPINO CHECKEN" at bounding box center [376, 376] width 354 height 30
paste input "Jalapino"
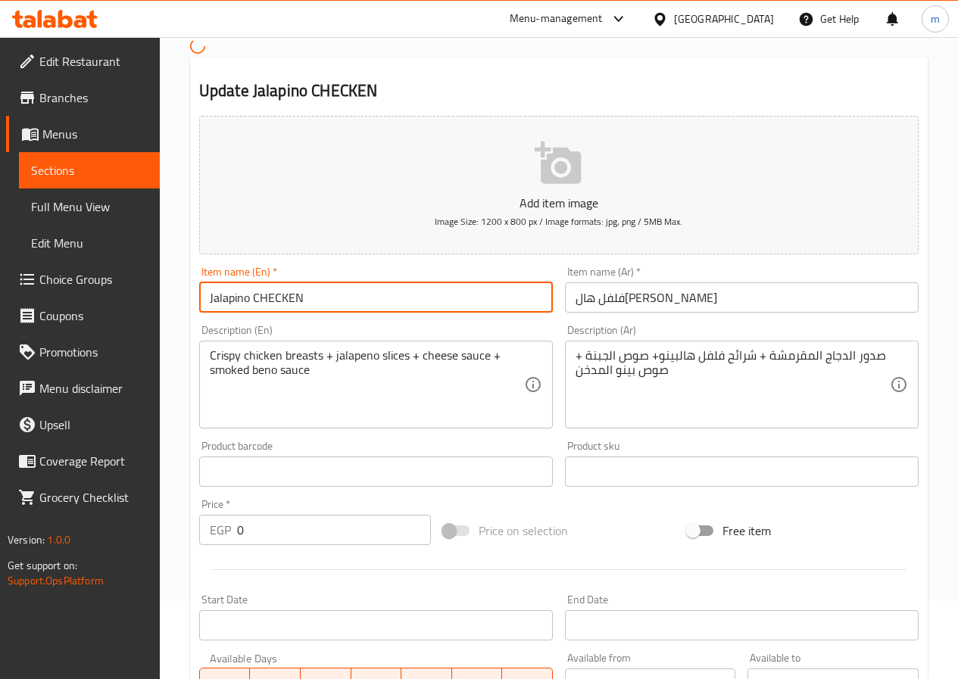
scroll to position [379, 0]
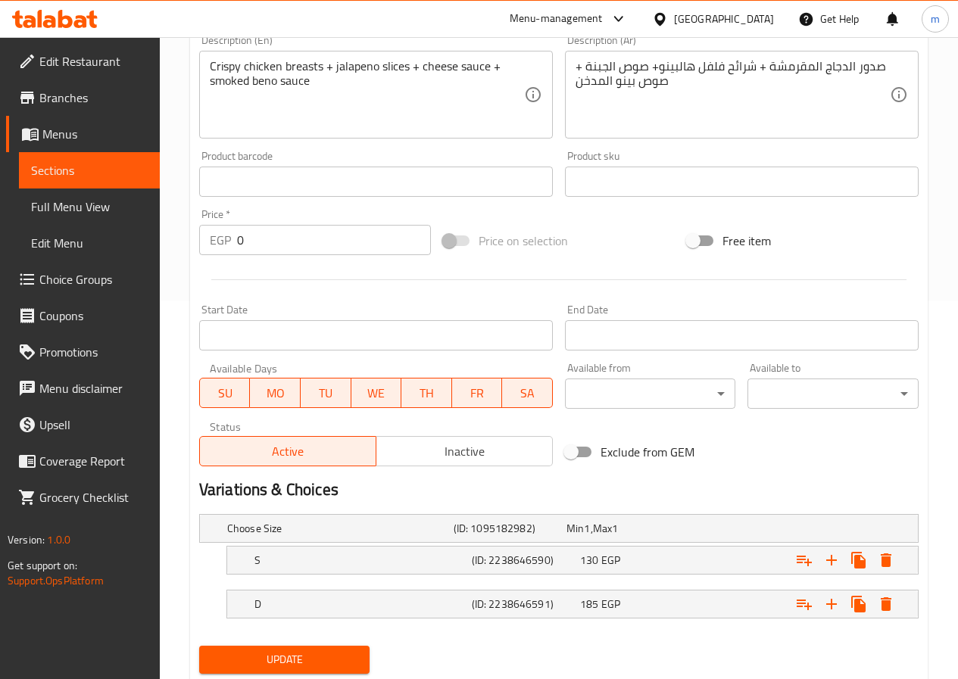
type input "Jalapino CHECKEN"
click at [291, 654] on span "Update" at bounding box center [284, 659] width 147 height 19
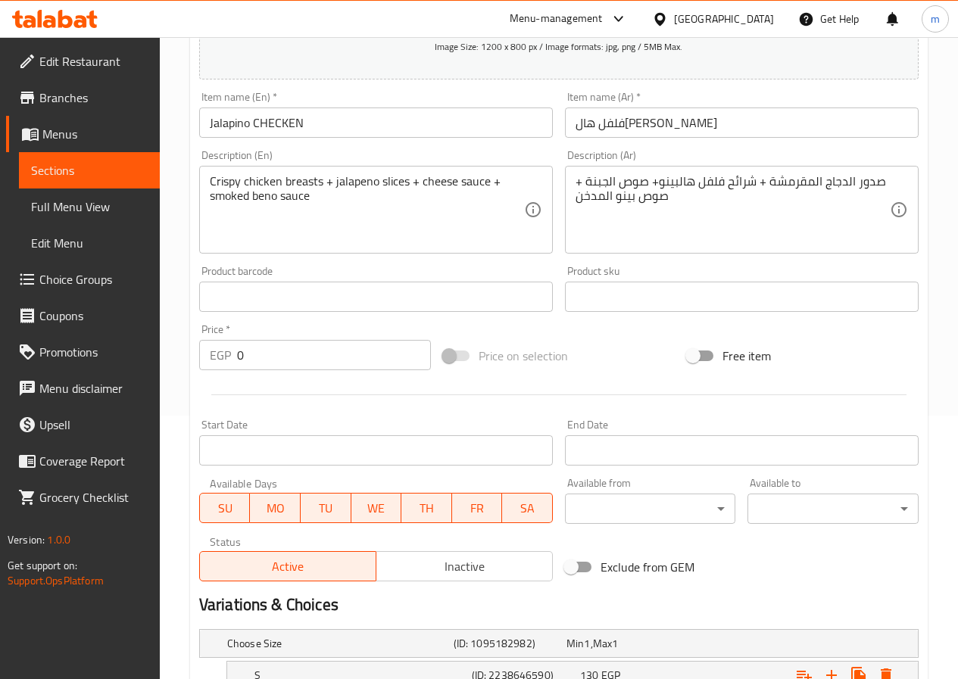
scroll to position [227, 0]
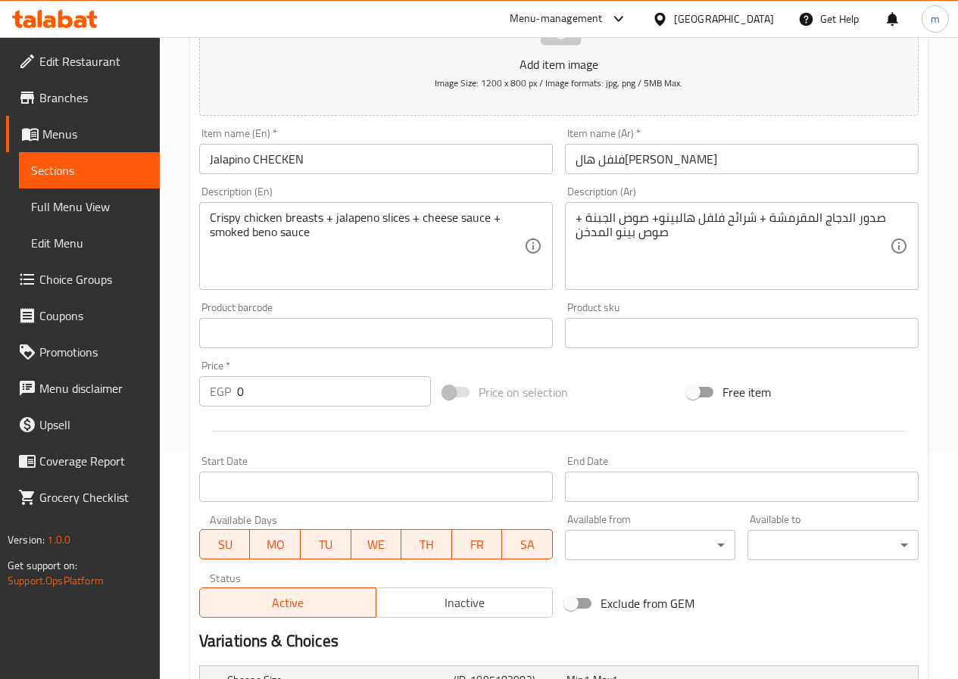
click at [793, 332] on input "text" at bounding box center [742, 333] width 354 height 30
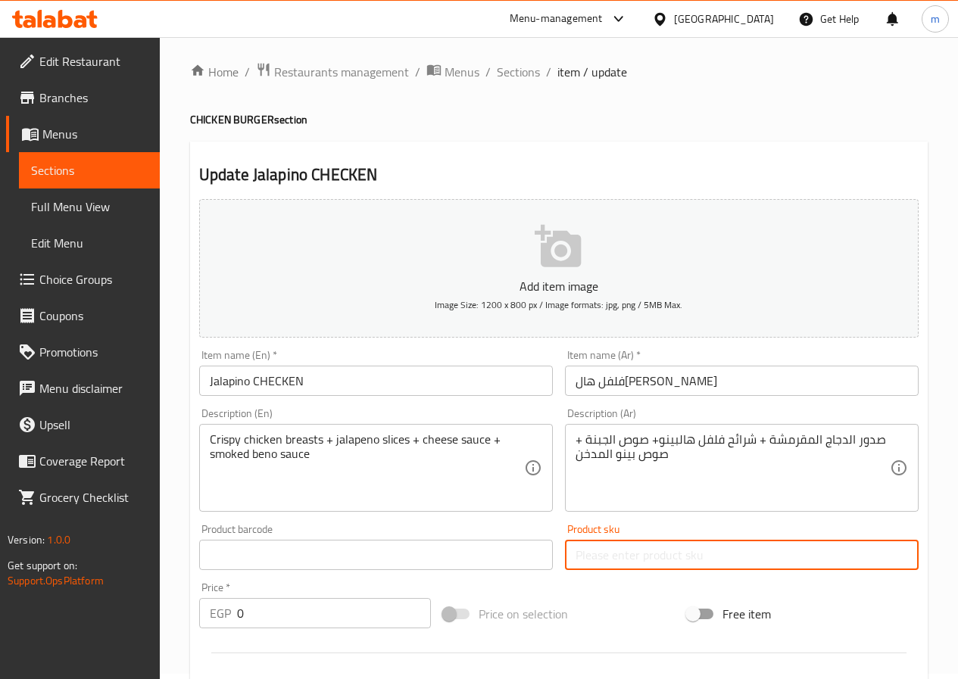
scroll to position [0, 0]
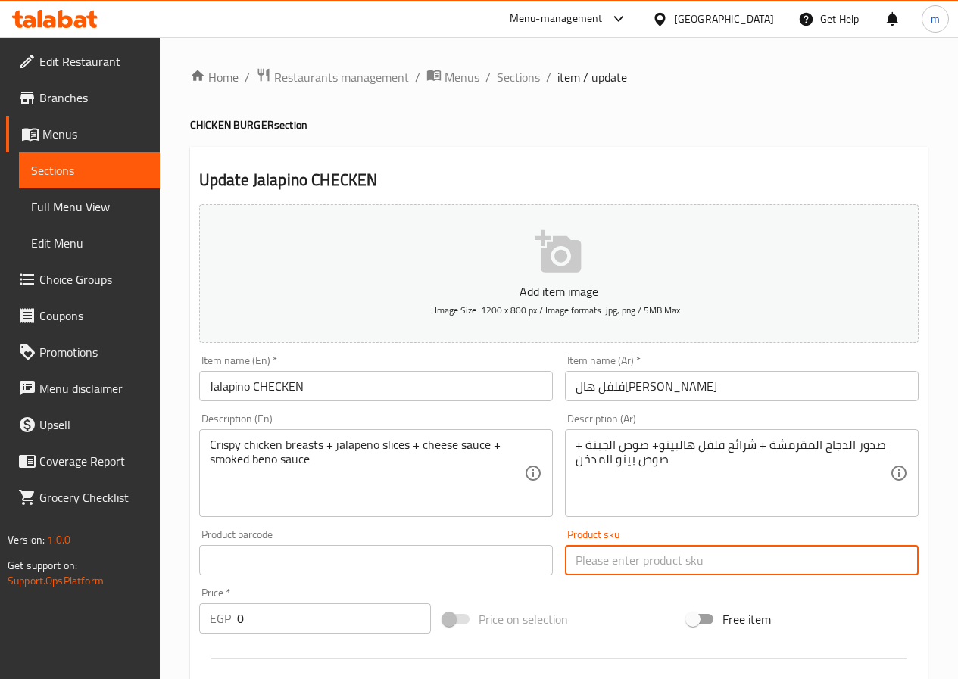
click at [108, 204] on span "Full Menu View" at bounding box center [89, 207] width 117 height 18
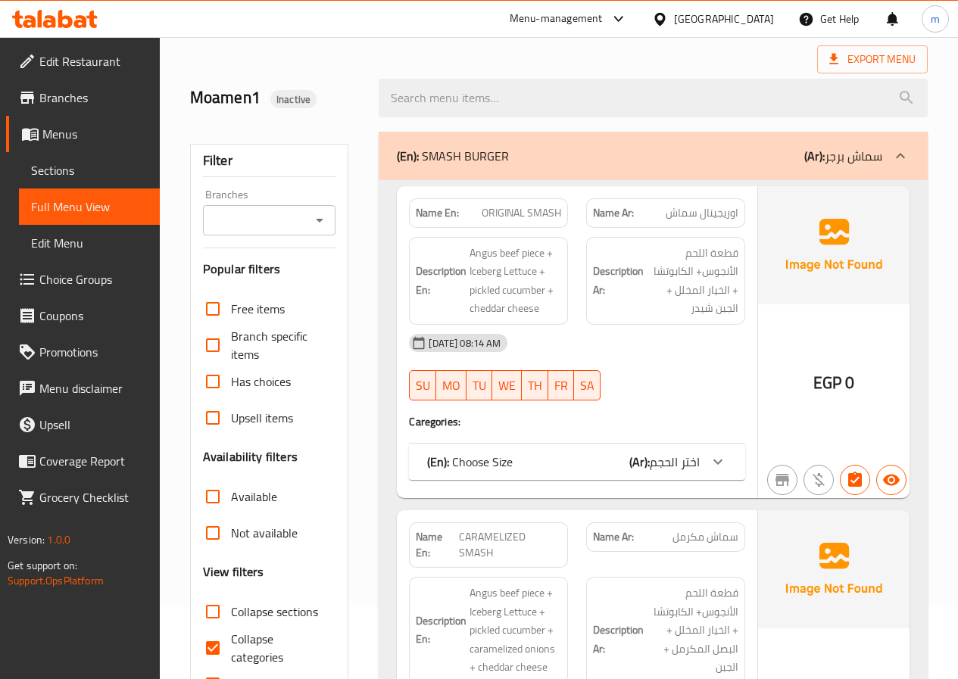
scroll to position [76, 0]
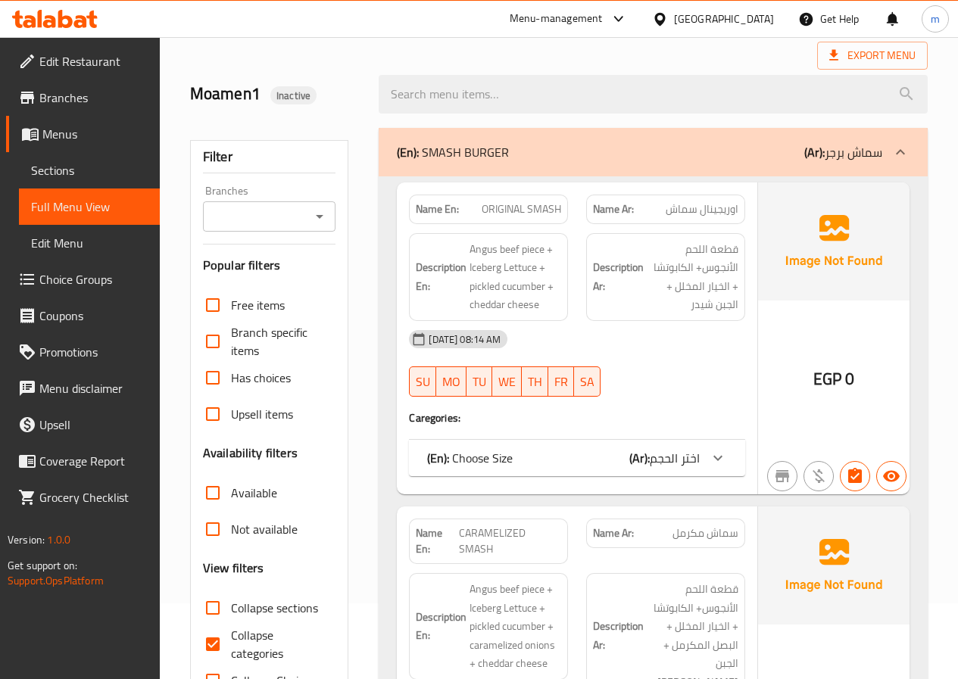
click at [242, 646] on span "Collapse categories" at bounding box center [277, 644] width 93 height 36
click at [231, 646] on input "Collapse categories" at bounding box center [213, 644] width 36 height 36
checkbox input "false"
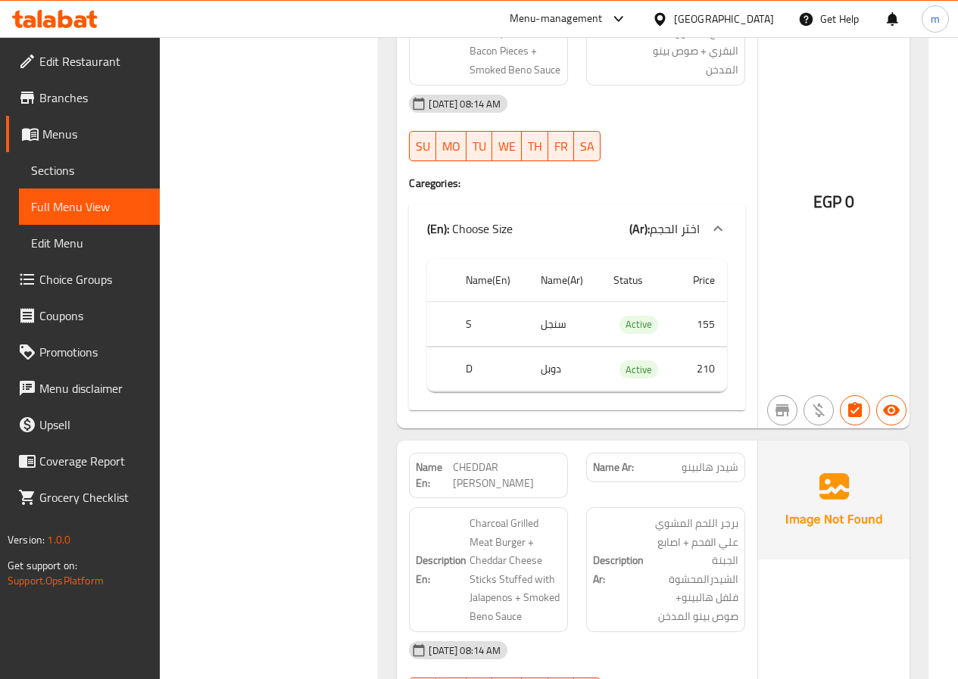
scroll to position [4694, 0]
click at [64, 173] on span "Sections" at bounding box center [89, 170] width 117 height 18
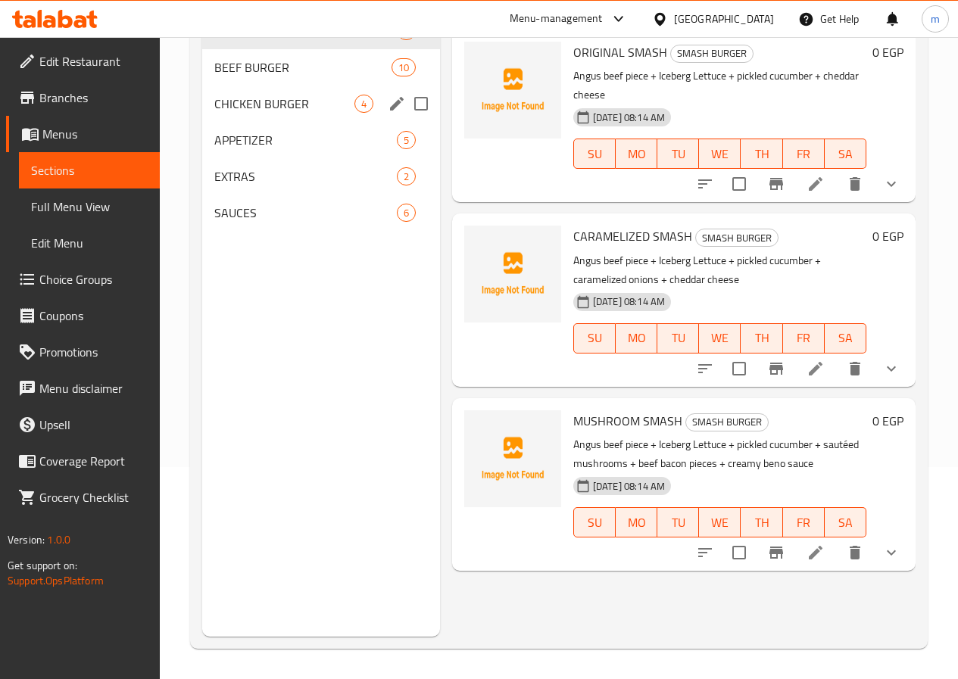
click at [260, 122] on div "CHICKEN BURGER 4" at bounding box center [321, 104] width 238 height 36
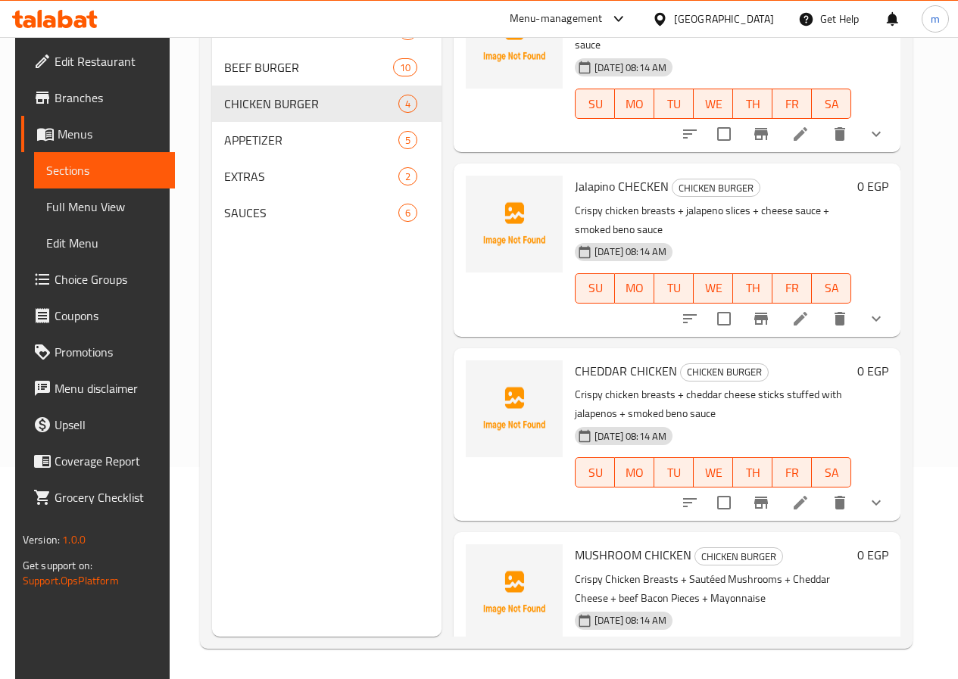
scroll to position [100, 0]
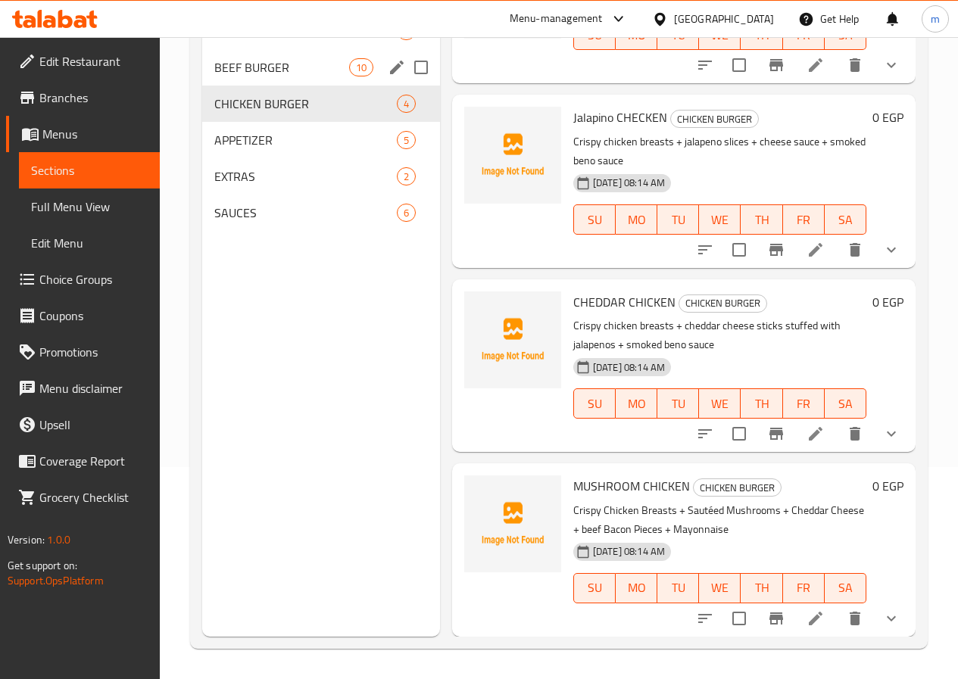
click at [230, 76] on span "BEEF BURGER" at bounding box center [281, 67] width 135 height 18
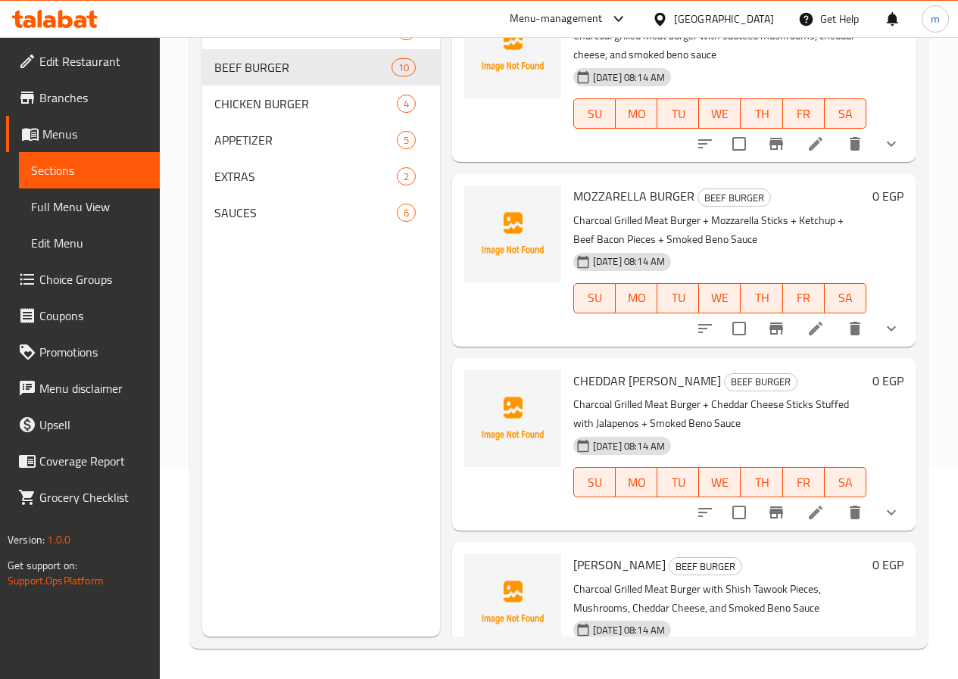
scroll to position [781, 0]
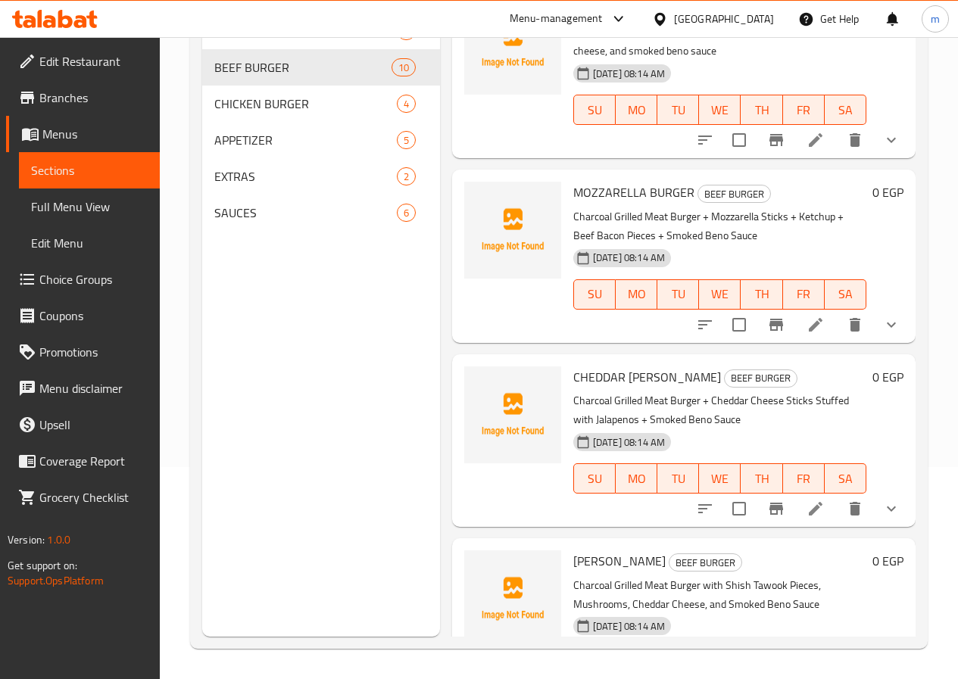
click at [806, 500] on icon at bounding box center [815, 509] width 18 height 18
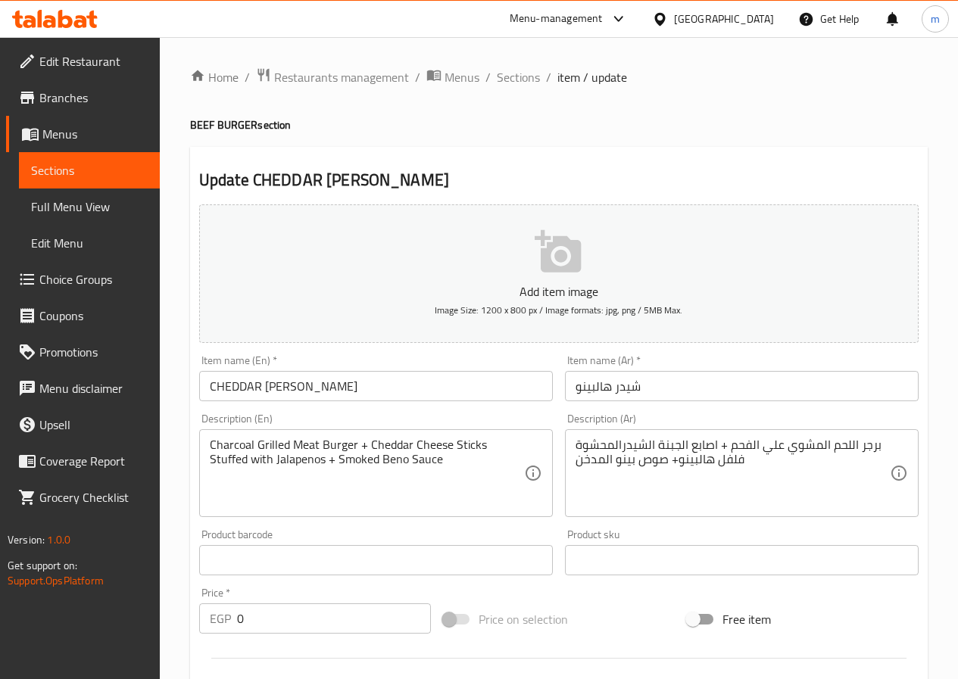
click at [460, 528] on div "Product barcode Product barcode" at bounding box center [376, 552] width 366 height 58
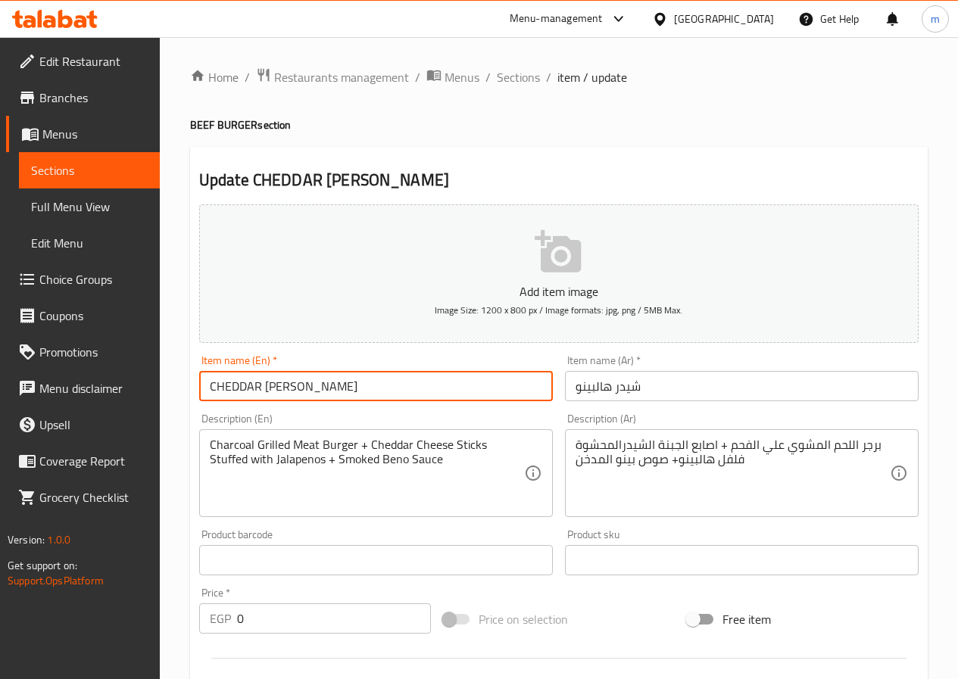
click at [263, 395] on input "CHEDDAR HALPINO" at bounding box center [376, 386] width 354 height 30
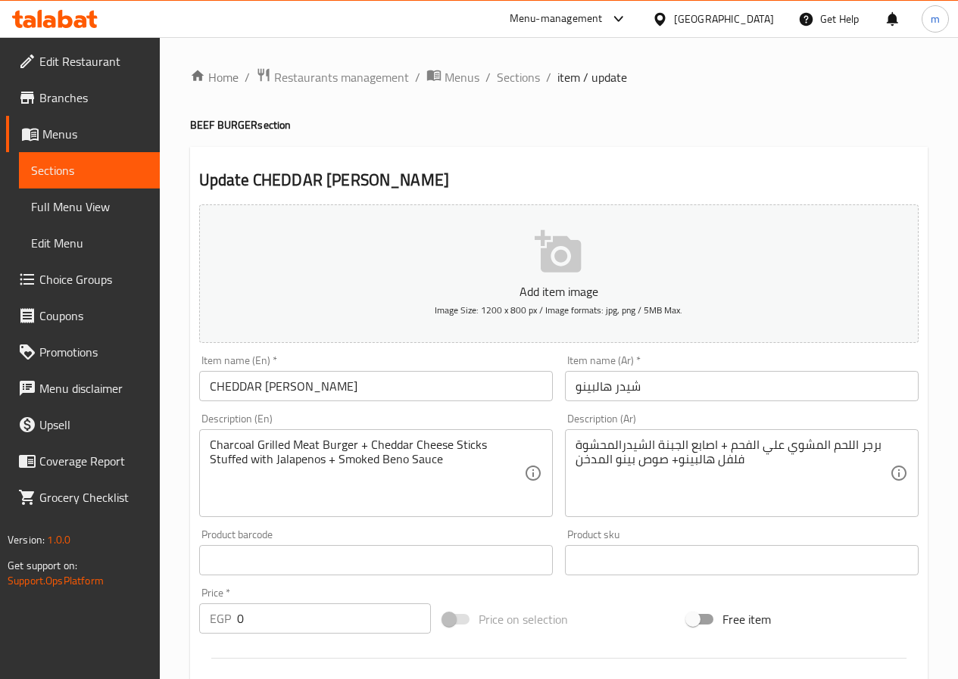
drag, startPoint x: 399, startPoint y: 499, endPoint x: 387, endPoint y: 445, distance: 55.1
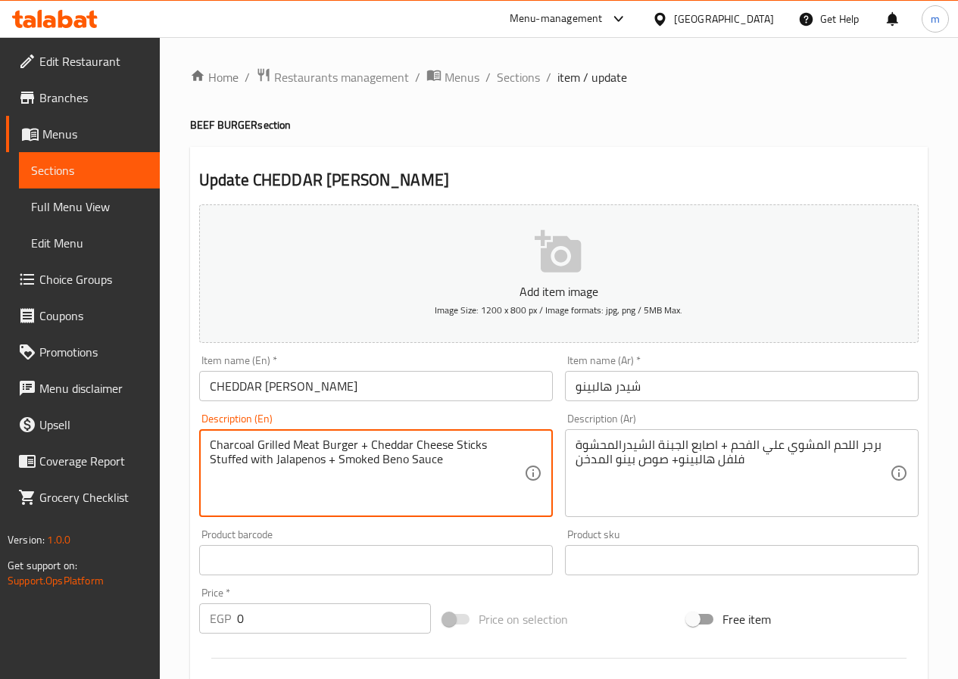
click at [332, 388] on input "CHEDDAR HALPINO" at bounding box center [376, 386] width 354 height 30
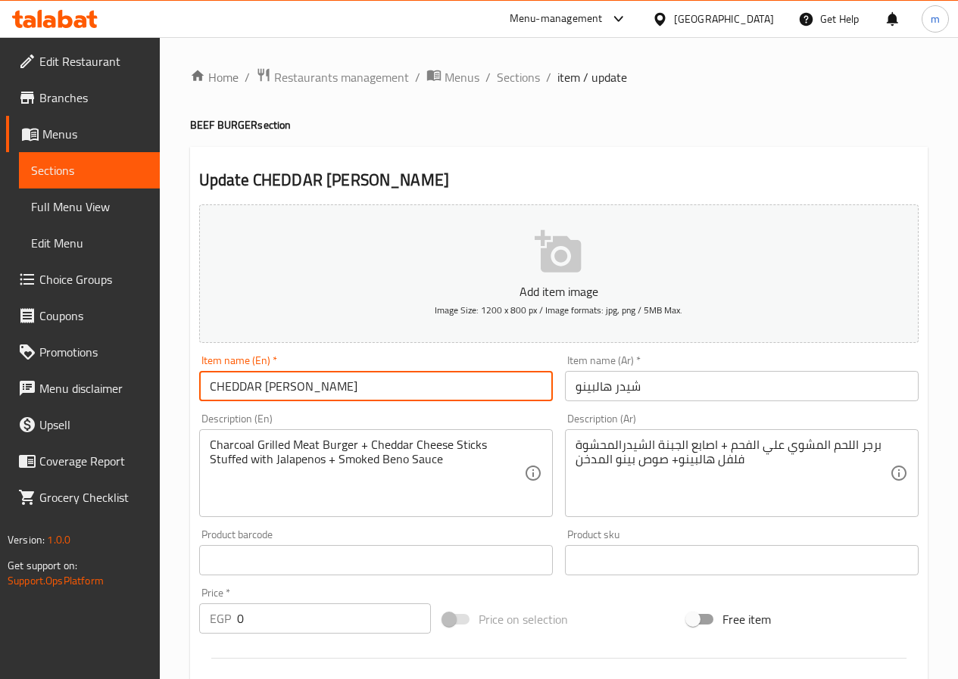
click at [271, 385] on input "CHEDDAR HALPINO" at bounding box center [376, 386] width 354 height 30
click at [279, 391] on input "CHEDDAR JALPINO" at bounding box center [376, 386] width 354 height 30
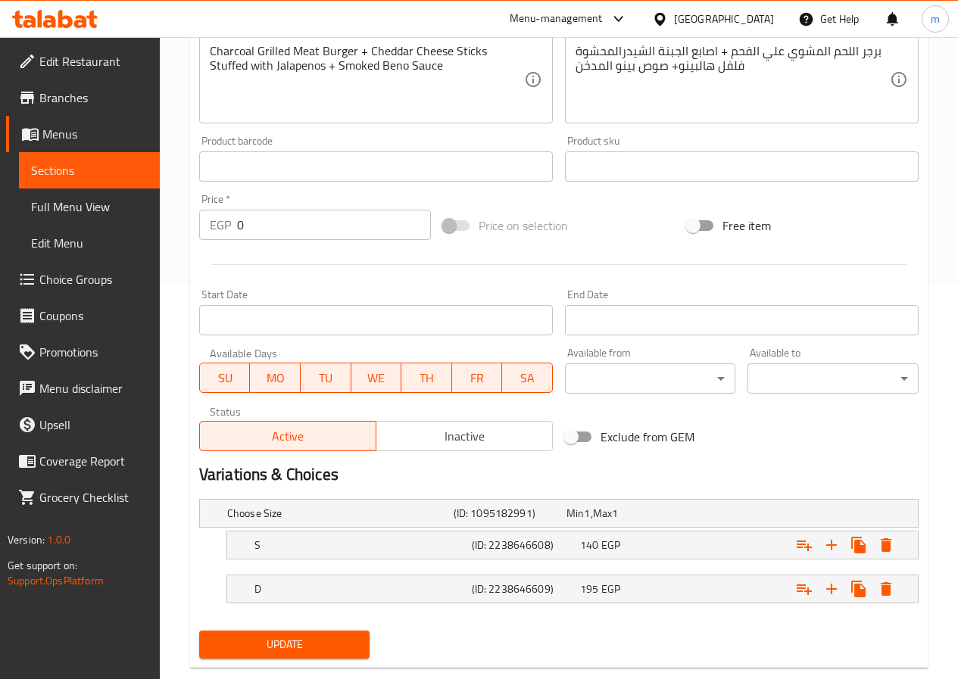
scroll to position [425, 0]
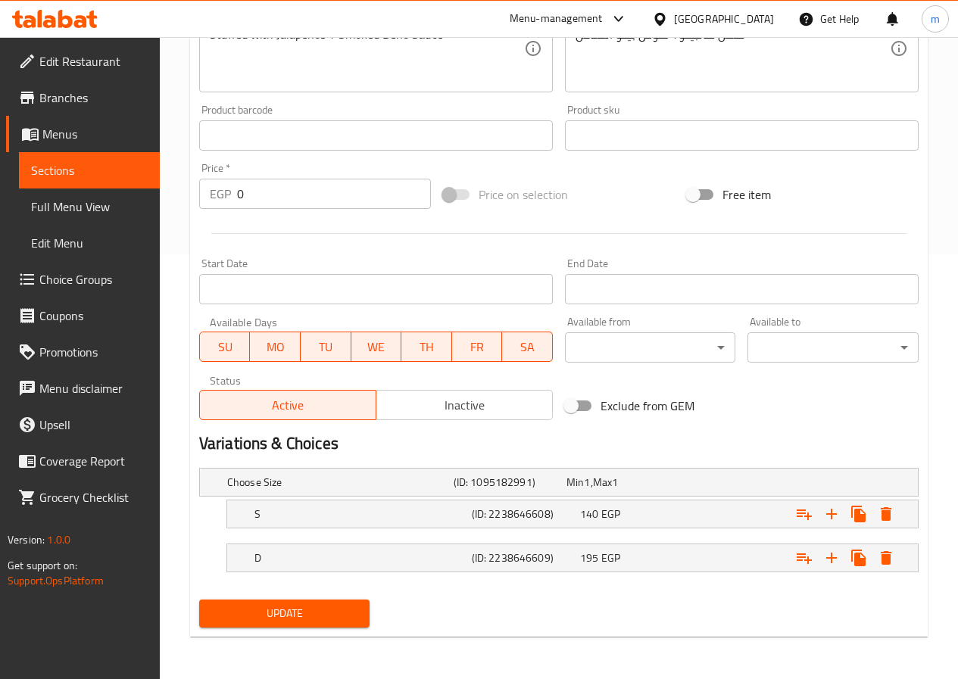
type input "CHEDDAR JALAPINO"
click at [301, 606] on span "Update" at bounding box center [284, 613] width 147 height 19
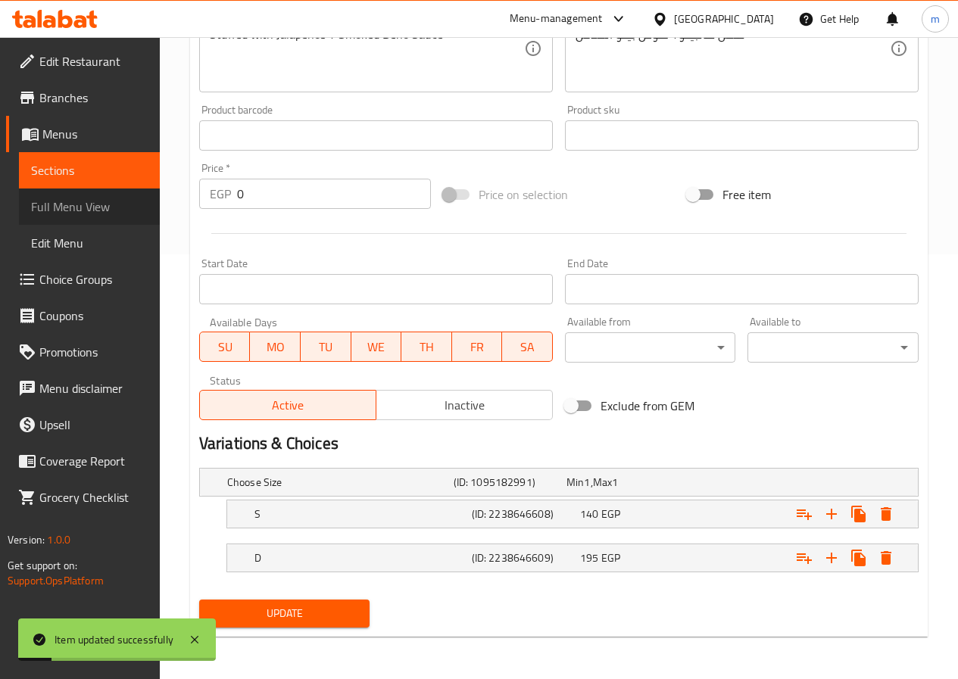
click at [72, 209] on span "Full Menu View" at bounding box center [89, 207] width 117 height 18
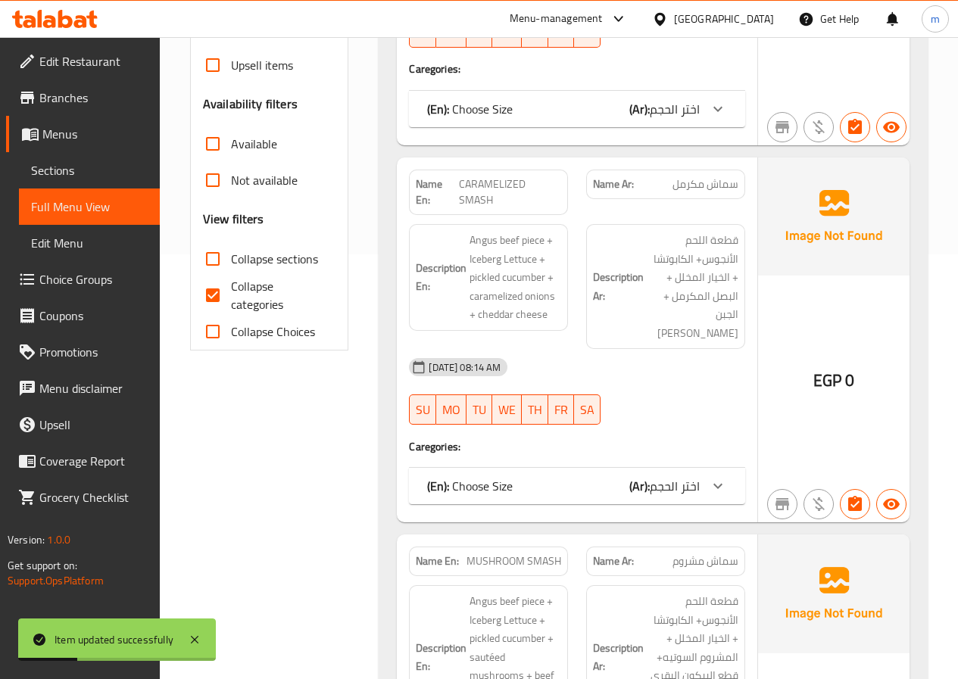
click at [285, 295] on span "Collapse categories" at bounding box center [277, 295] width 93 height 36
click at [231, 295] on input "Collapse categories" at bounding box center [213, 295] width 36 height 36
checkbox input "false"
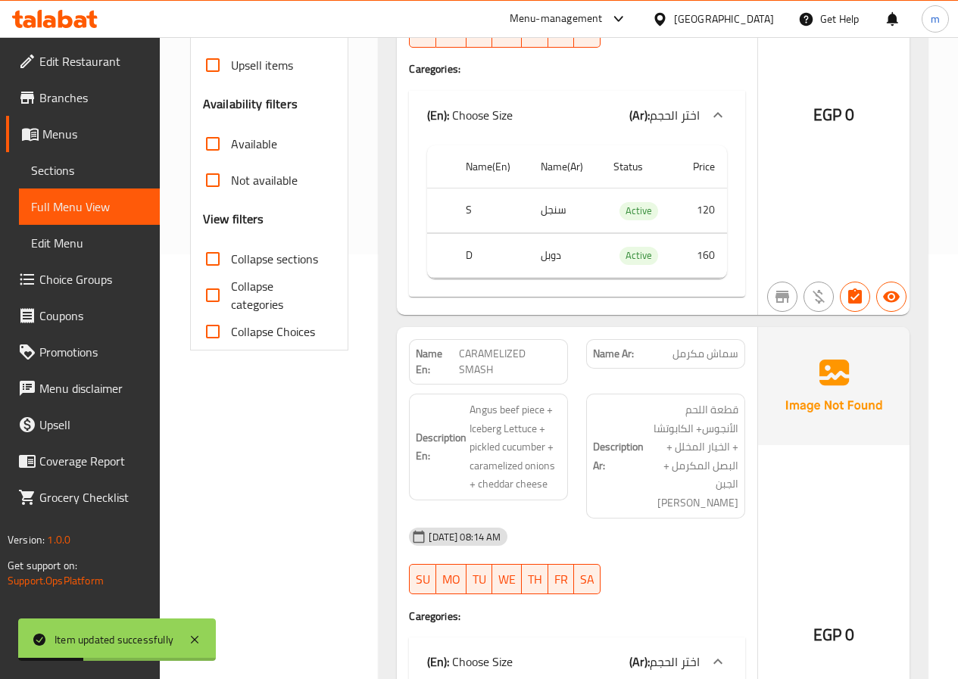
scroll to position [46, 0]
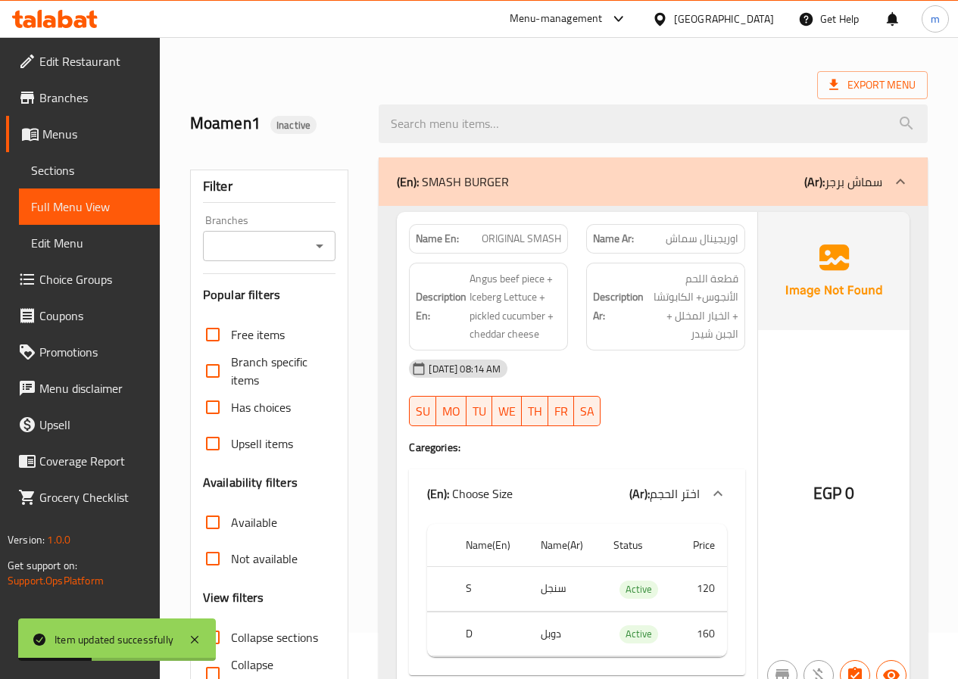
click at [612, 184] on div "(En): SMASH BURGER (Ar): سماش برجر" at bounding box center [639, 182] width 485 height 18
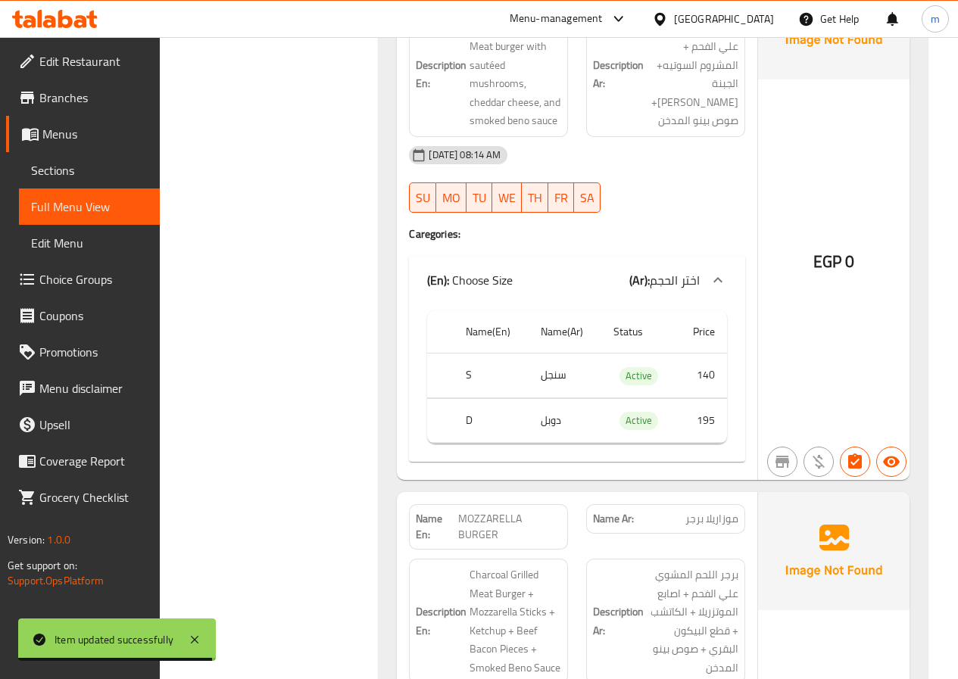
scroll to position [2620, 0]
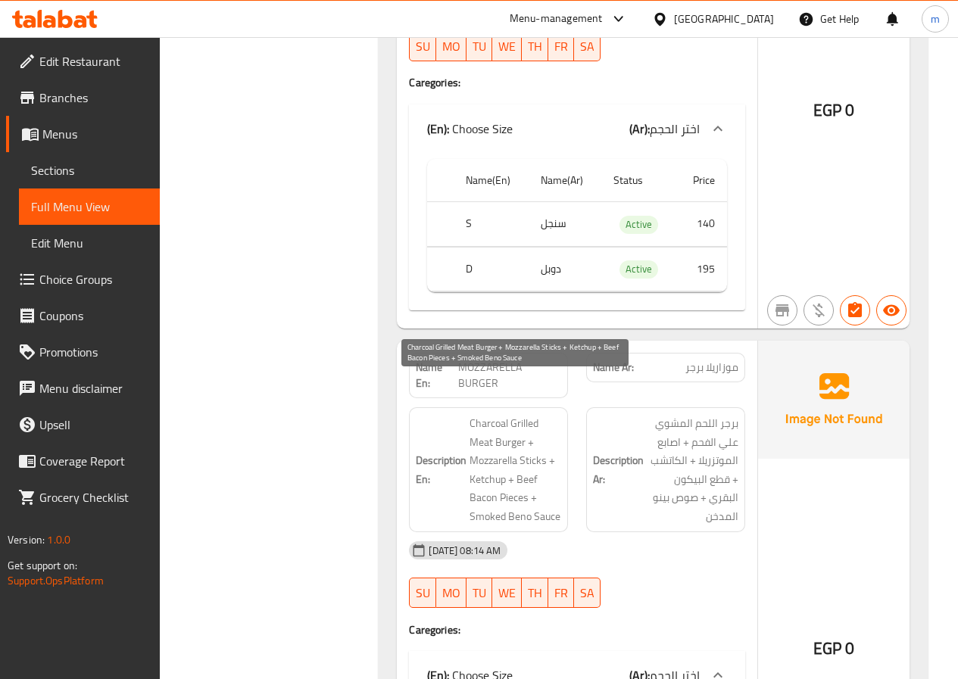
click at [502, 414] on span "Charcoal Grilled Meat Burger + Mozzarella Sticks + Ketchup + Beef Bacon Pieces …" at bounding box center [515, 469] width 92 height 111
click at [481, 429] on span "Charcoal Grilled Meat Burger + Mozzarella Sticks + Ketchup + Beef Bacon Pieces …" at bounding box center [515, 469] width 92 height 111
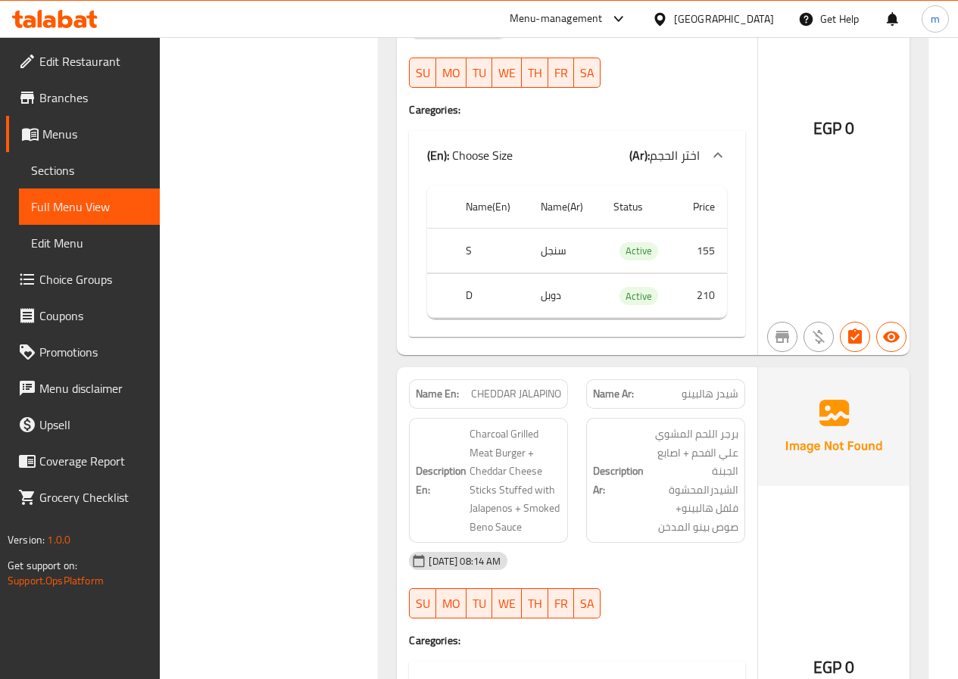
scroll to position [3150, 0]
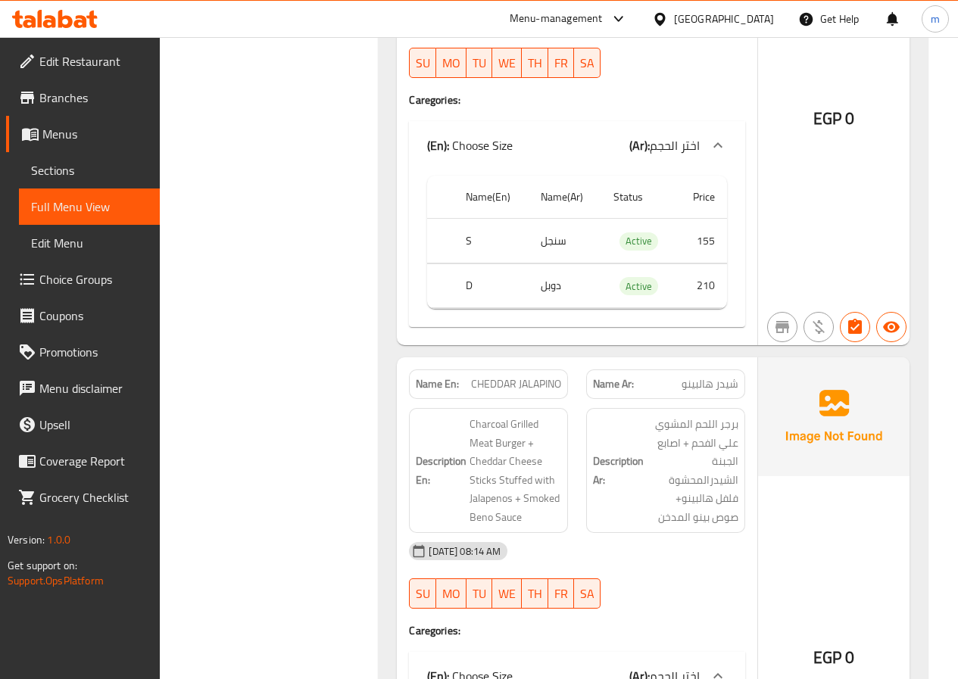
click at [50, 175] on span "Sections" at bounding box center [89, 170] width 117 height 18
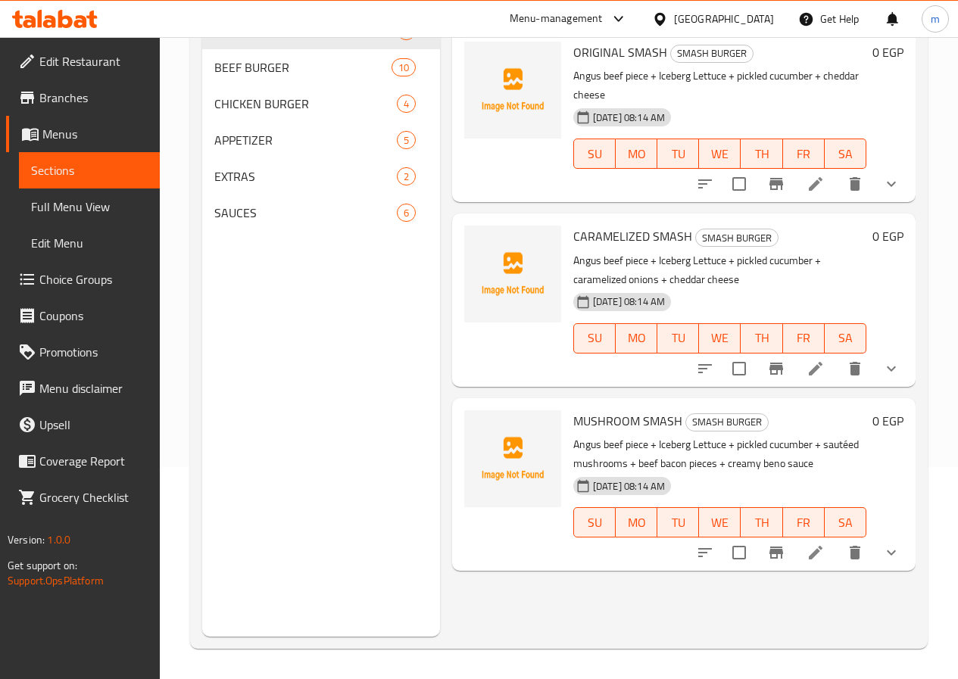
scroll to position [212, 0]
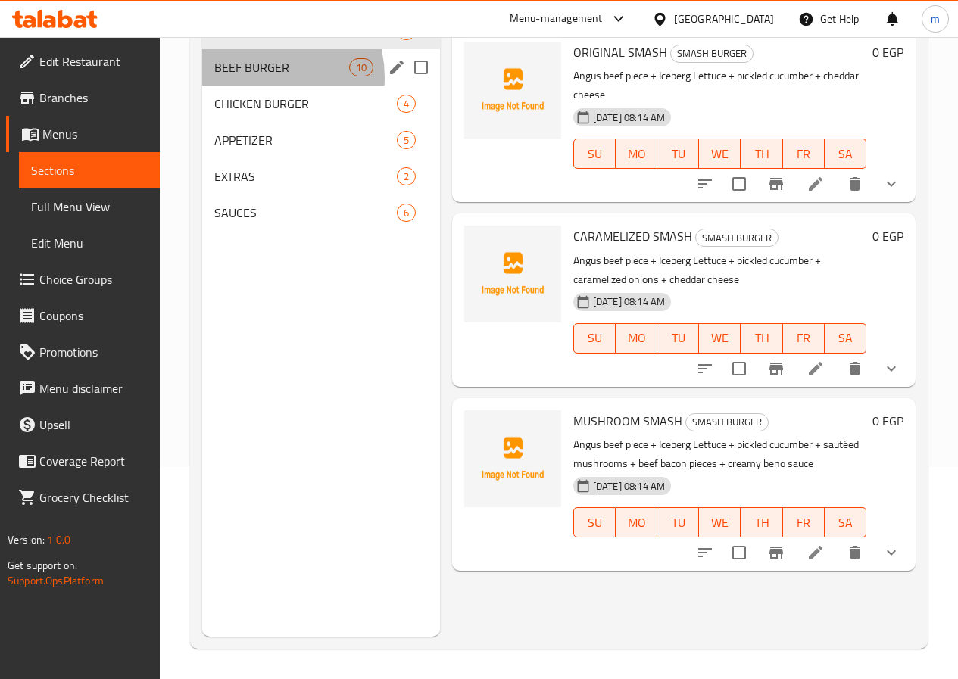
click at [257, 86] on div "BEEF BURGER 10" at bounding box center [321, 67] width 238 height 36
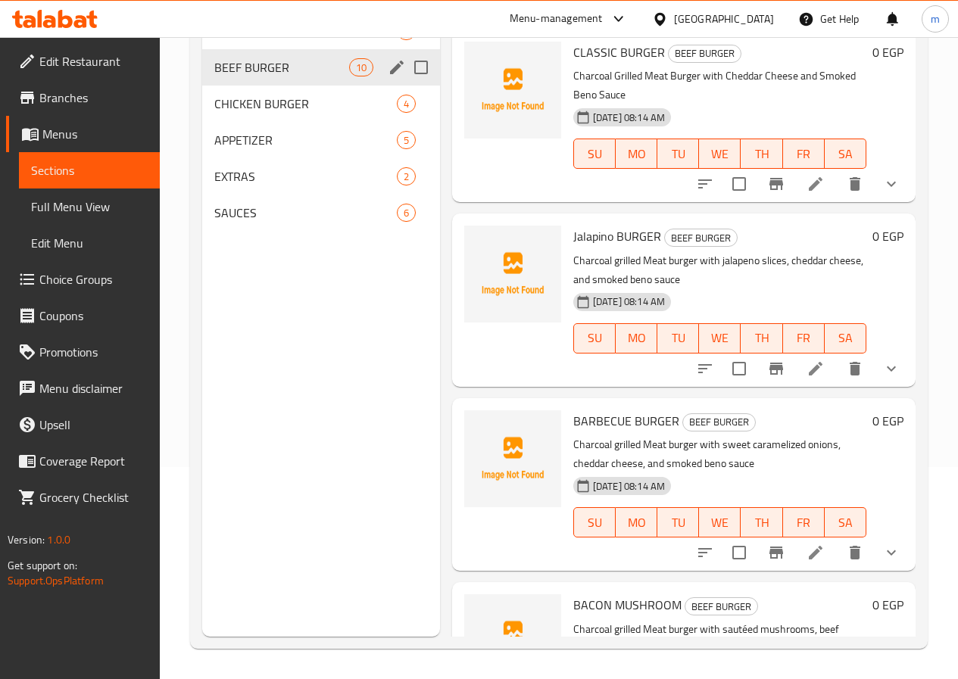
click at [245, 49] on div "SMASH BURGER 3" at bounding box center [321, 31] width 238 height 36
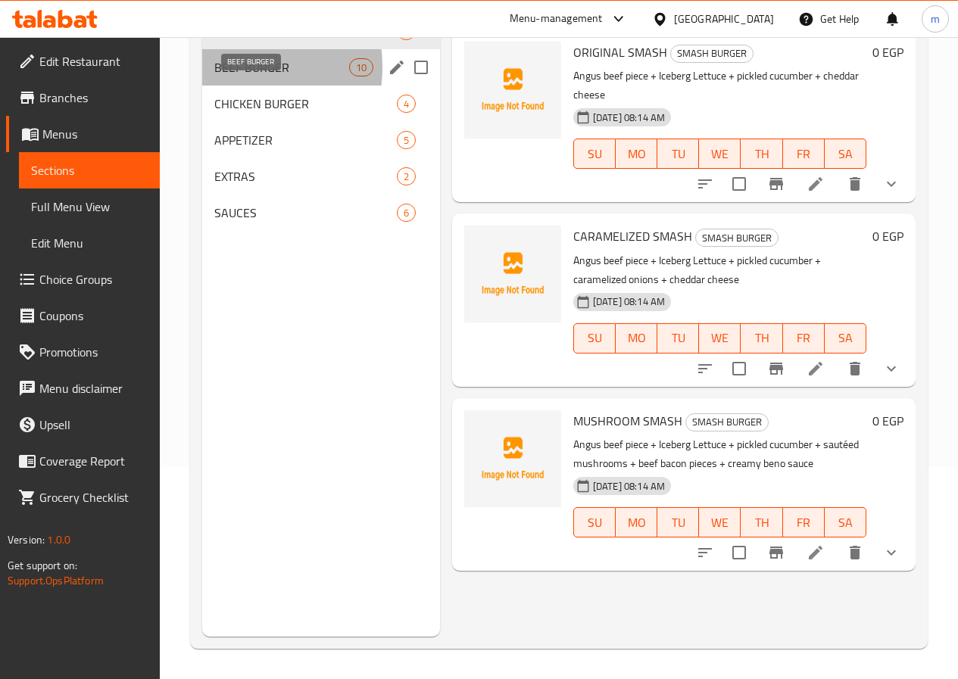
click at [225, 76] on span "BEEF BURGER" at bounding box center [281, 67] width 135 height 18
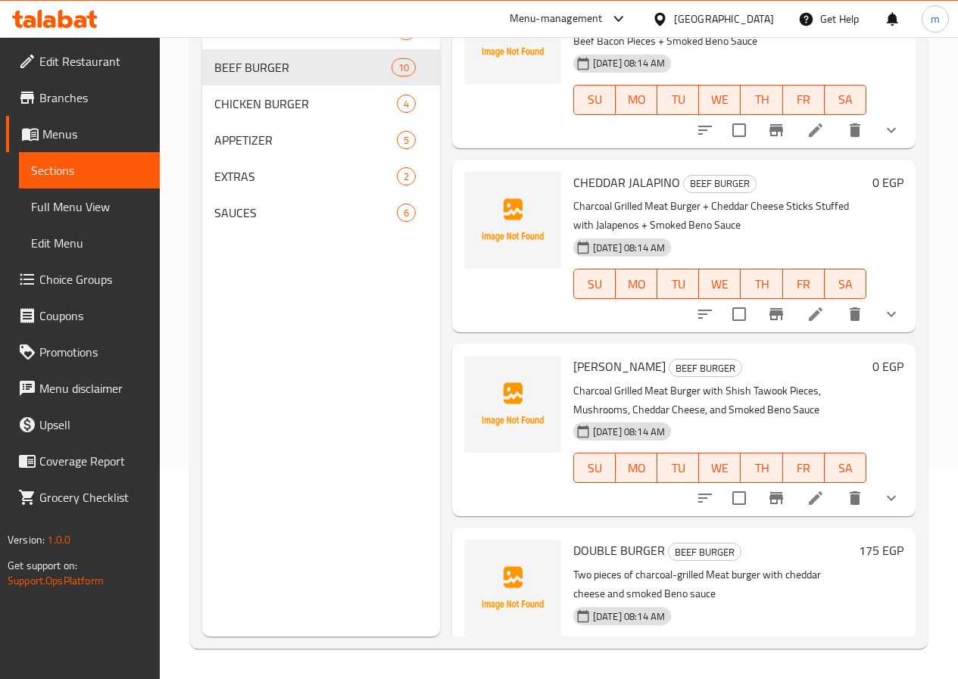
scroll to position [902, 0]
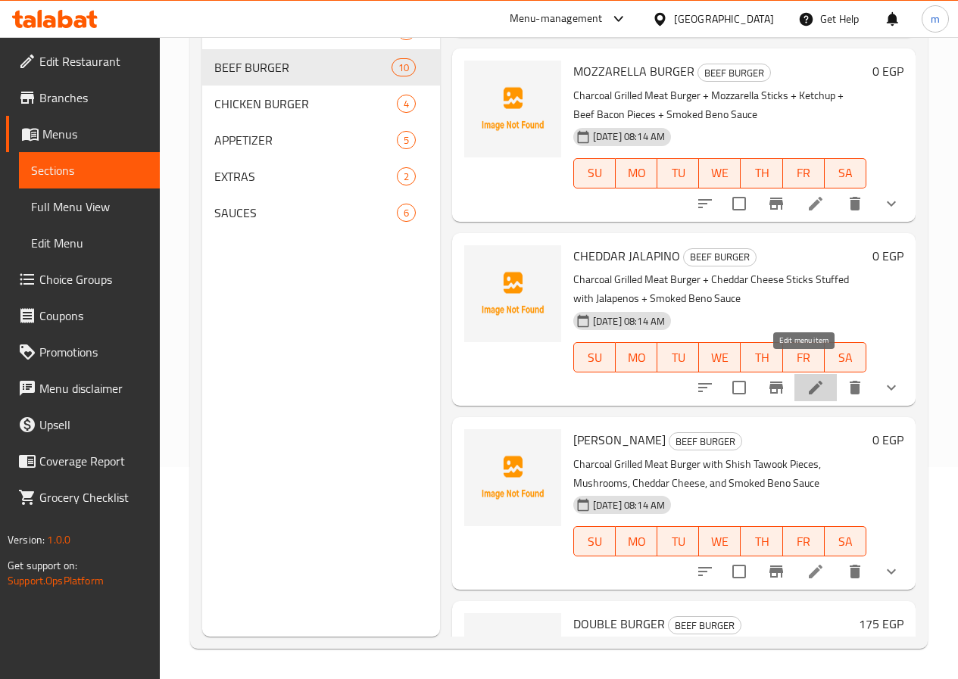
click at [808, 379] on icon at bounding box center [815, 388] width 18 height 18
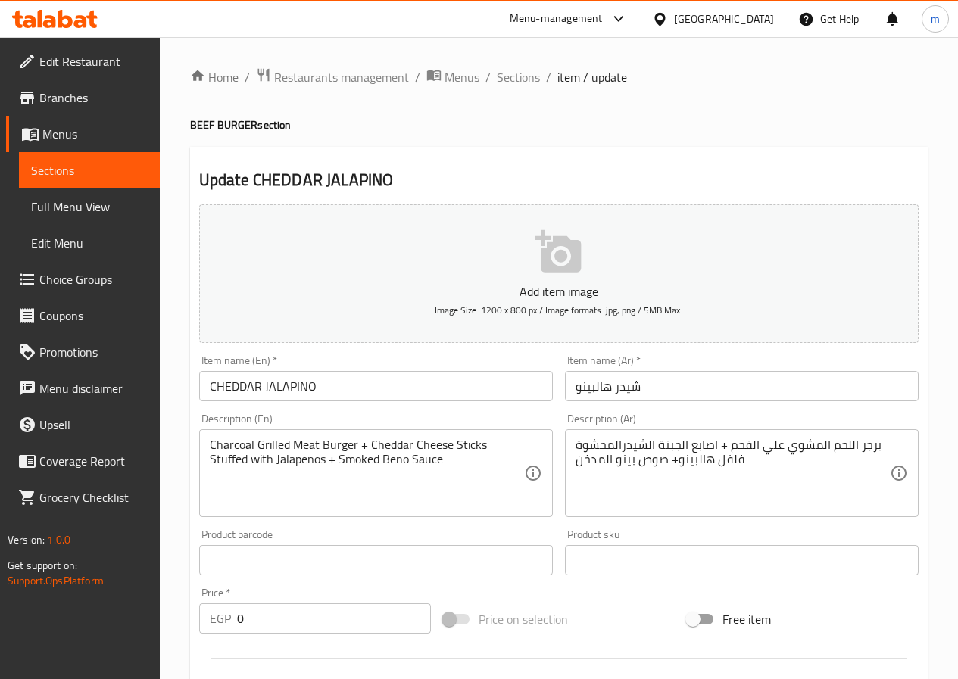
click at [685, 391] on input "شيدر هالبينو" at bounding box center [742, 386] width 354 height 30
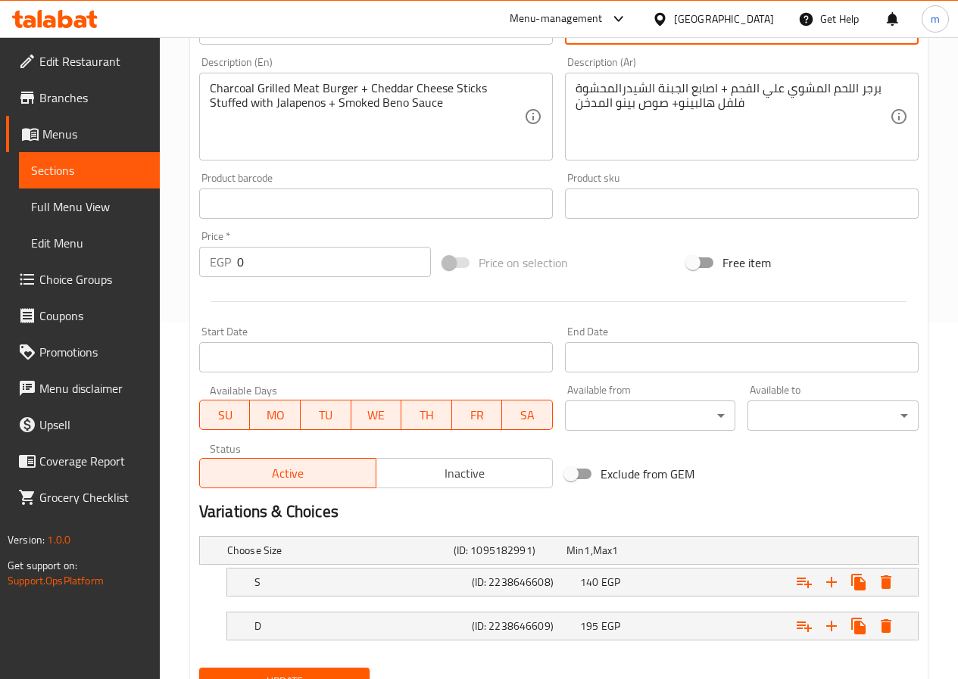
scroll to position [425, 0]
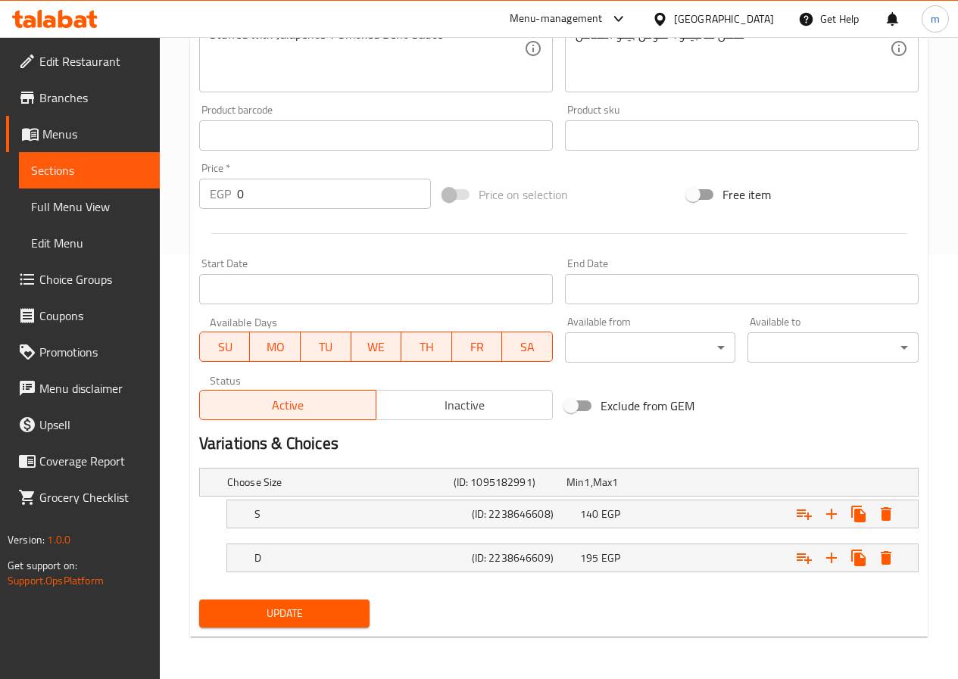
type input "شيدر فلفل الهالبينو"
click at [324, 622] on span "Update" at bounding box center [284, 613] width 147 height 19
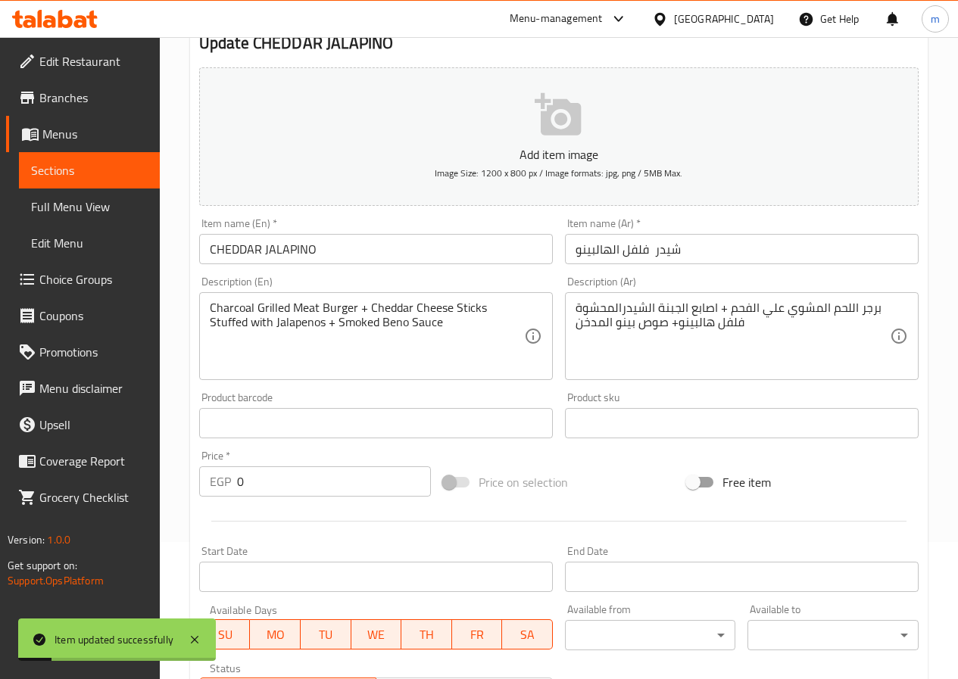
scroll to position [122, 0]
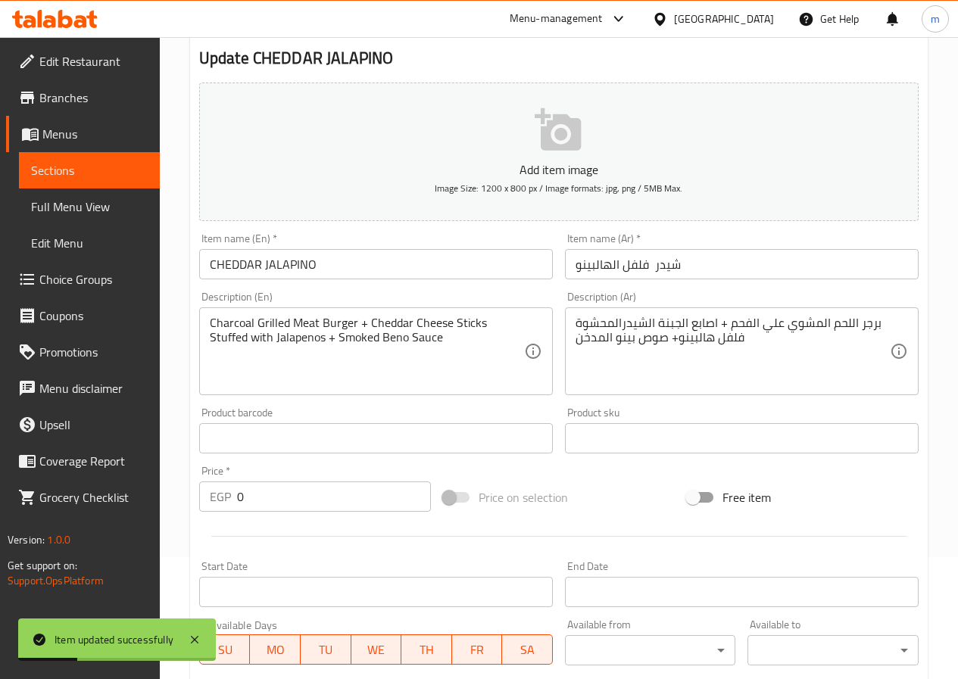
click at [71, 201] on span "Full Menu View" at bounding box center [89, 207] width 117 height 18
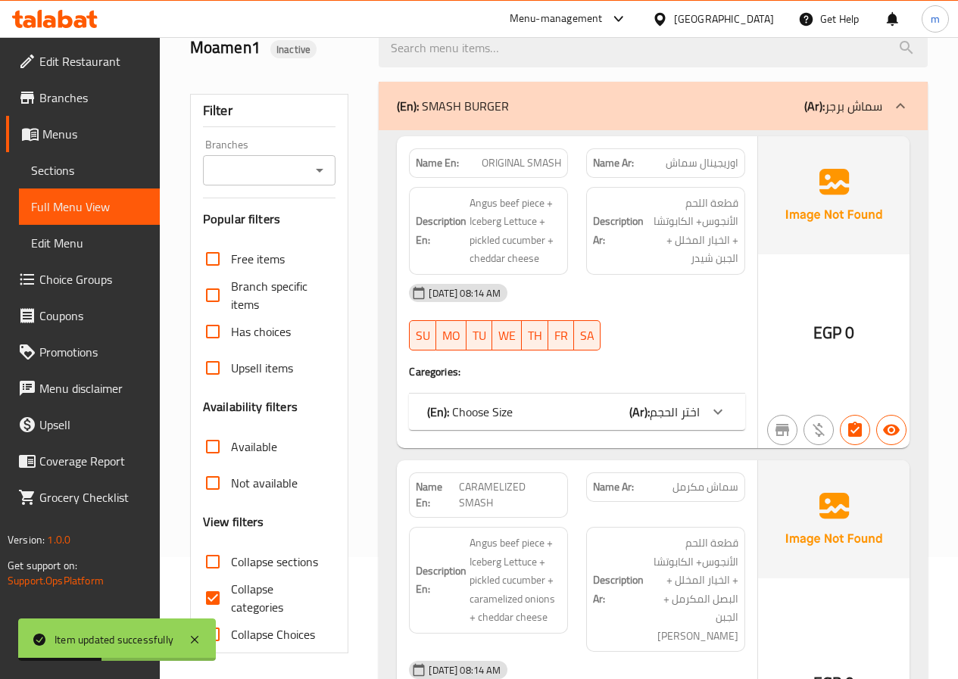
click at [501, 120] on div "(En): SMASH BURGER (Ar): سماش برجر" at bounding box center [653, 106] width 549 height 48
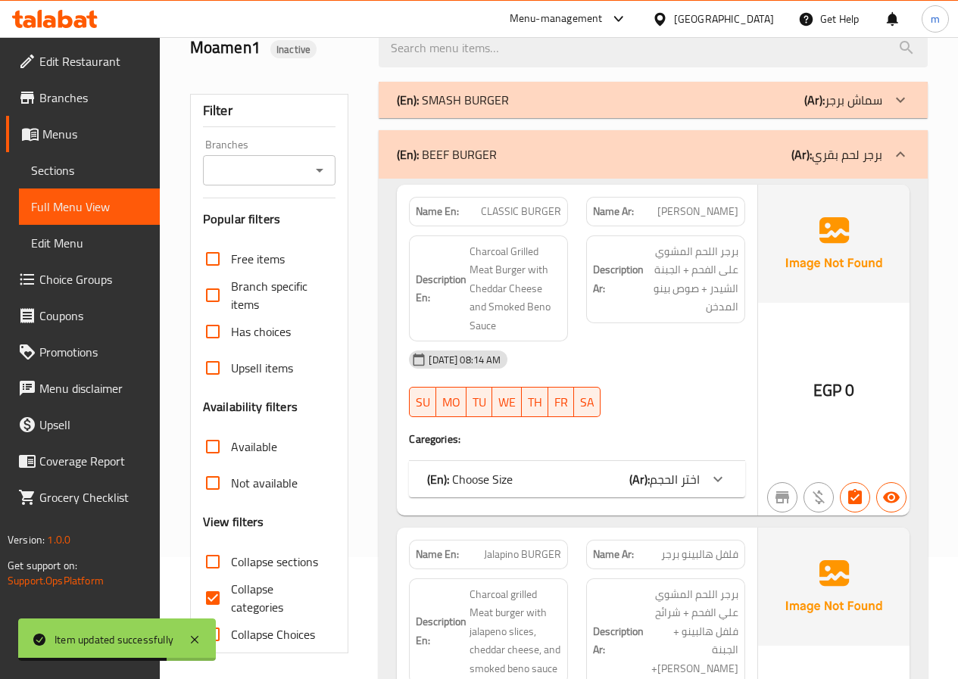
click at [255, 591] on span "Collapse categories" at bounding box center [277, 598] width 93 height 36
click at [231, 591] on input "Collapse categories" at bounding box center [213, 598] width 36 height 36
checkbox input "false"
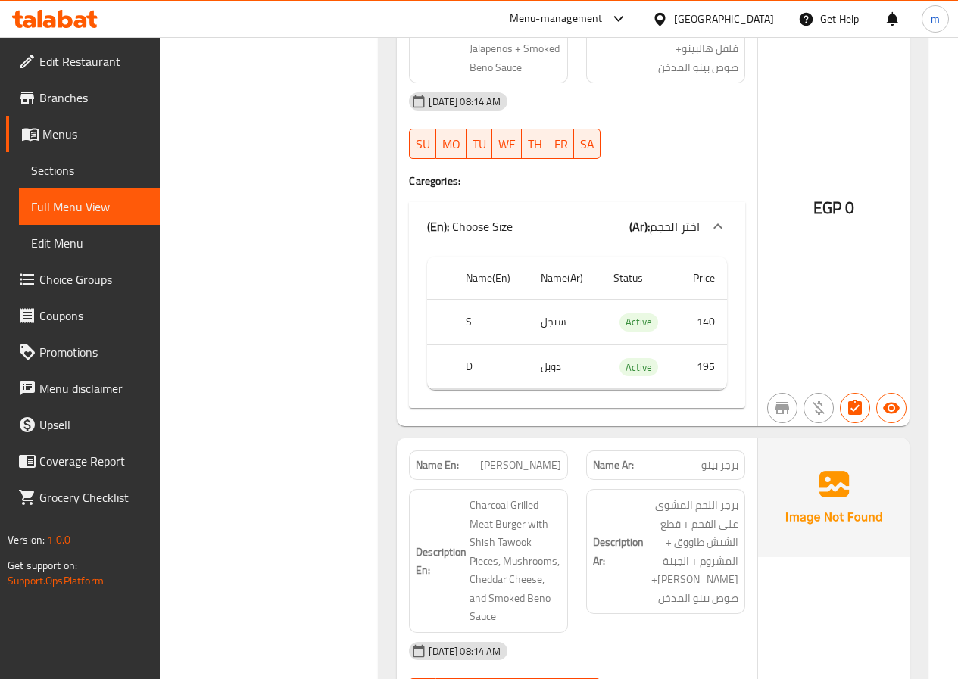
scroll to position [3604, 0]
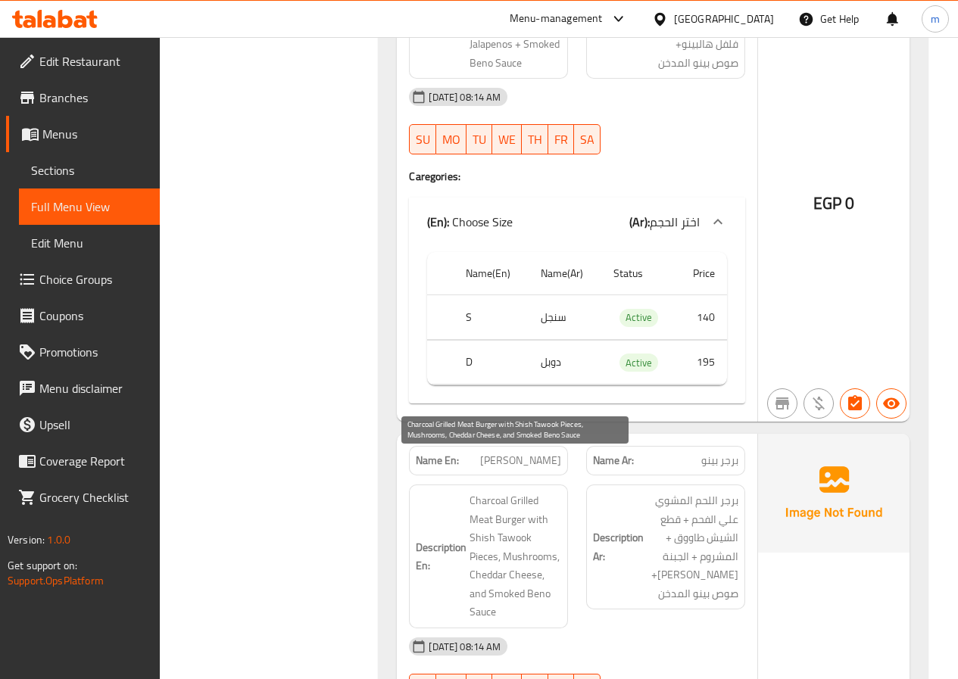
click at [530, 522] on span "Charcoal Grilled Meat Burger with Shish Tawook Pieces, Mushrooms, Cheddar Chees…" at bounding box center [515, 556] width 92 height 130
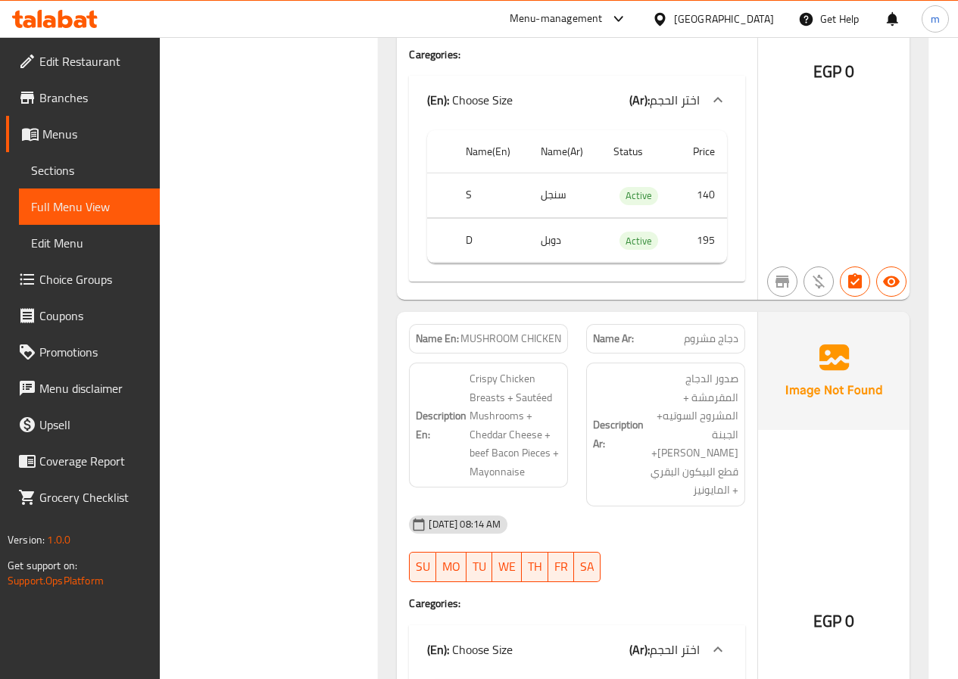
scroll to position [6708, 0]
click at [94, 172] on span "Sections" at bounding box center [89, 170] width 117 height 18
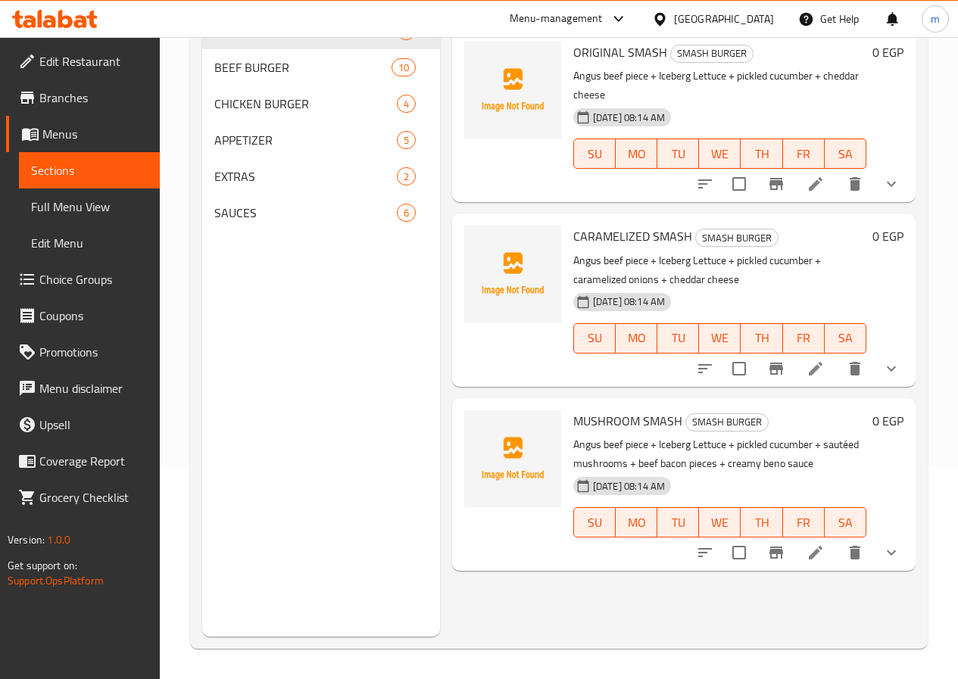
scroll to position [212, 0]
click at [257, 113] on span "CHICKEN BURGER" at bounding box center [284, 104] width 140 height 18
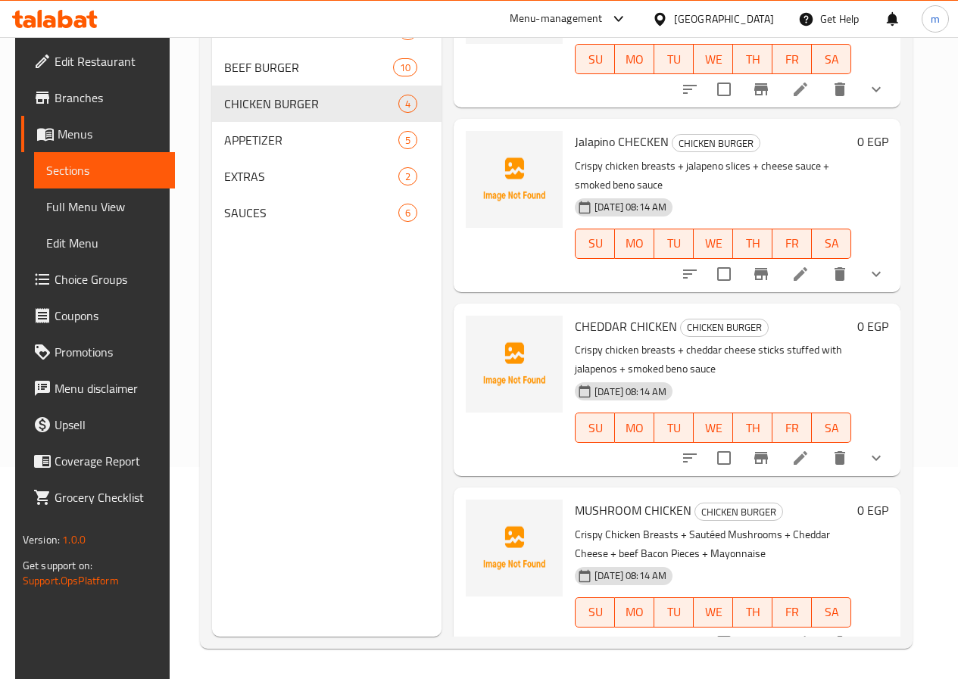
scroll to position [100, 0]
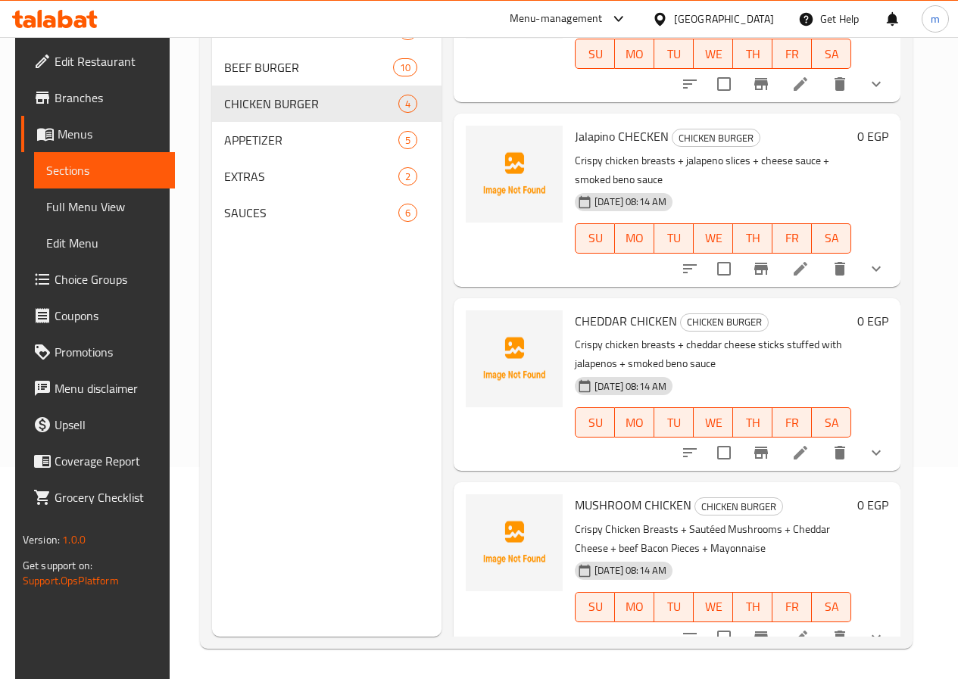
click at [800, 628] on li at bounding box center [800, 637] width 42 height 27
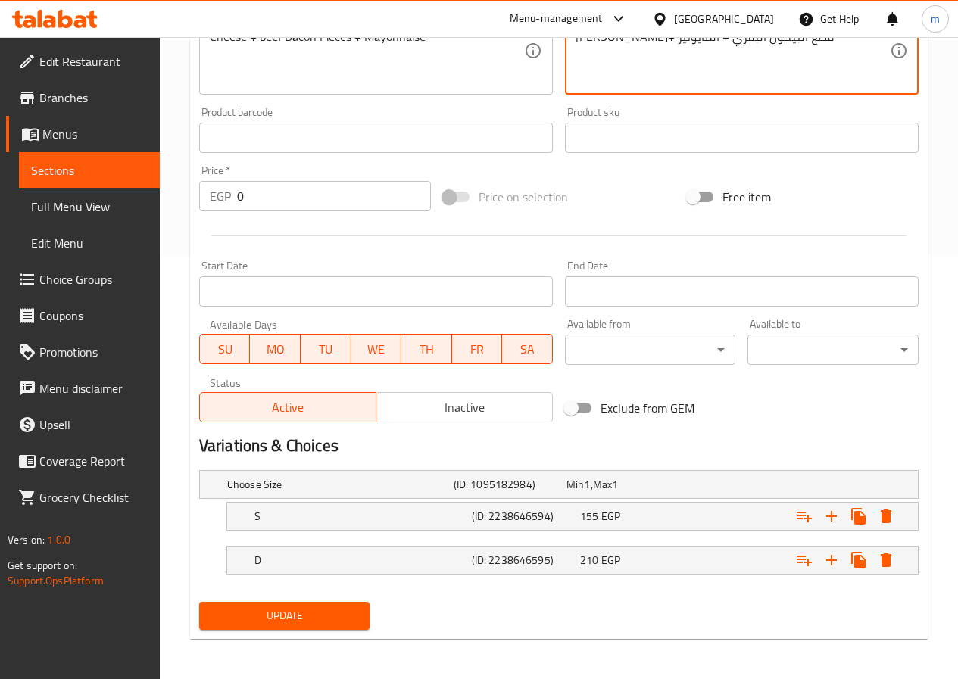
scroll to position [425, 0]
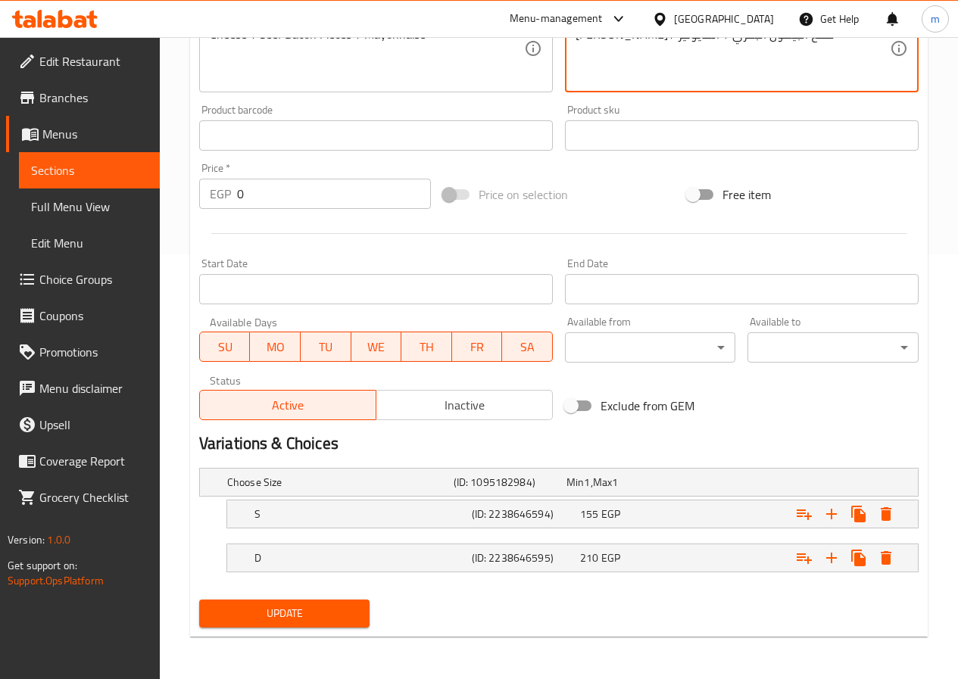
type textarea "صدور الدجاج المقرمشة + المشروم السوتيه+ الجبنة الشيدر+ قطع البيكون البقري + الم…"
click at [360, 606] on button "Update" at bounding box center [284, 614] width 171 height 28
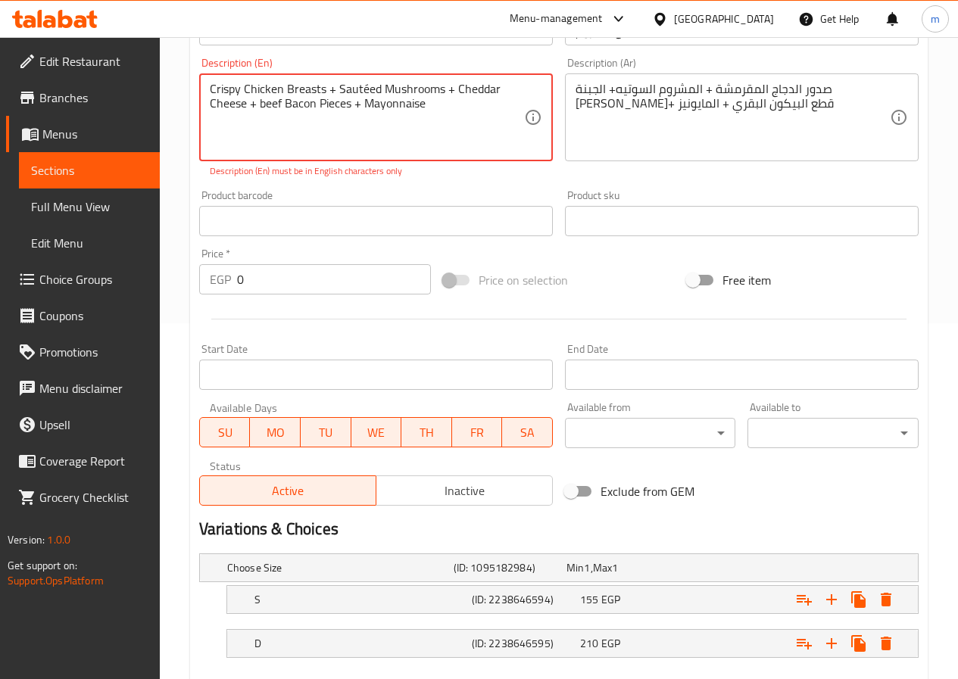
scroll to position [198, 0]
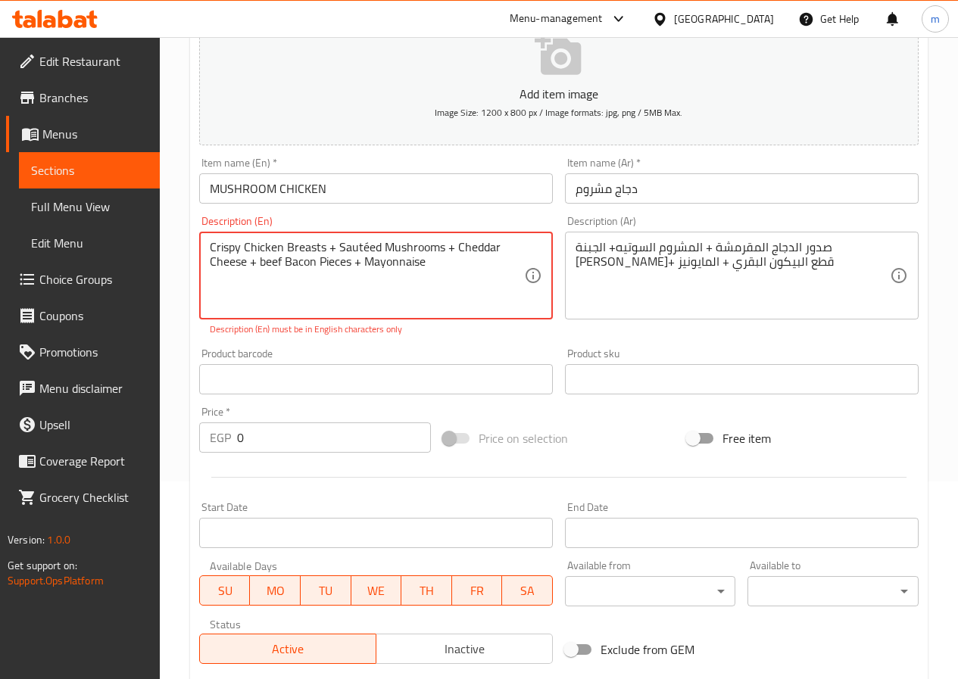
click at [368, 247] on textarea "Crispy Chicken Breasts + Sautéed Mushrooms + Cheddar Cheese + beef Bacon Pieces…" at bounding box center [367, 276] width 314 height 72
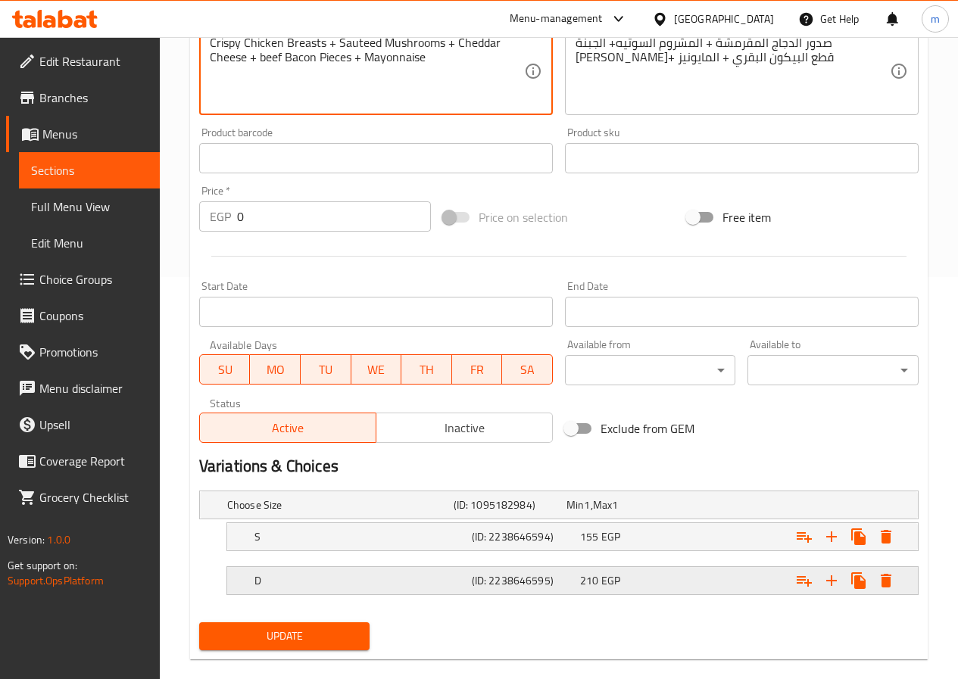
scroll to position [425, 0]
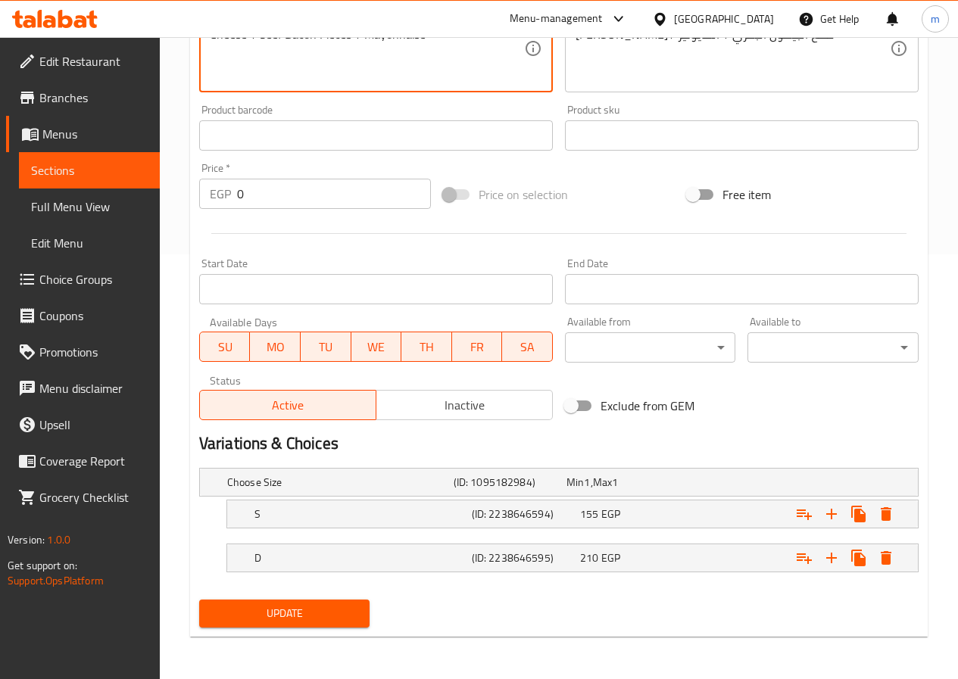
type textarea "Crispy Chicken Breasts + Sauteed Mushrooms + Cheddar Cheese + beef Bacon Pieces…"
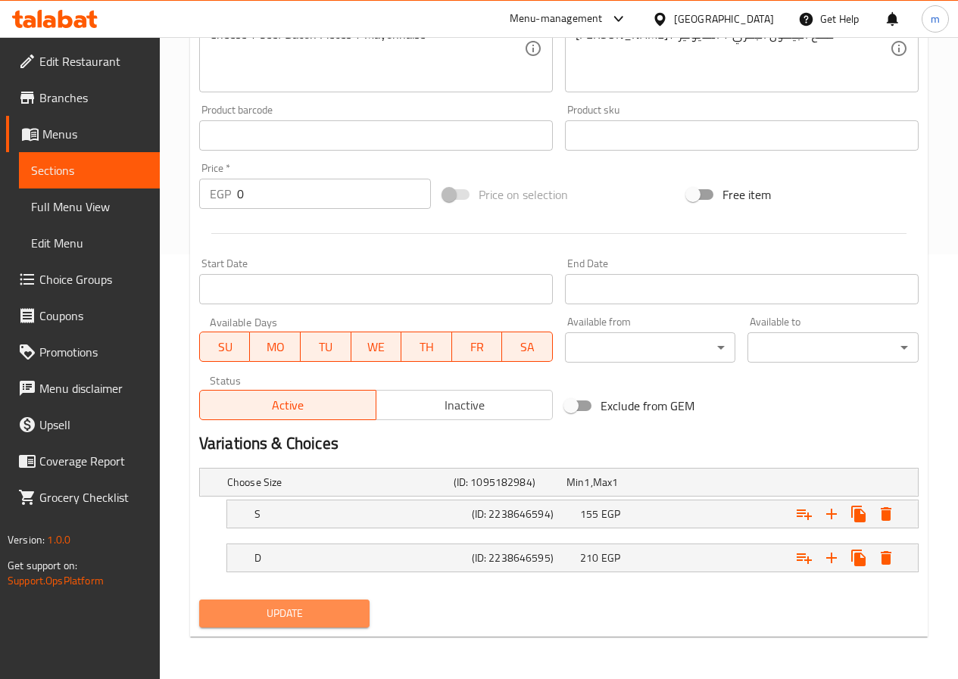
click at [292, 608] on span "Update" at bounding box center [284, 613] width 147 height 19
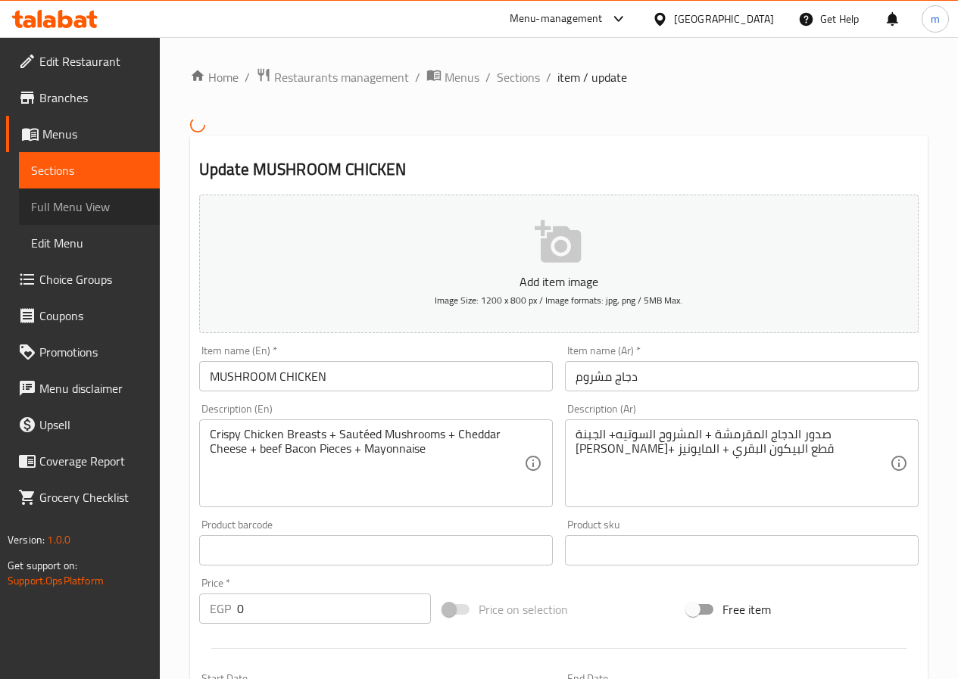
click at [79, 204] on span "Full Menu View" at bounding box center [89, 207] width 117 height 18
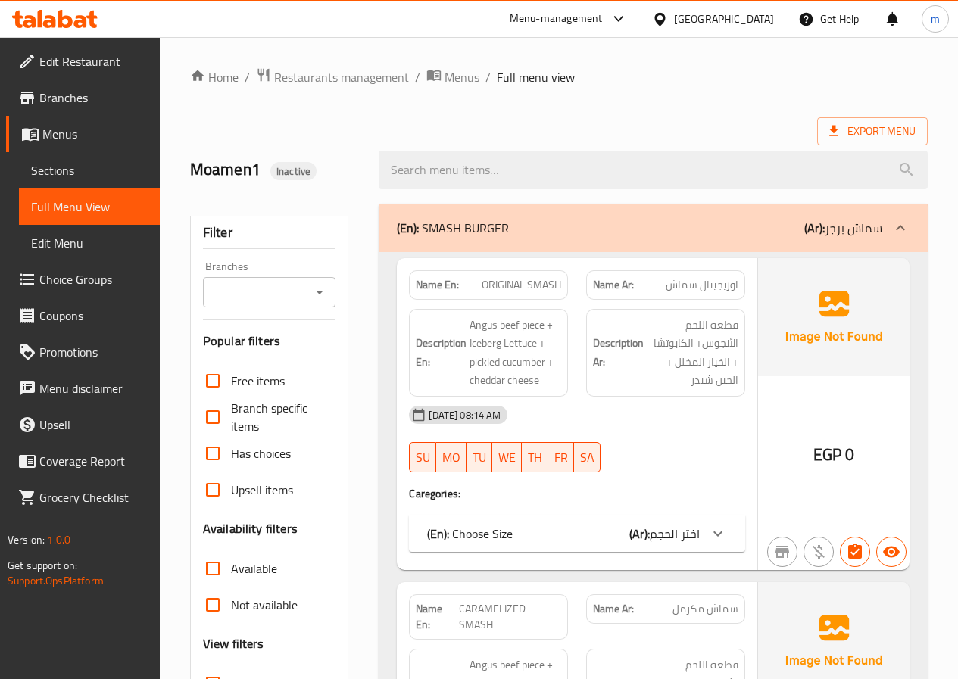
click at [625, 229] on div "(En): SMASH BURGER (Ar): سماش برجر" at bounding box center [639, 228] width 485 height 18
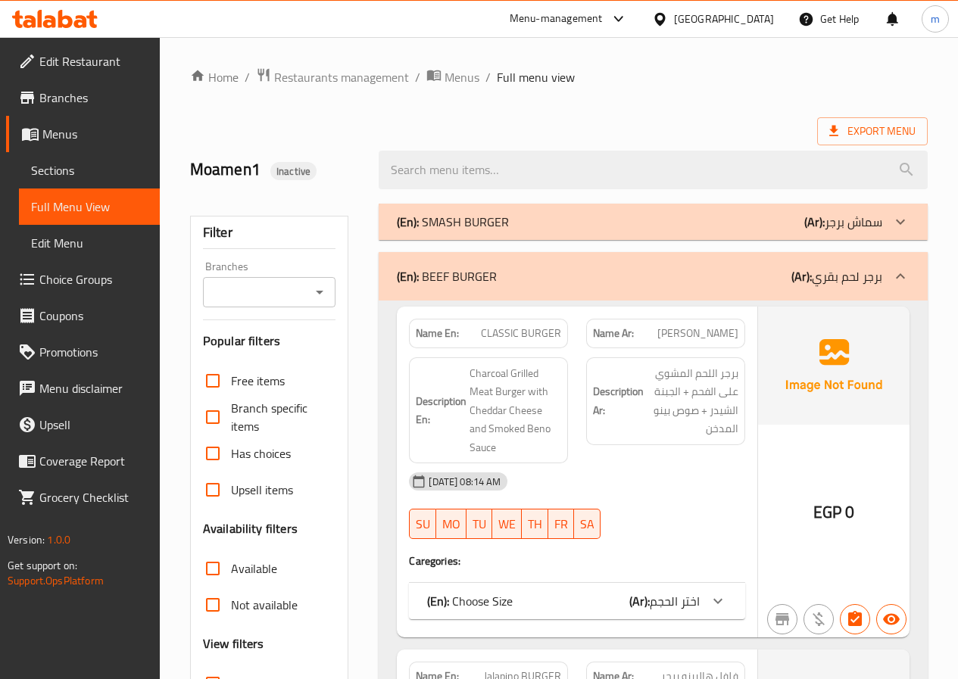
click at [748, 254] on div "(En): BEEF BURGER (Ar): برجر لحم بقري" at bounding box center [653, 276] width 549 height 48
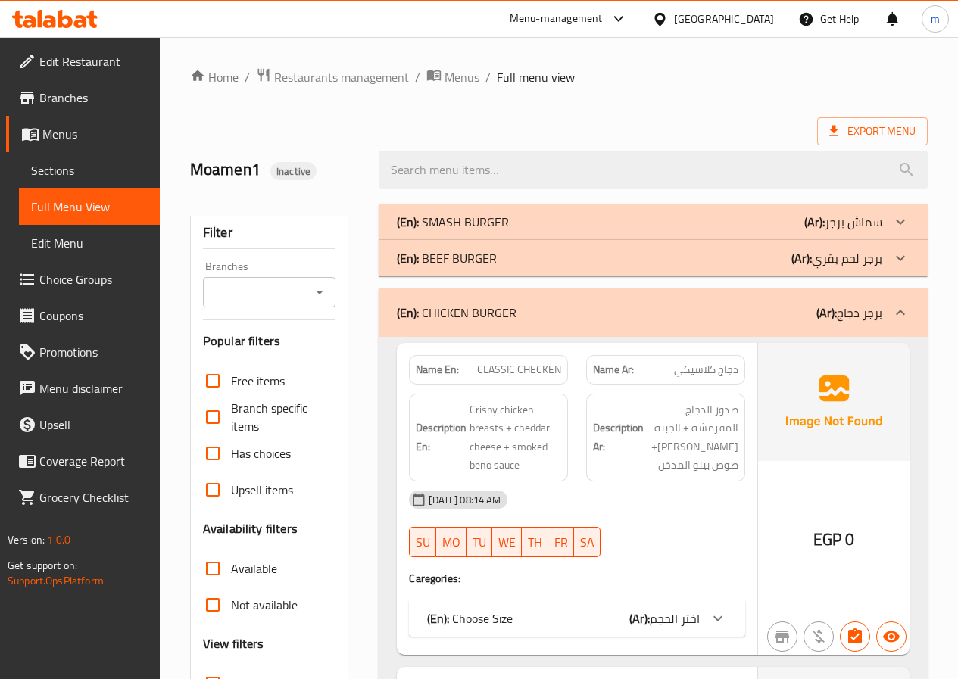
click at [718, 326] on div "(En): CHICKEN BURGER (Ar): برجر دجاج" at bounding box center [653, 312] width 549 height 48
